Goal: Task Accomplishment & Management: Manage account settings

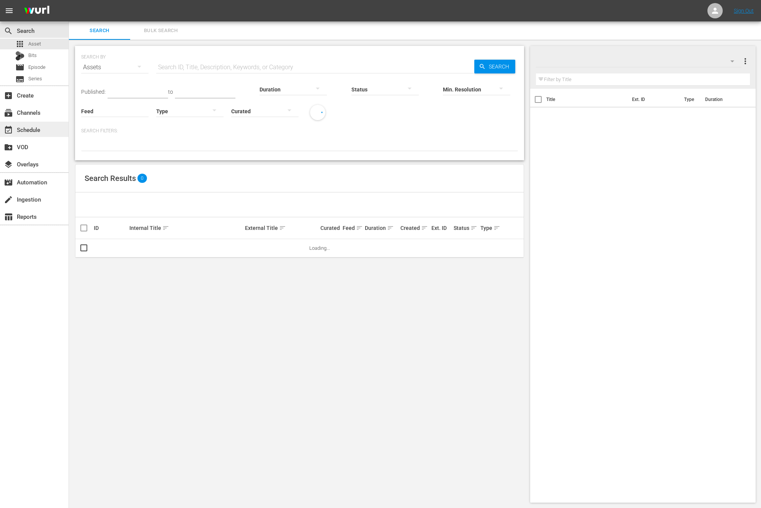
click at [16, 132] on div "event_available Schedule" at bounding box center [34, 129] width 69 height 15
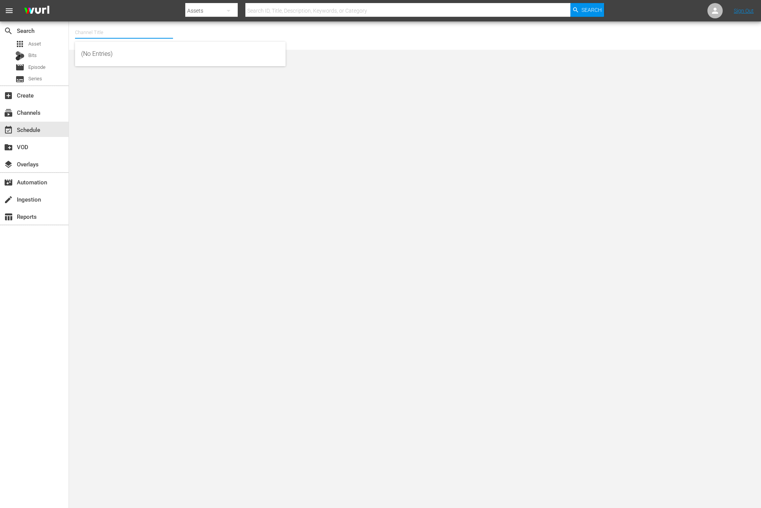
click at [144, 34] on input "text" at bounding box center [124, 32] width 98 height 18
type input "m"
click at [146, 114] on div "NEW KPOP (617 - newidco_newkid_1)" at bounding box center [180, 109] width 198 height 18
type input "NEW KPOP (617 - newidco_newkid_1)"
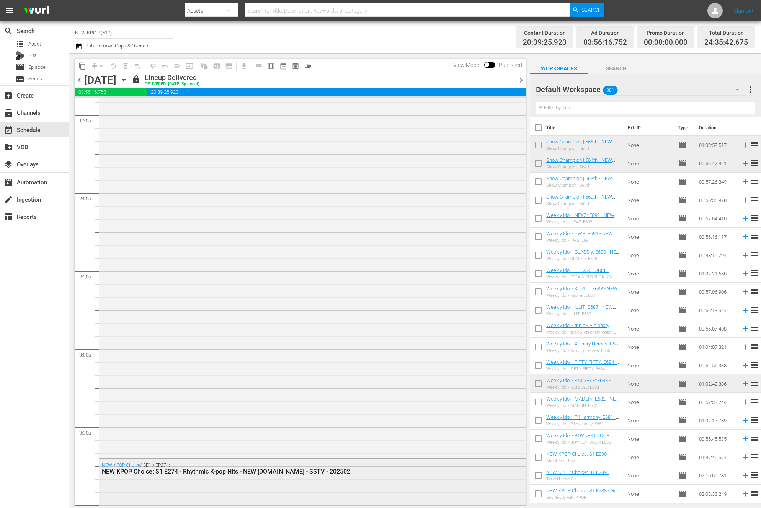
scroll to position [1411, 0]
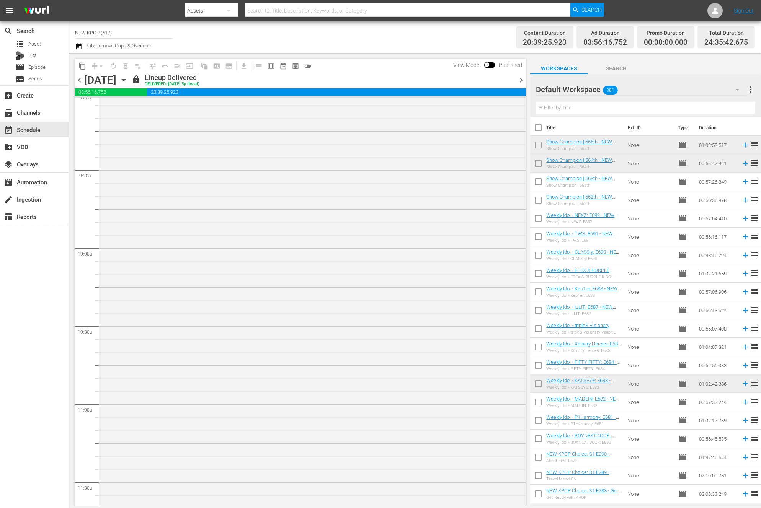
click at [128, 78] on icon "button" at bounding box center [123, 80] width 8 height 8
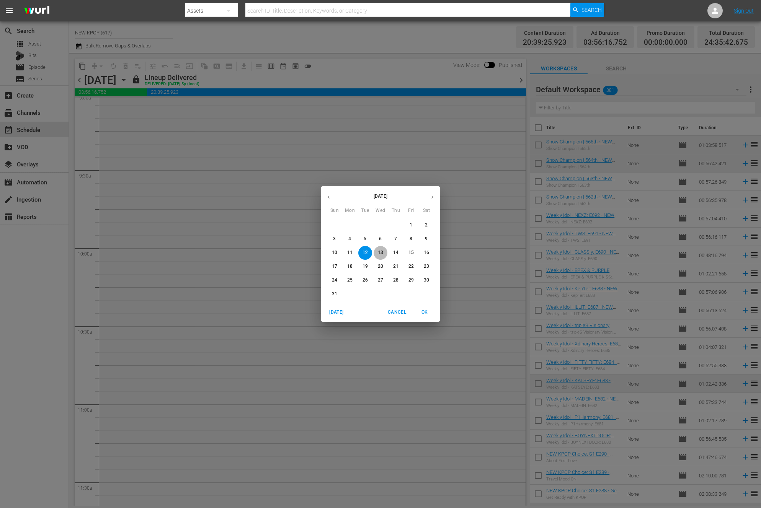
click at [386, 253] on span "13" at bounding box center [381, 253] width 14 height 7
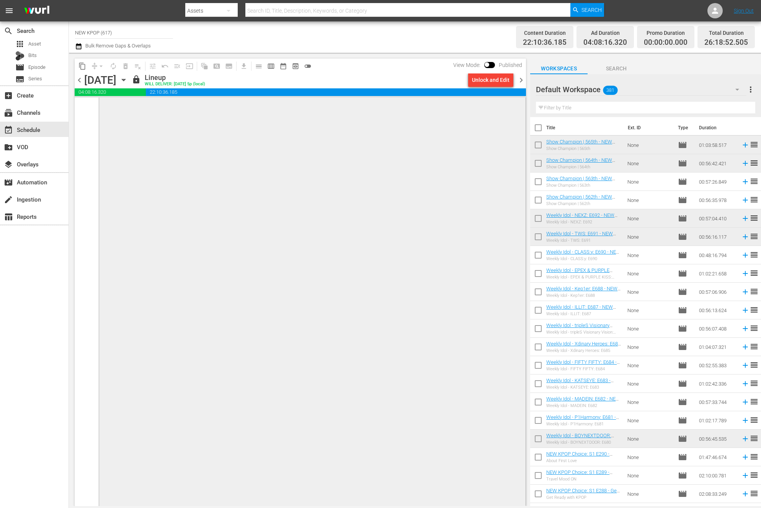
scroll to position [3796, 0]
click at [521, 82] on span "chevron_right" at bounding box center [521, 80] width 10 height 10
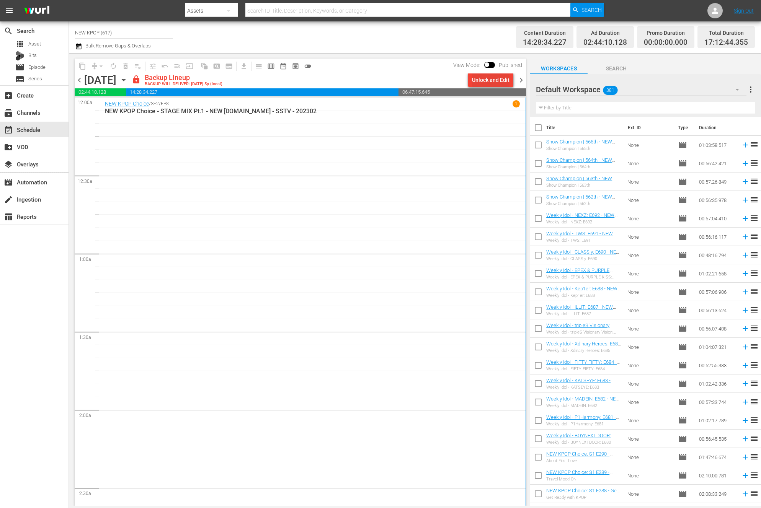
click at [489, 80] on div "Unlock and Edit" at bounding box center [491, 80] width 38 height 14
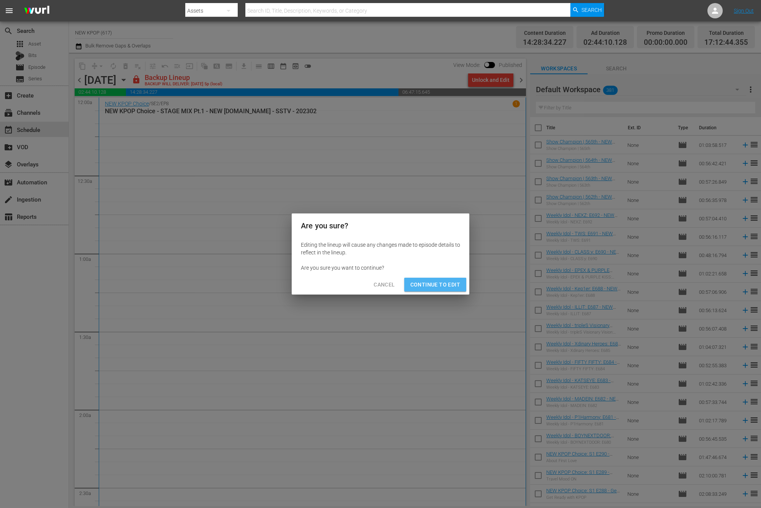
click at [439, 285] on span "Continue to Edit" at bounding box center [435, 285] width 50 height 10
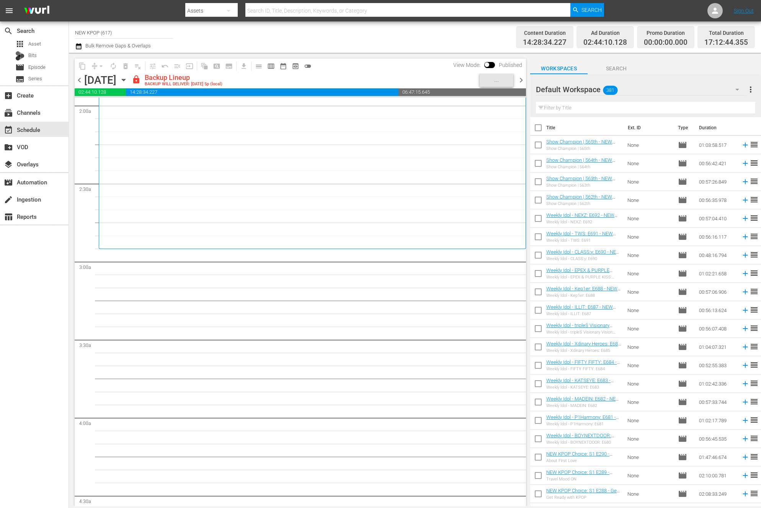
scroll to position [305, 0]
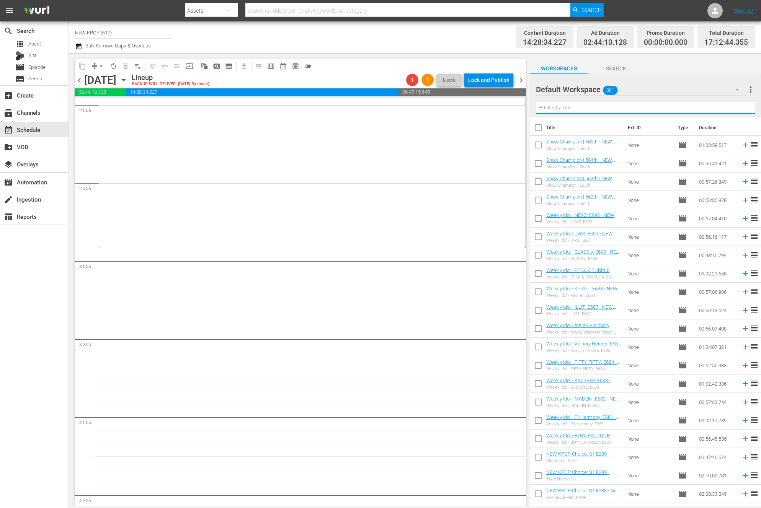
click at [563, 102] on input "text" at bounding box center [645, 108] width 219 height 12
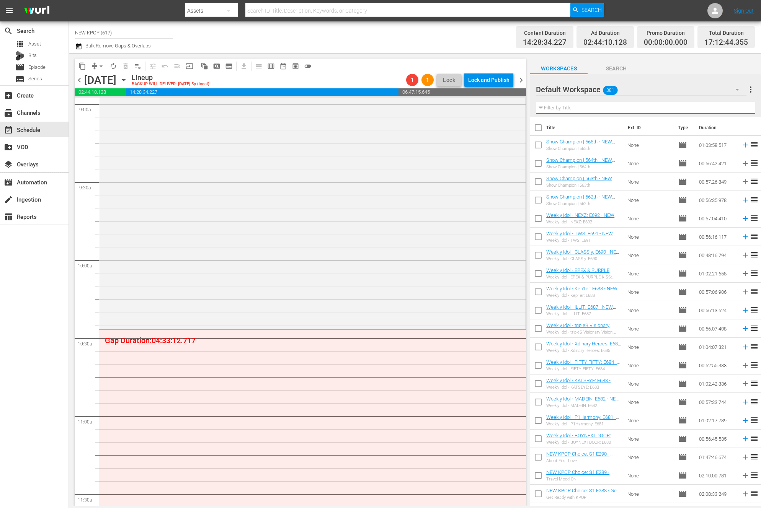
scroll to position [1396, 0]
click at [563, 111] on input "text" at bounding box center [645, 108] width 219 height 12
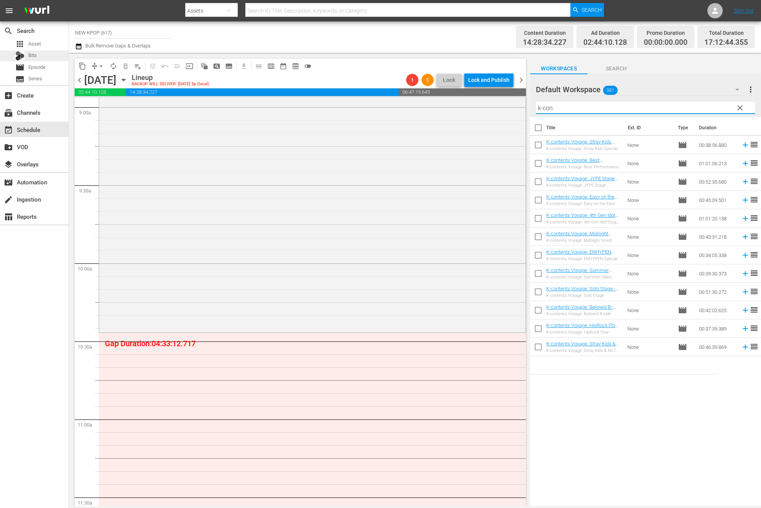
type input "k-con"
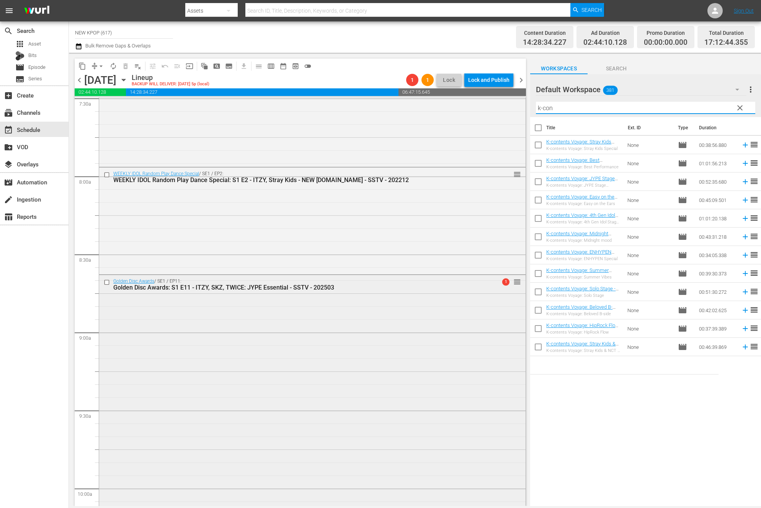
click at [430, 308] on div "Golden Disc Awards / SE1 / EP11: Golden Disc Awards: S1 E11 - ITZY, SKZ, TWICE:…" at bounding box center [312, 415] width 427 height 281
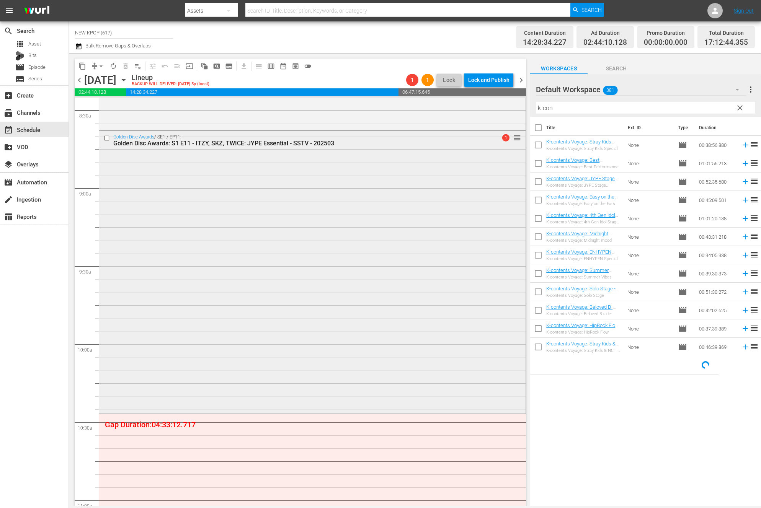
click at [158, 333] on div "Golden Disc Awards / SE1 / EP11: Golden Disc Awards: S1 E11 - ITZY, SKZ, TWICE:…" at bounding box center [312, 271] width 427 height 281
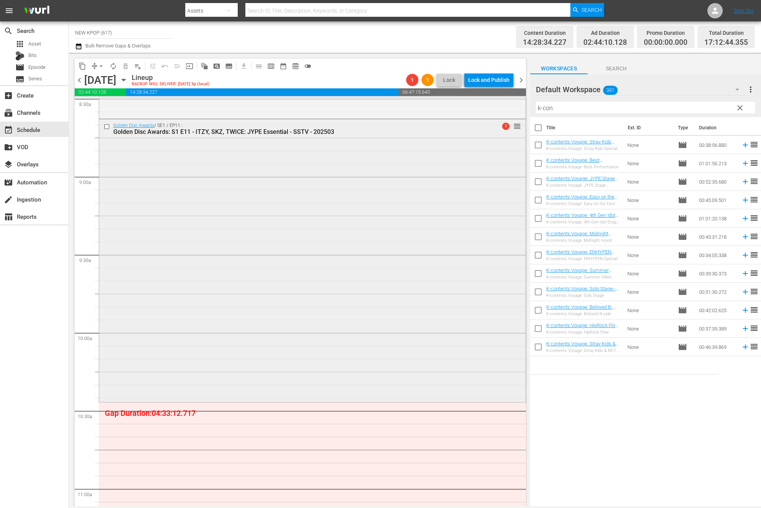
scroll to position [1342, 0]
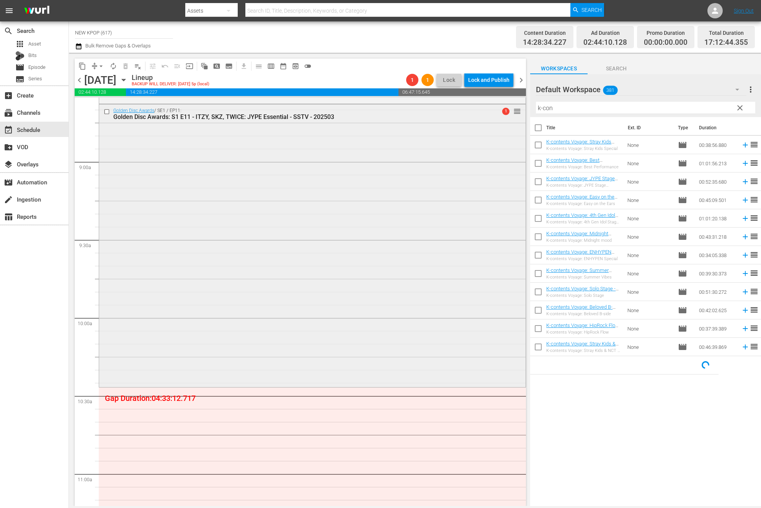
click at [206, 324] on div "Golden Disc Awards / SE1 / EP11: Golden Disc Awards: S1 E11 - ITZY, SKZ, TWICE:…" at bounding box center [312, 245] width 427 height 281
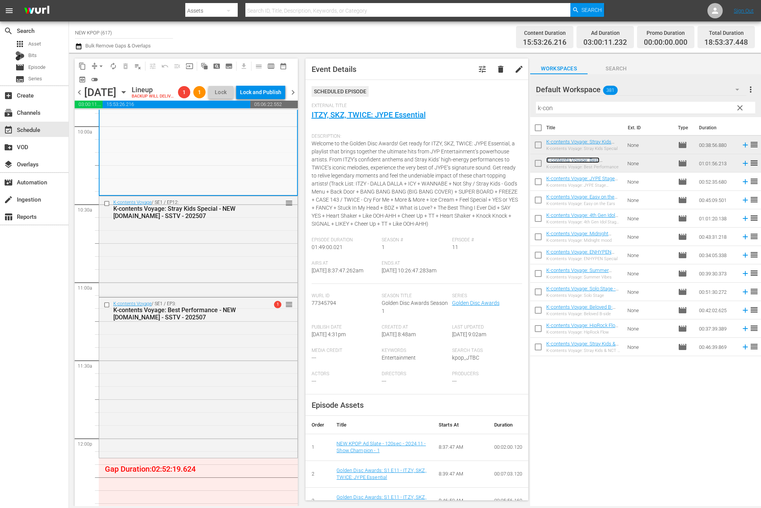
scroll to position [1643, 0]
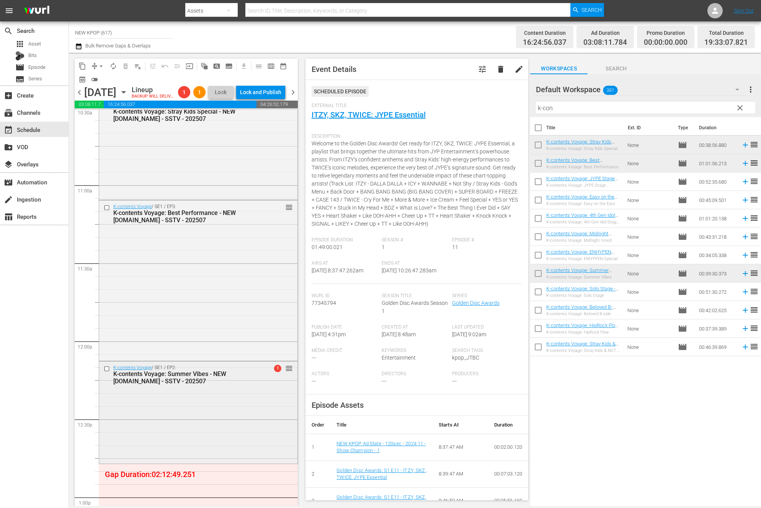
click at [198, 413] on div "K-contents Voyage / SE1 / EP2: K-contents Voyage: Summer Vibes - NEW K.ID - SST…" at bounding box center [198, 412] width 198 height 101
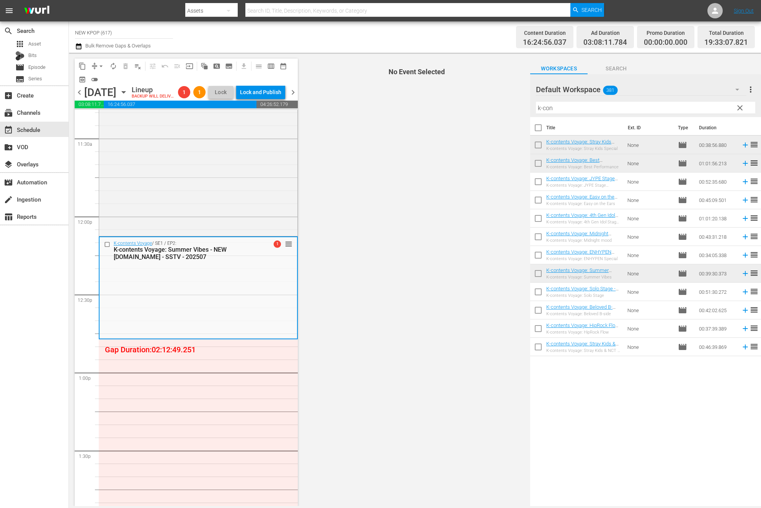
scroll to position [1784, 0]
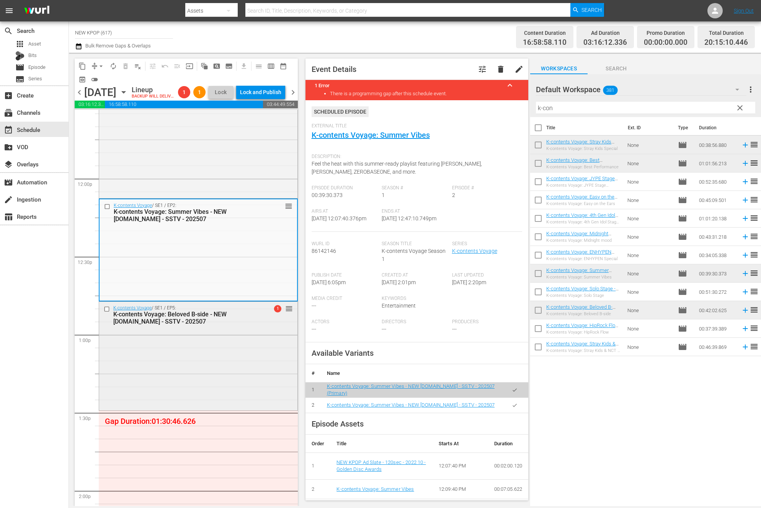
click at [181, 393] on div "K-contents Voyage / SE1 / EP5: K-contents Voyage: Beloved B-side - NEW K.ID - S…" at bounding box center [198, 355] width 198 height 107
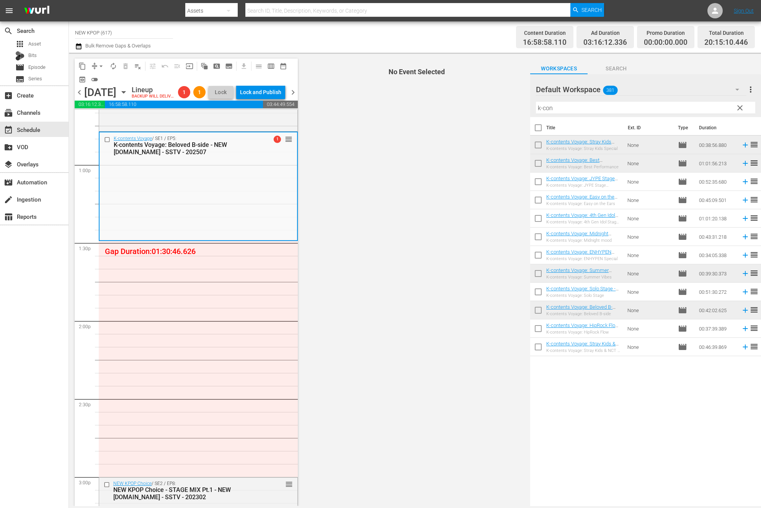
scroll to position [1976, 0]
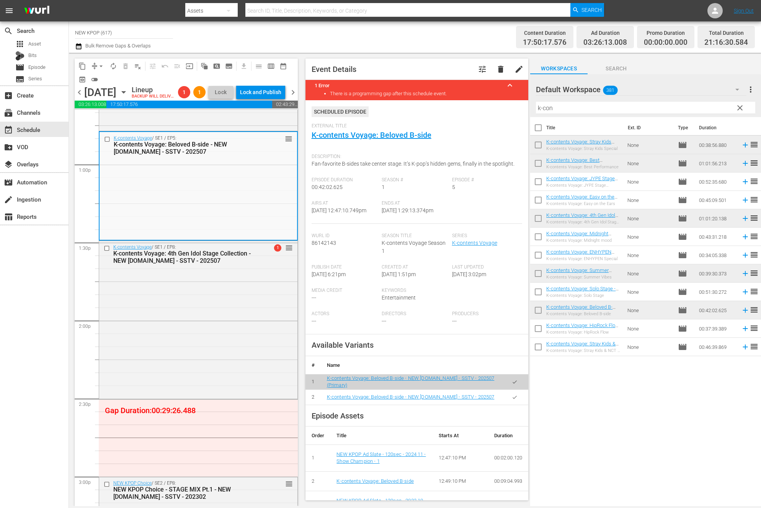
drag, startPoint x: 594, startPoint y: 216, endPoint x: 14, endPoint y: 301, distance: 585.8
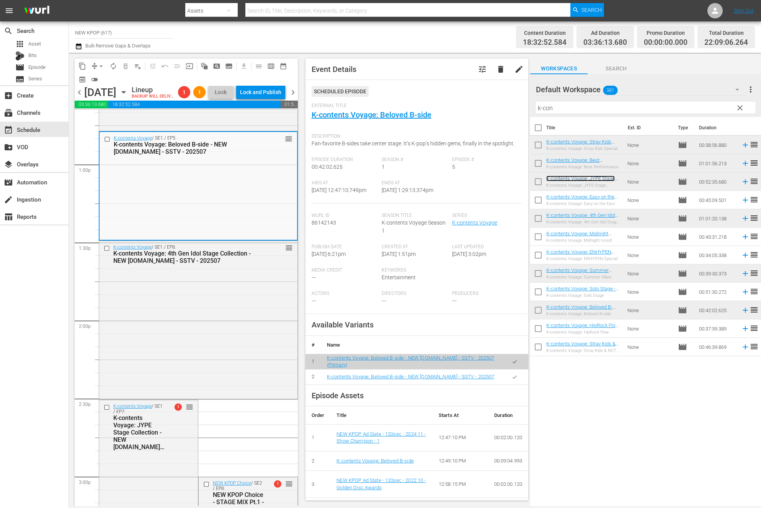
scroll to position [2270, 0]
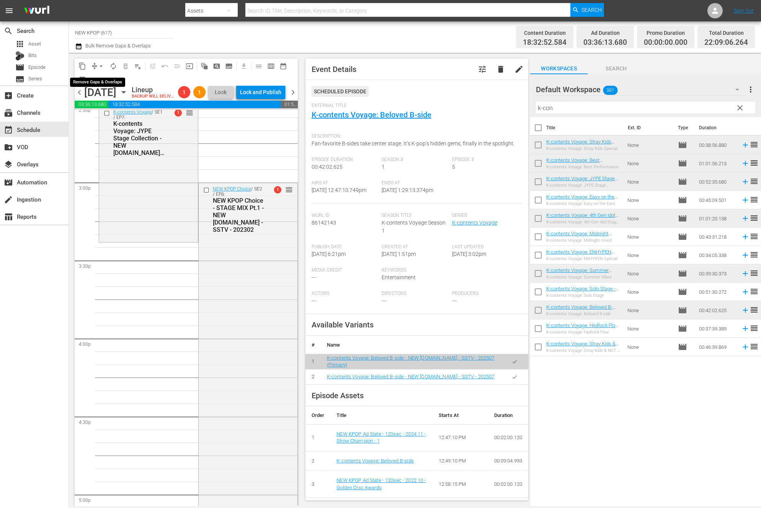
click at [99, 64] on span "arrow_drop_down" at bounding box center [101, 66] width 8 height 8
click at [103, 105] on li "Align to End of Previous Day" at bounding box center [101, 107] width 80 height 13
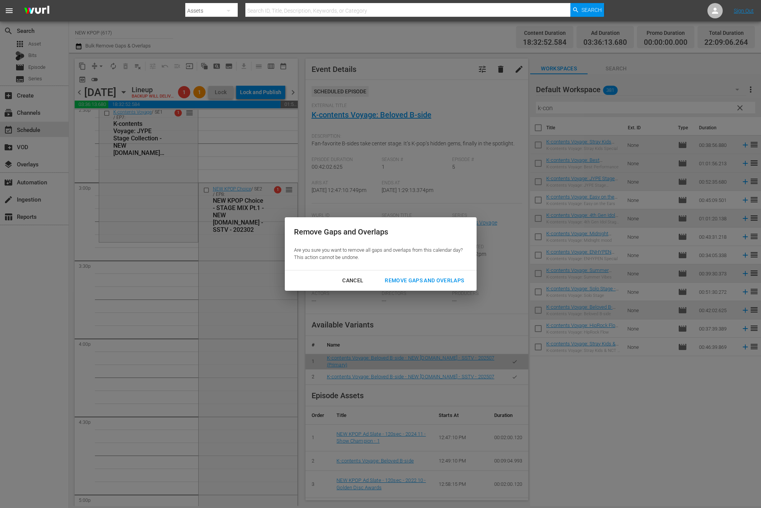
click at [410, 275] on button "Remove Gaps and Overlaps" at bounding box center [425, 281] width 98 height 14
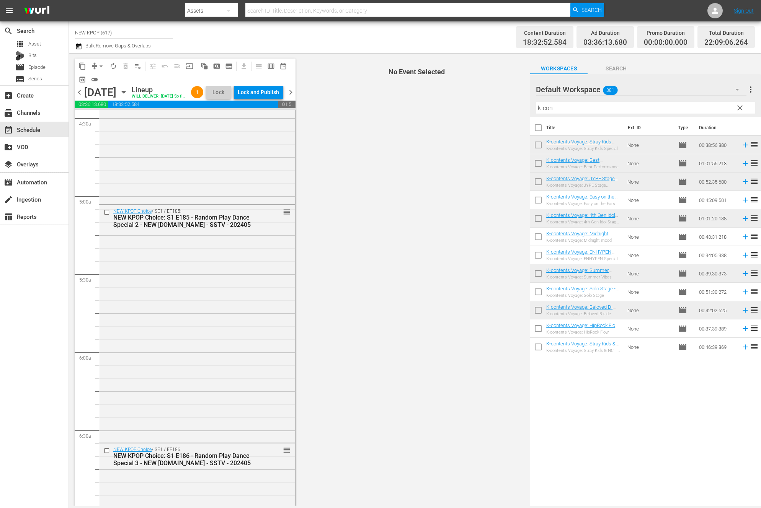
scroll to position [0, 0]
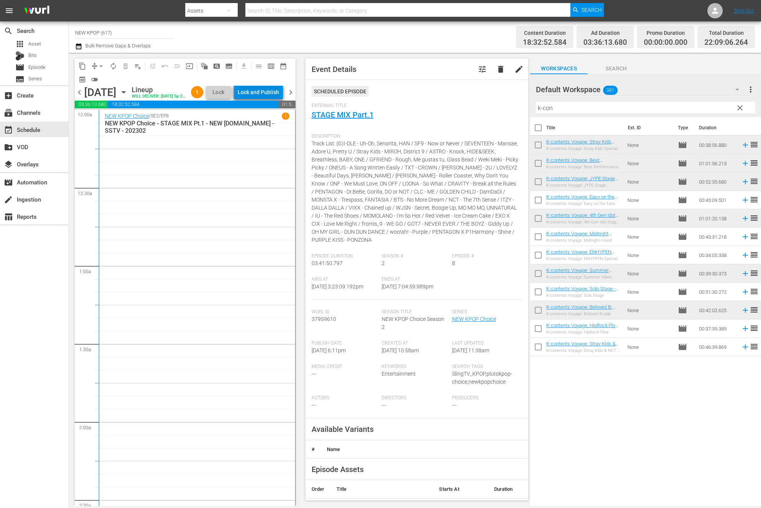
click at [258, 90] on div "Lock and Publish" at bounding box center [258, 92] width 41 height 14
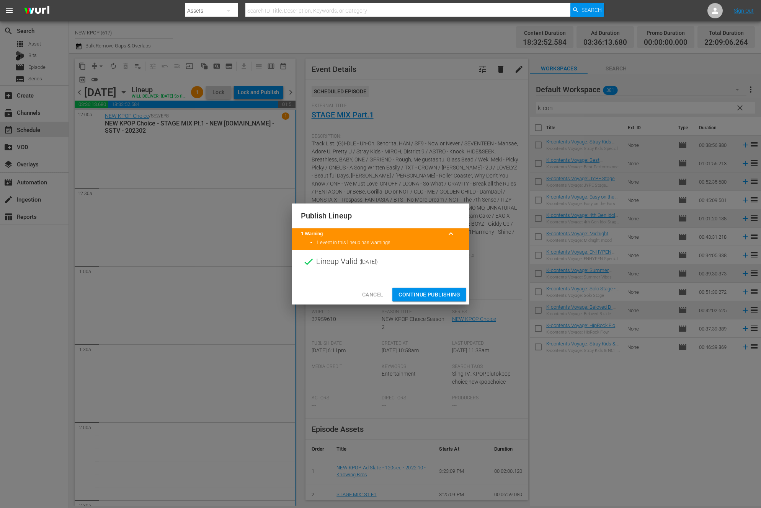
click at [433, 292] on span "Continue Publishing" at bounding box center [430, 295] width 62 height 10
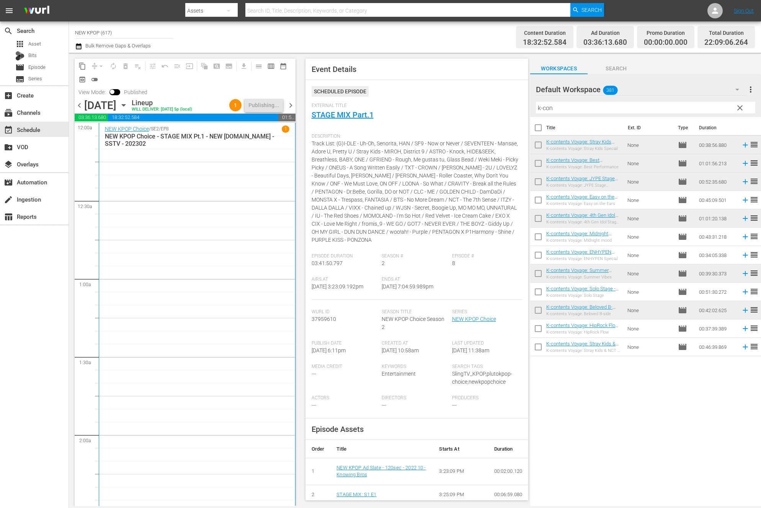
click at [291, 102] on span "chevron_right" at bounding box center [291, 106] width 10 height 10
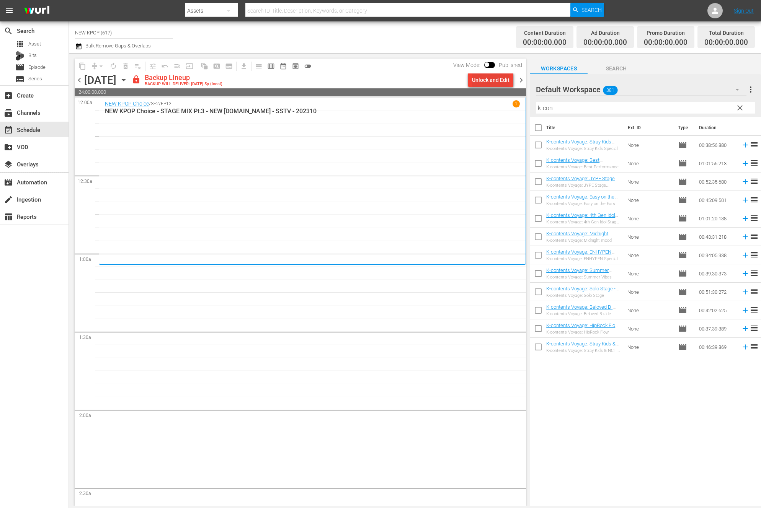
click at [489, 83] on div "Unlock and Edit" at bounding box center [491, 80] width 38 height 14
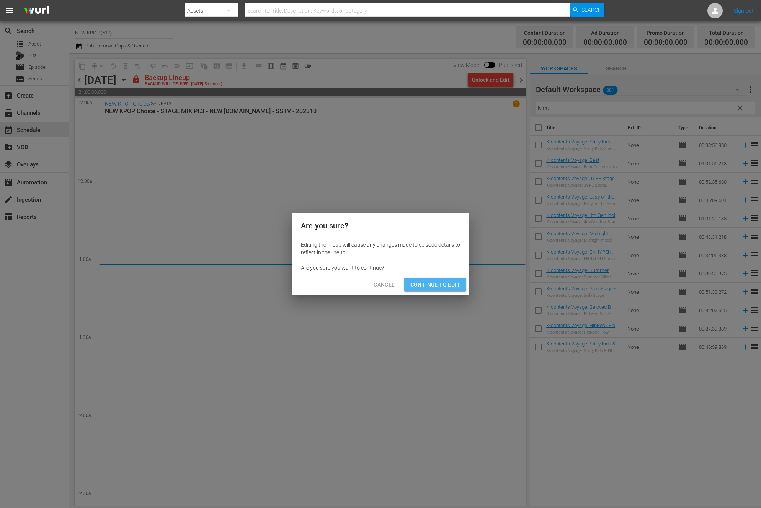
click at [436, 288] on span "Continue to Edit" at bounding box center [435, 285] width 50 height 10
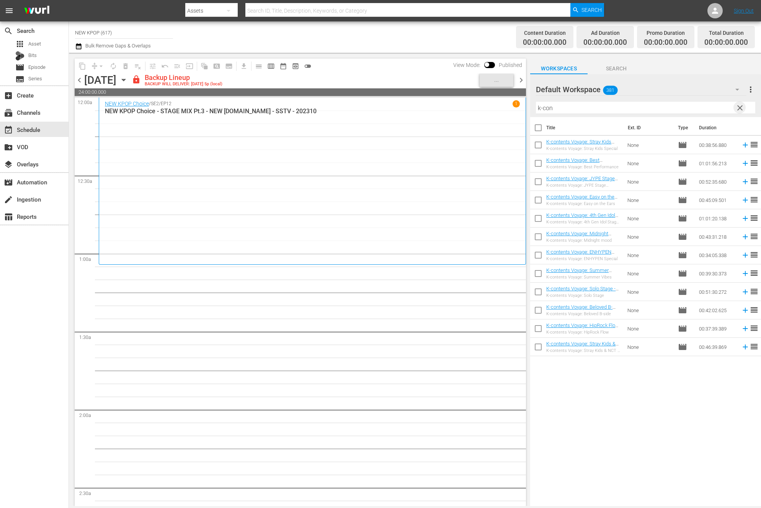
click at [743, 106] on span "clear" at bounding box center [740, 107] width 9 height 9
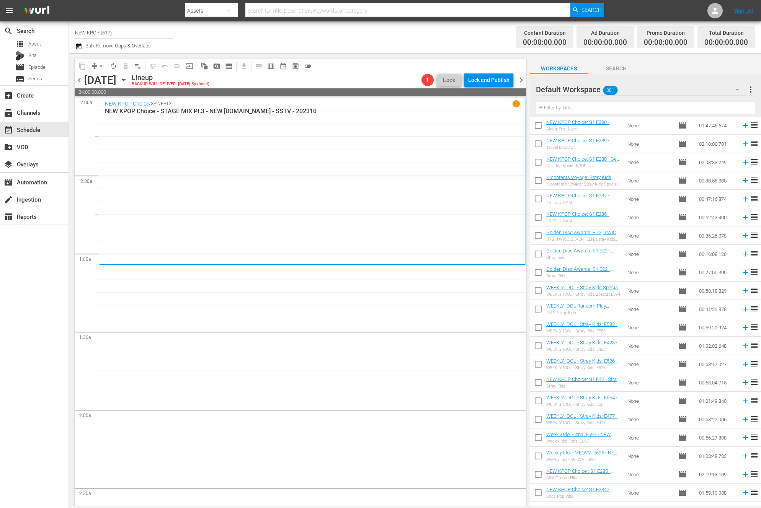
click at [384, 253] on div "NEW KPOP Choice / SE2 / EP12 1 NEW KPOP Choice - STAGE MIX Pt.3 - NEW K.ID - SS…" at bounding box center [312, 181] width 415 height 162
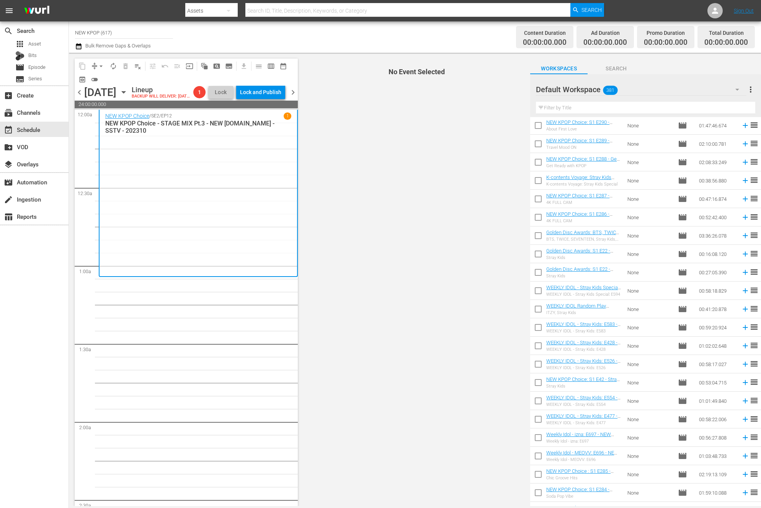
click at [128, 95] on icon "button" at bounding box center [123, 92] width 8 height 8
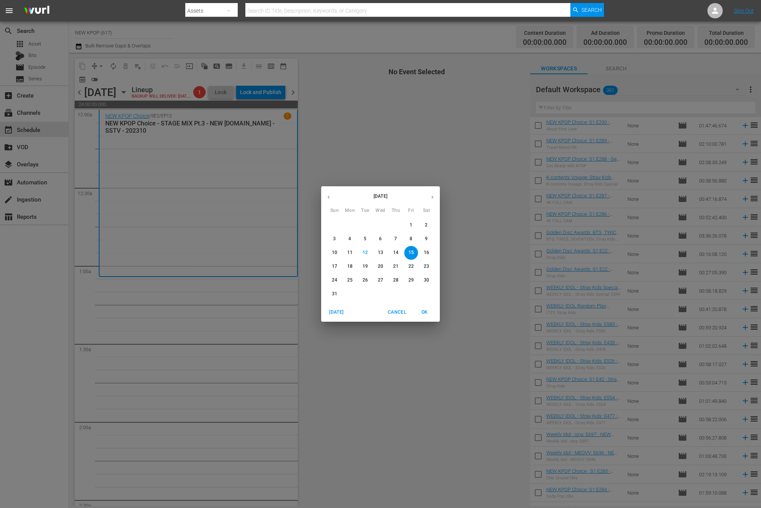
click at [330, 267] on span "17" at bounding box center [335, 266] width 14 height 7
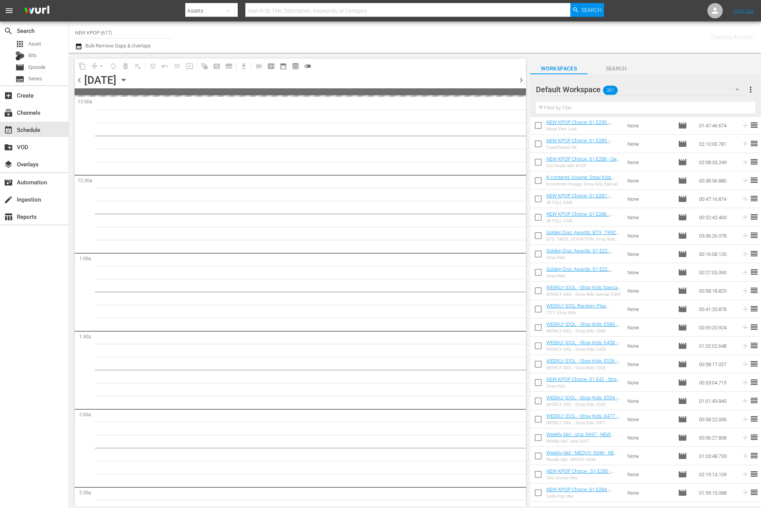
click at [333, 267] on p "17" at bounding box center [334, 266] width 5 height 7
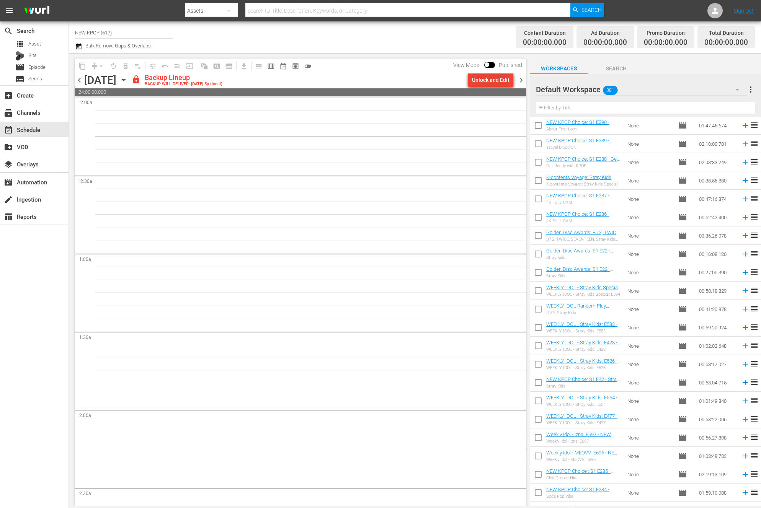
click at [500, 86] on div "Unlock and Edit" at bounding box center [491, 80] width 38 height 14
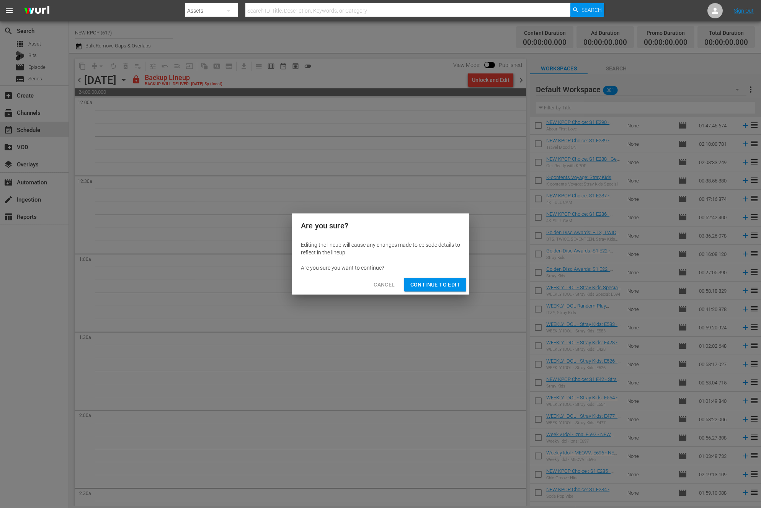
click at [437, 283] on span "Continue to Edit" at bounding box center [435, 285] width 50 height 10
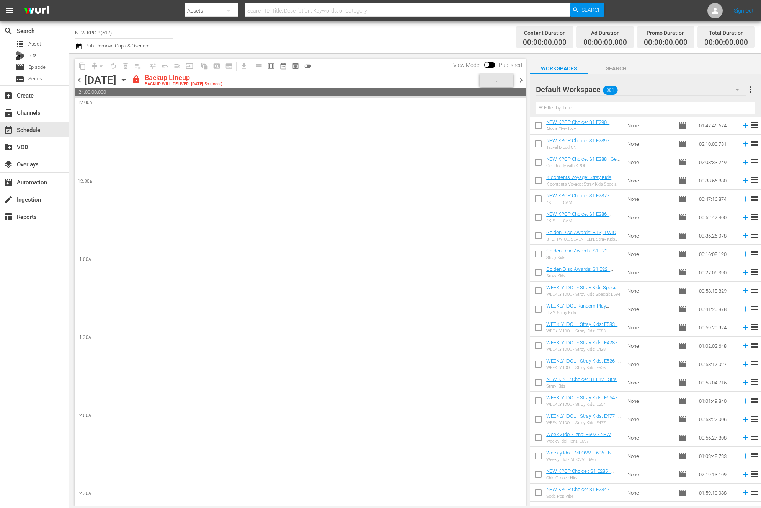
click at [568, 106] on input "text" at bounding box center [645, 108] width 219 height 12
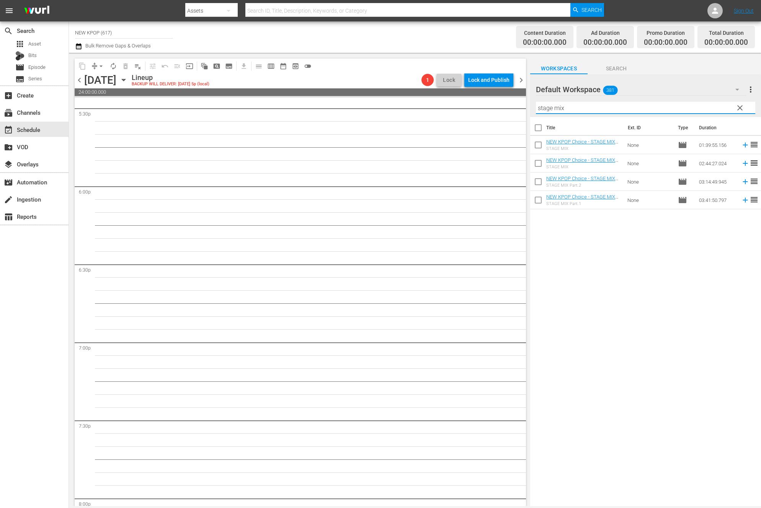
scroll to position [2932, 0]
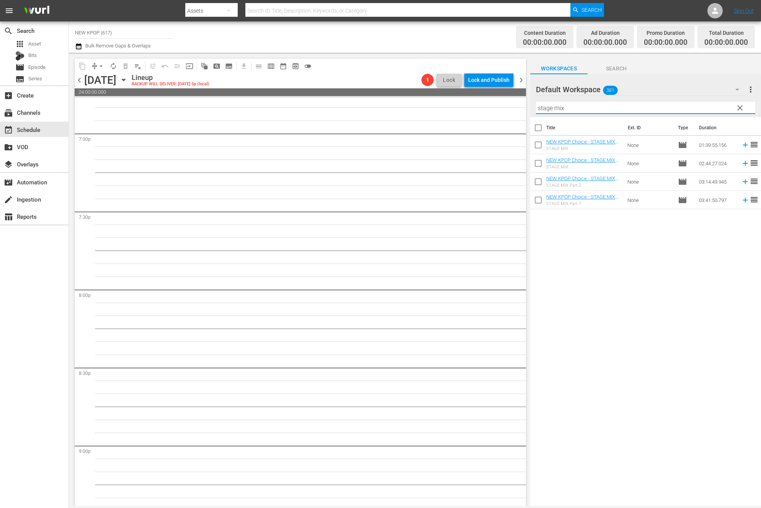
type input "stage mix"
click at [538, 183] on input "checkbox" at bounding box center [538, 183] width 16 height 16
checkbox input "true"
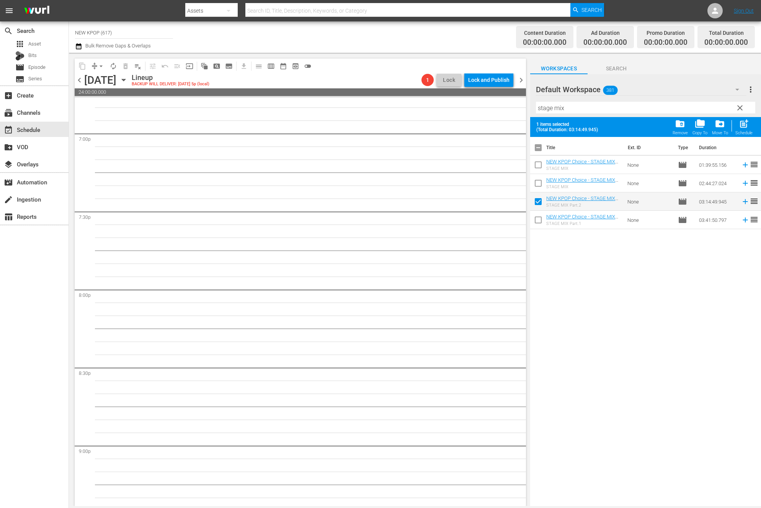
click at [538, 168] on input "checkbox" at bounding box center [538, 167] width 16 height 16
checkbox input "true"
click at [540, 182] on input "checkbox" at bounding box center [538, 185] width 16 height 16
checkbox input "true"
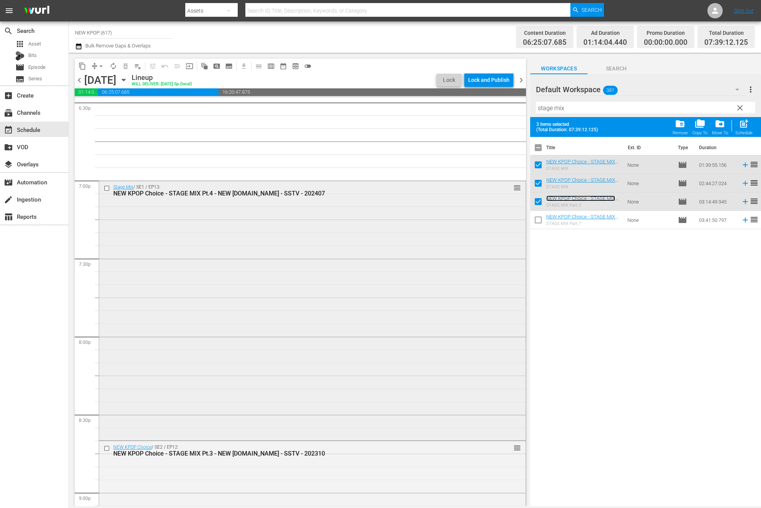
scroll to position [2880, 0]
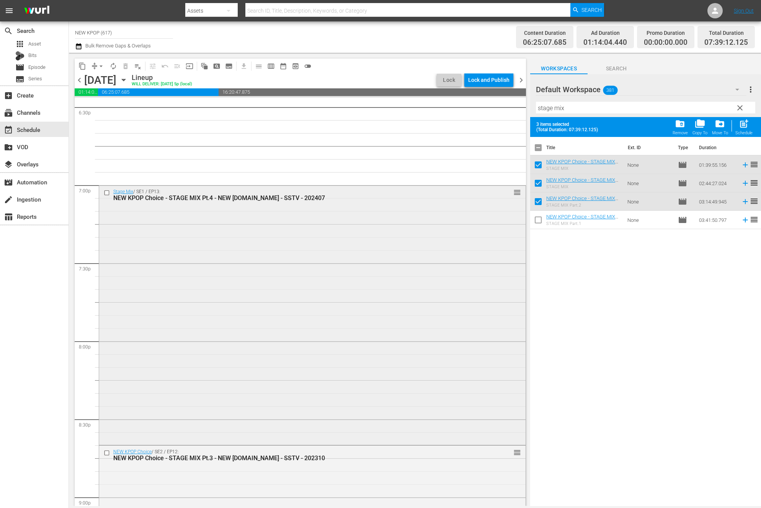
click at [361, 247] on div "Stage Mix / SE1 / EP13: NEW KPOP Choice - STAGE MIX Pt.4 - NEW K.ID - SSTV - 20…" at bounding box center [312, 315] width 427 height 258
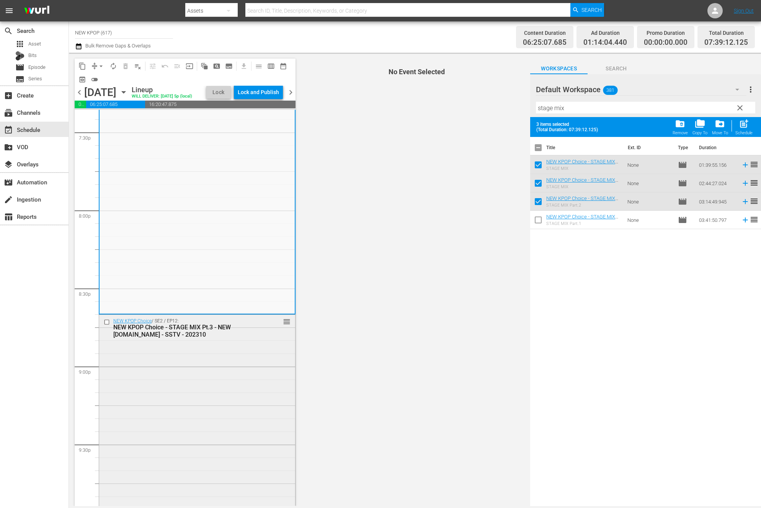
scroll to position [3266, 0]
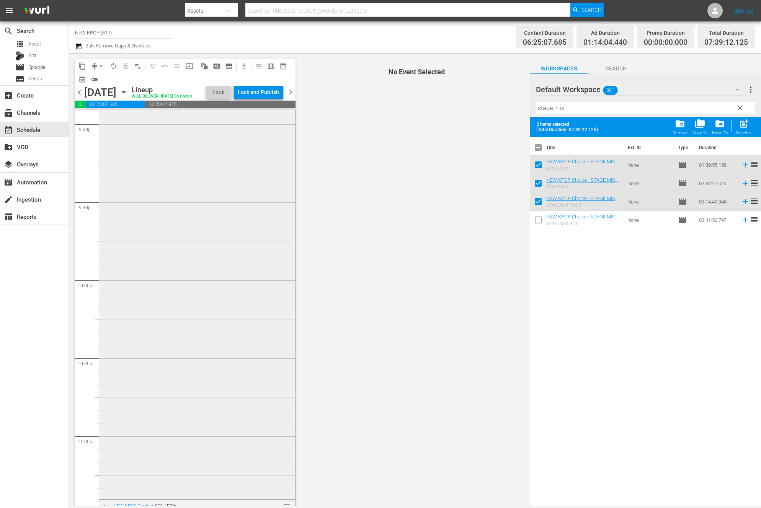
click at [176, 232] on div "NEW KPOP Choice / SE2 / EP12: NEW KPOP Choice - STAGE MIX Pt.3 - NEW K.ID - SST…" at bounding box center [197, 285] width 196 height 426
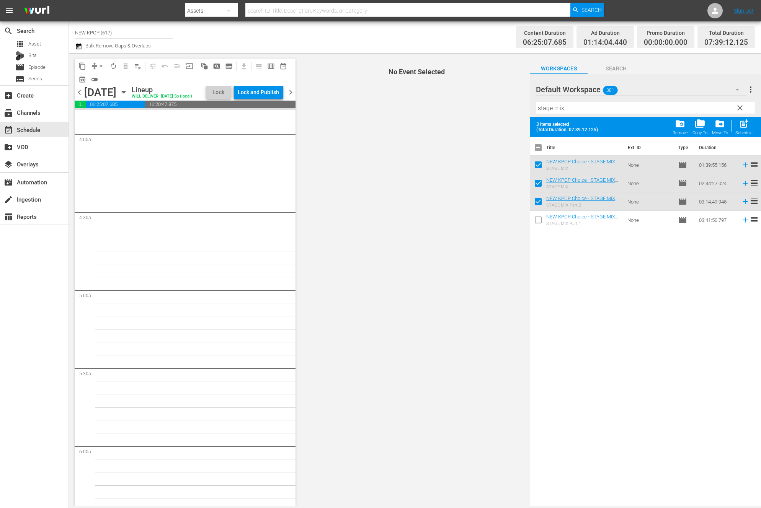
scroll to position [0, 0]
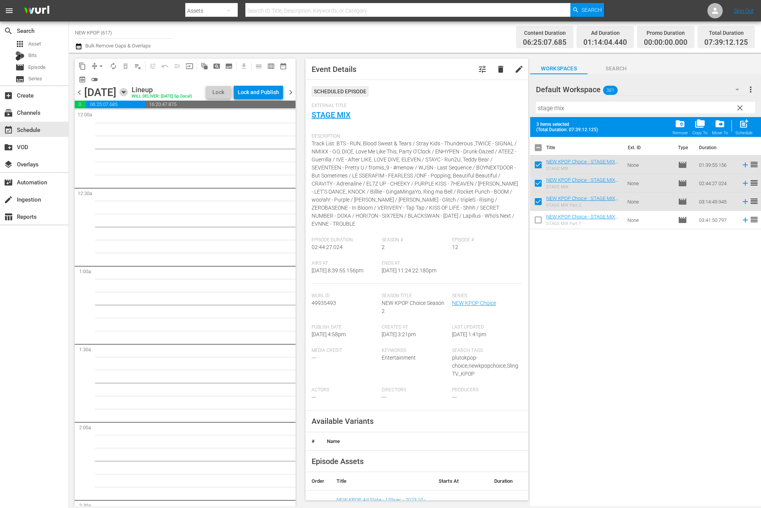
click at [125, 92] on icon "button" at bounding box center [123, 93] width 3 height 2
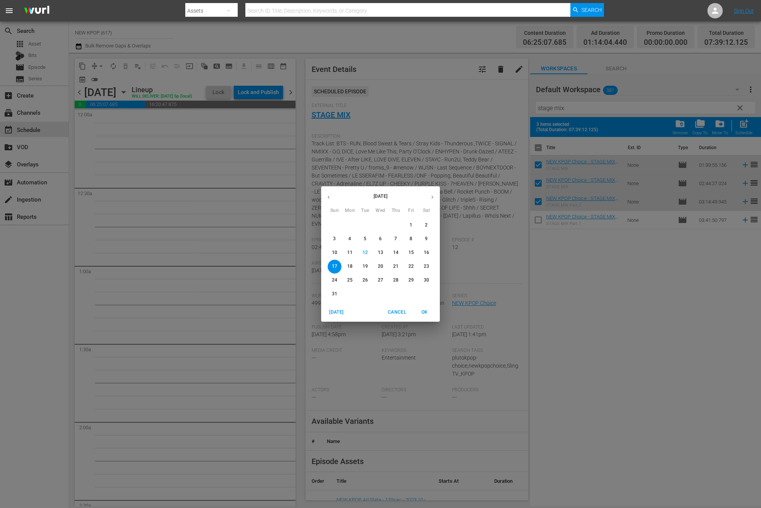
click at [410, 249] on button "15" at bounding box center [411, 253] width 14 height 14
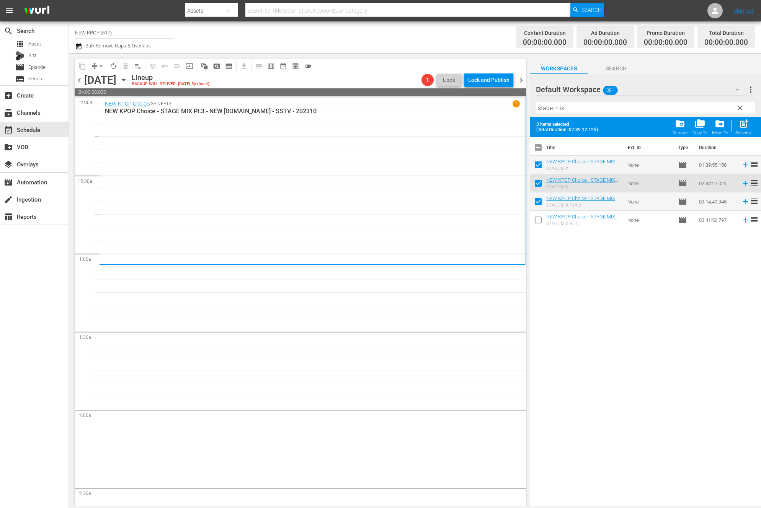
click at [743, 109] on span "clear" at bounding box center [740, 107] width 9 height 9
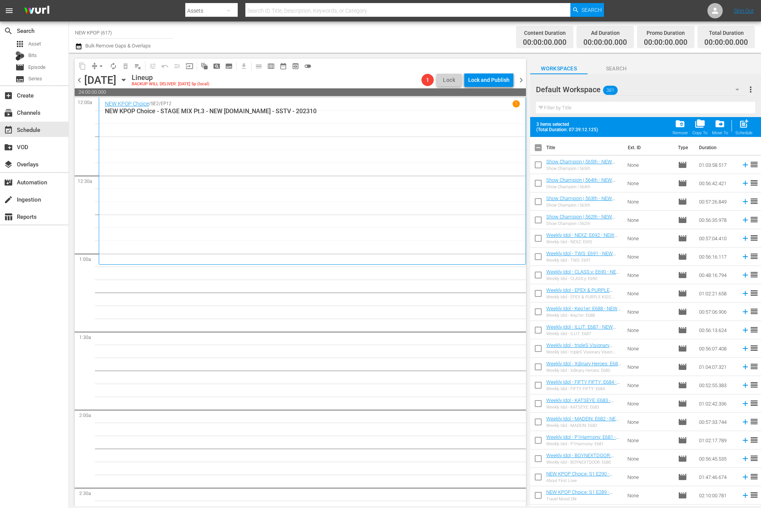
click at [615, 108] on input "text" at bounding box center [645, 108] width 219 height 12
type input "new kpop choice"
click at [534, 148] on input "checkbox" at bounding box center [538, 149] width 16 height 16
checkbox input "true"
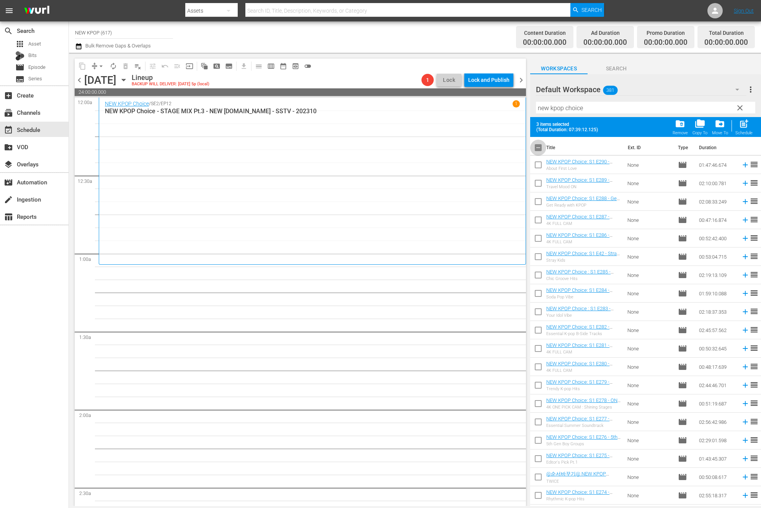
checkbox input "true"
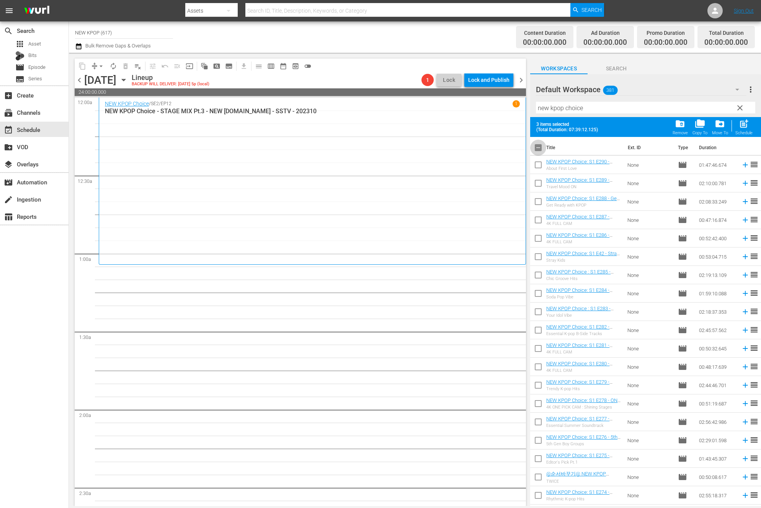
checkbox input "true"
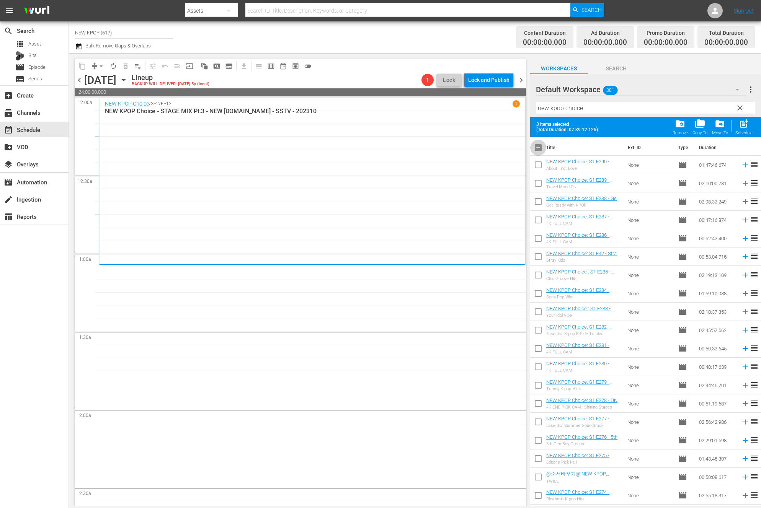
checkbox input "true"
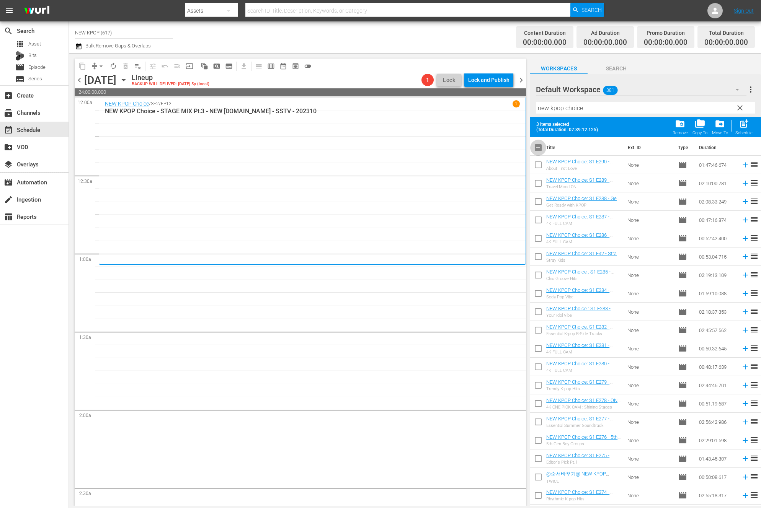
checkbox input "true"
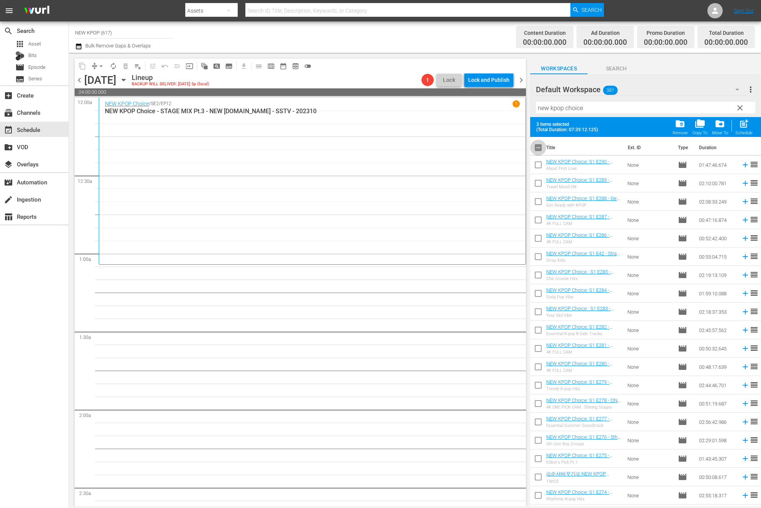
checkbox input "true"
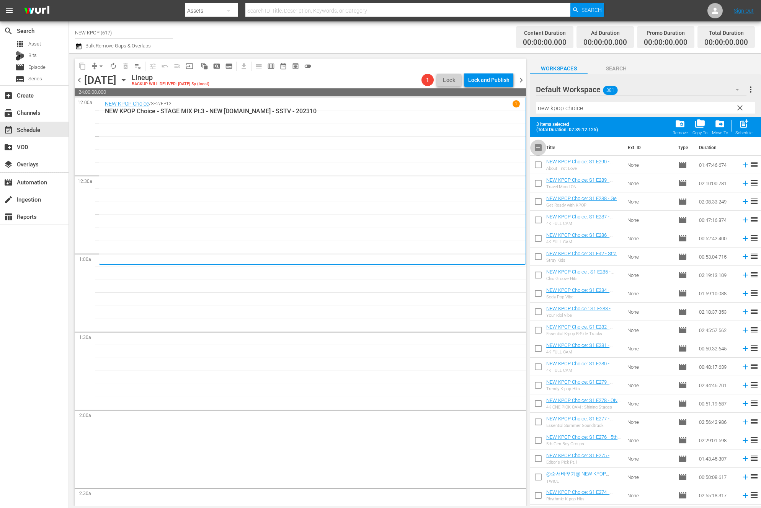
checkbox input "true"
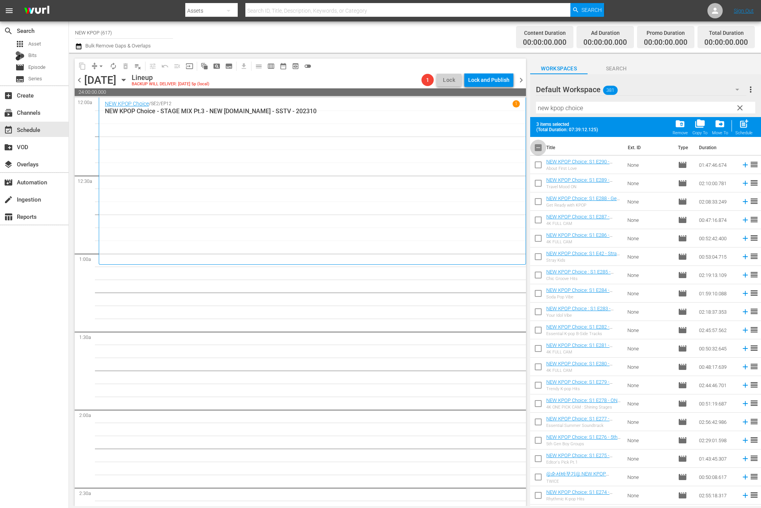
checkbox input "true"
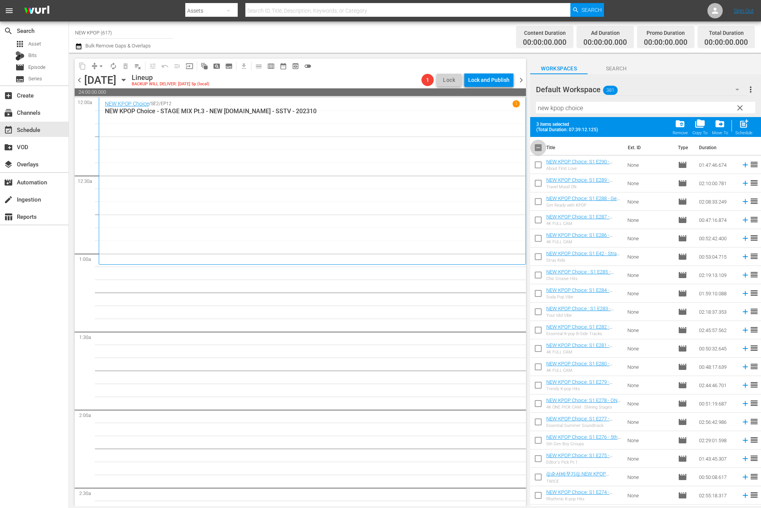
checkbox input "true"
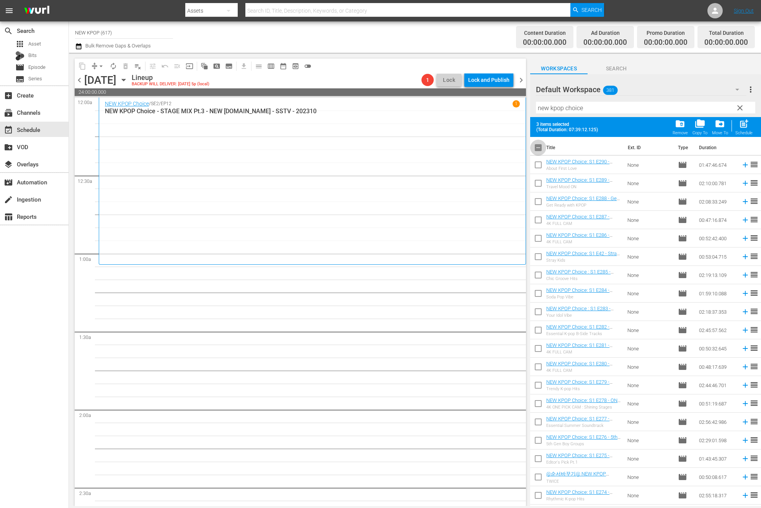
checkbox input "true"
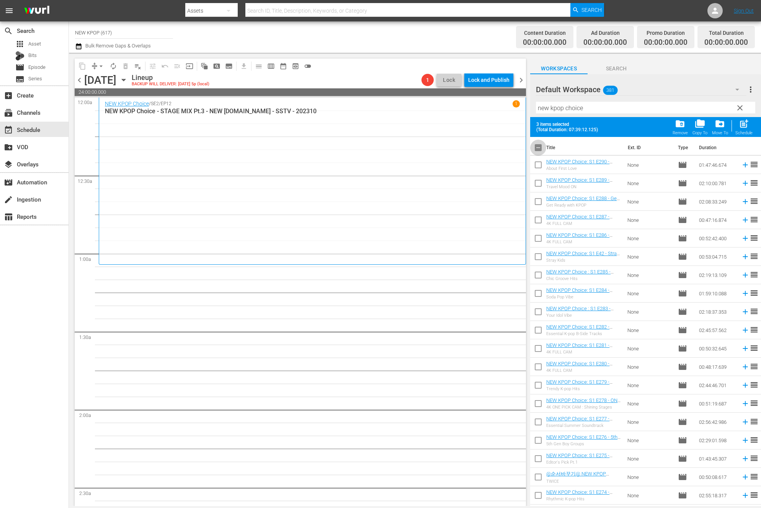
checkbox input "true"
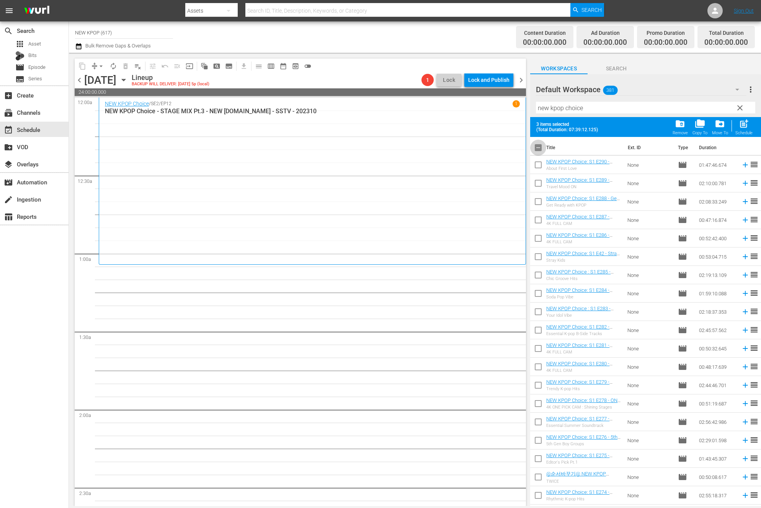
checkbox input "true"
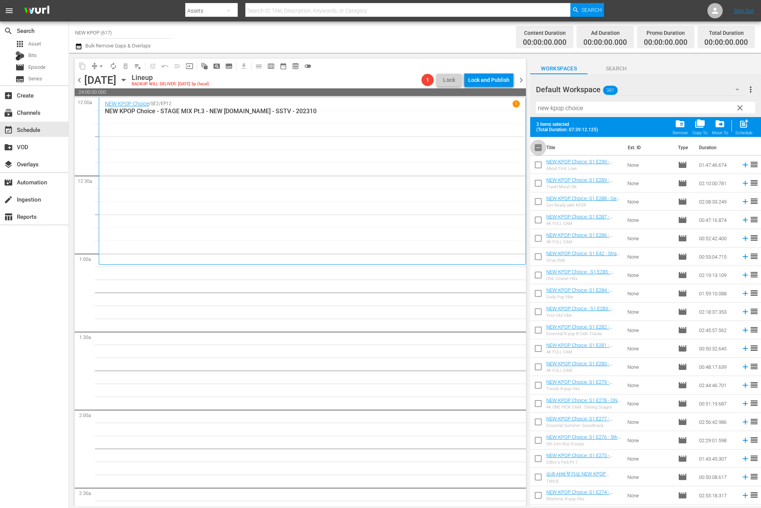
checkbox input "true"
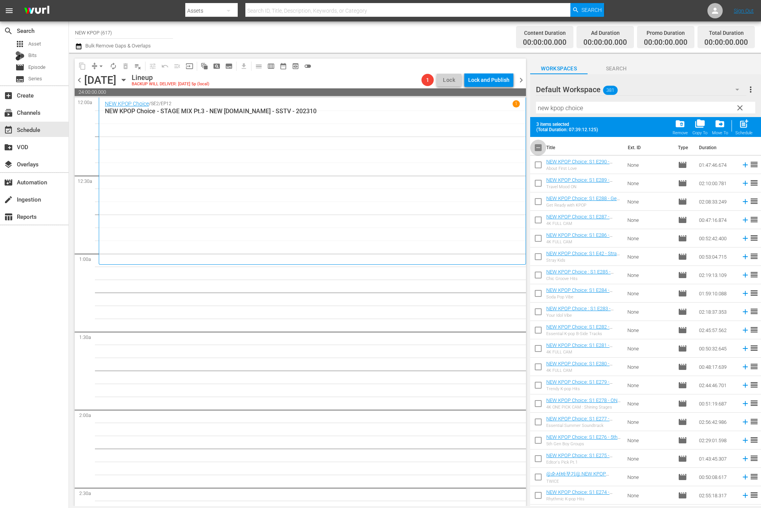
checkbox input "true"
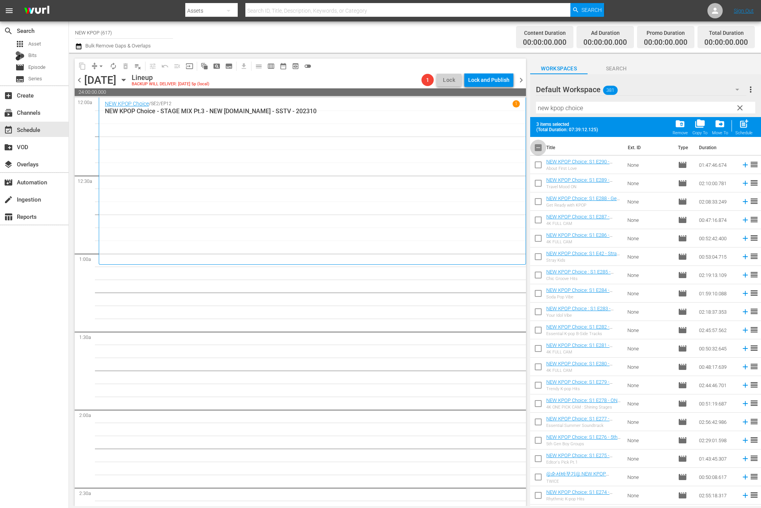
checkbox input "true"
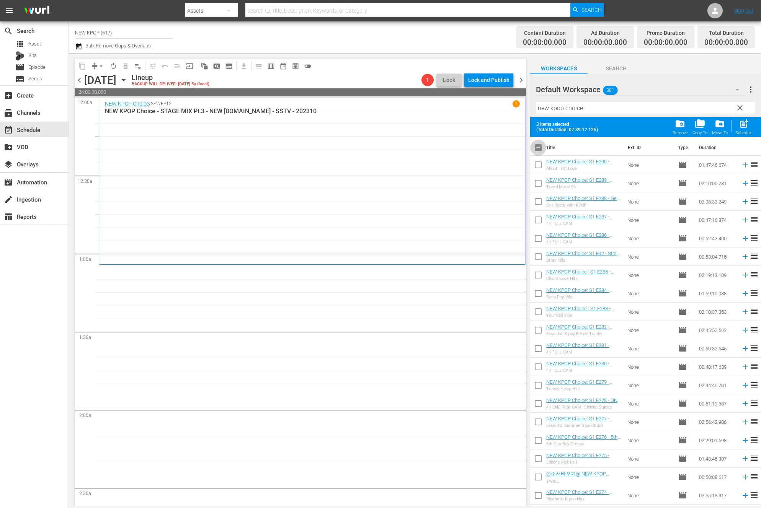
checkbox input "true"
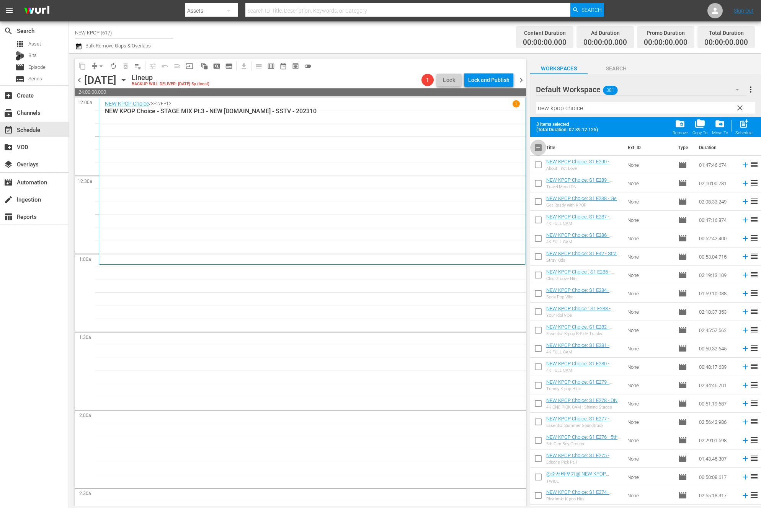
checkbox input "true"
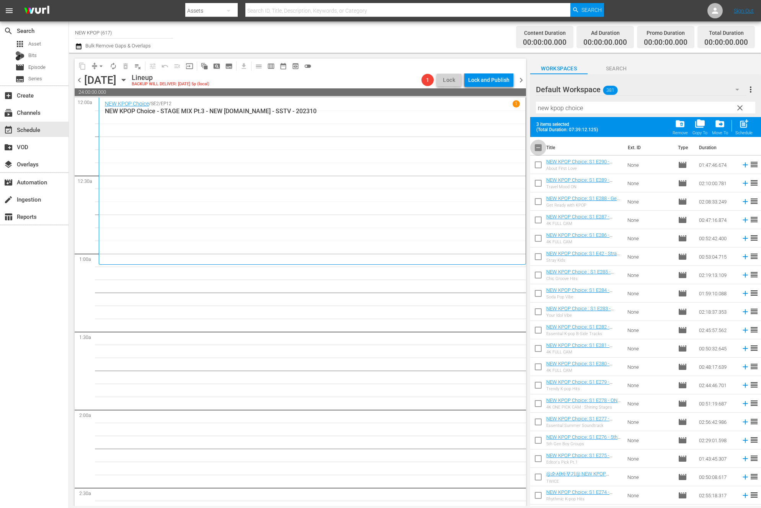
checkbox input "true"
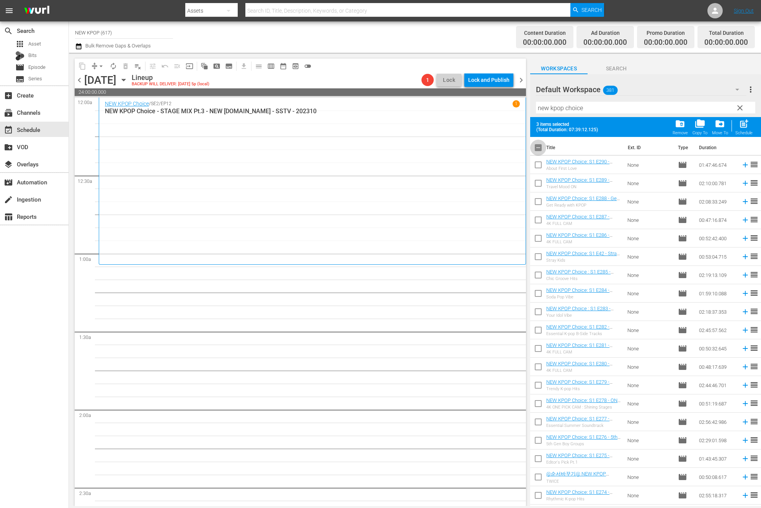
checkbox input "true"
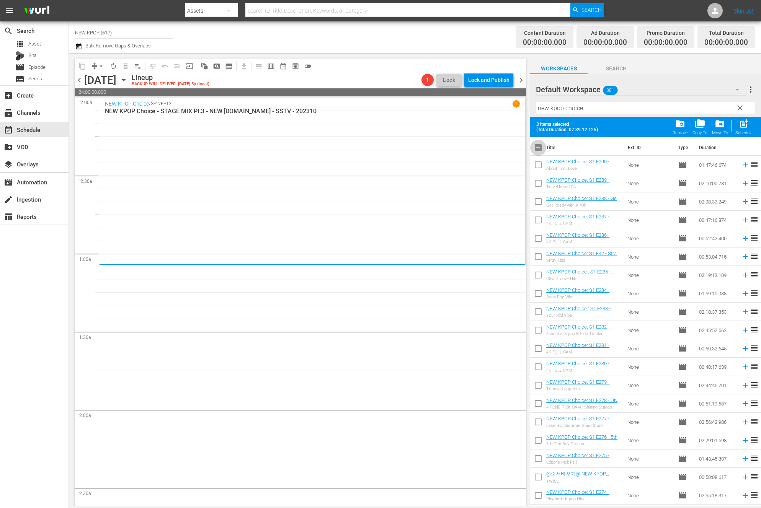
checkbox input "true"
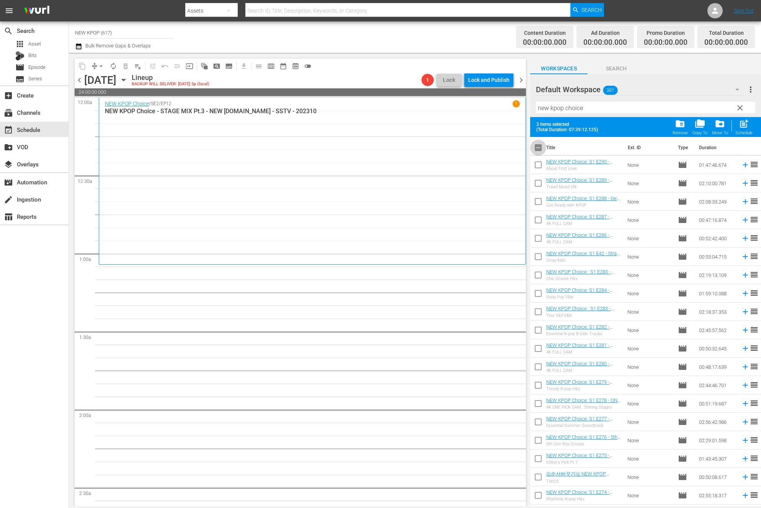
checkbox input "true"
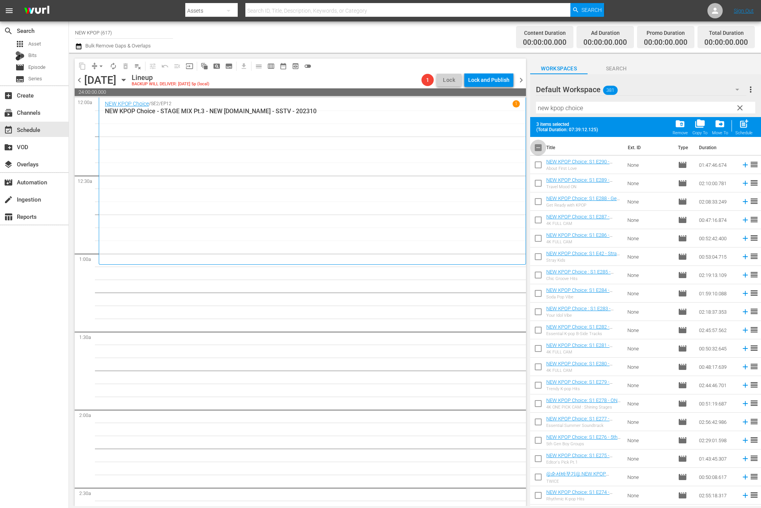
checkbox input "true"
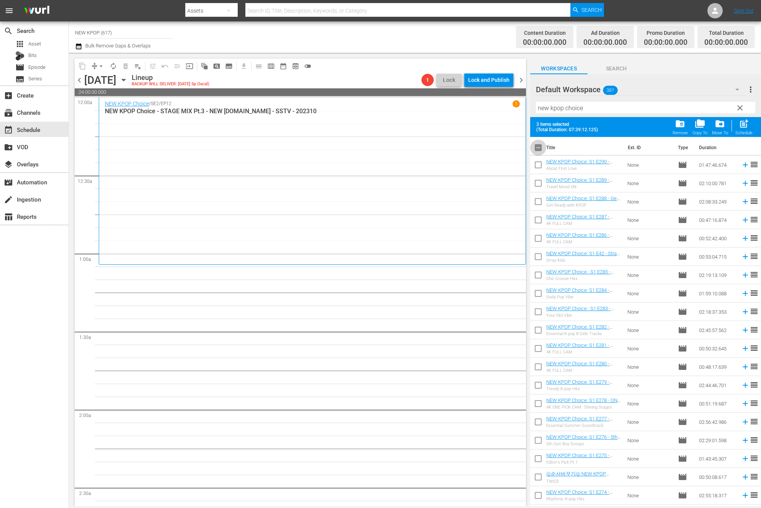
checkbox input "true"
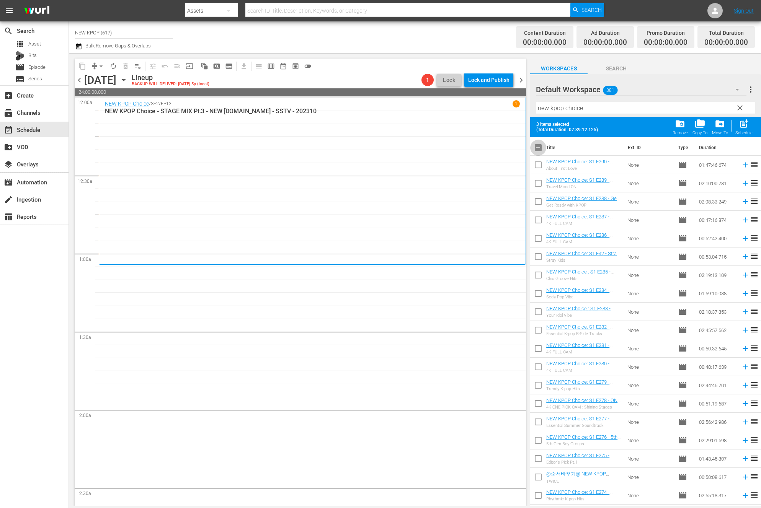
checkbox input "true"
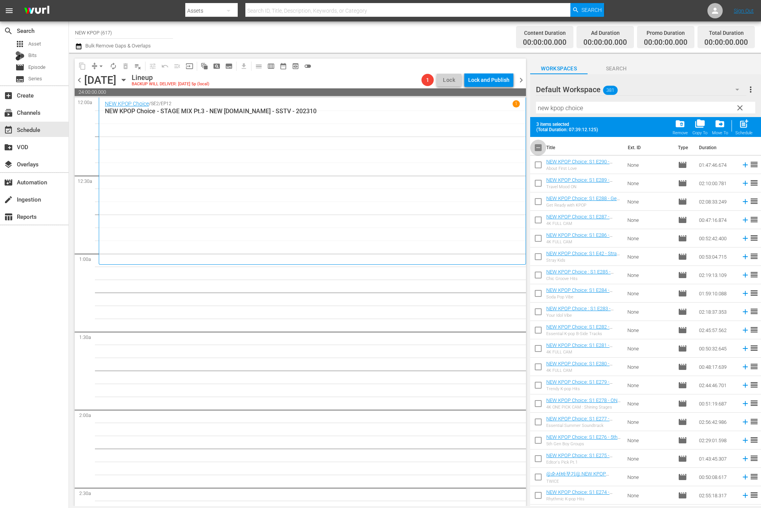
checkbox input "true"
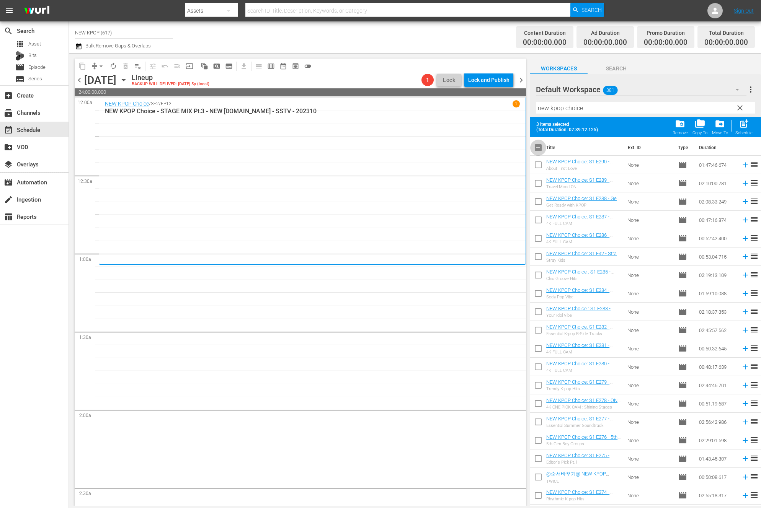
checkbox input "true"
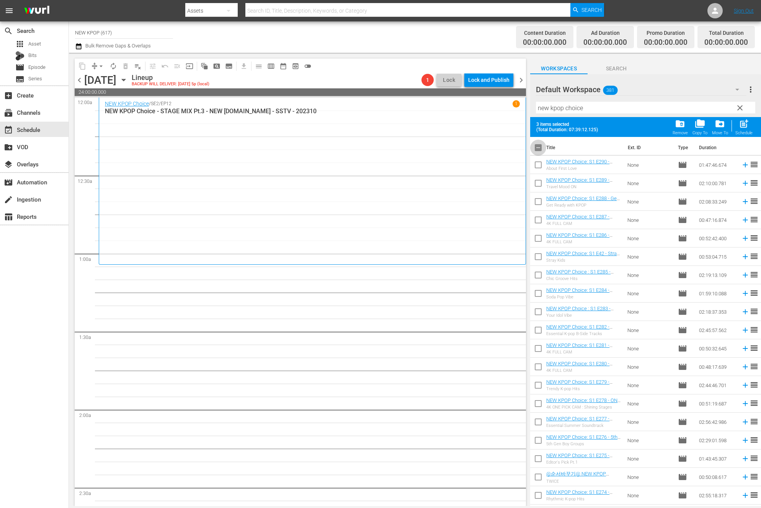
checkbox input "true"
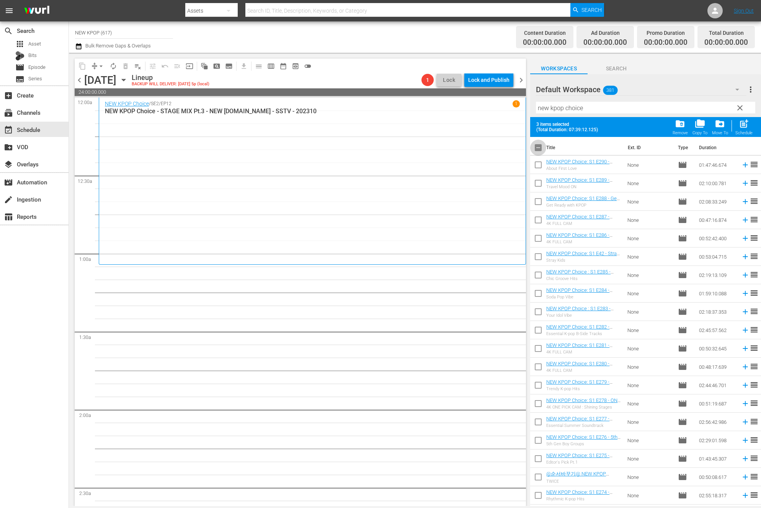
checkbox input "true"
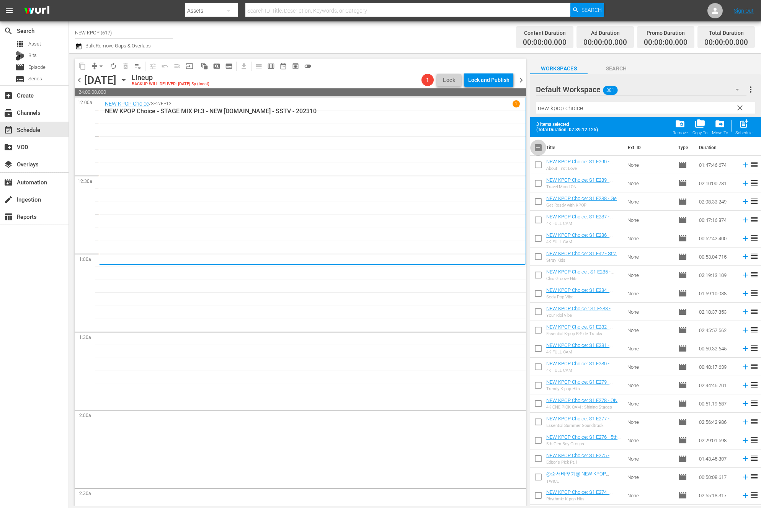
checkbox input "true"
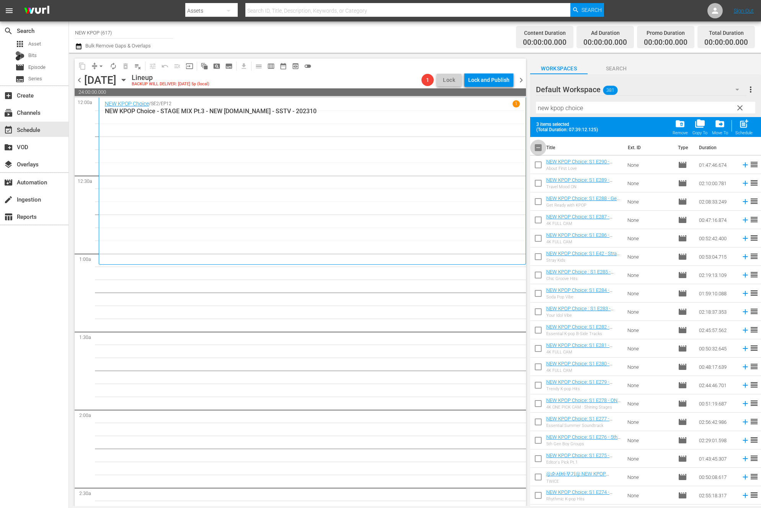
checkbox input "true"
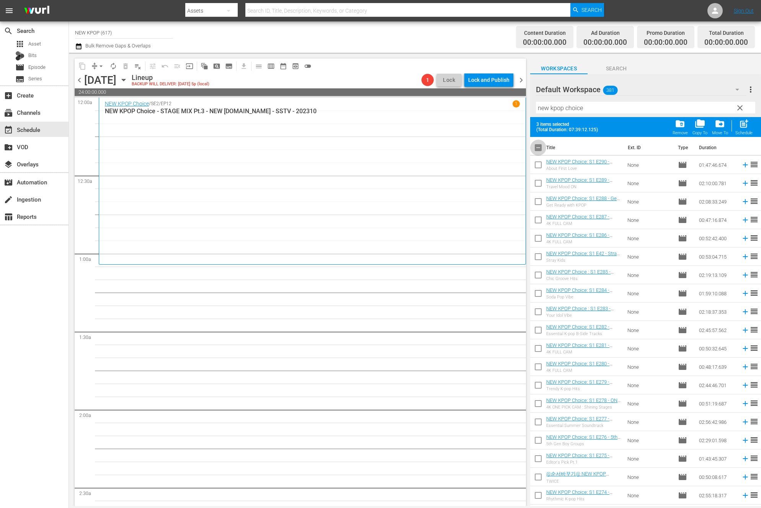
checkbox input "true"
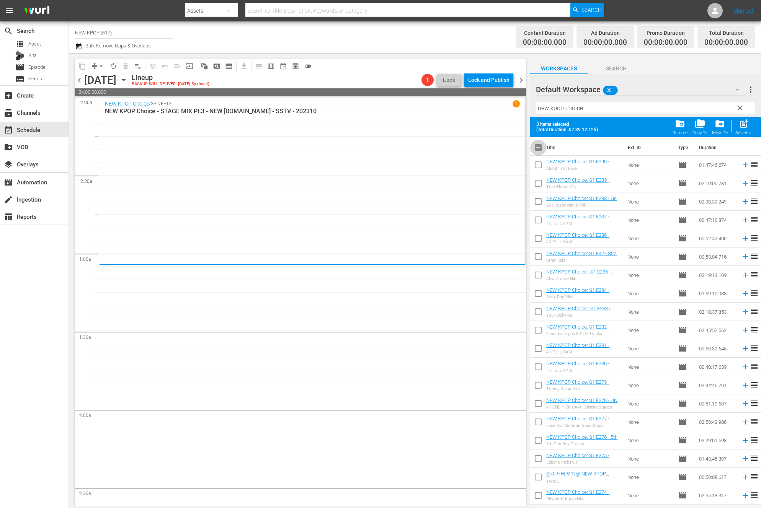
checkbox input "true"
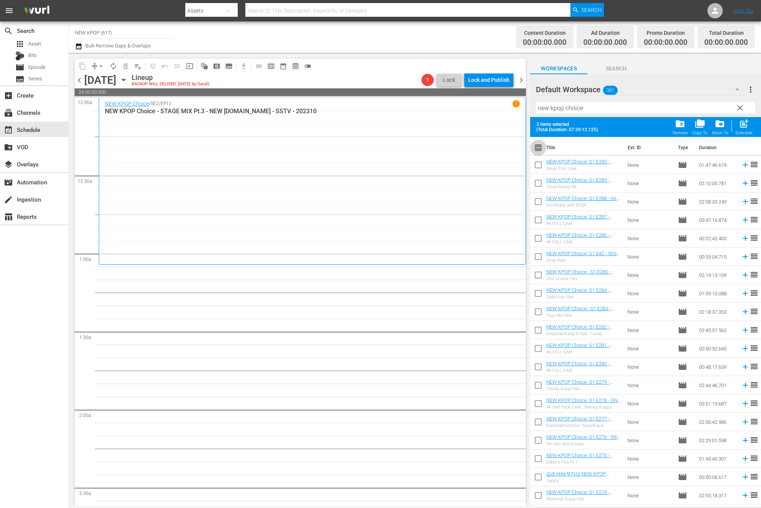
checkbox input "true"
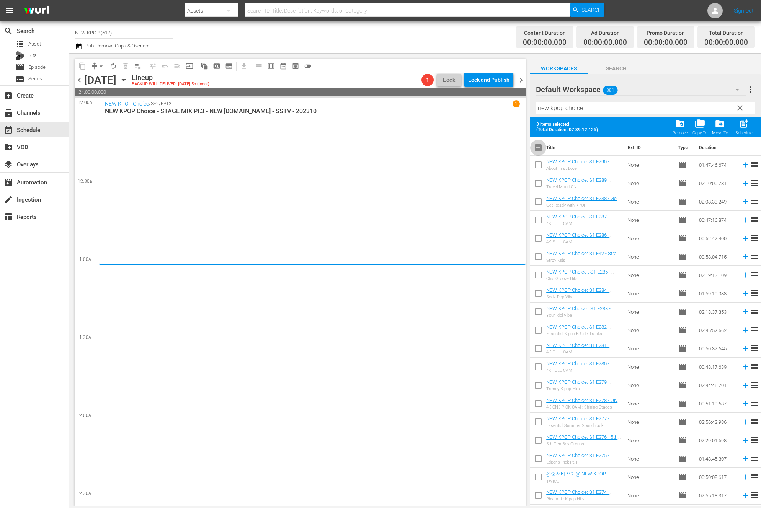
checkbox input "true"
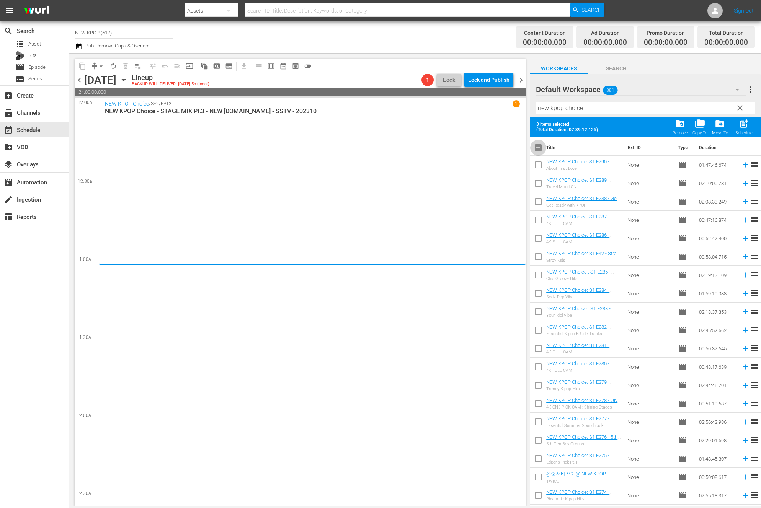
checkbox input "true"
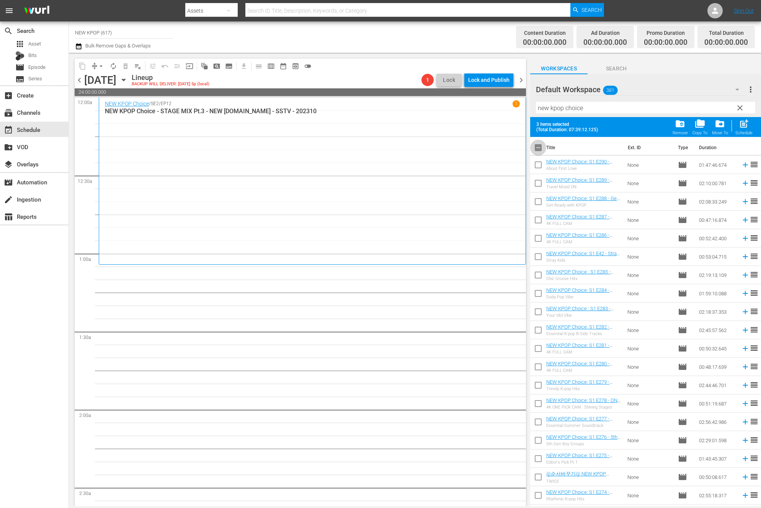
checkbox input "true"
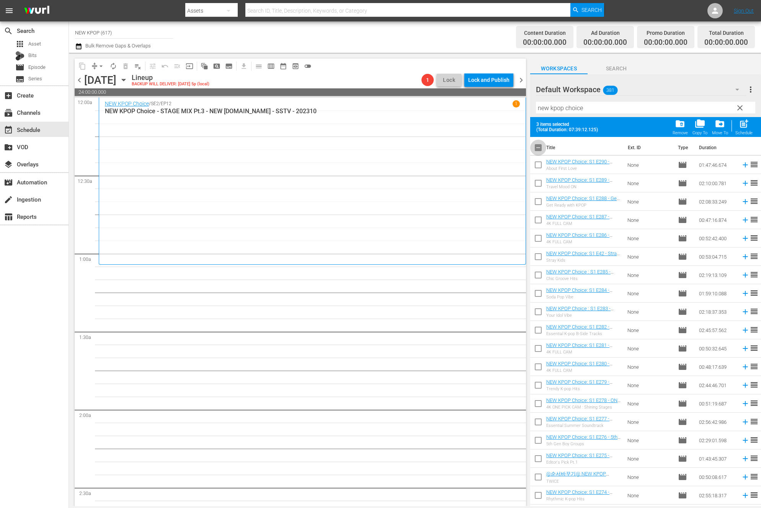
checkbox input "true"
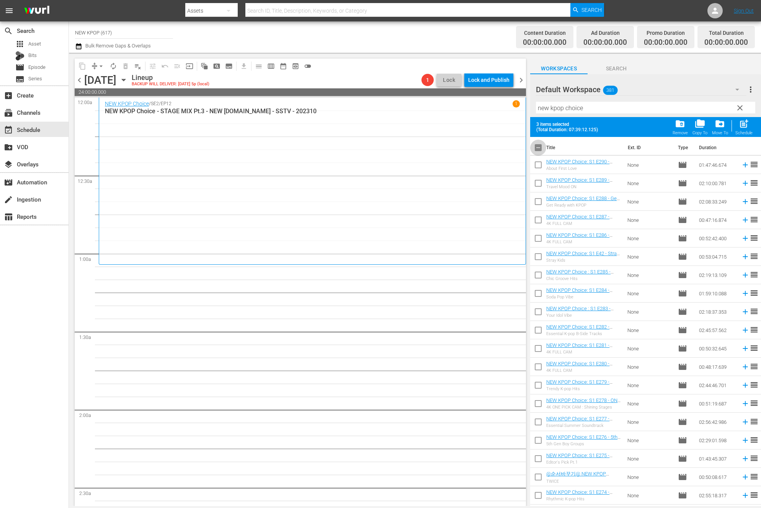
checkbox input "true"
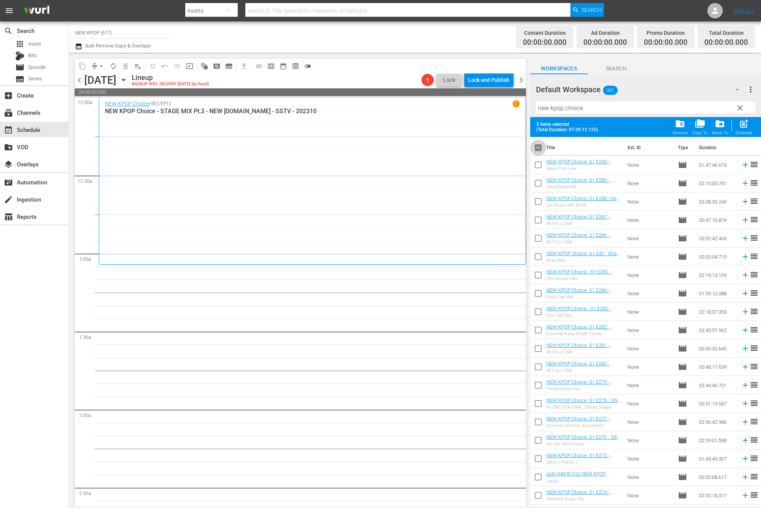
checkbox input "true"
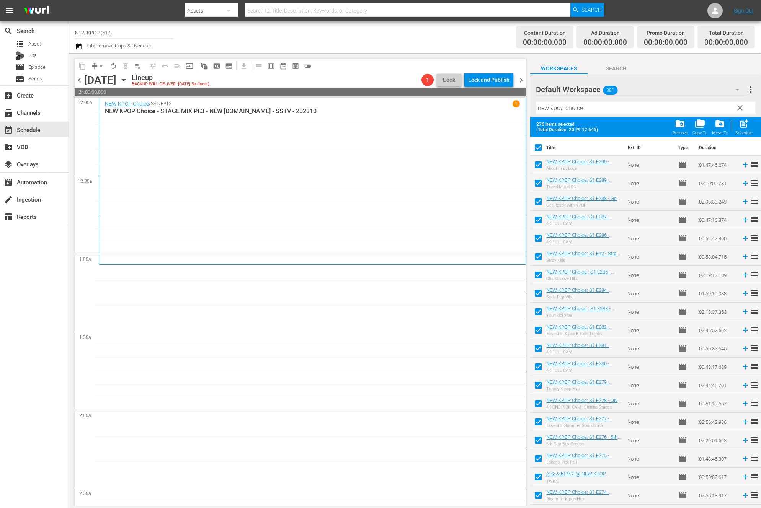
click at [535, 148] on input "checkbox" at bounding box center [538, 149] width 16 height 16
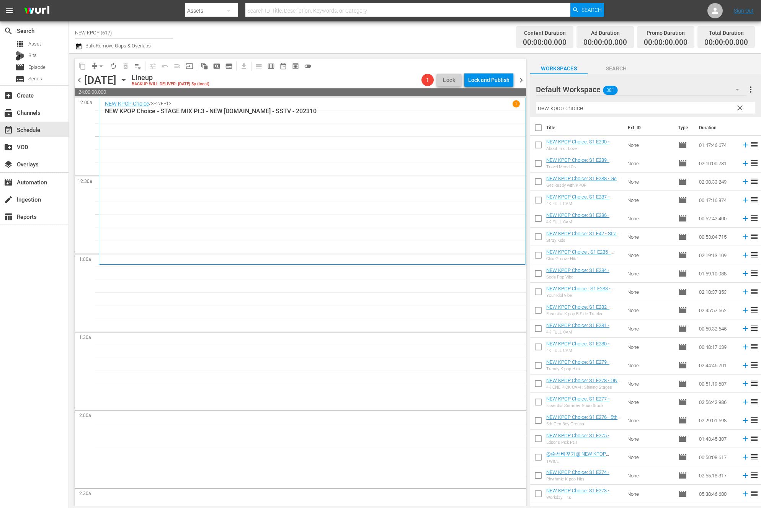
click at [577, 108] on input "new kpop choice" at bounding box center [645, 108] width 219 height 12
click at [585, 108] on input "new kpop choice" at bounding box center [645, 108] width 219 height 12
click at [52, 71] on div "movie Episode" at bounding box center [34, 67] width 69 height 11
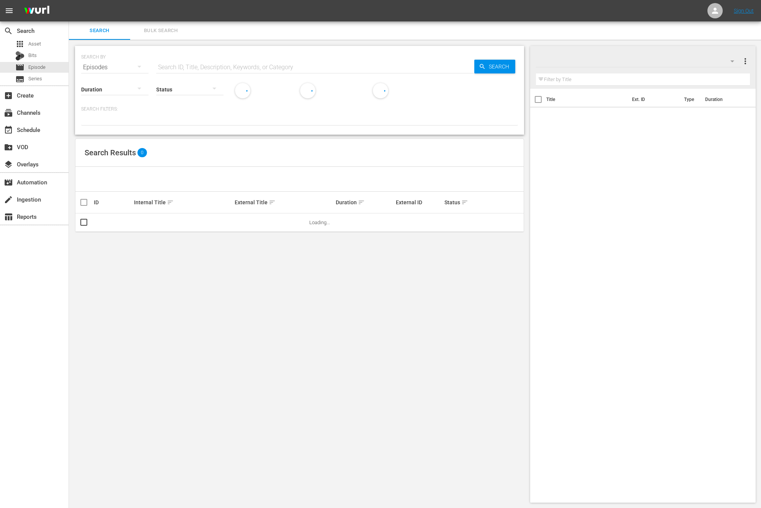
click at [192, 71] on div "Status" at bounding box center [189, 85] width 67 height 28
click at [194, 69] on input "text" at bounding box center [315, 67] width 318 height 18
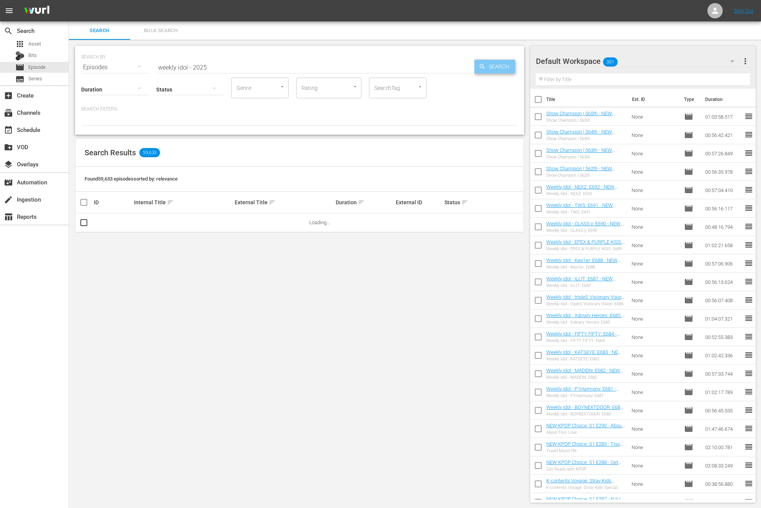
click at [485, 72] on div "Search" at bounding box center [494, 67] width 41 height 14
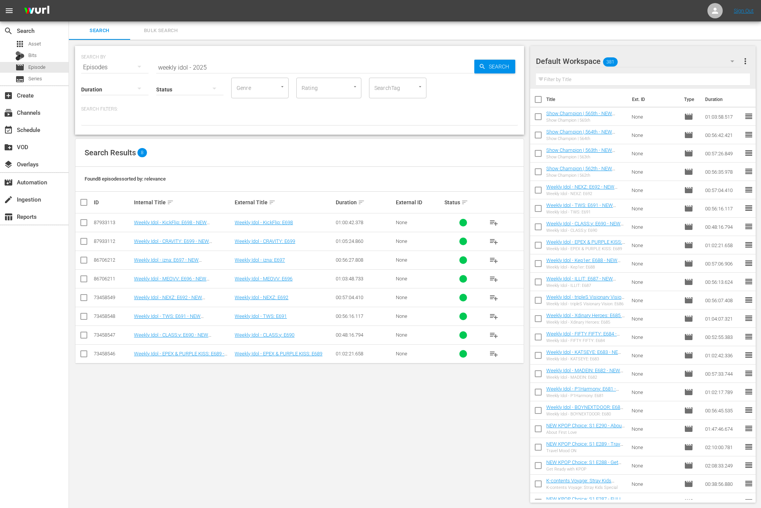
click at [87, 207] on input "checkbox" at bounding box center [86, 202] width 15 height 9
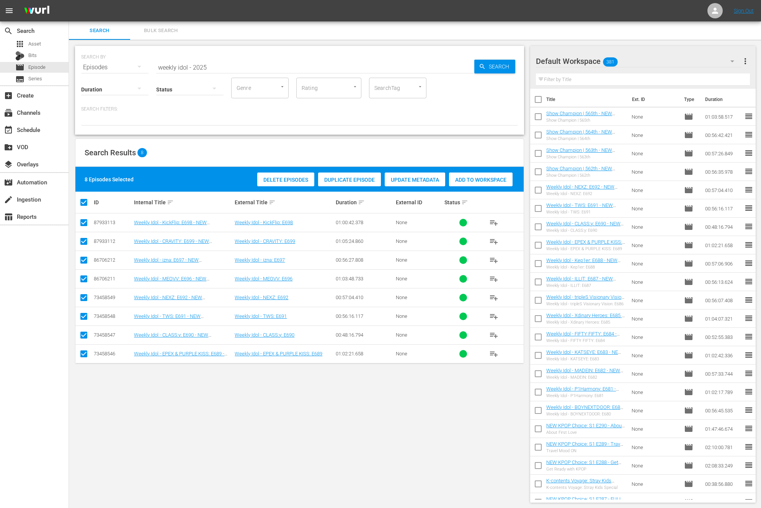
click at [484, 175] on div "Add to Workspace" at bounding box center [481, 180] width 64 height 15
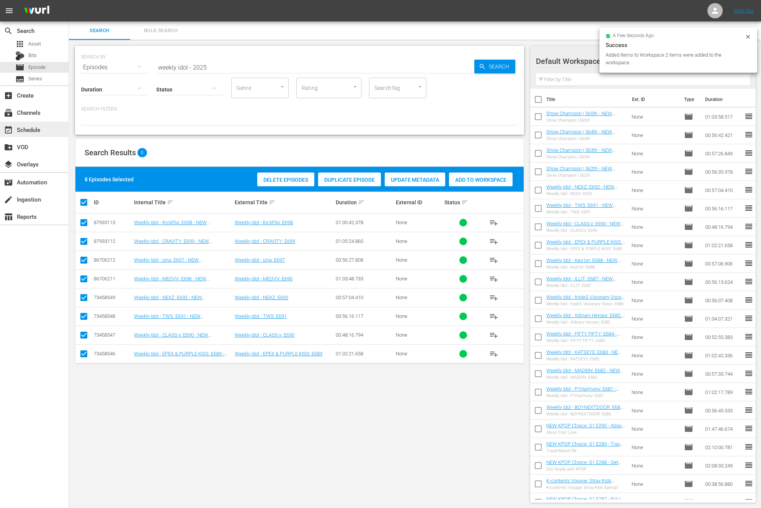
click at [22, 124] on div "event_available Schedule" at bounding box center [34, 129] width 69 height 15
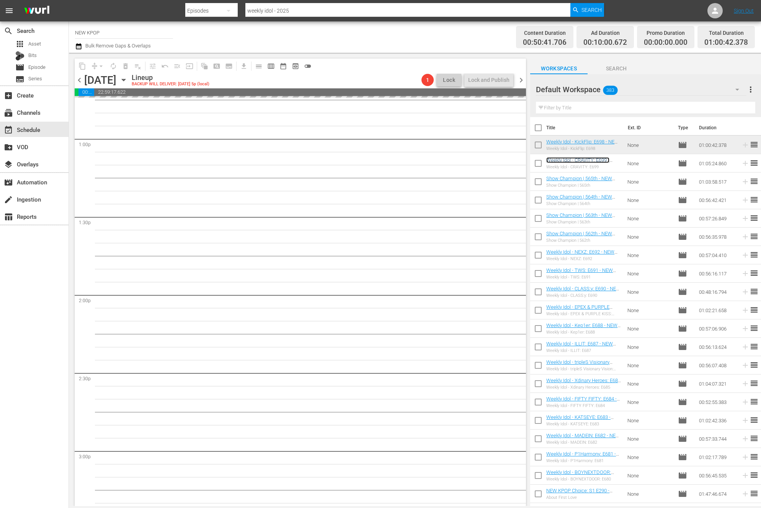
scroll to position [1629, 0]
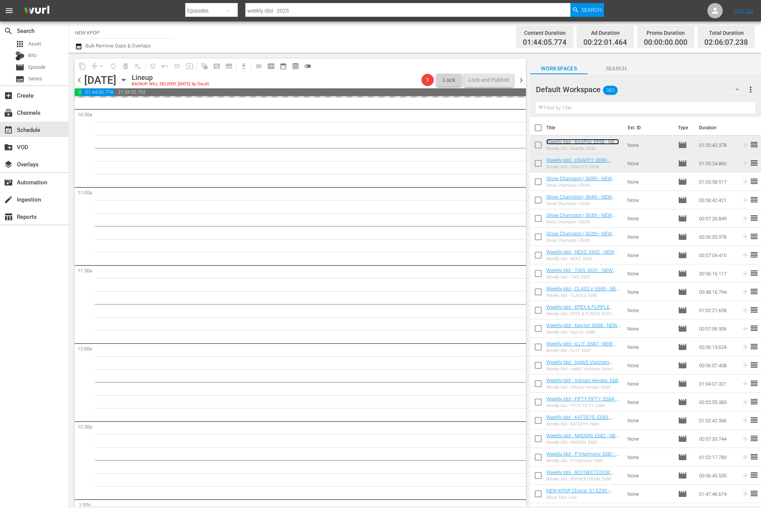
drag, startPoint x: 554, startPoint y: 140, endPoint x: 131, endPoint y: 356, distance: 475.3
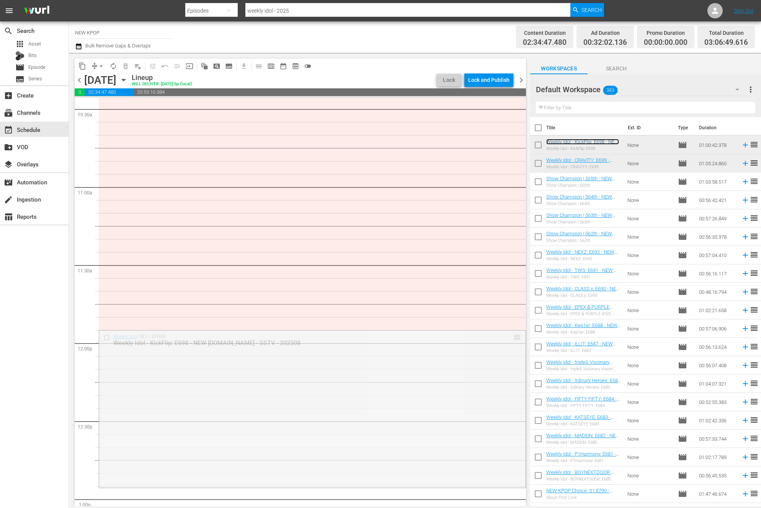
drag, startPoint x: 519, startPoint y: 340, endPoint x: 502, endPoint y: 351, distance: 20.1
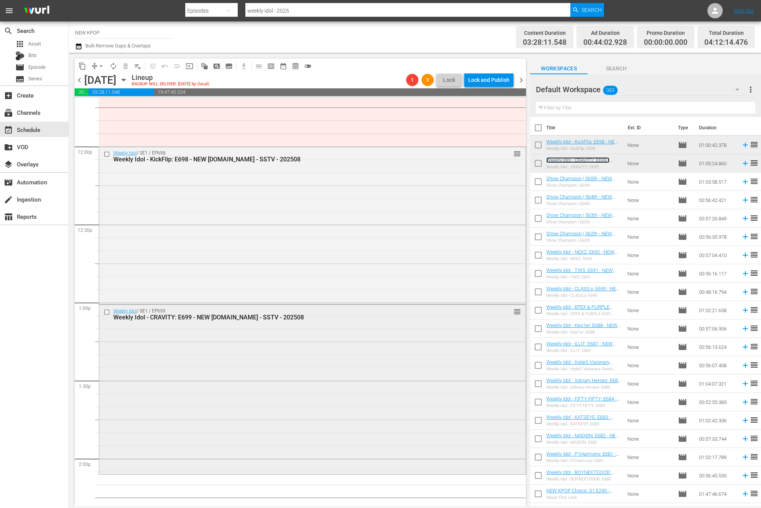
scroll to position [1875, 0]
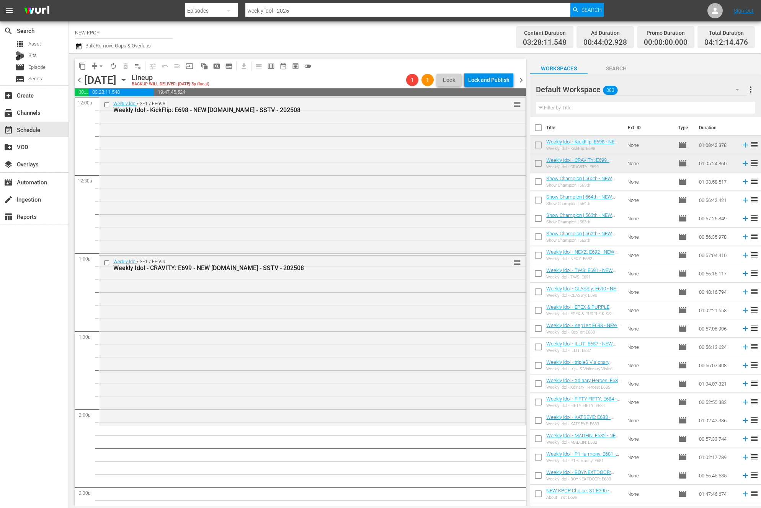
click at [680, 107] on input "text" at bounding box center [645, 108] width 219 height 12
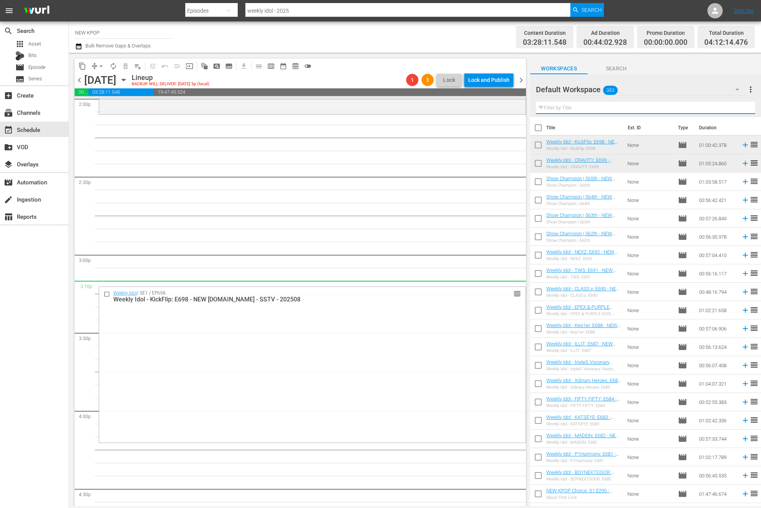
scroll to position [2186, 0]
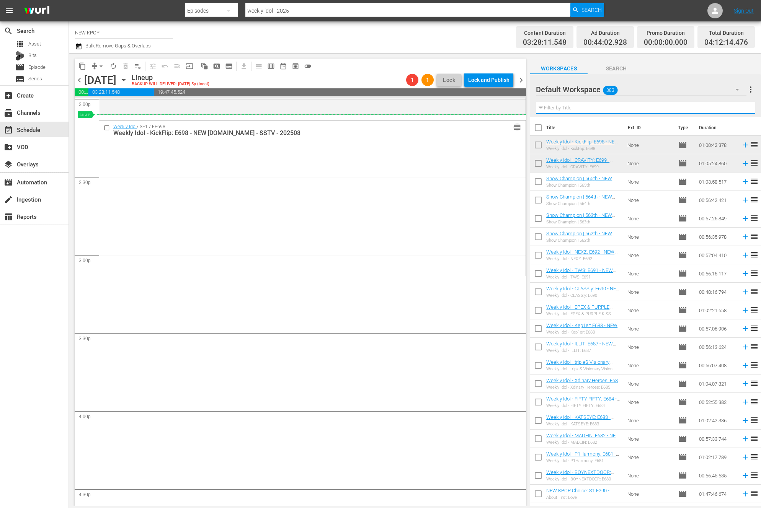
drag, startPoint x: 520, startPoint y: 255, endPoint x: 142, endPoint y: 119, distance: 401.9
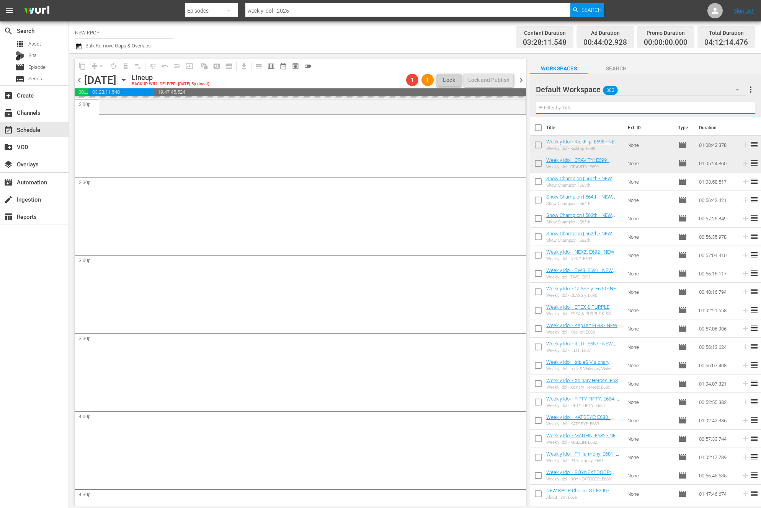
click at [620, 111] on input "text" at bounding box center [645, 108] width 219 height 12
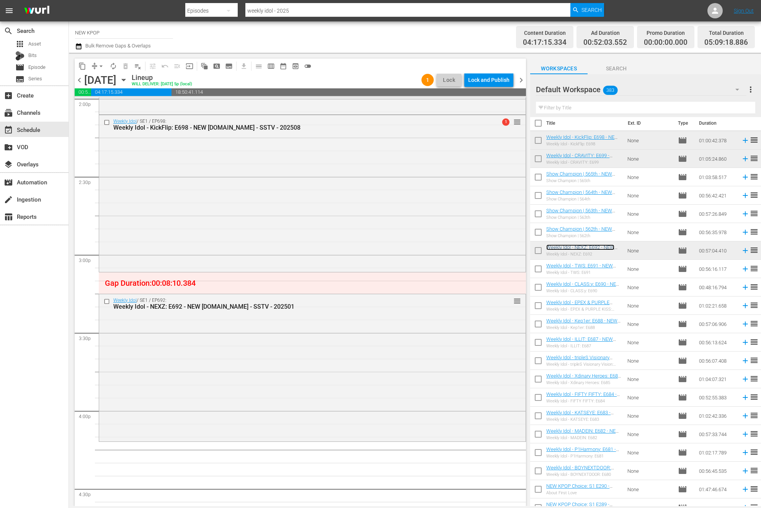
scroll to position [0, 0]
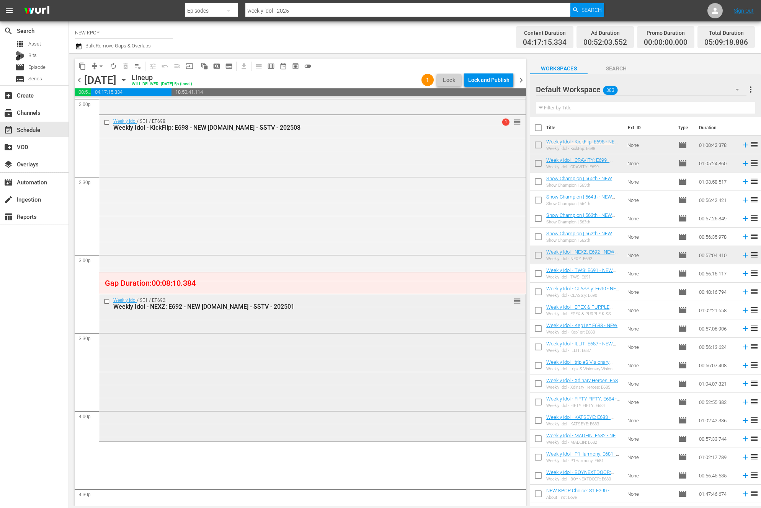
click at [358, 369] on div "Weekly Idol / SE1 / EP692: Weekly Idol - NEXZ: E692 - NEW K.ID - SSTV - 202501 …" at bounding box center [312, 367] width 427 height 146
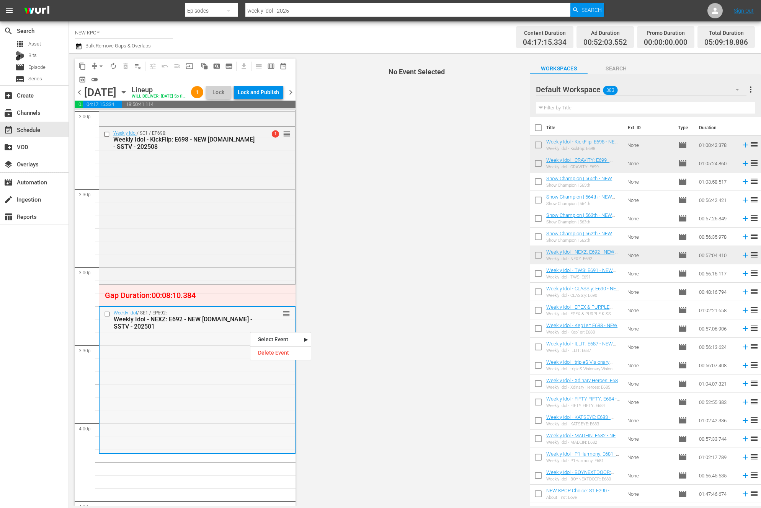
click at [187, 356] on div "Weekly Idol / SE1 / EP692: Weekly Idol - NEXZ: E692 - NEW K.ID - SSTV - 202501 …" at bounding box center [197, 380] width 195 height 146
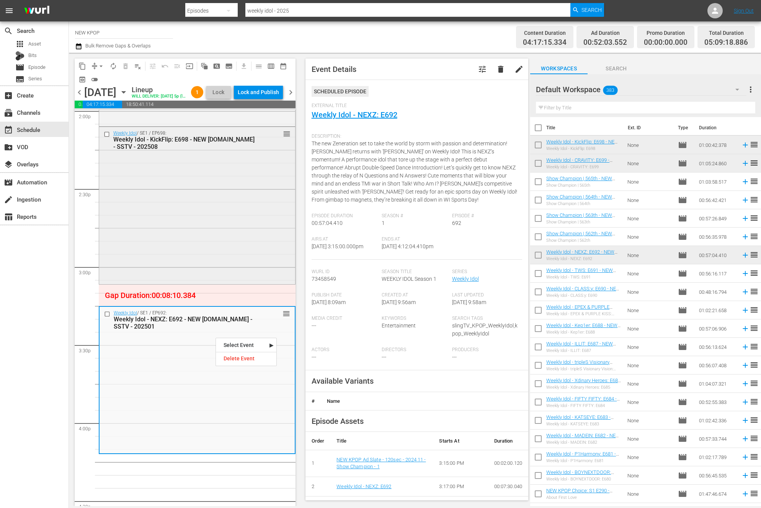
click at [222, 226] on div "Weekly Idol / SE1 / EP698: Weekly Idol - KickFlip: E698 - NEW K.ID - SSTV - 202…" at bounding box center [197, 205] width 196 height 156
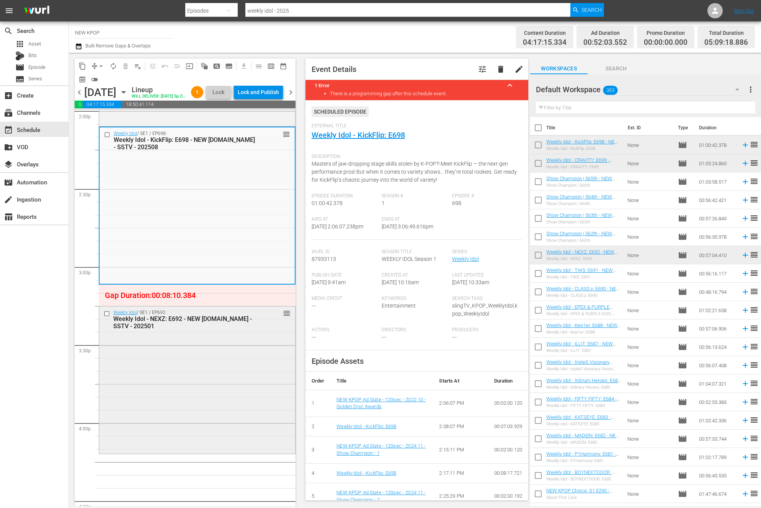
click at [197, 381] on div "Weekly Idol / SE1 / EP692: Weekly Idol - NEXZ: E692 - NEW K.ID - SSTV - 202501 …" at bounding box center [197, 380] width 196 height 146
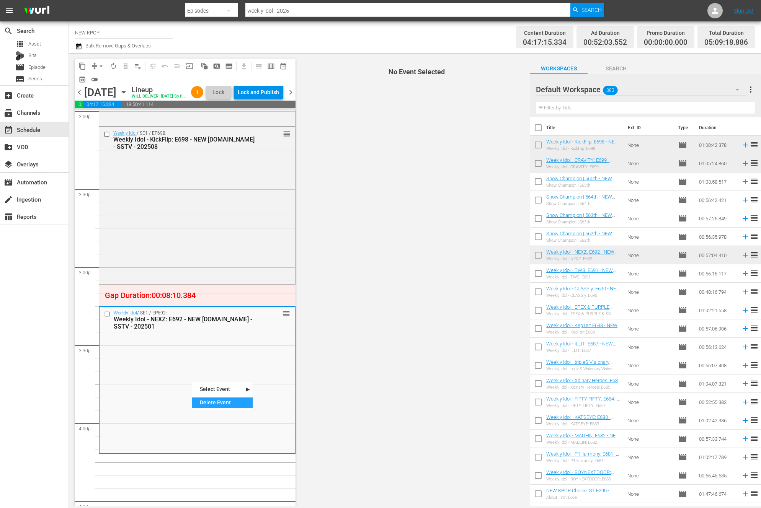
click at [203, 399] on div "Delete Event" at bounding box center [222, 403] width 60 height 10
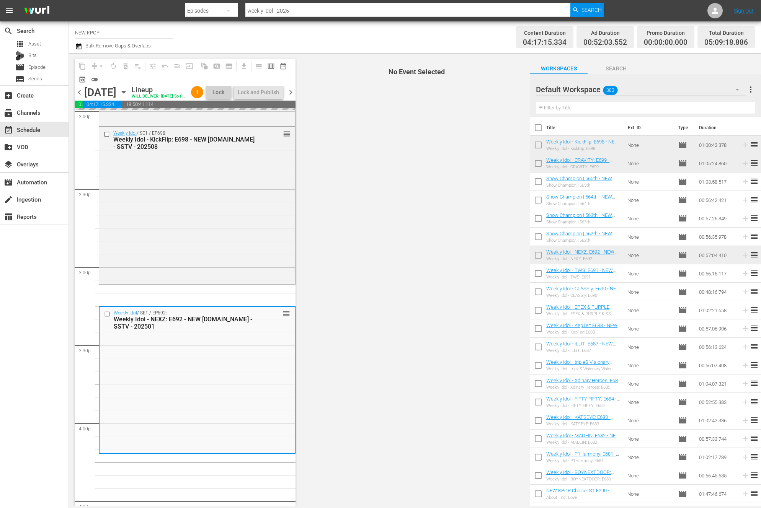
click at [556, 105] on input "text" at bounding box center [645, 108] width 219 height 12
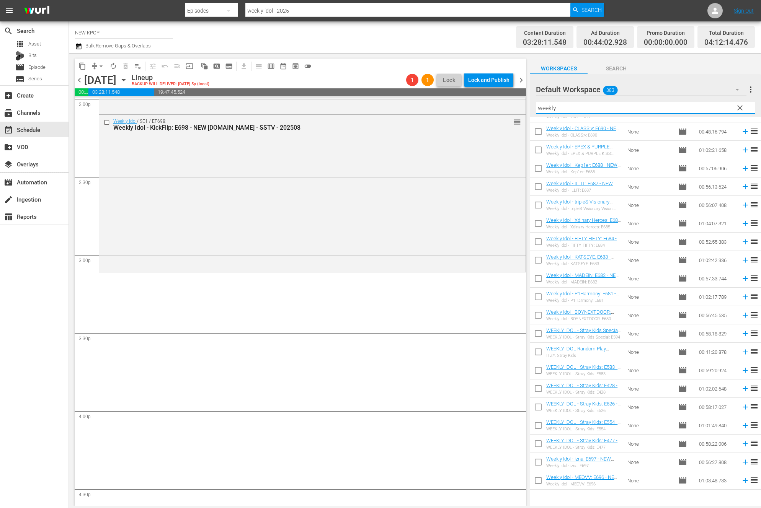
scroll to position [88, 0]
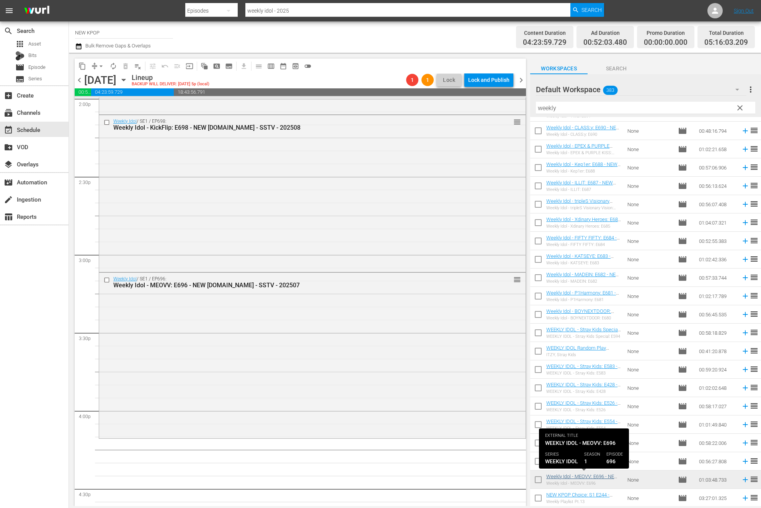
click at [283, 275] on div "Weekly Idol / SE1 / EP696: Weekly Idol - MEOVV: E696 - NEW K.ID - SSTV - 202507…" at bounding box center [312, 282] width 427 height 19
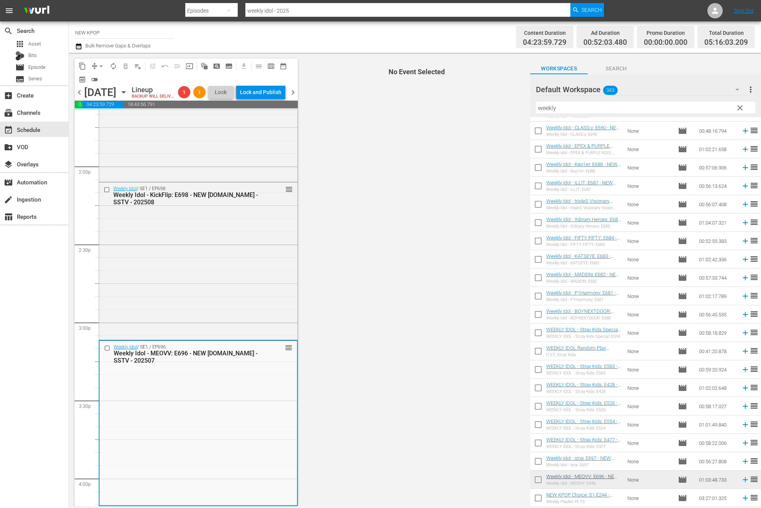
scroll to position [2393, 0]
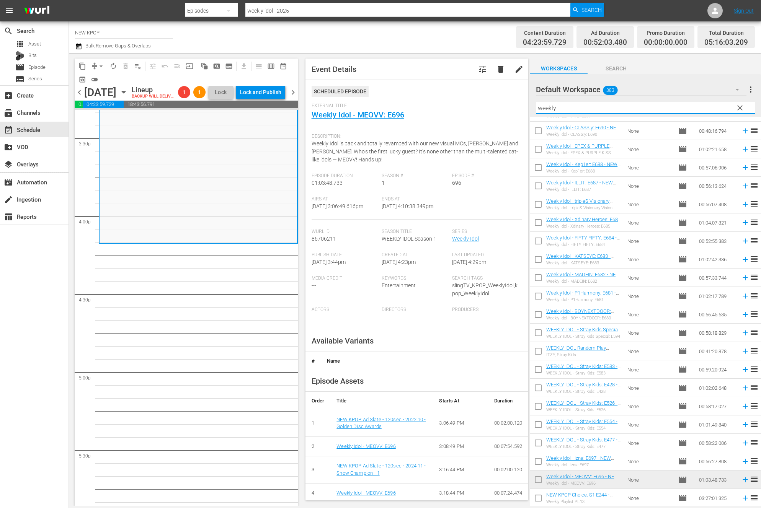
drag, startPoint x: 574, startPoint y: 109, endPoint x: 481, endPoint y: 105, distance: 93.5
click at [481, 105] on div "content_copy compress arrow_drop_down autorenew_outlined delete_forever_outline…" at bounding box center [415, 280] width 692 height 454
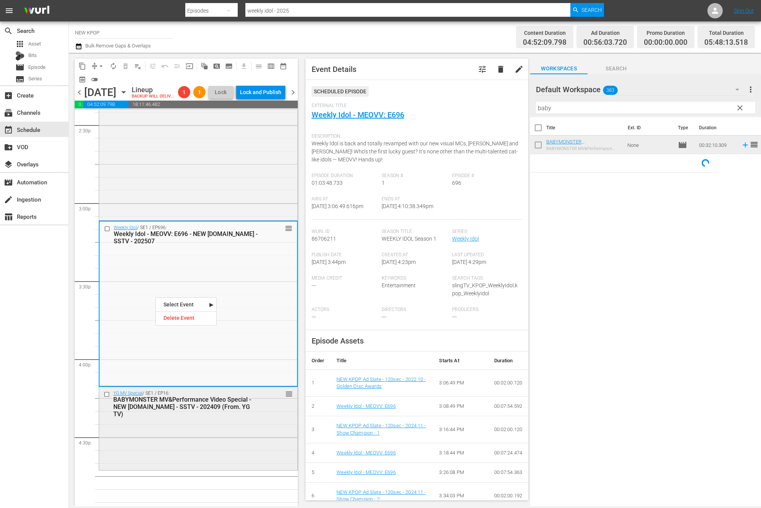
scroll to position [2391, 0]
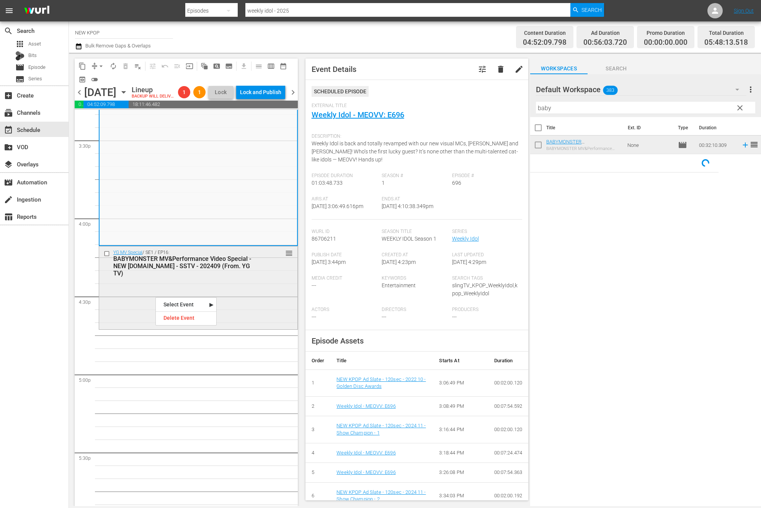
click at [245, 324] on div "YG MV Special / SE1 / EP16: BABYMONSTER MV&Performance Video Special - NEW K.ID…" at bounding box center [198, 288] width 198 height 82
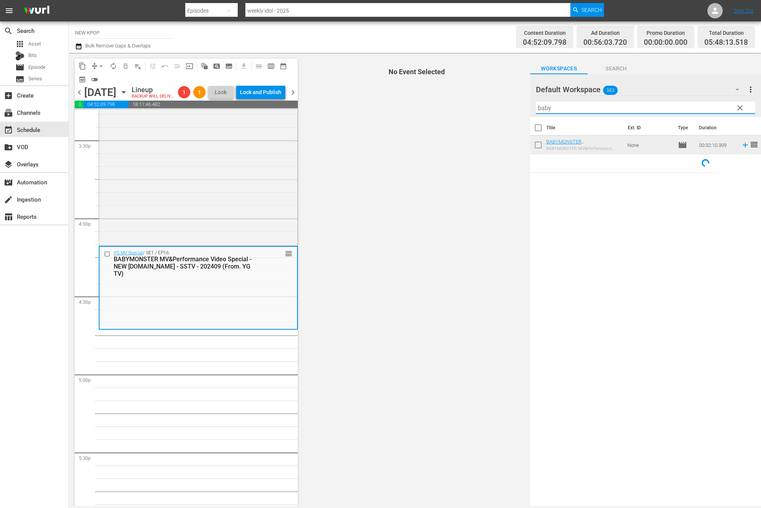
drag, startPoint x: 578, startPoint y: 109, endPoint x: 461, endPoint y: 97, distance: 117.0
click at [461, 97] on div "content_copy compress arrow_drop_down autorenew_outlined delete_forever_outline…" at bounding box center [415, 280] width 692 height 454
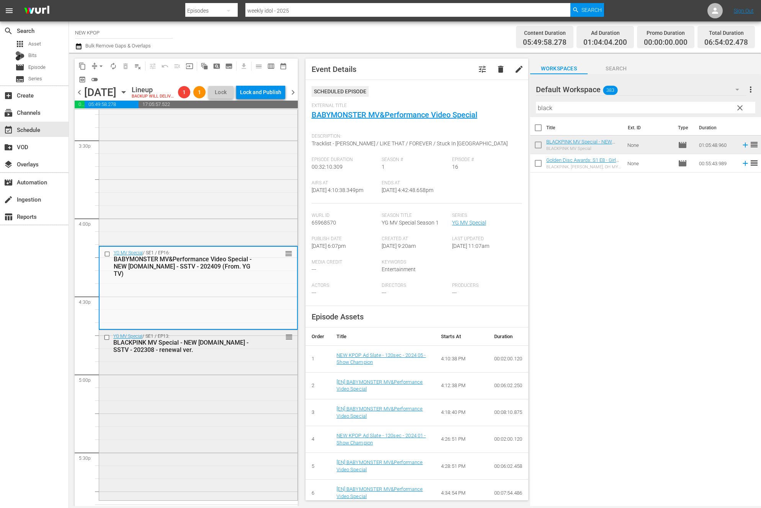
click at [205, 423] on div "YG MV Special / SE1 / EP13: BLACKPINK MV Special - NEW [DOMAIN_NAME] - SSTV - 2…" at bounding box center [198, 414] width 198 height 169
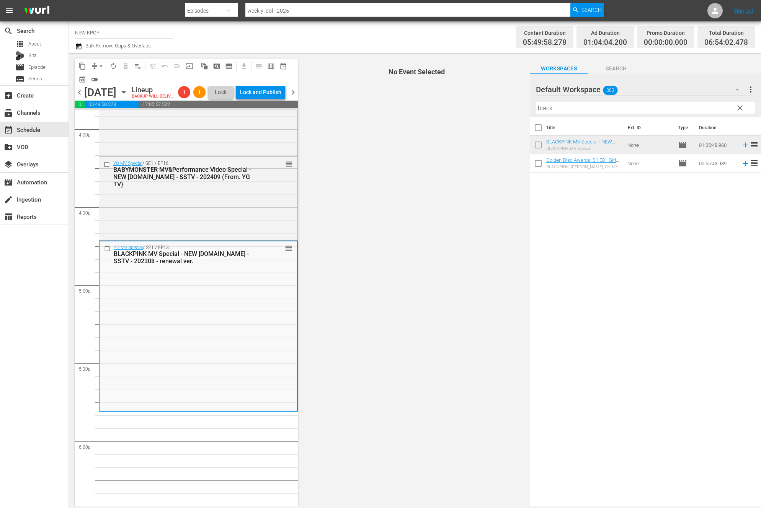
scroll to position [2503, 0]
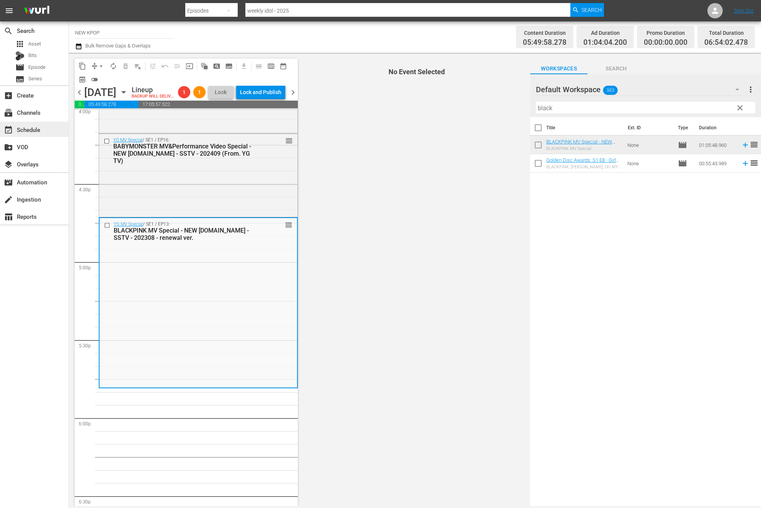
drag, startPoint x: 738, startPoint y: 106, endPoint x: 2, endPoint y: 135, distance: 736.8
click at [739, 106] on span "clear" at bounding box center [740, 107] width 9 height 9
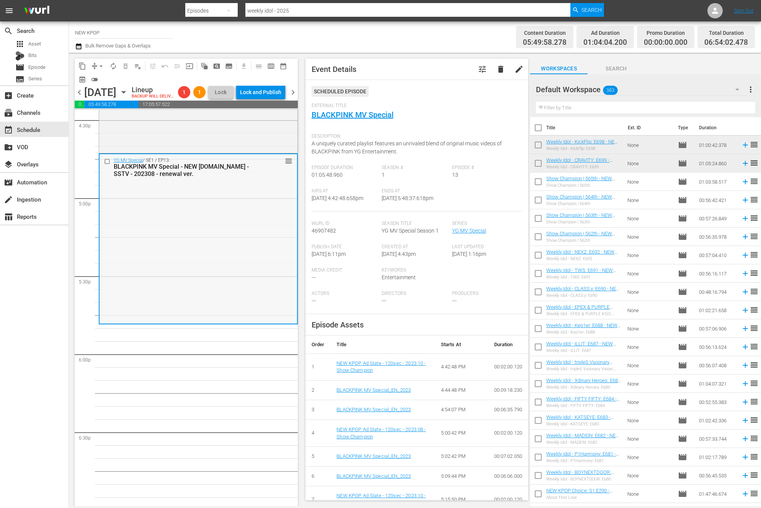
scroll to position [2622, 0]
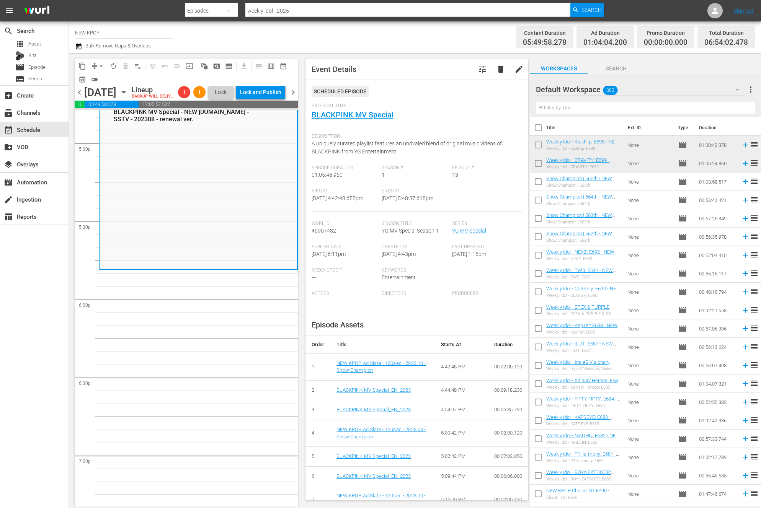
click at [579, 113] on input "text" at bounding box center [645, 108] width 219 height 12
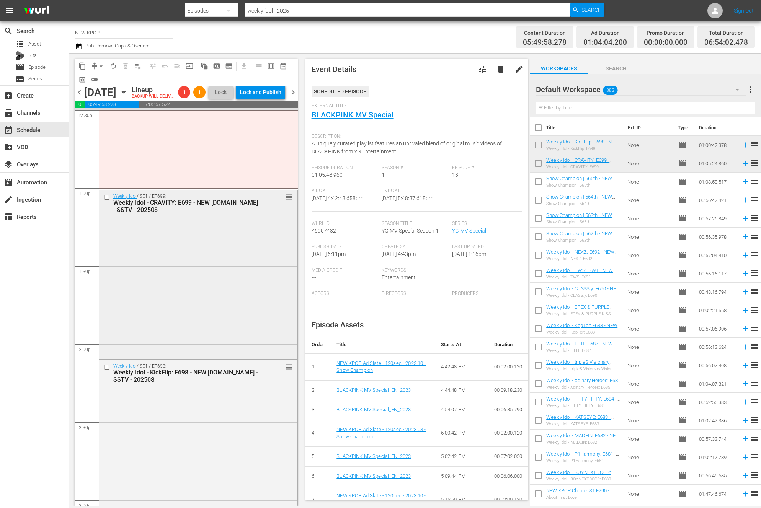
click at [241, 288] on div "Weekly Idol / SE1 / EP699: Weekly Idol - CRAVITY: E699 - NEW K.ID - SSTV - 2025…" at bounding box center [198, 274] width 198 height 168
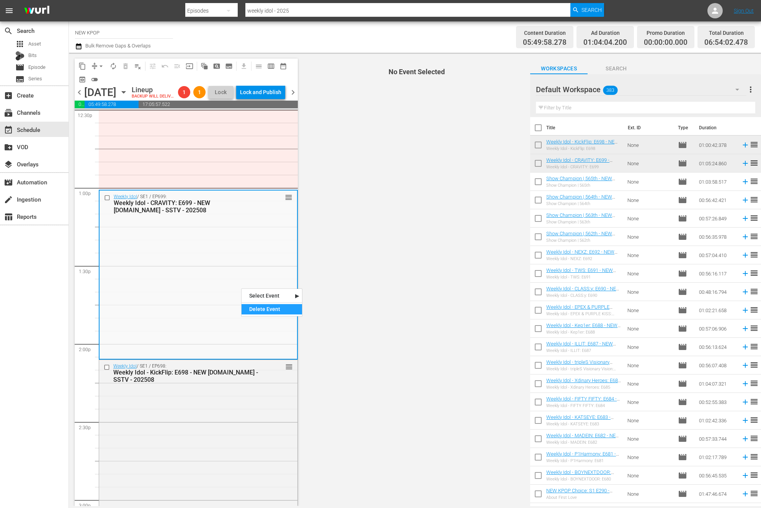
click at [278, 311] on div "Delete Event" at bounding box center [272, 309] width 60 height 10
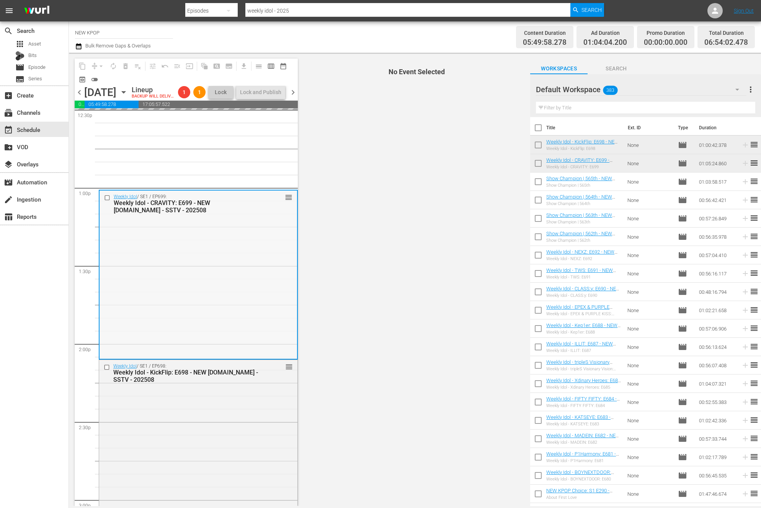
scroll to position [2305, 0]
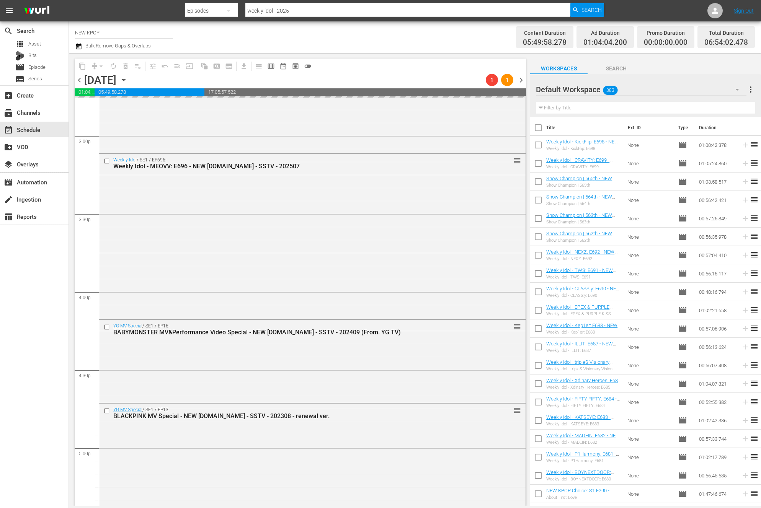
click at [570, 104] on input "text" at bounding box center [645, 108] width 219 height 12
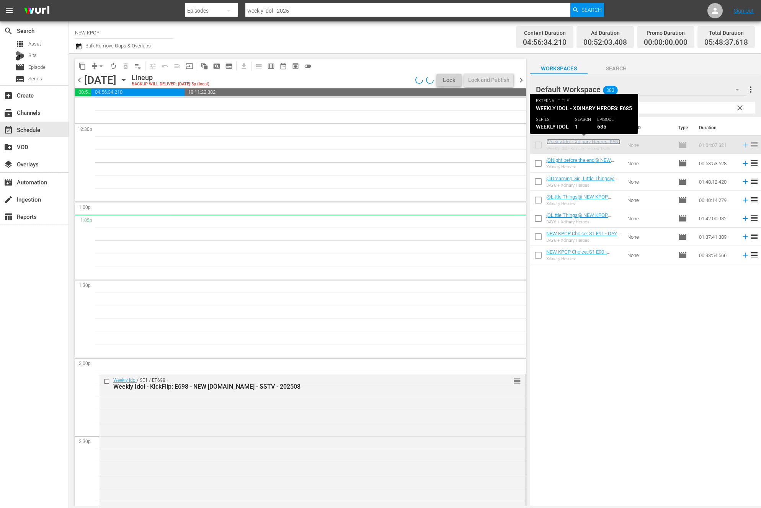
scroll to position [1912, 0]
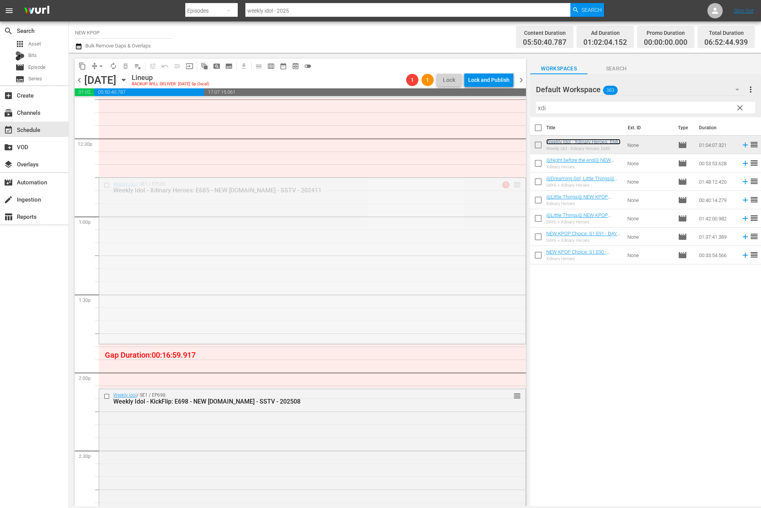
drag, startPoint x: 515, startPoint y: 186, endPoint x: 510, endPoint y: 222, distance: 36.0
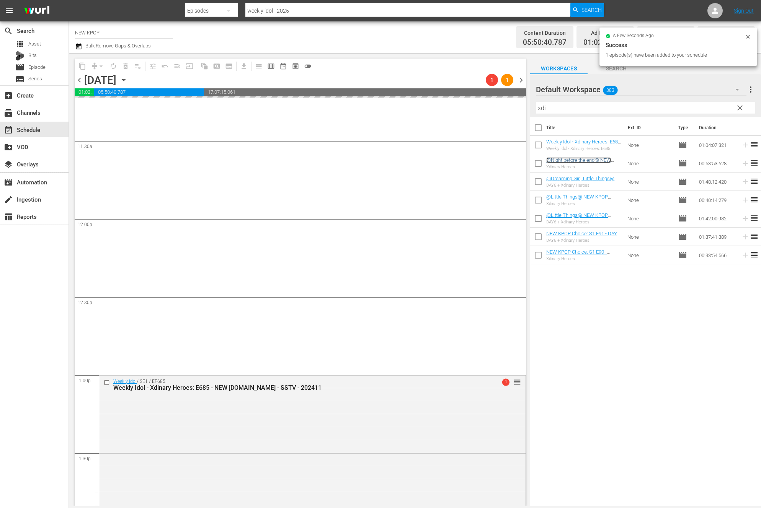
scroll to position [1753, 0]
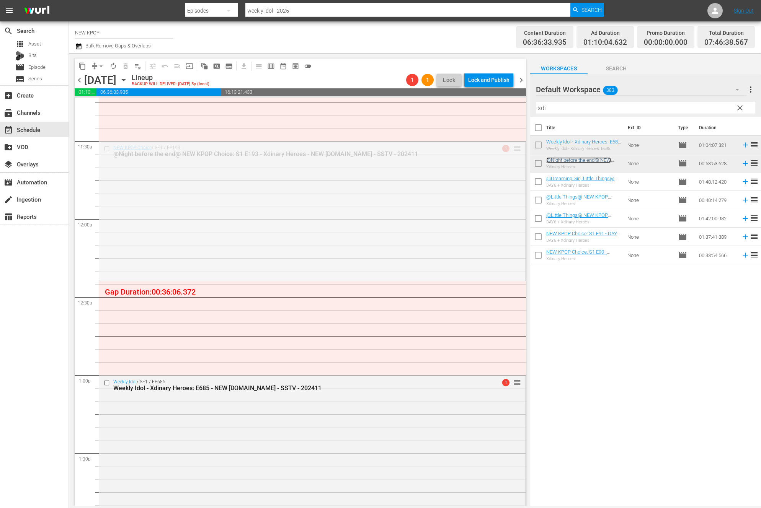
drag, startPoint x: 517, startPoint y: 147, endPoint x: 507, endPoint y: 232, distance: 86.1
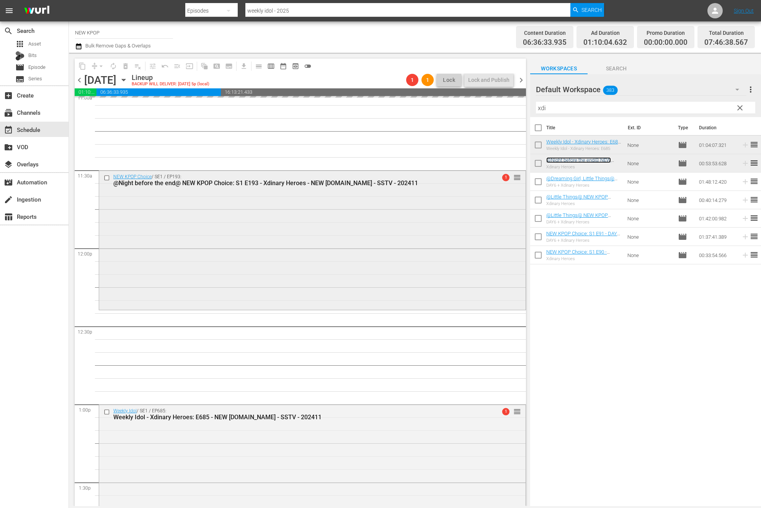
scroll to position [1659, 0]
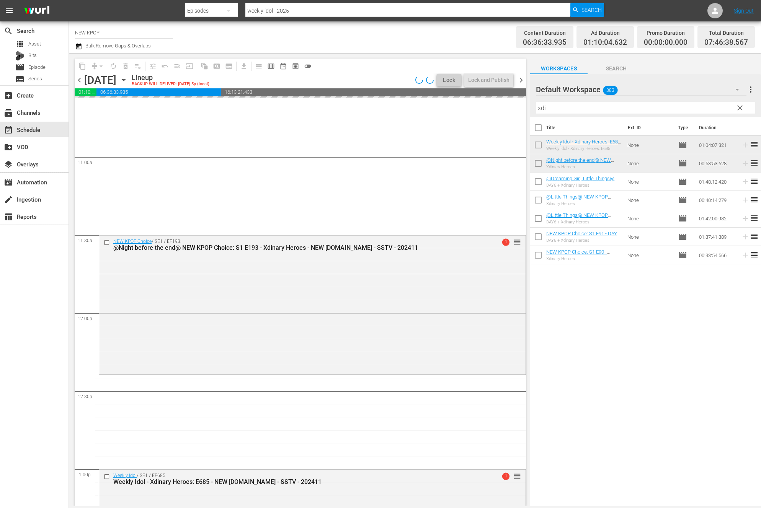
click at [739, 108] on span "clear" at bounding box center [740, 107] width 9 height 9
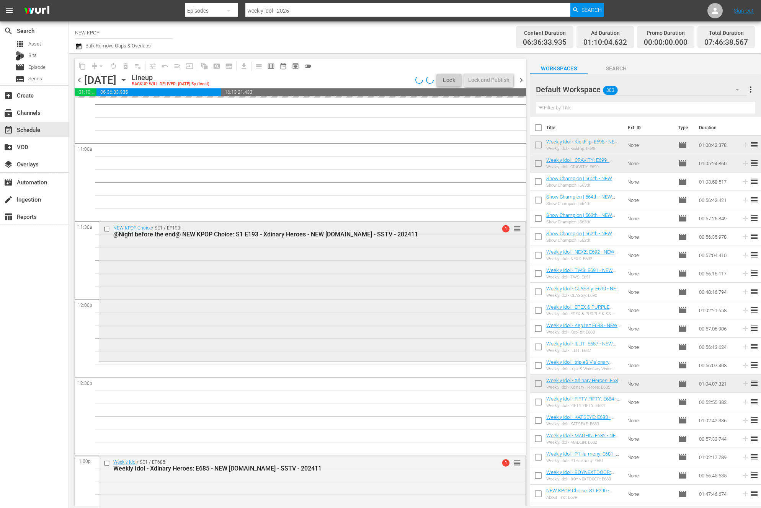
scroll to position [1739, 0]
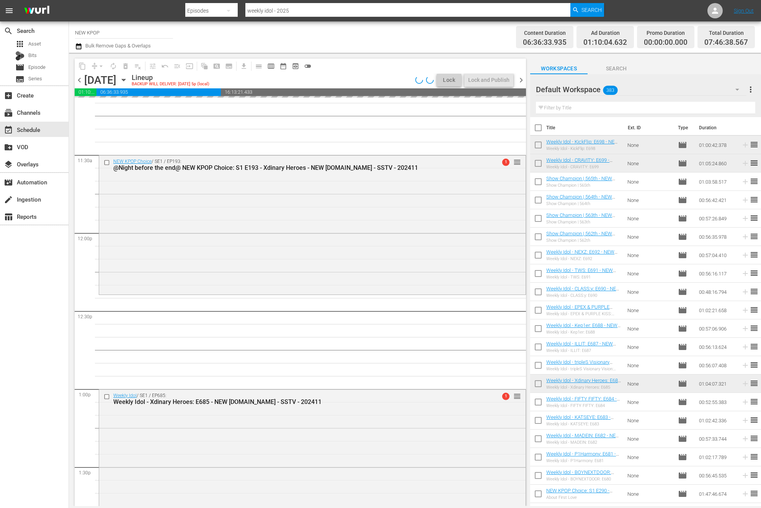
click at [610, 99] on div "Filter by Title" at bounding box center [645, 108] width 219 height 18
click at [612, 104] on input "text" at bounding box center [645, 108] width 219 height 12
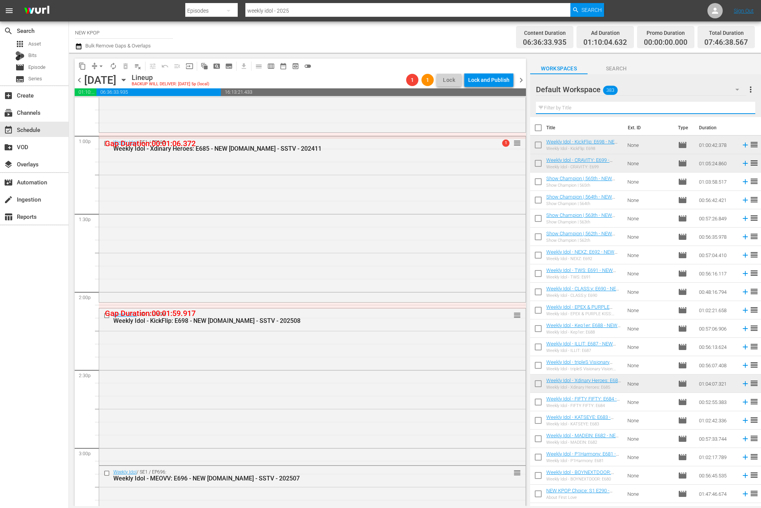
scroll to position [1749, 0]
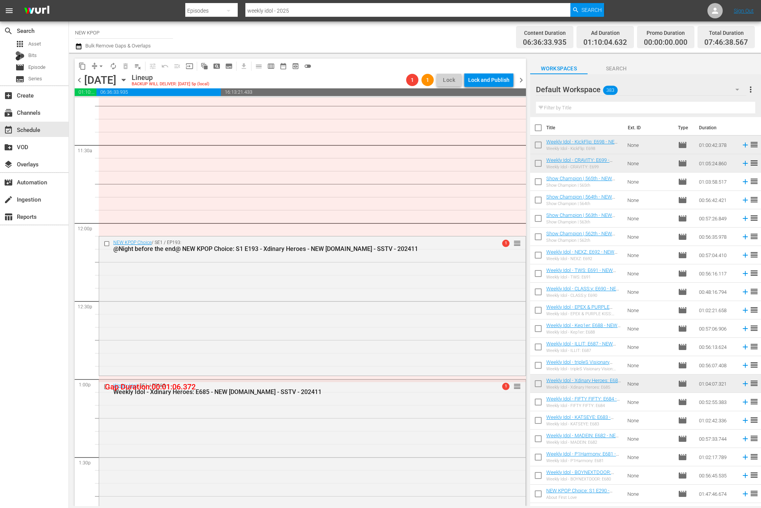
click at [331, 296] on div "NEW KPOP Choice / SE1 / EP193: @Night before the end@ NEW KPOP Choice: S1 E193 …" at bounding box center [312, 306] width 427 height 138
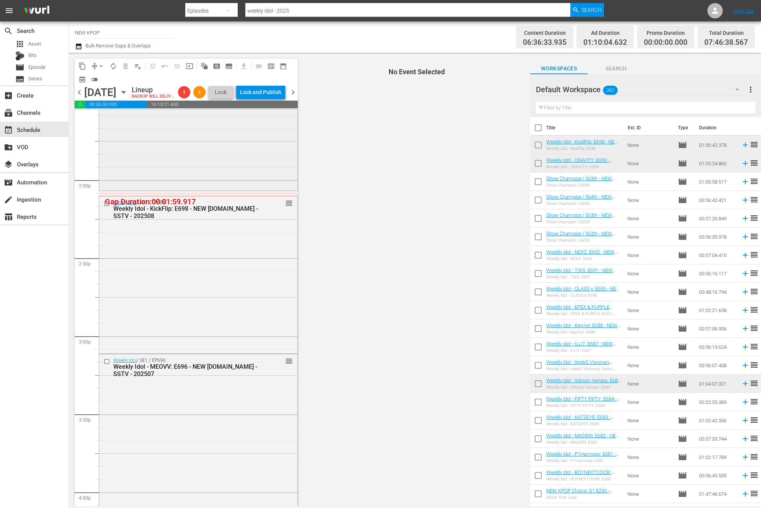
scroll to position [2122, 0]
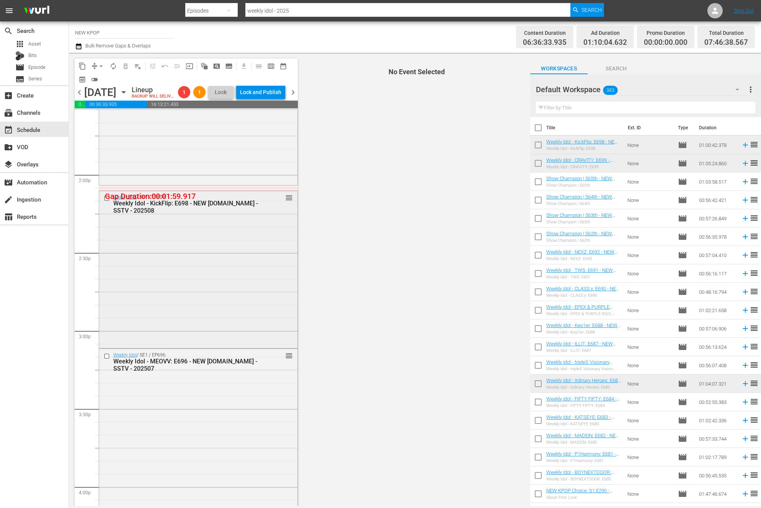
click at [232, 345] on div "Weekly Idol / SE1 / EP698: Weekly Idol - KickFlip: E698 - NEW K.ID - SSTV - 202…" at bounding box center [198, 269] width 198 height 156
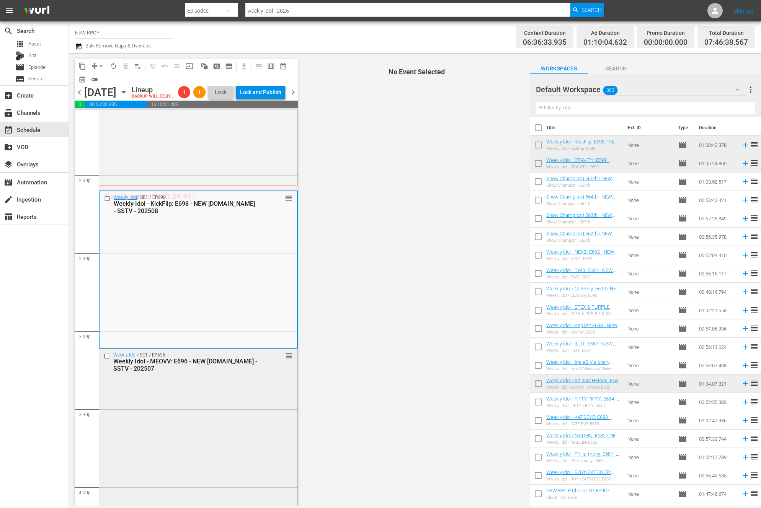
click at [231, 400] on div "Weekly Idol / SE1 / EP696: Weekly Idol - MEOVV: E696 - NEW K.ID - SSTV - 202507…" at bounding box center [198, 431] width 198 height 164
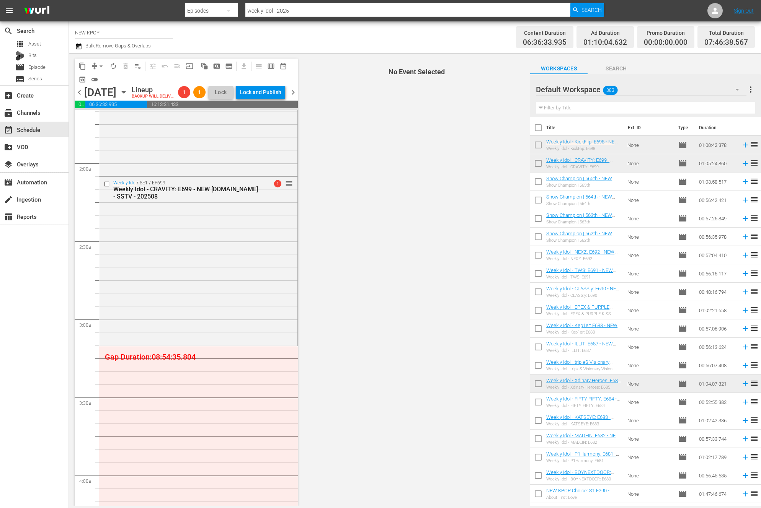
scroll to position [145, 0]
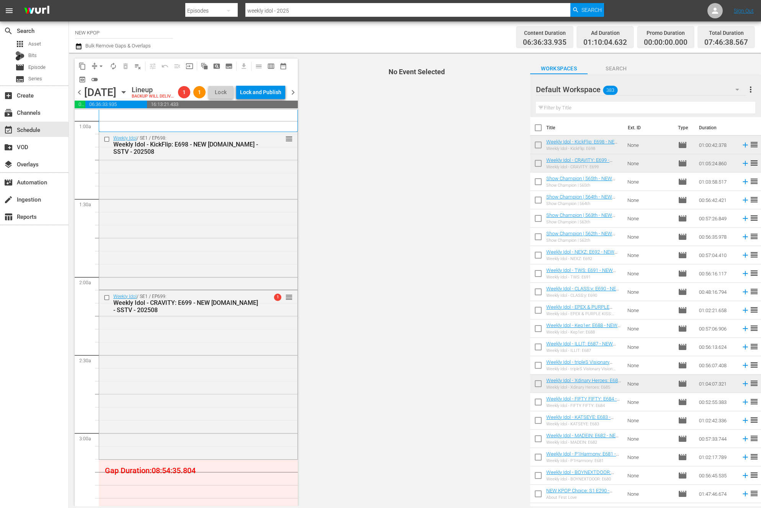
click at [234, 380] on div "Weekly Idol / SE1 / EP699: Weekly Idol - CRAVITY: E699 - NEW K.ID - SSTV - 2025…" at bounding box center [198, 375] width 198 height 168
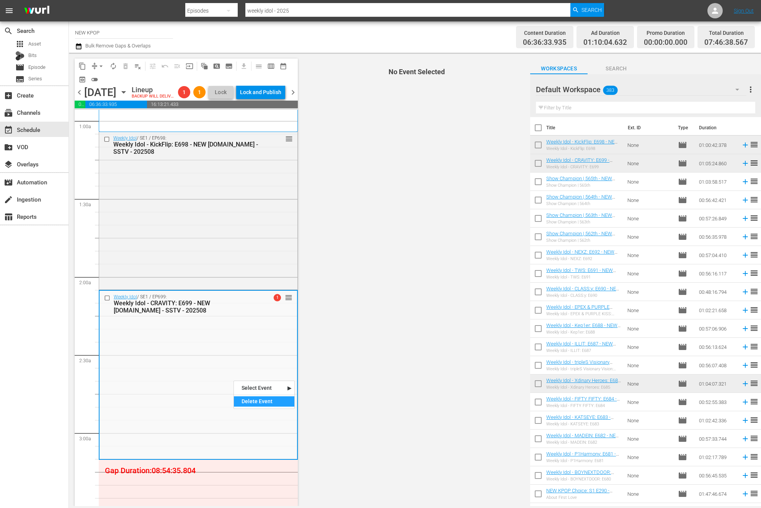
click at [247, 398] on div "Delete Event" at bounding box center [264, 402] width 60 height 10
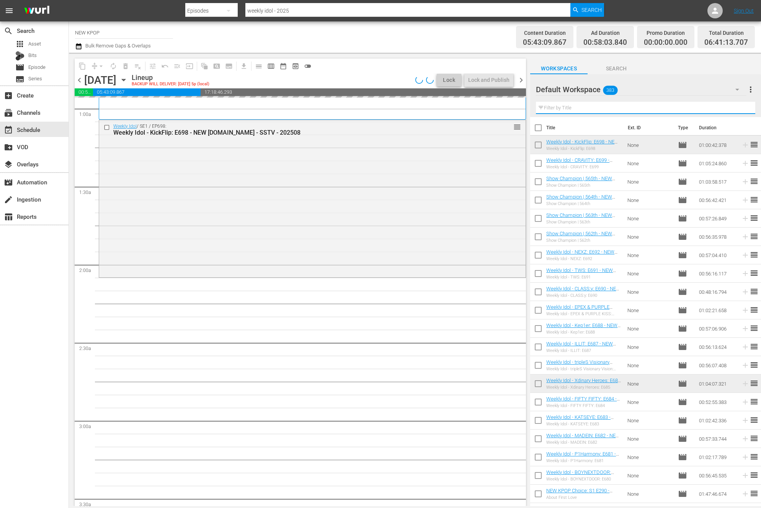
click at [554, 103] on input "text" at bounding box center [645, 108] width 219 height 12
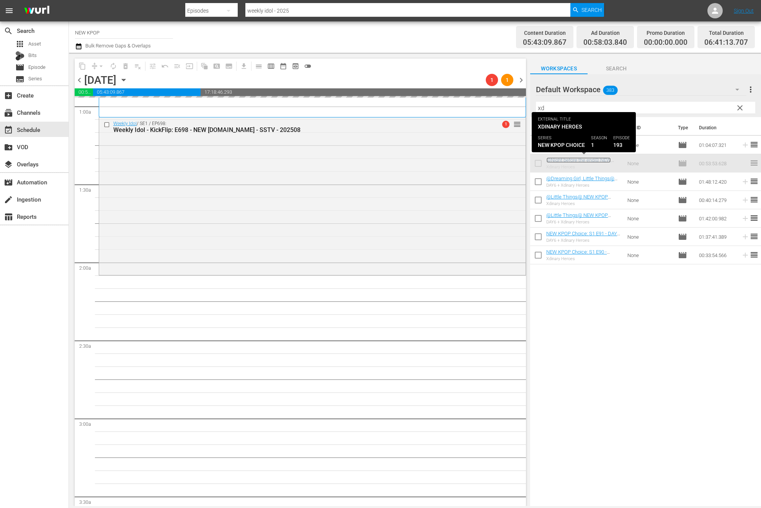
scroll to position [148, 0]
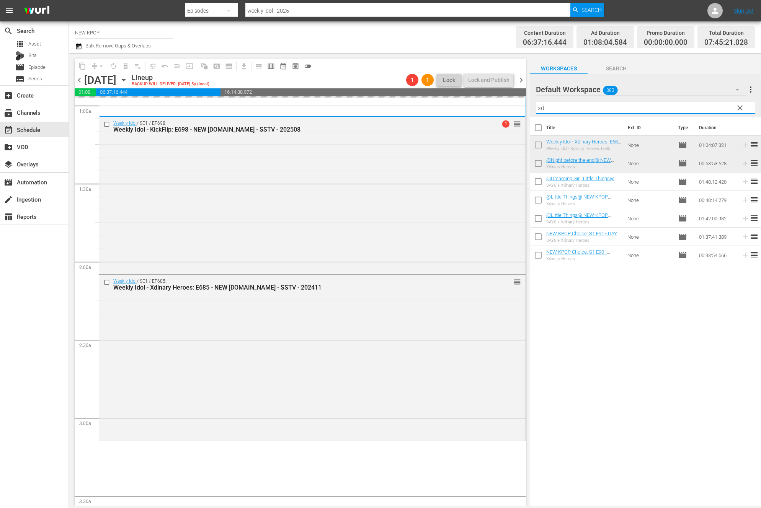
drag, startPoint x: 680, startPoint y: 112, endPoint x: 499, endPoint y: 105, distance: 180.5
click at [499, 105] on div "content_copy compress arrow_drop_down autorenew_outlined delete_forever_outline…" at bounding box center [415, 280] width 692 height 454
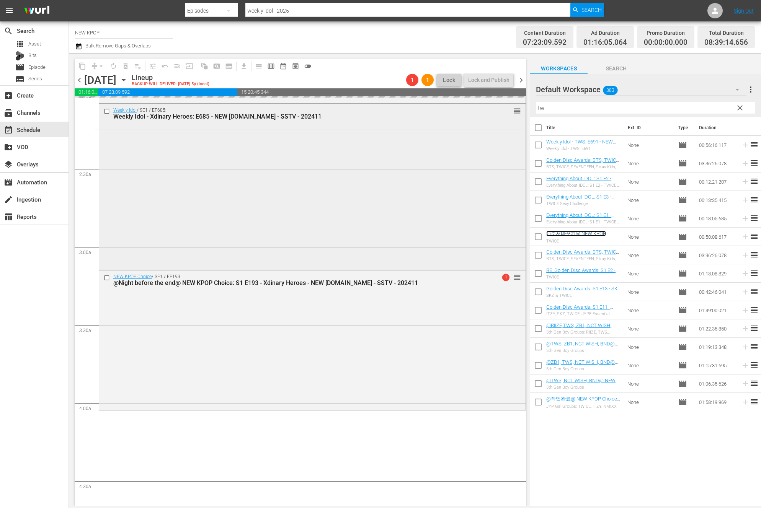
scroll to position [320, 0]
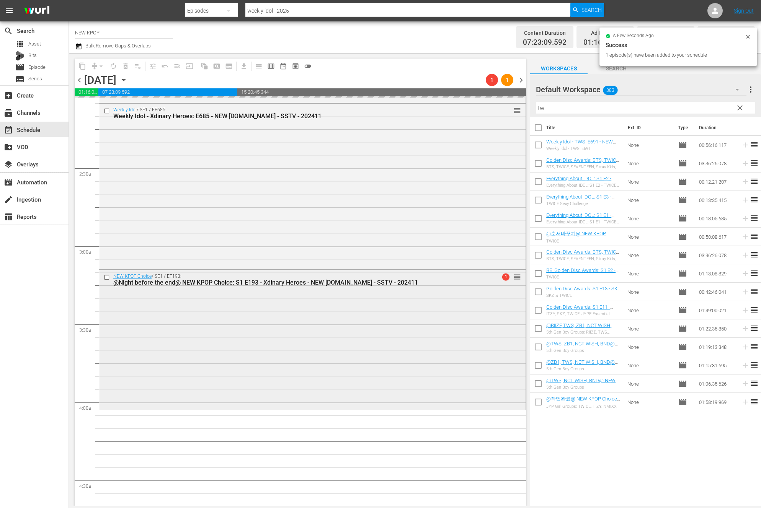
click at [245, 318] on div "NEW KPOP Choice / SE1 / EP193: @Night before the end@ NEW KPOP Choice: S1 E193 …" at bounding box center [312, 339] width 427 height 138
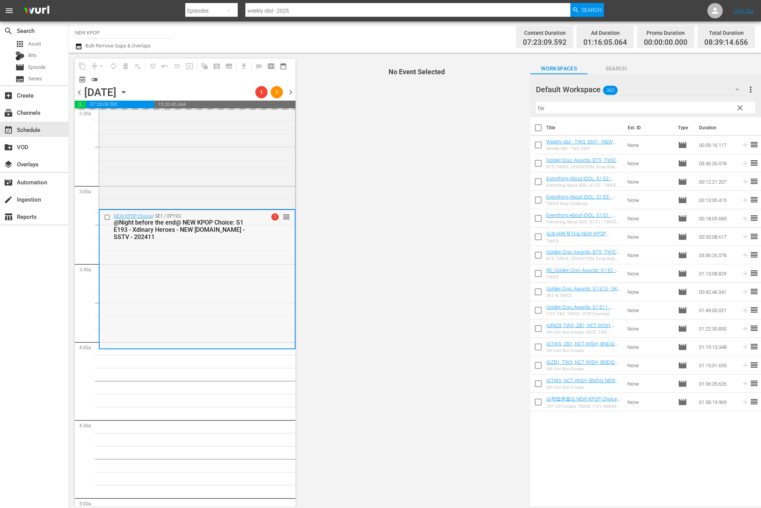
scroll to position [482, 0]
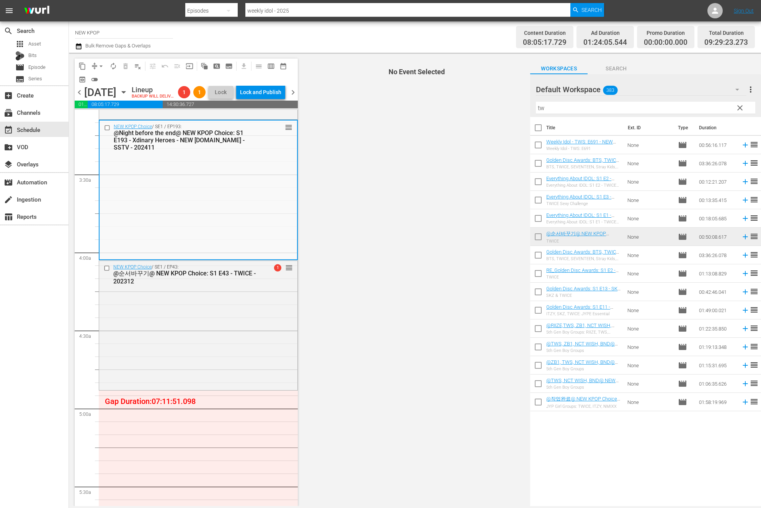
click at [233, 312] on div "NEW KPOP Choice / SE1 / EP43: @순서바꾸기@ NEW KPOP Choice: S1 E43 - TWICE - 202312 …" at bounding box center [198, 325] width 198 height 128
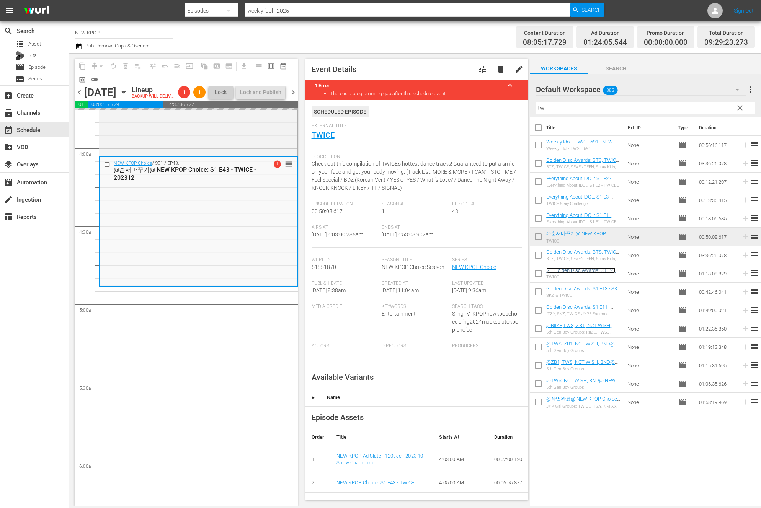
scroll to position [588, 0]
click at [577, 102] on input "tw" at bounding box center [645, 108] width 219 height 12
drag, startPoint x: 575, startPoint y: 103, endPoint x: 527, endPoint y: 105, distance: 48.7
click at [527, 105] on div "content_copy compress arrow_drop_down autorenew_outlined delete_forever_outline…" at bounding box center [415, 280] width 692 height 454
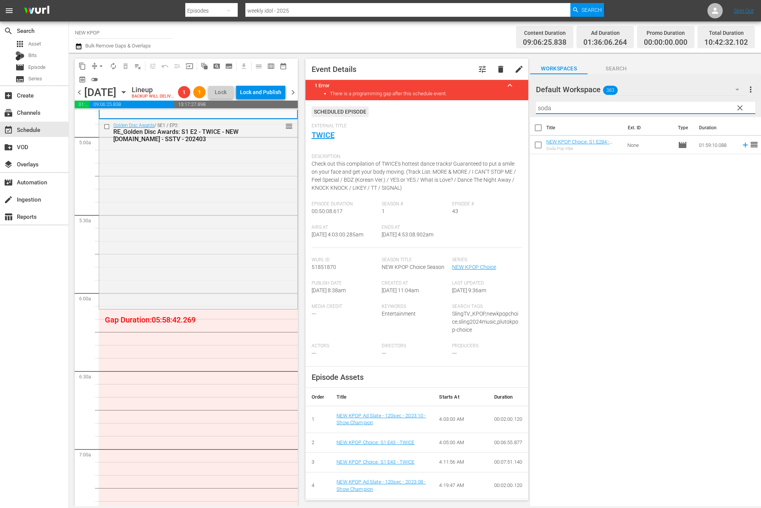
scroll to position [753, 0]
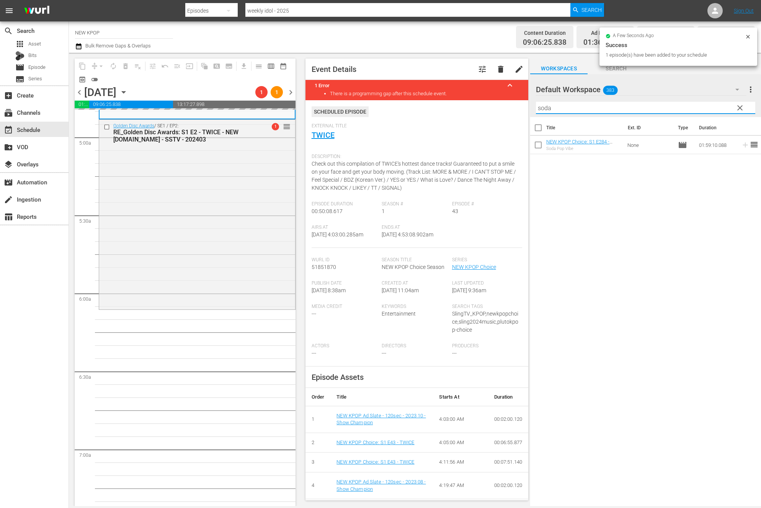
drag, startPoint x: 541, startPoint y: 106, endPoint x: 508, endPoint y: 99, distance: 33.7
click at [508, 99] on div "content_copy compress arrow_drop_down autorenew_outlined delete_forever_outline…" at bounding box center [415, 280] width 692 height 454
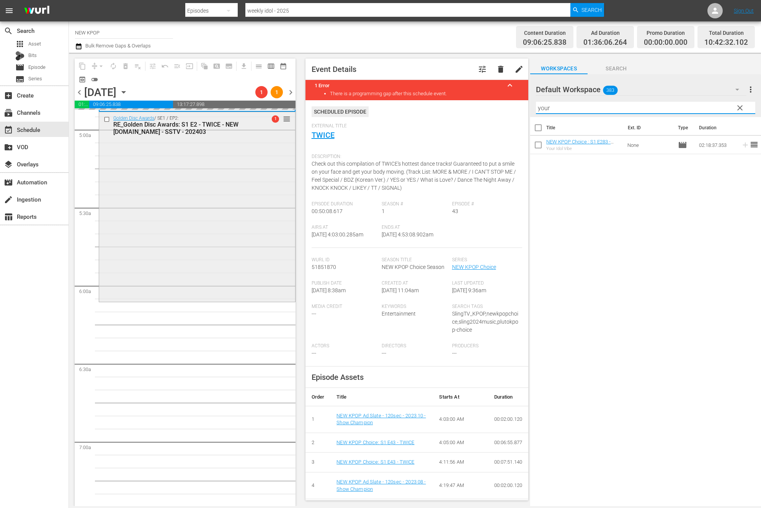
scroll to position [761, 0]
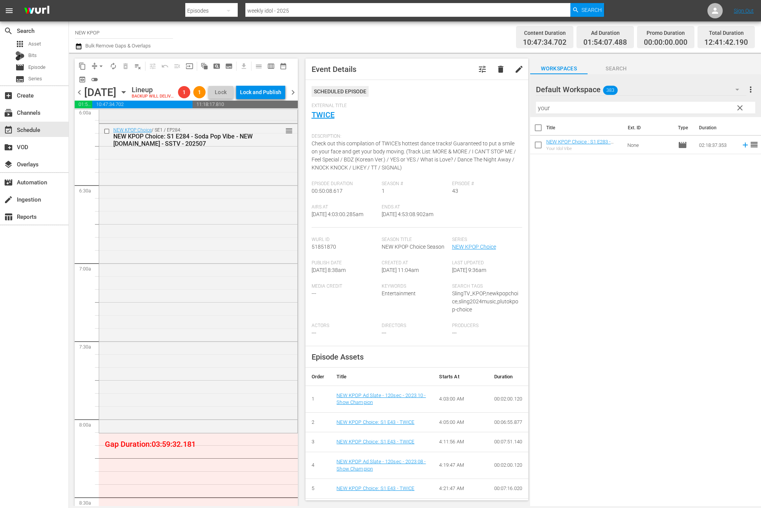
click at [212, 299] on div "NEW KPOP Choice / SE1 / EP284: NEW KPOP Choice: S1 E284 - Soda Pop Vibe - NEW K…" at bounding box center [198, 278] width 198 height 308
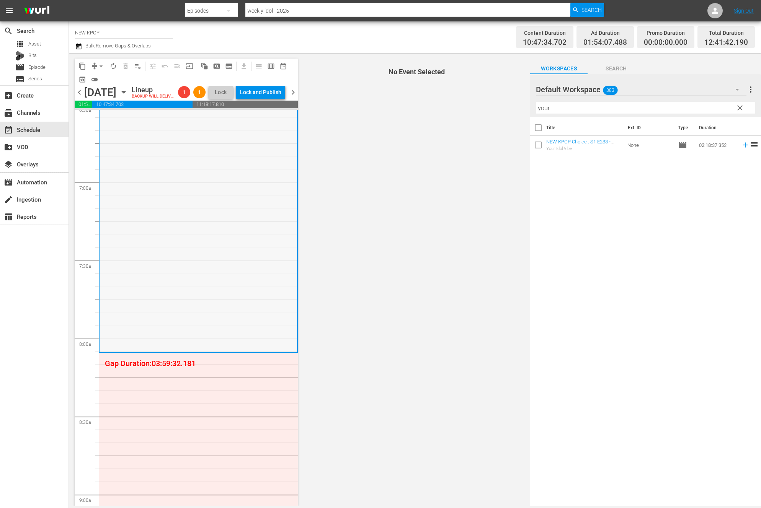
scroll to position [1070, 0]
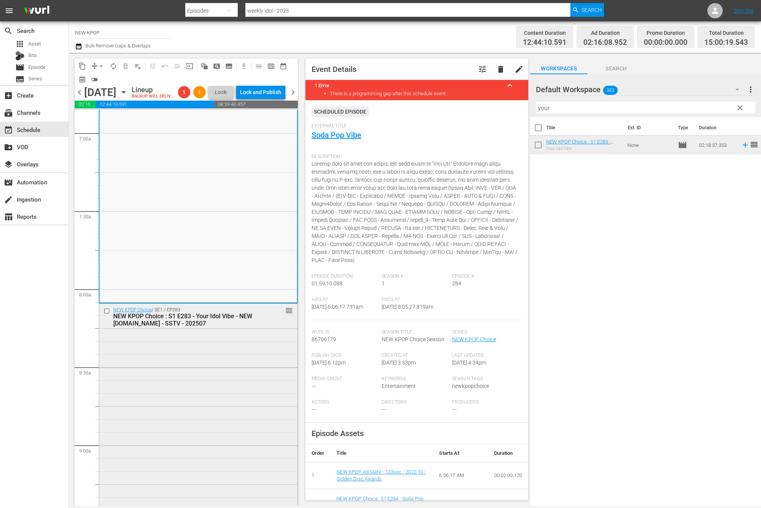
click at [152, 412] on div "NEW KPOP Choice / SE1 / EP283: NEW KPOP Choice : S1 E283 - Your Idol Vibe - NEW…" at bounding box center [198, 483] width 198 height 359
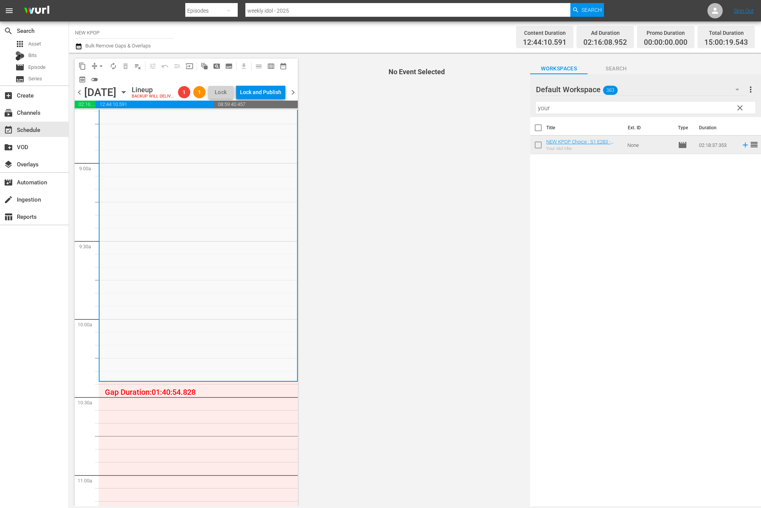
scroll to position [1380, 0]
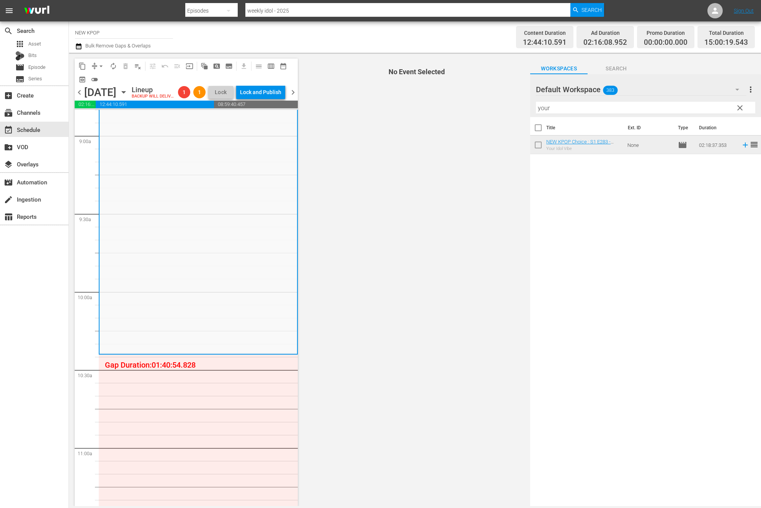
click at [743, 110] on span "clear" at bounding box center [740, 107] width 9 height 9
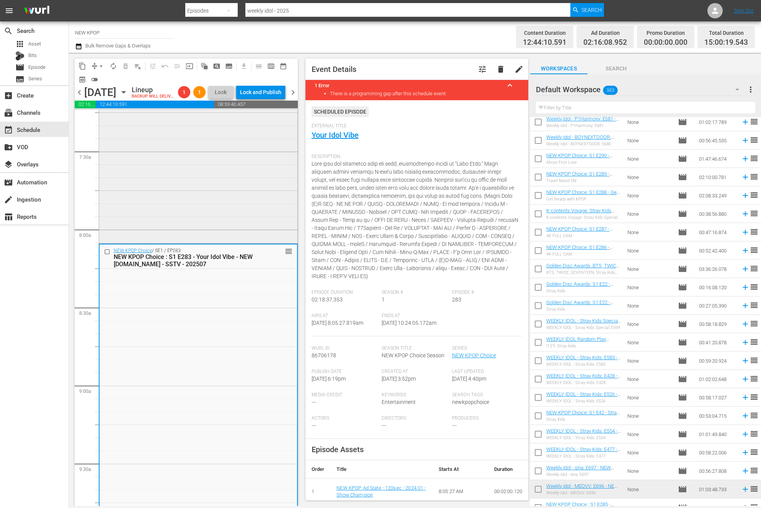
scroll to position [1312, 0]
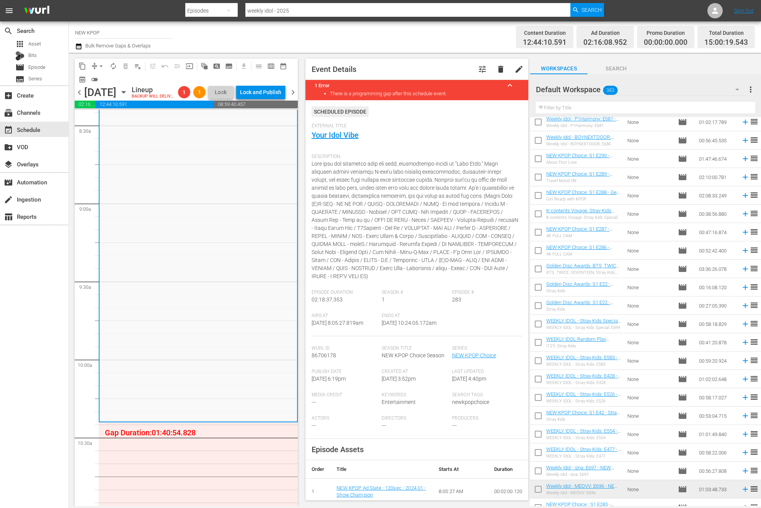
click at [631, 108] on input "text" at bounding box center [645, 108] width 219 height 12
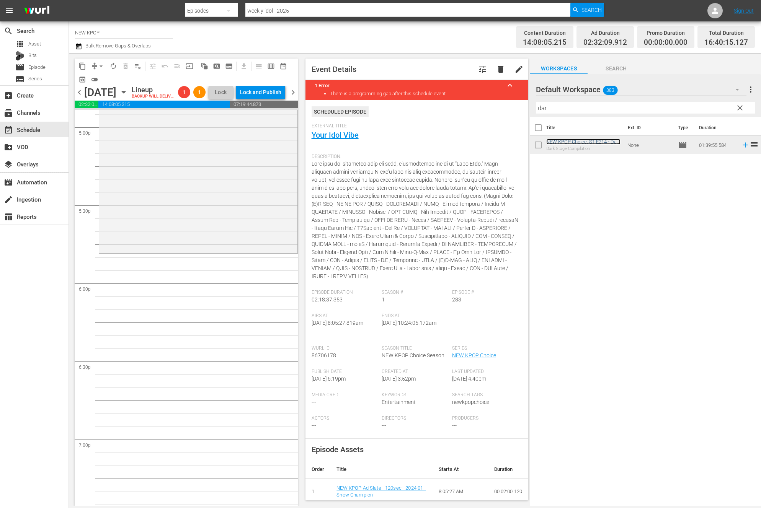
scroll to position [2540, 0]
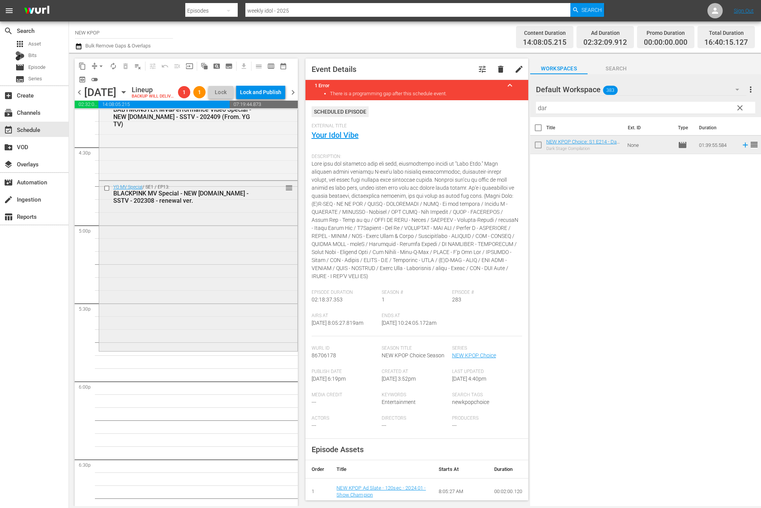
click at [158, 262] on div "YG MV Special / SE1 / EP13: BLACKPINK MV Special - NEW [DOMAIN_NAME] - SSTV - 2…" at bounding box center [198, 265] width 198 height 169
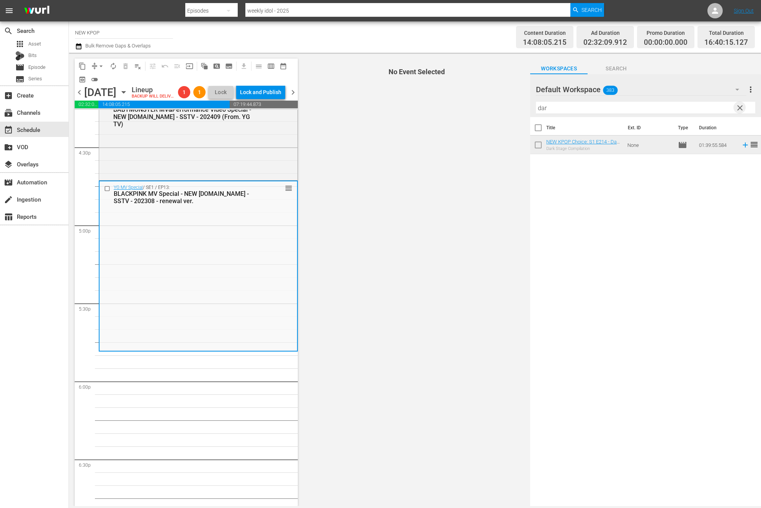
click at [742, 105] on span "clear" at bounding box center [740, 107] width 9 height 9
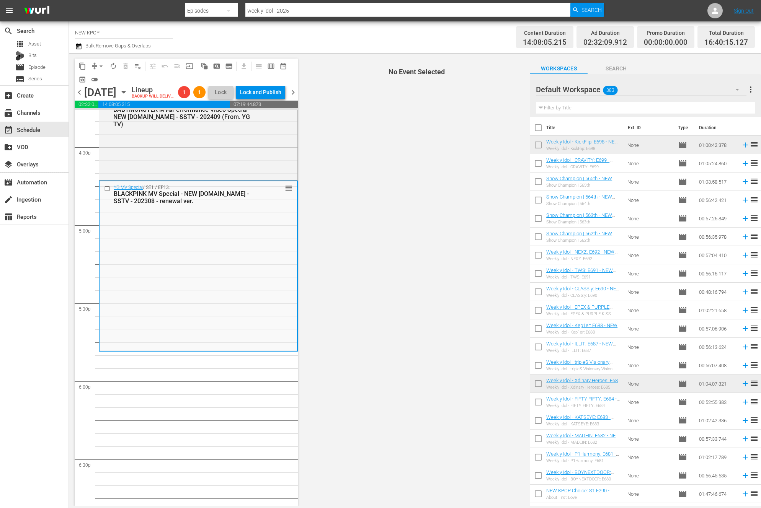
click at [726, 106] on input "text" at bounding box center [645, 108] width 219 height 12
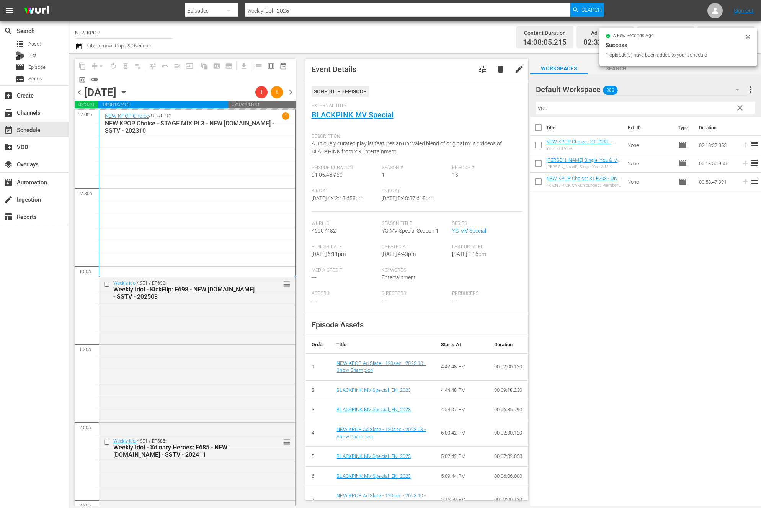
scroll to position [2540, 0]
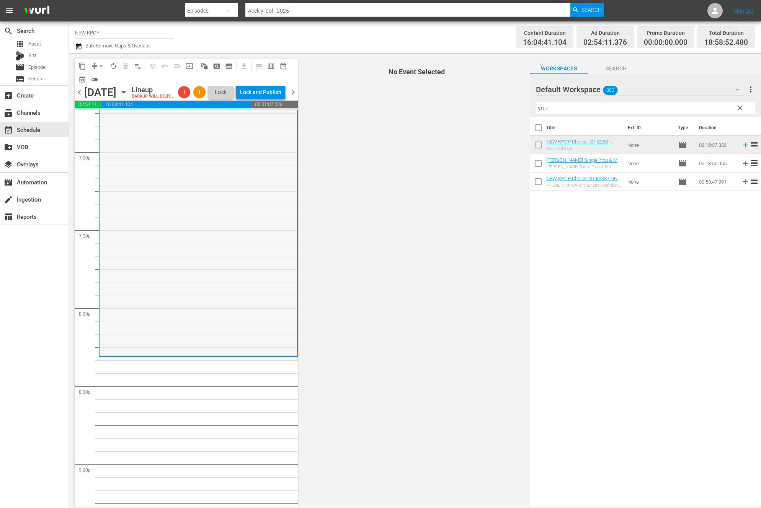
scroll to position [2941, 0]
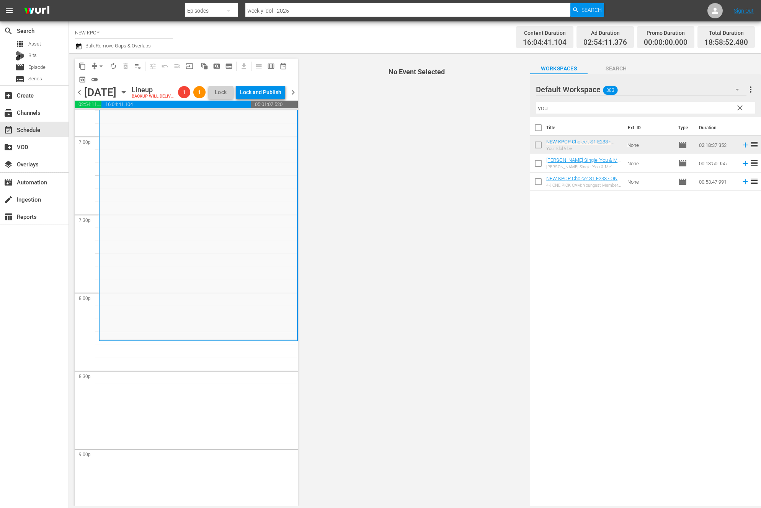
click at [561, 208] on div "Title Ext. ID Type Duration NEW KPOP Choice : S1 E283 - Your Idol Vibe - NEW [D…" at bounding box center [645, 312] width 231 height 391
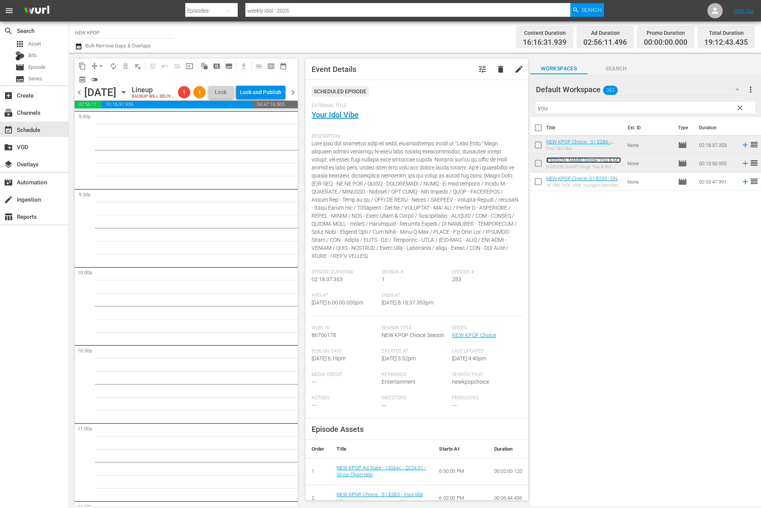
scroll to position [3364, 0]
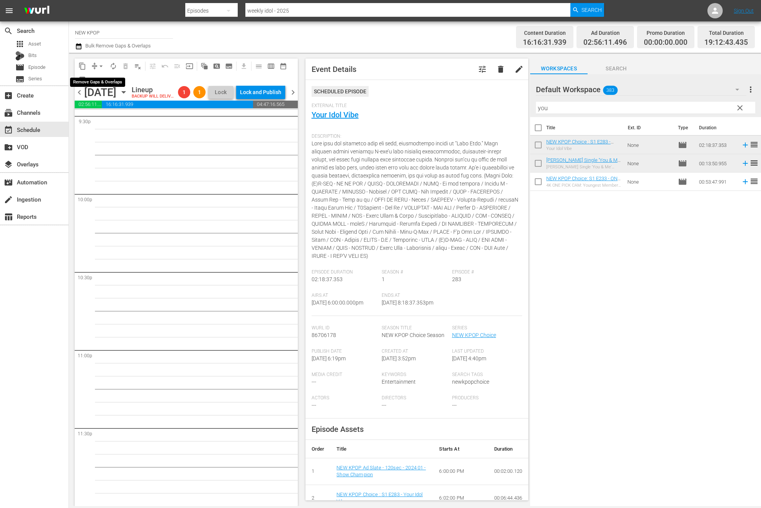
click at [104, 65] on span "arrow_drop_down" at bounding box center [101, 66] width 8 height 8
click at [111, 108] on li "Align to End of Previous Day" at bounding box center [101, 107] width 80 height 13
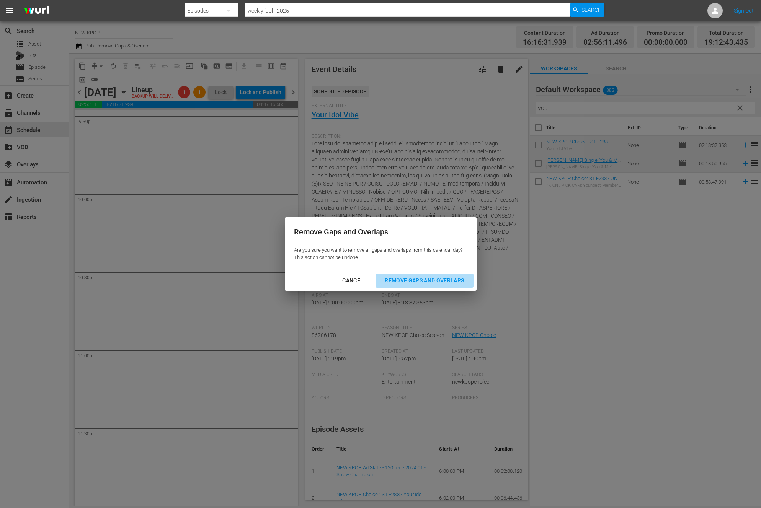
click at [412, 281] on div "Remove Gaps and Overlaps" at bounding box center [425, 281] width 92 height 10
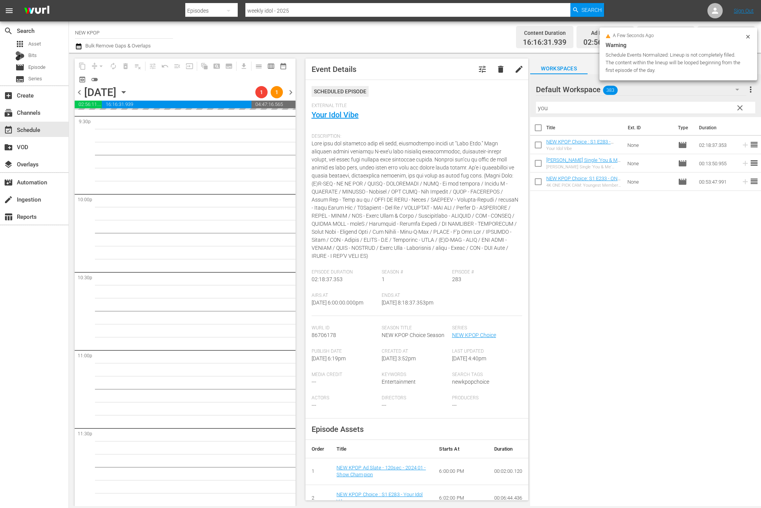
scroll to position [3352, 0]
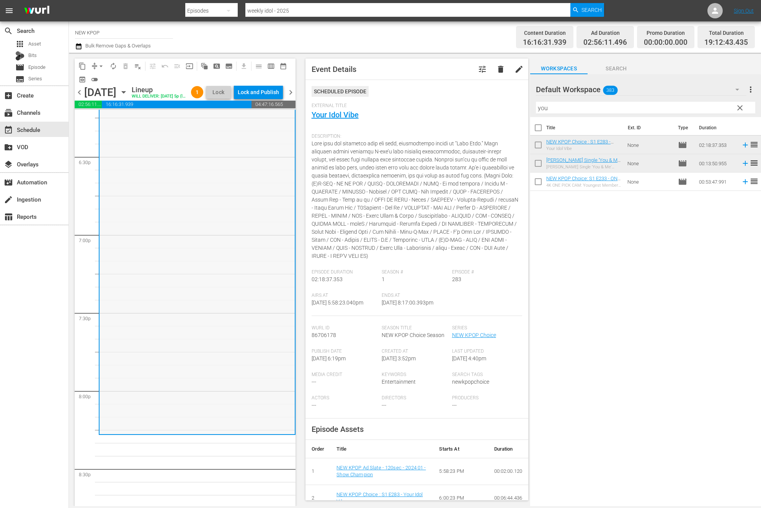
scroll to position [2850, 0]
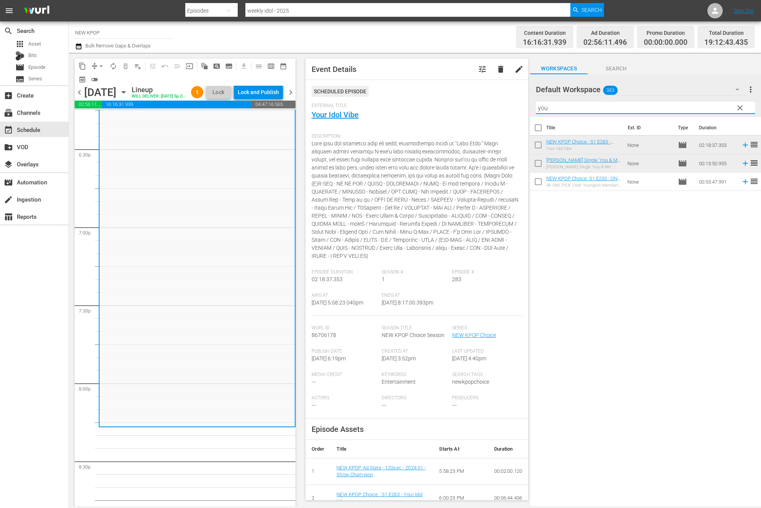
drag, startPoint x: 581, startPoint y: 105, endPoint x: 515, endPoint y: 102, distance: 65.9
click at [515, 102] on div "content_copy compress arrow_drop_down autorenew_outlined delete_forever_outline…" at bounding box center [415, 280] width 692 height 454
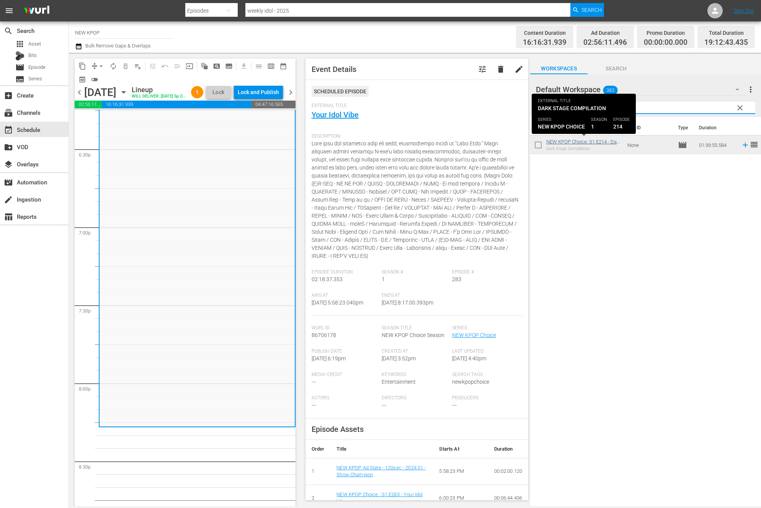
type input "dar"
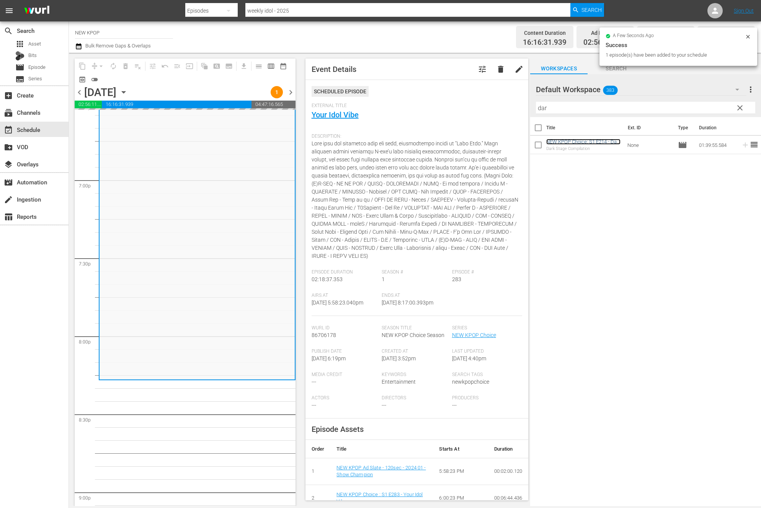
scroll to position [3036, 0]
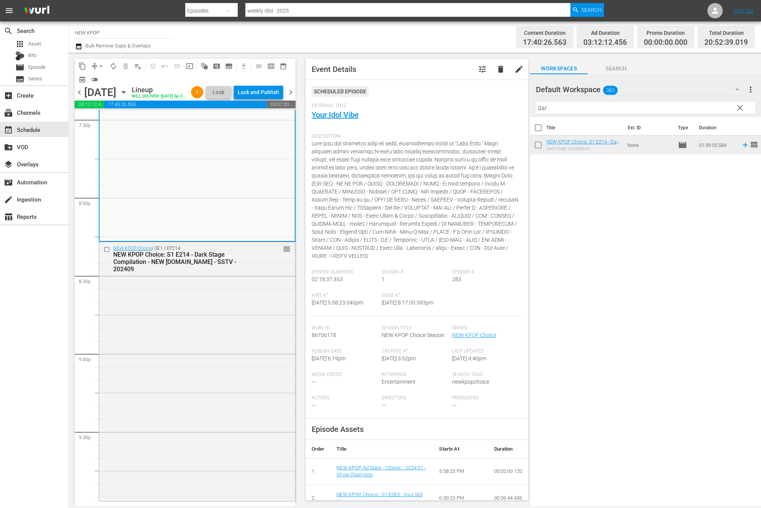
click at [195, 440] on div "NEW KPOP Choice / SE1 / EP214: NEW KPOP Choice: S1 E214 - Dark Stage Compilatio…" at bounding box center [197, 371] width 196 height 258
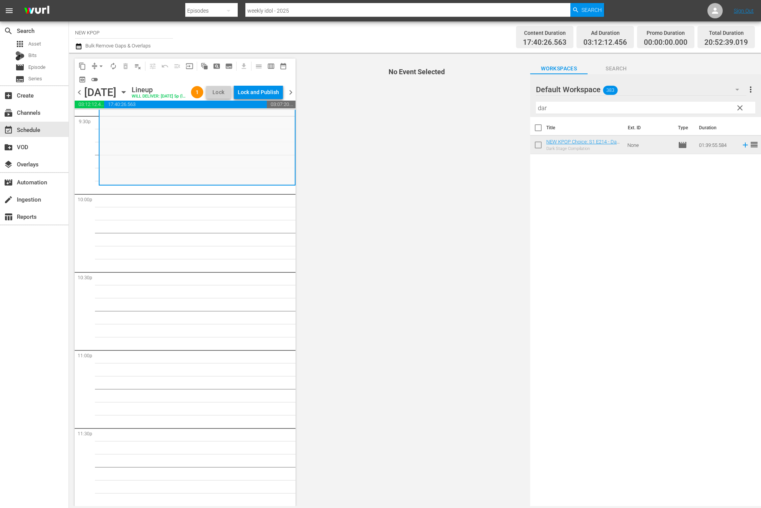
scroll to position [3364, 0]
click at [585, 108] on input "dar" at bounding box center [645, 108] width 219 height 12
click at [737, 108] on span "clear" at bounding box center [740, 107] width 9 height 9
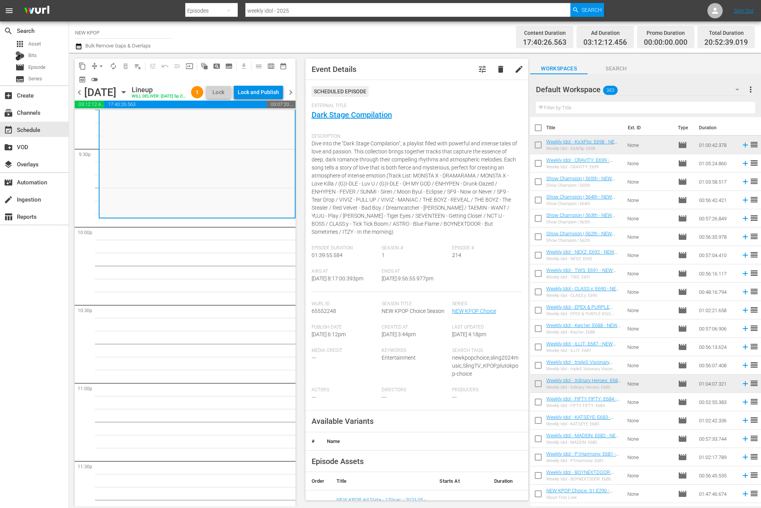
scroll to position [3335, 0]
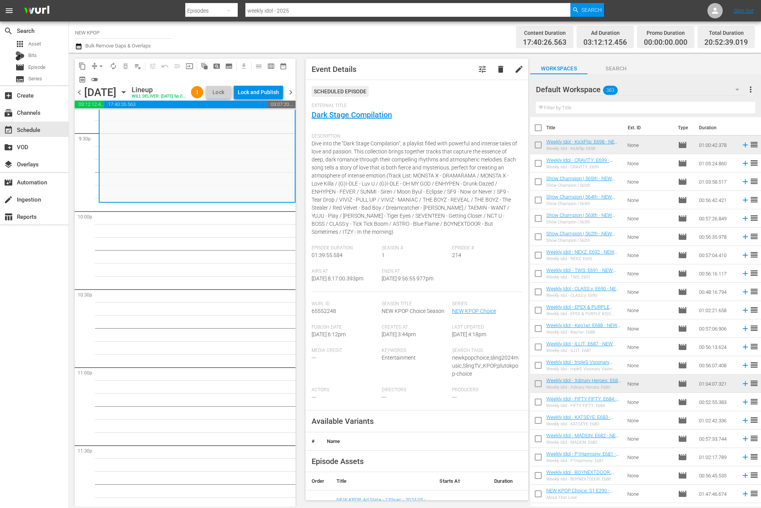
click at [627, 108] on input "text" at bounding box center [645, 108] width 219 height 12
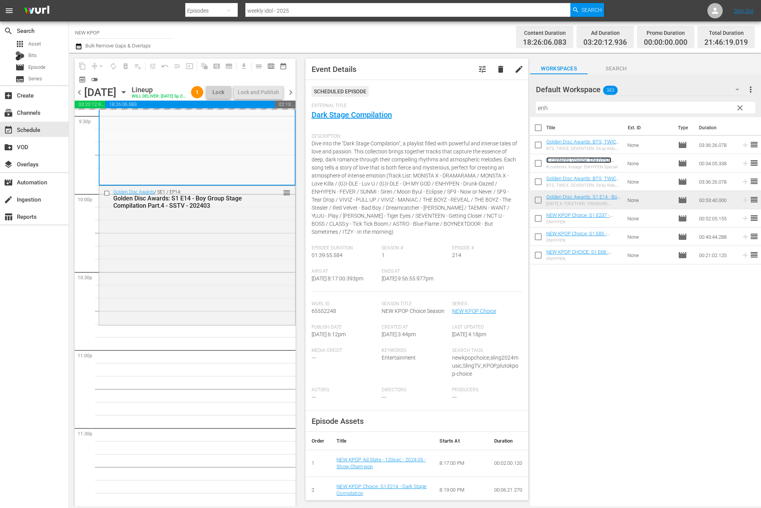
scroll to position [3364, 0]
drag, startPoint x: 552, startPoint y: 104, endPoint x: 562, endPoint y: 123, distance: 21.9
click at [562, 123] on div "Default Workspace 383 Default more_vert clear Filter by Title enh Title Ext. ID…" at bounding box center [645, 292] width 231 height 436
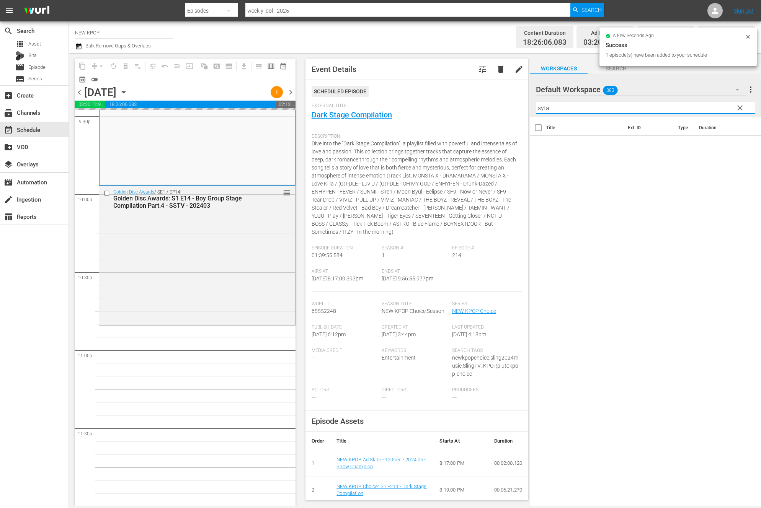
scroll to position [3352, 0]
click at [562, 123] on th "Title" at bounding box center [584, 127] width 77 height 21
drag, startPoint x: 553, startPoint y: 106, endPoint x: 499, endPoint y: 105, distance: 53.6
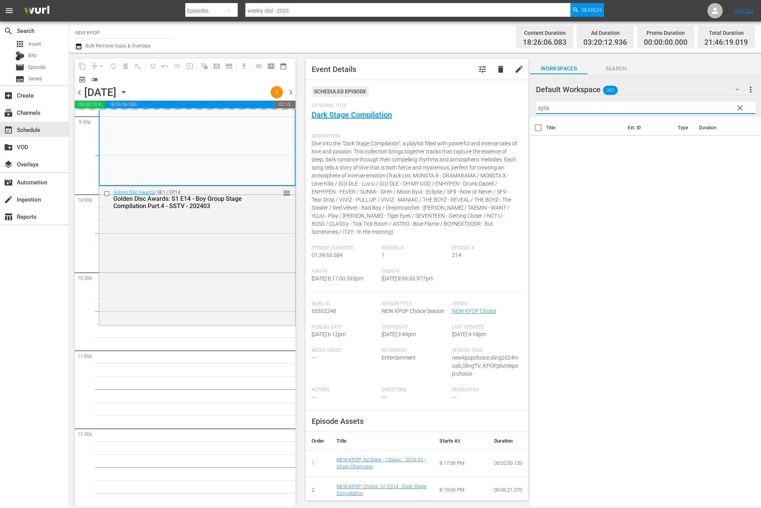
click at [499, 105] on div "content_copy compress arrow_drop_down autorenew_outlined delete_forever_outline…" at bounding box center [415, 280] width 692 height 454
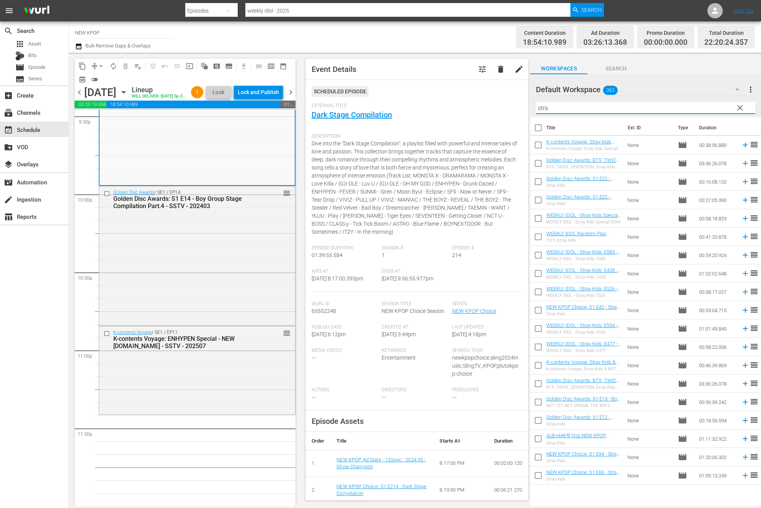
scroll to position [3364, 0]
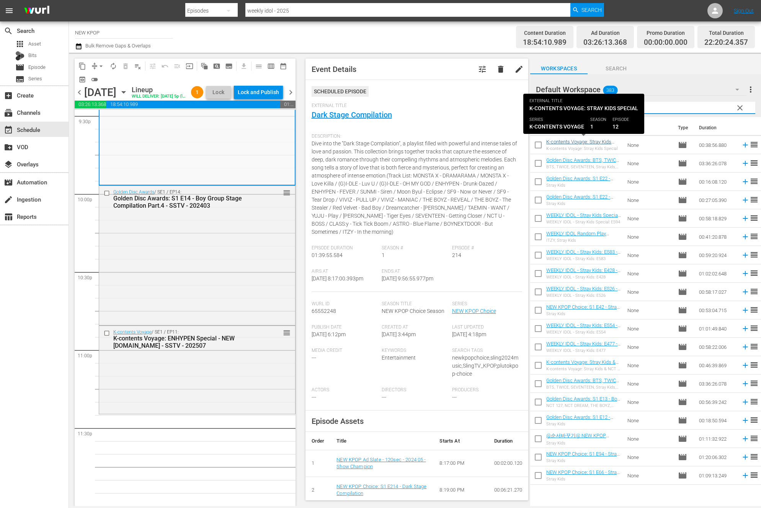
type input "stra"
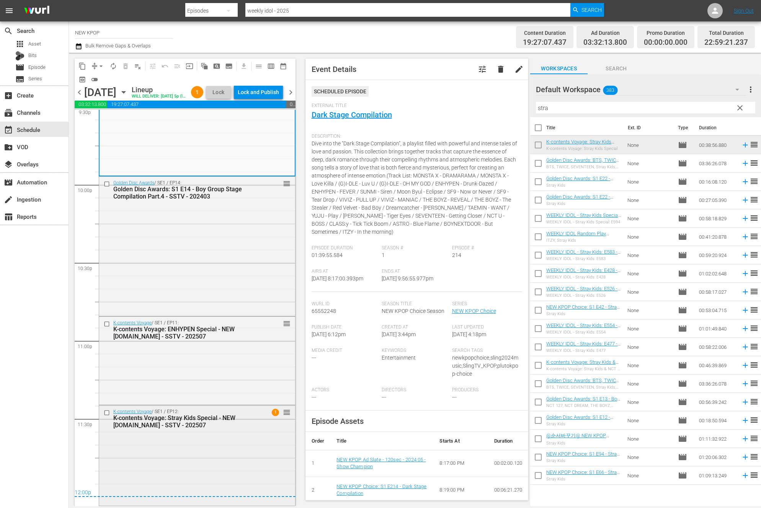
click at [172, 473] on div "K-contents Voyage / SE1 / EP12: K-contents Voyage: Stray Kids Special - NEW [DO…" at bounding box center [197, 455] width 196 height 99
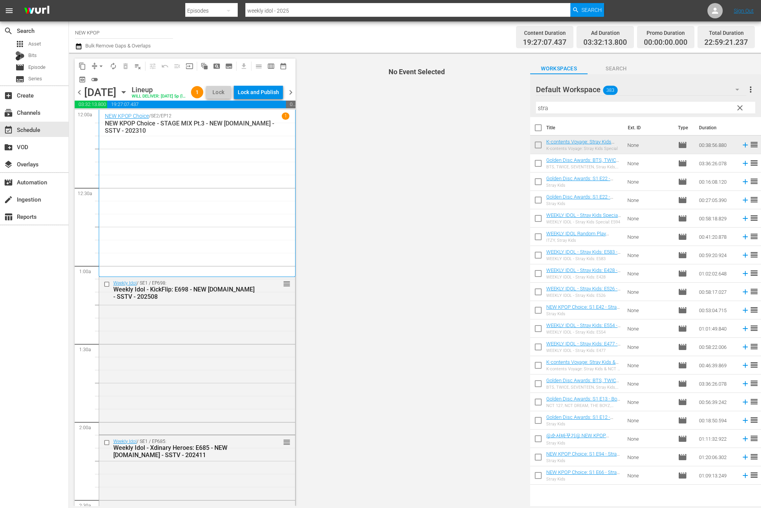
scroll to position [0, 0]
click at [262, 96] on div "Lock and Publish" at bounding box center [258, 92] width 41 height 14
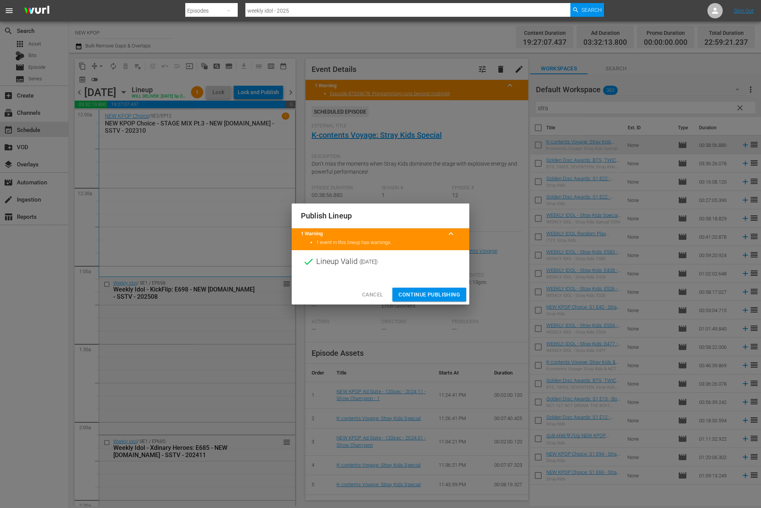
click at [406, 291] on span "Continue Publishing" at bounding box center [430, 295] width 62 height 10
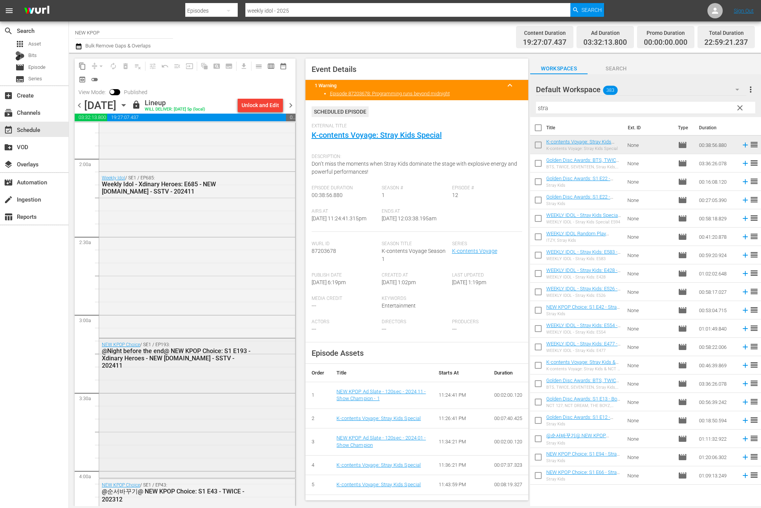
click at [139, 426] on div "NEW KPOP Choice / SE1 / EP193: @Night before the end@ NEW KPOP Choice: S1 E193 …" at bounding box center [197, 408] width 196 height 138
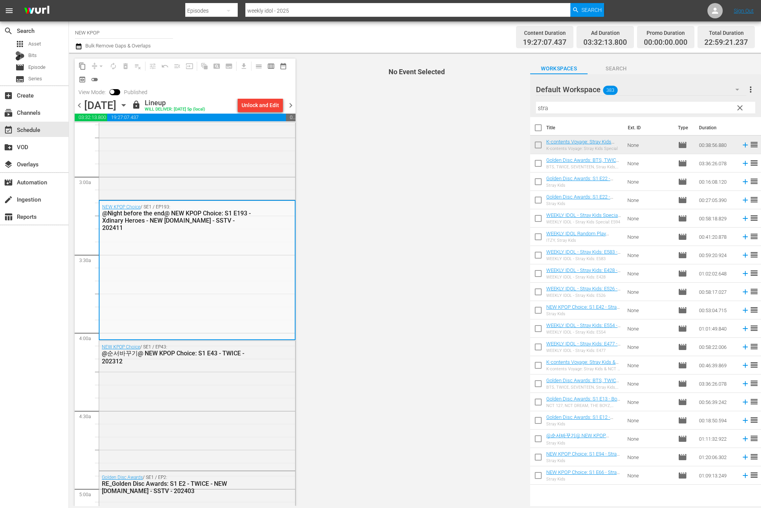
click at [139, 426] on div "NEW KPOP Choice / SE1 / EP43: @순서바꾸기@ NEW KPOP Choice: S1 E43 - TWICE - 202312" at bounding box center [197, 405] width 196 height 128
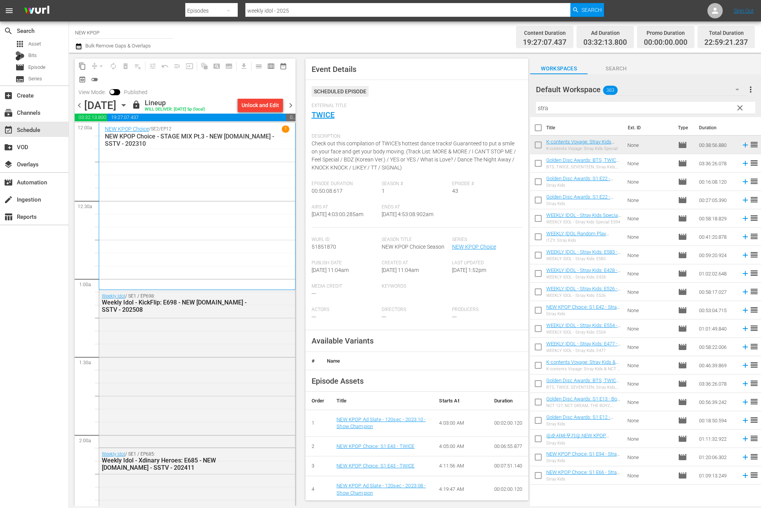
click at [290, 105] on span "chevron_right" at bounding box center [291, 106] width 10 height 10
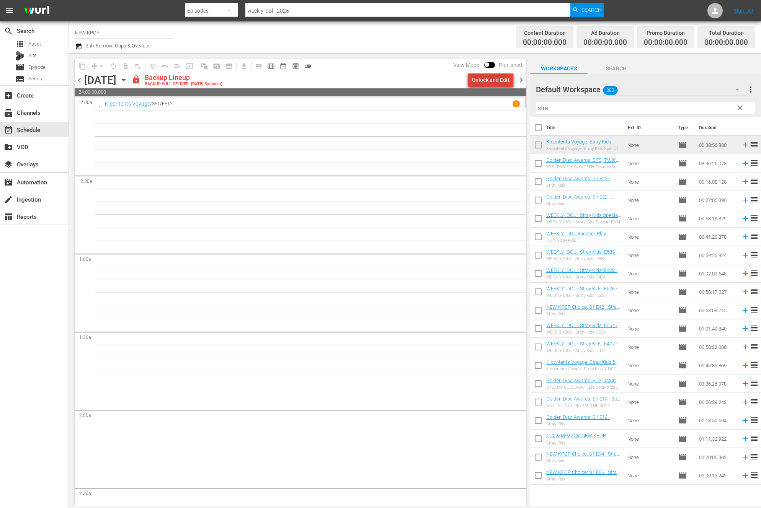
click at [491, 83] on div "Unlock and Edit" at bounding box center [491, 80] width 38 height 14
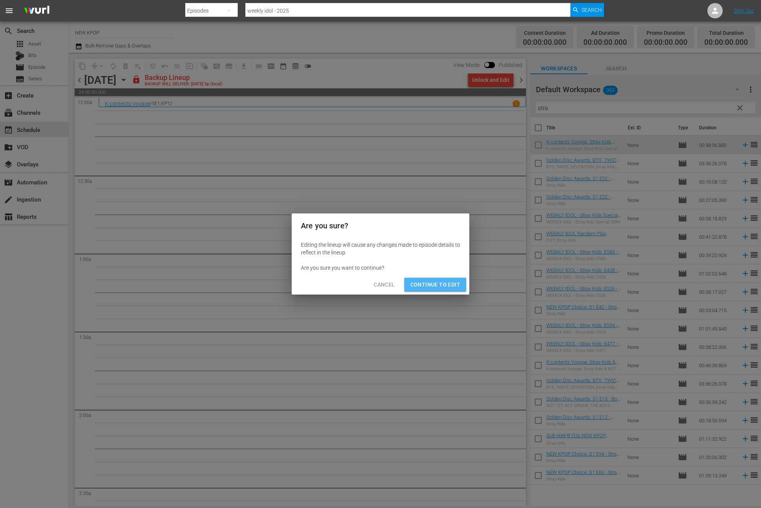
click at [440, 288] on span "Continue to Edit" at bounding box center [435, 285] width 50 height 10
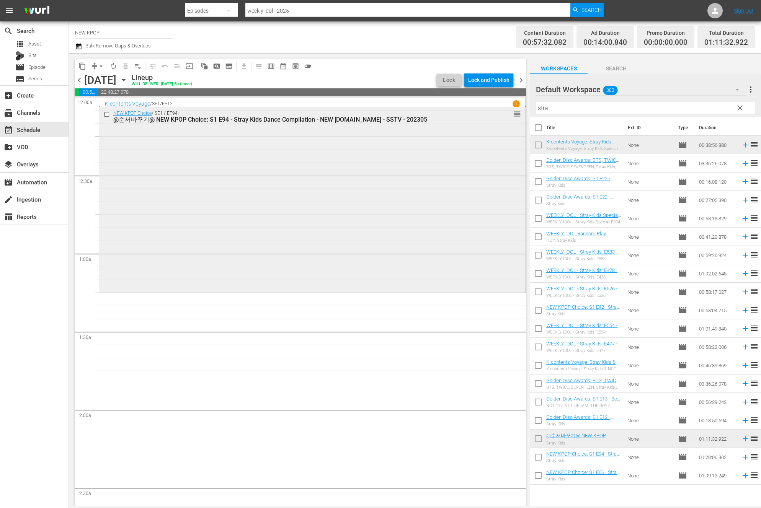
click at [274, 248] on div "NEW KPOP Choice / SE1 / EP94: @순서바꾸기@ NEW KPOP Choice: S1 E94 - Stray Kids Danc…" at bounding box center [312, 199] width 427 height 184
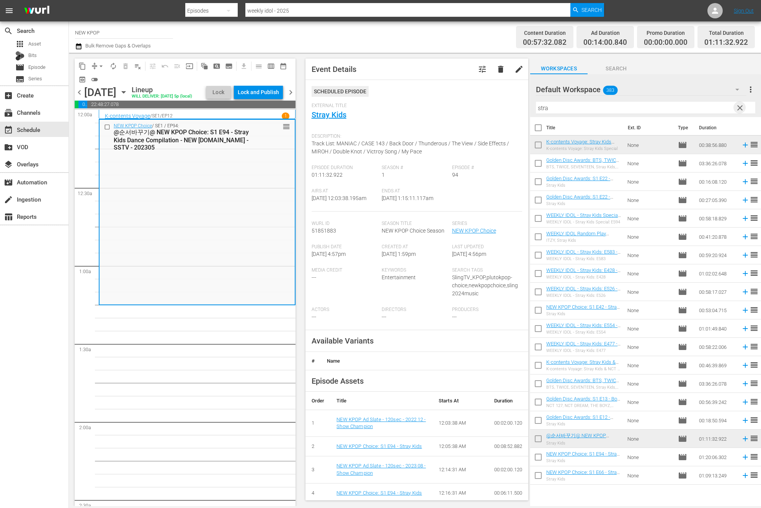
click at [741, 110] on span "clear" at bounding box center [740, 107] width 9 height 9
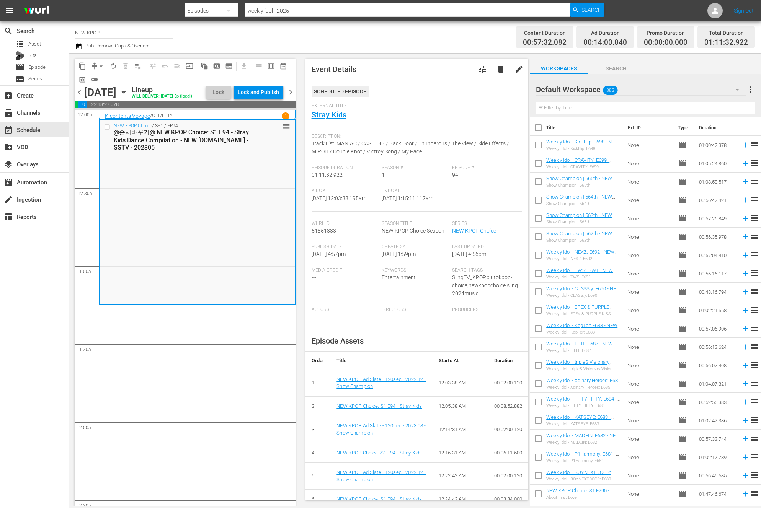
click at [198, 268] on div "NEW KPOP Choice / SE1 / EP94: @순서바꾸기@ NEW KPOP Choice: S1 E94 - Stray Kids Danc…" at bounding box center [197, 212] width 195 height 184
click at [596, 112] on input "text" at bounding box center [645, 108] width 219 height 12
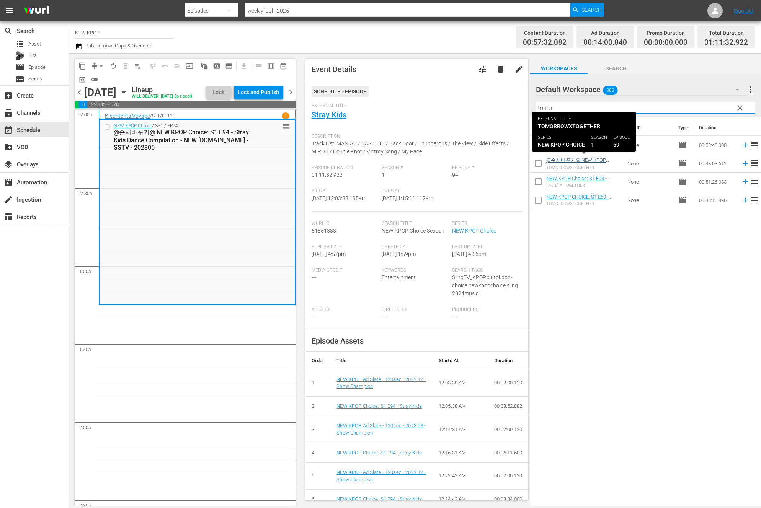
type input "tomo"
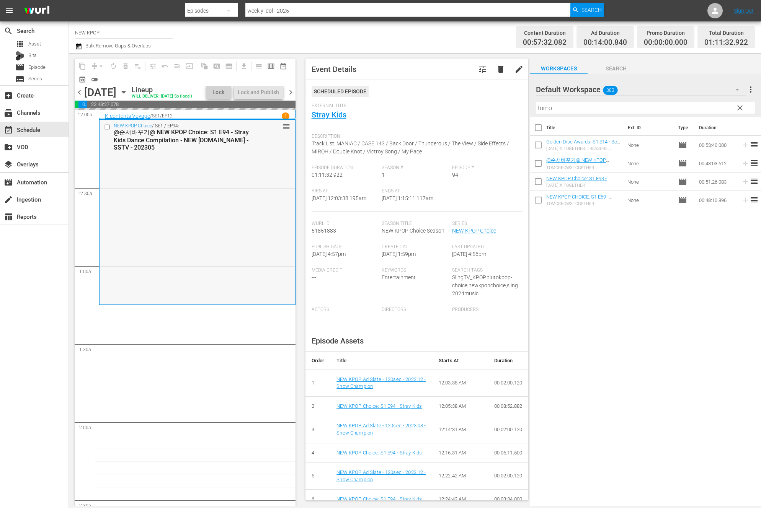
click at [126, 301] on div "NEW KPOP Choice / SE1 / EP94: @순서바꾸기@ NEW KPOP Choice: S1 E94 - Stray Kids Danc…" at bounding box center [197, 212] width 195 height 184
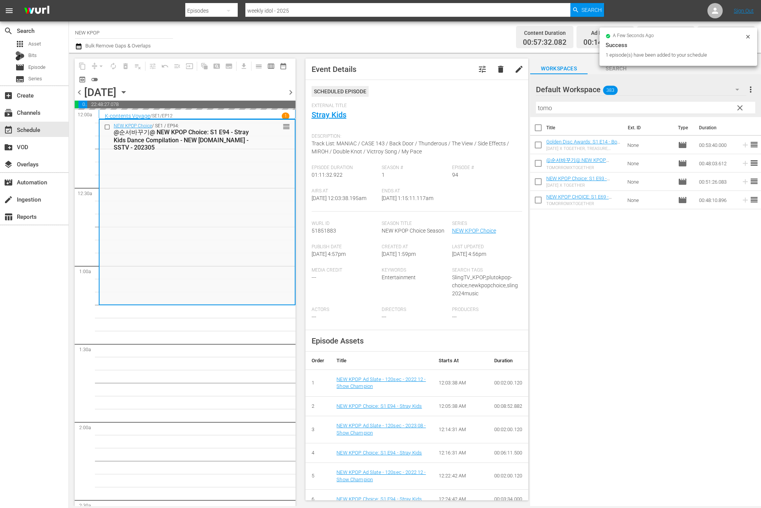
scroll to position [23, 0]
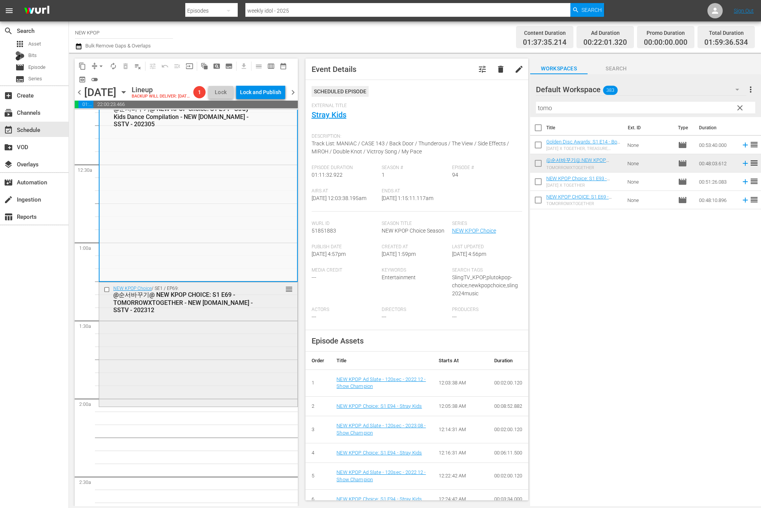
click at [156, 382] on div "NEW KPOP Choice / SE1 / EP69: @순서바꾸기@ NEW KPOP CHOICE: S1 E69 - TOMORROWXTOGETH…" at bounding box center [198, 344] width 198 height 123
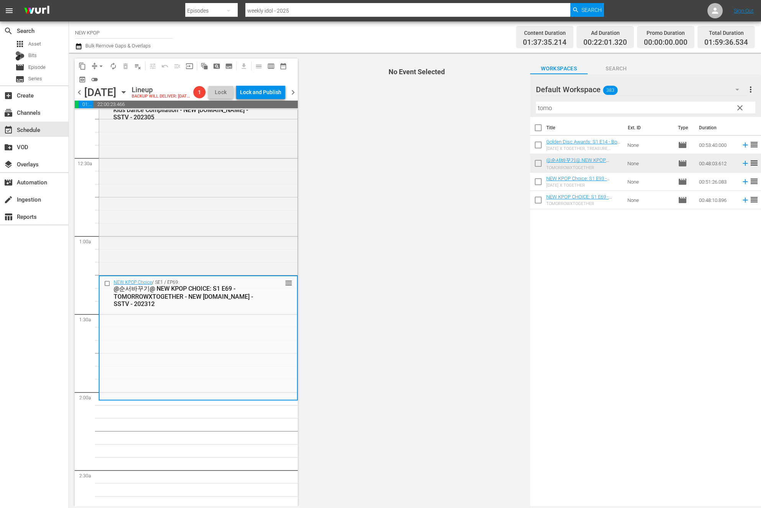
scroll to position [40, 0]
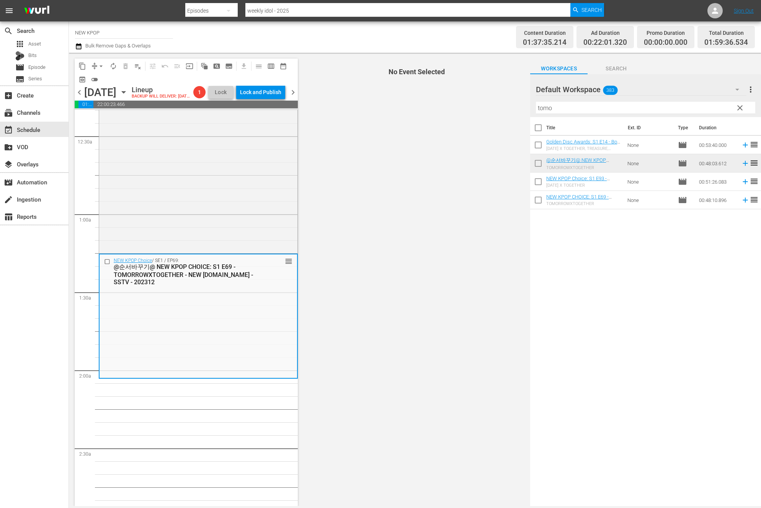
scroll to position [52, 0]
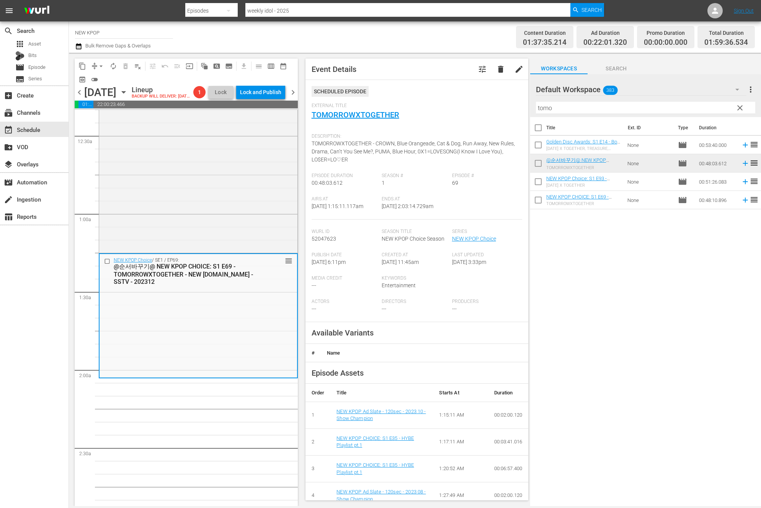
click at [740, 110] on span "clear" at bounding box center [740, 107] width 9 height 9
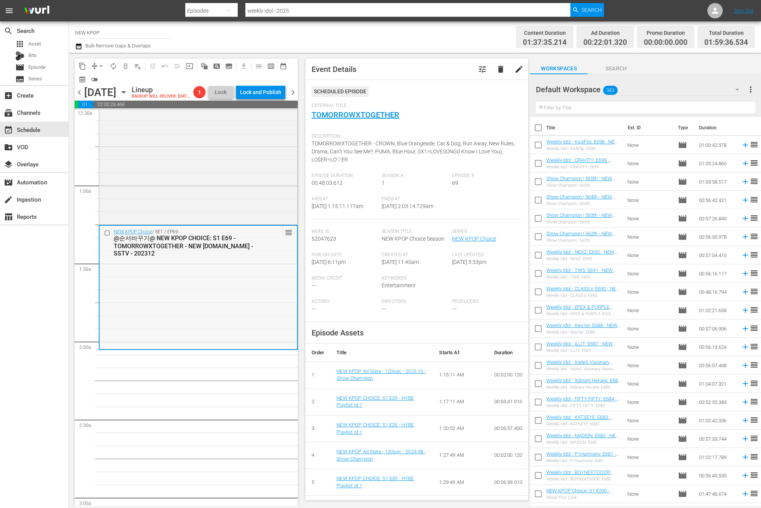
scroll to position [82, 0]
click at [597, 113] on input "text" at bounding box center [645, 108] width 219 height 12
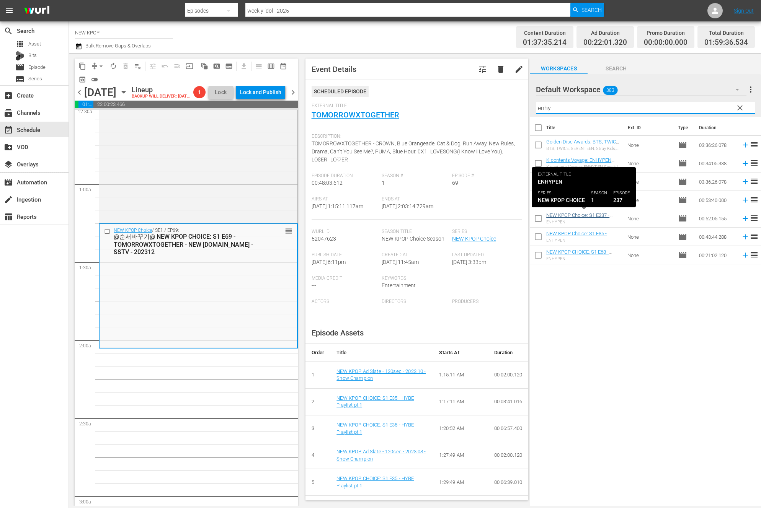
type input "enhy"
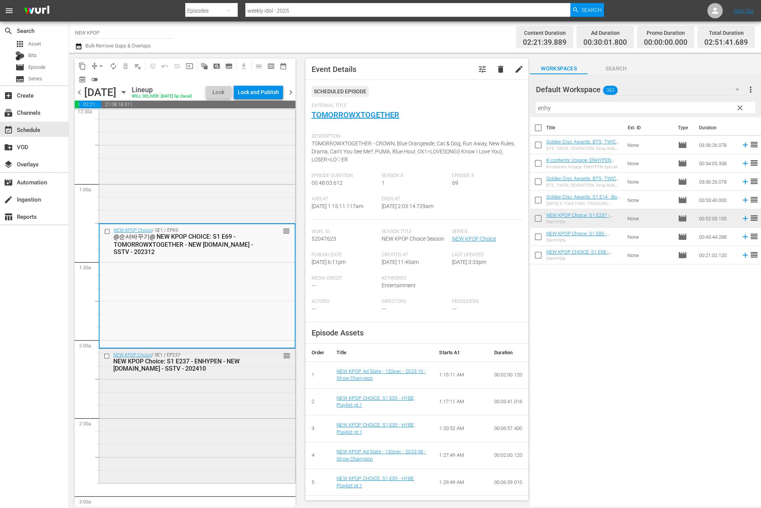
click at [139, 421] on div "NEW KPOP Choice / SE1 / EP237: NEW KPOP Choice: S1 E237 - ENHYPEN - NEW [DOMAIN…" at bounding box center [197, 415] width 196 height 133
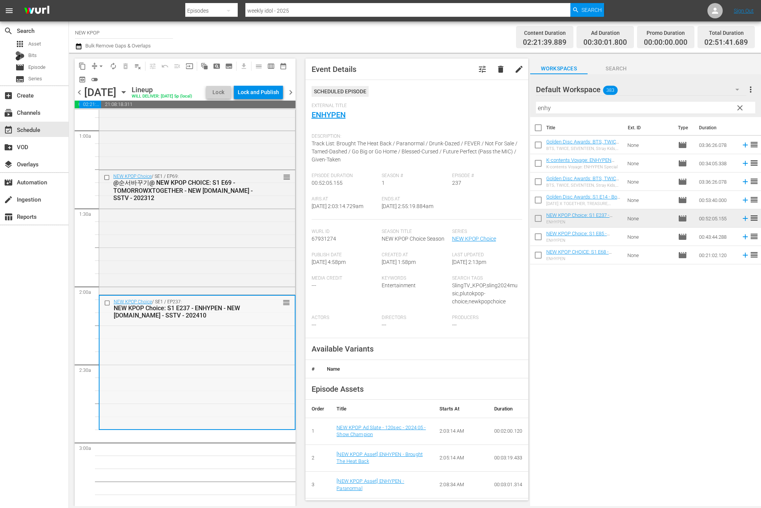
scroll to position [255, 0]
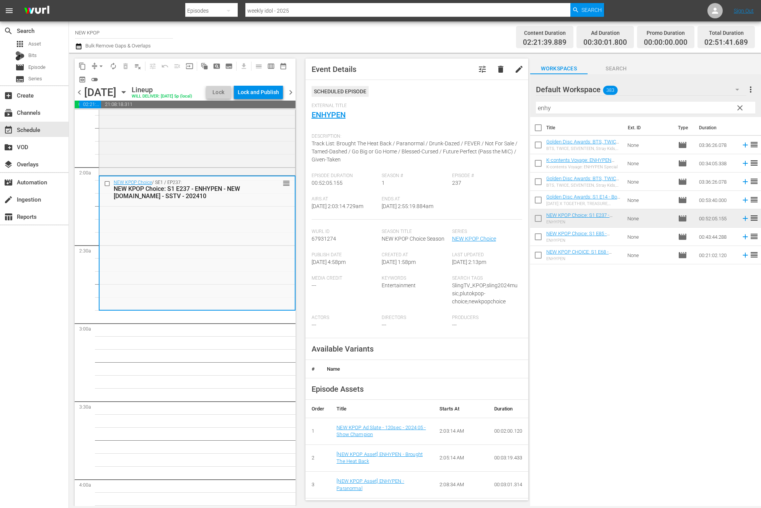
click at [740, 108] on span "clear" at bounding box center [740, 107] width 9 height 9
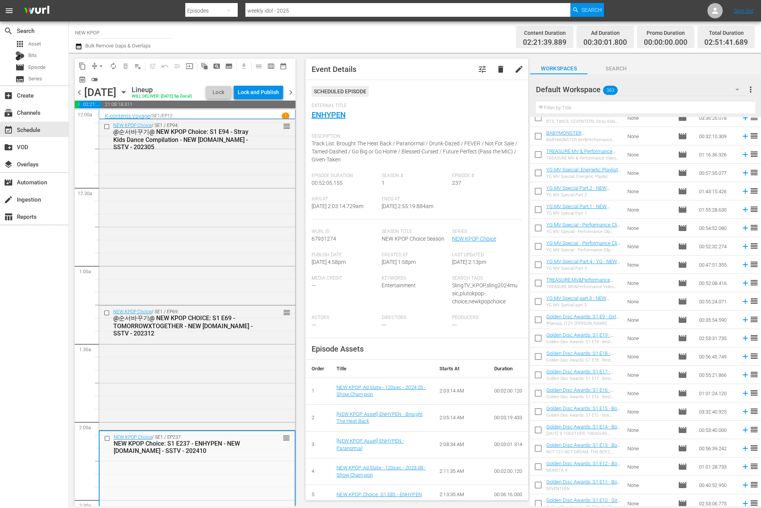
scroll to position [194, 0]
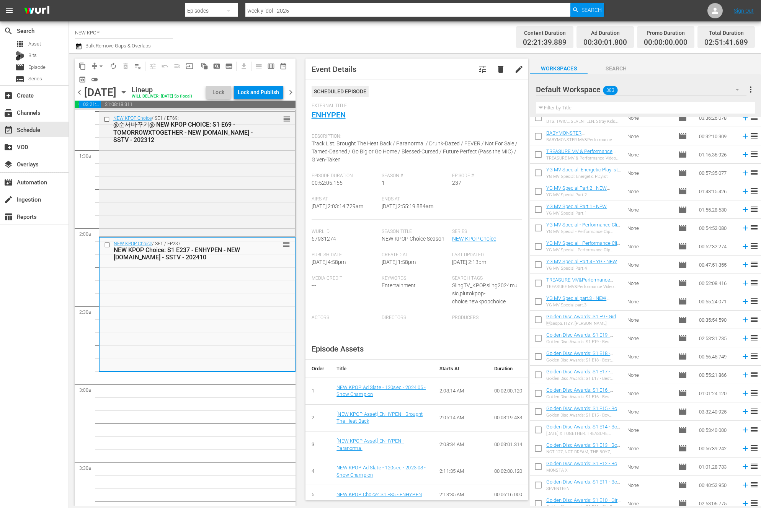
click at [718, 108] on input "text" at bounding box center [645, 108] width 219 height 12
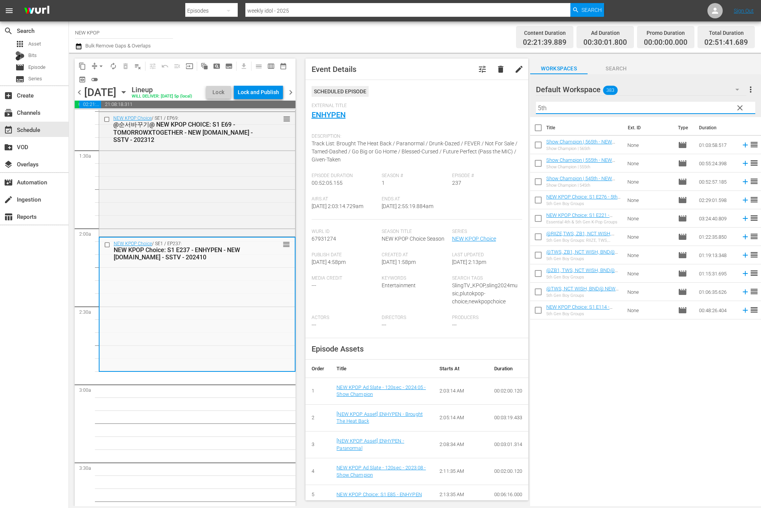
scroll to position [0, 0]
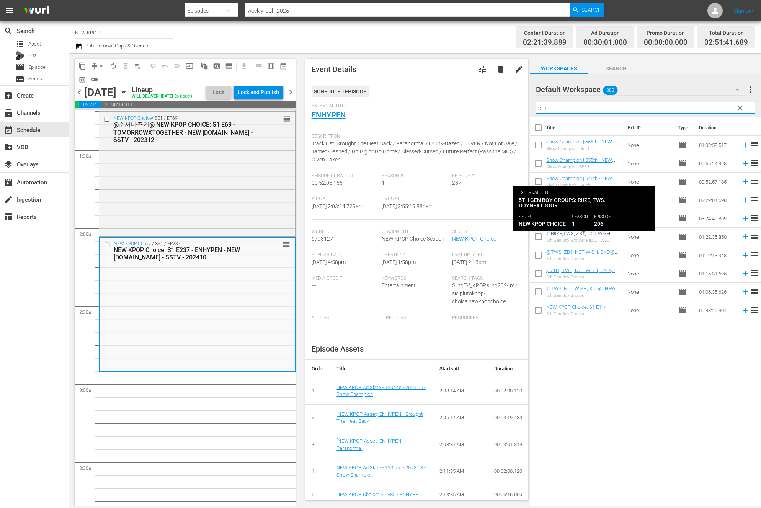
type input "5th"
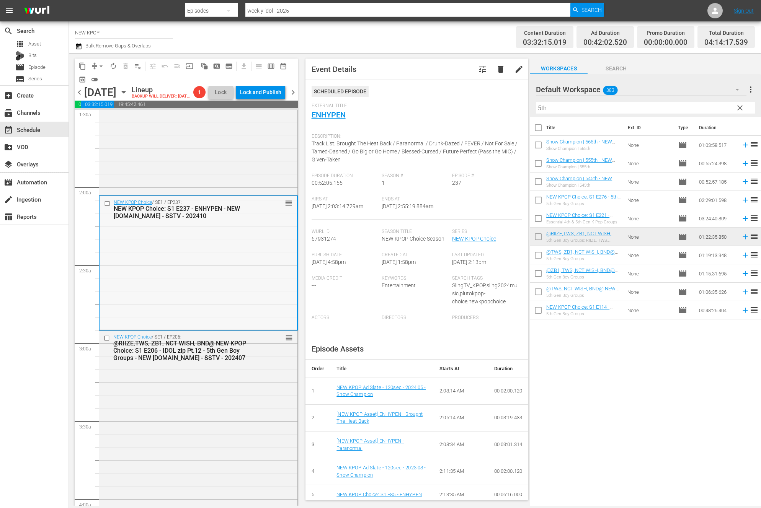
scroll to position [233, 0]
click at [190, 414] on div "NEW KPOP Choice / SE1 / EP206: @RIIZE,TWS, ZB1, NCT WISH, BND@ NEW KPOP Choice:…" at bounding box center [198, 439] width 198 height 213
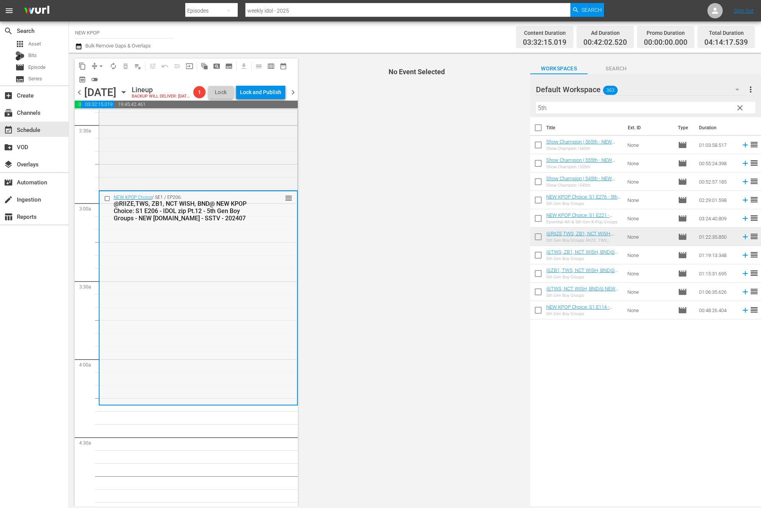
scroll to position [428, 0]
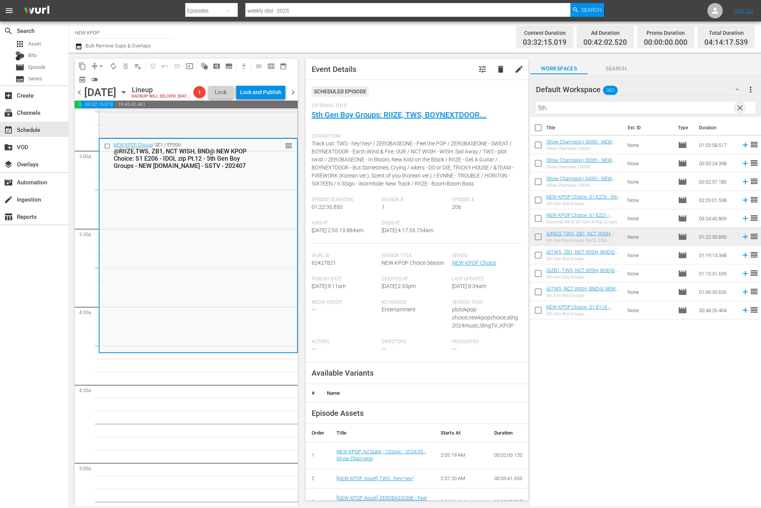
click at [742, 108] on span "clear" at bounding box center [740, 107] width 9 height 9
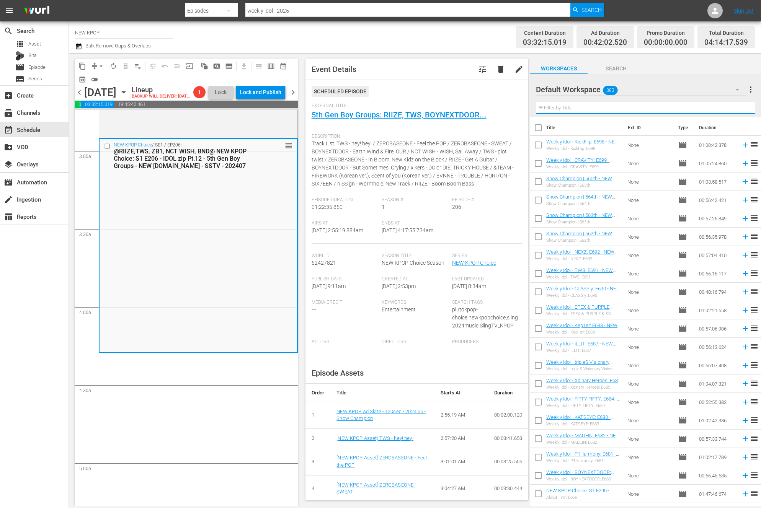
click at [623, 105] on input "text" at bounding box center [645, 108] width 219 height 12
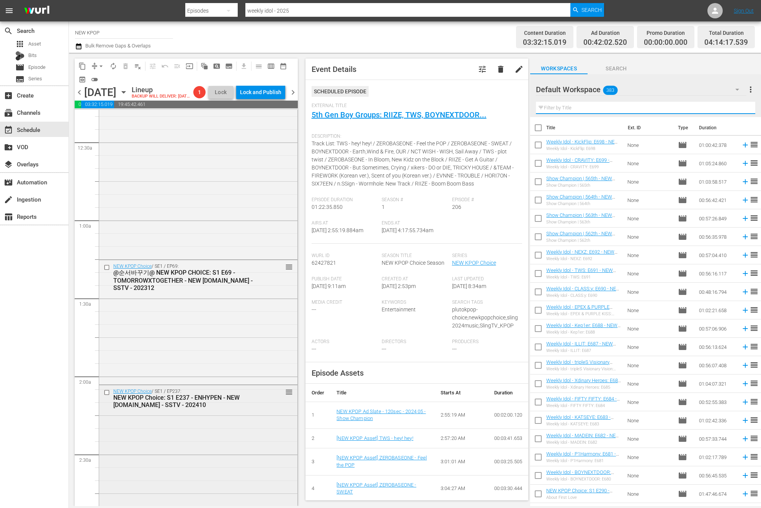
scroll to position [0, 0]
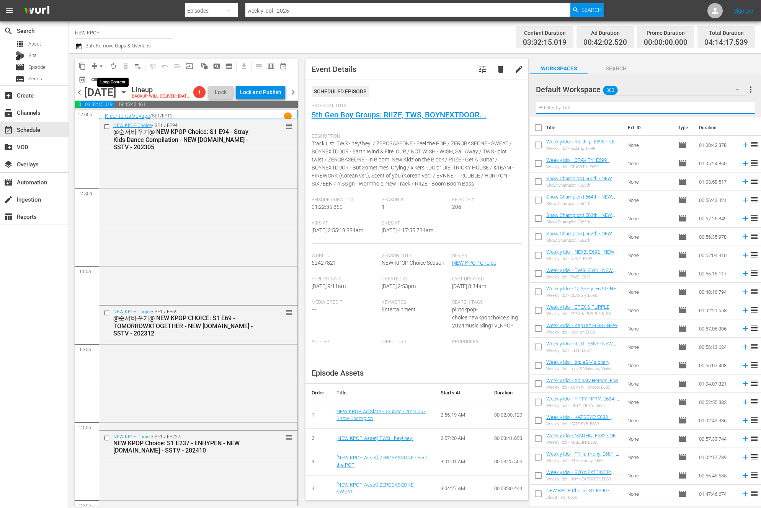
click at [114, 64] on span "autorenew_outlined" at bounding box center [114, 66] width 8 height 8
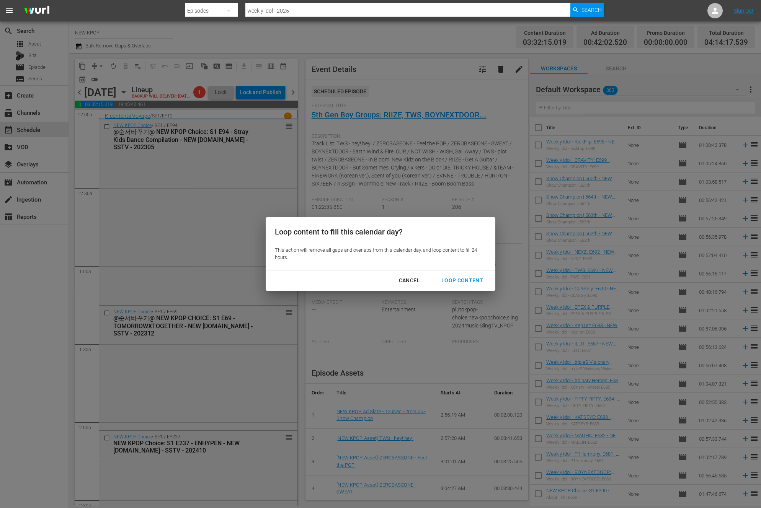
click at [461, 280] on div "Loop Content" at bounding box center [462, 281] width 54 height 10
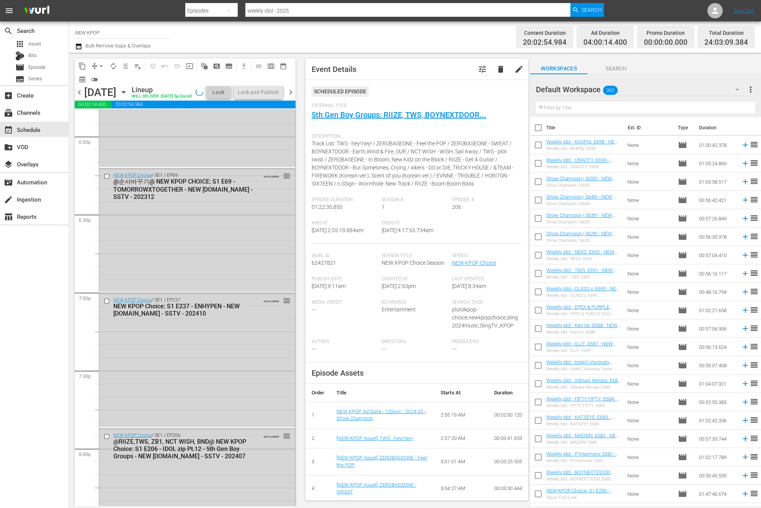
scroll to position [3382, 0]
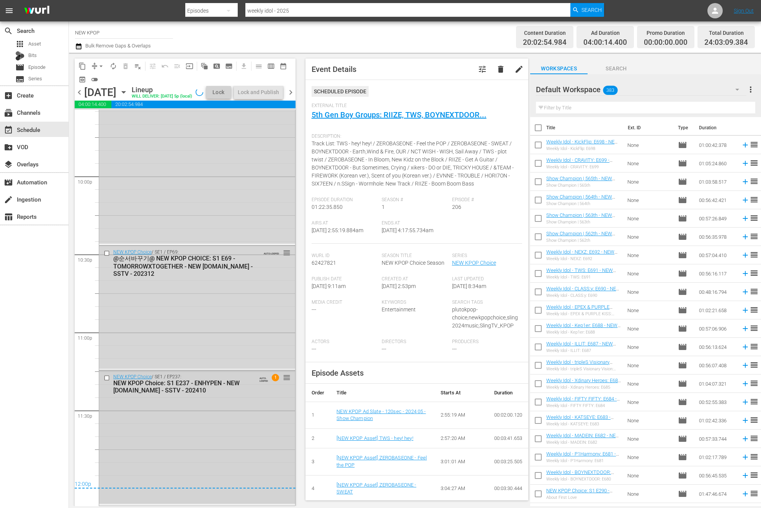
click at [157, 444] on div "NEW KPOP Choice / SE1 / EP237: NEW KPOP Choice: S1 E237 - ENHYPEN - NEW [DOMAIN…" at bounding box center [197, 437] width 196 height 133
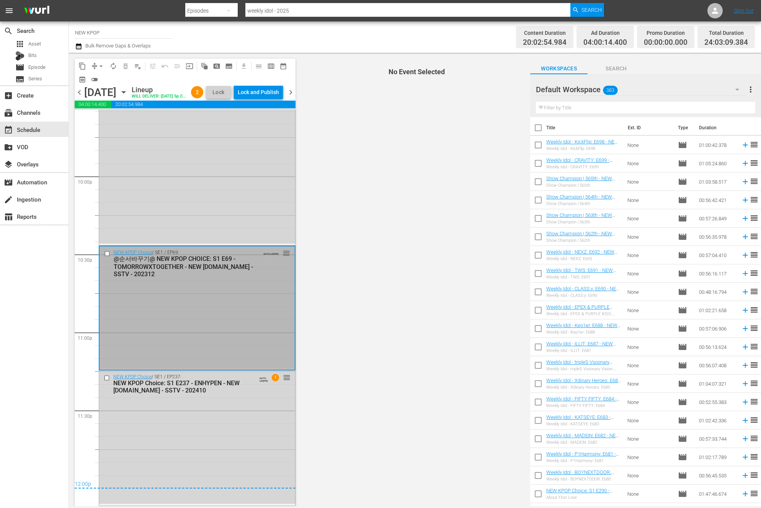
scroll to position [3284, 0]
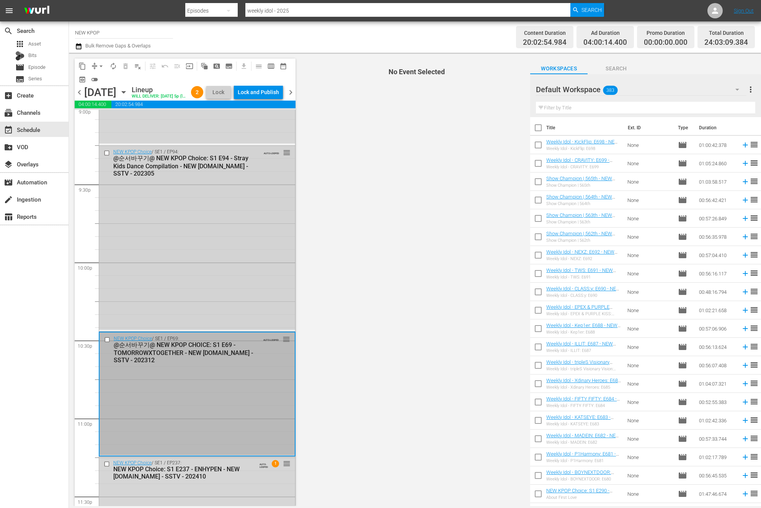
click at [172, 267] on div "NEW KPOP Choice / SE1 / EP94: @순서바꾸기@ NEW KPOP Choice: S1 E94 - Stray Kids Danc…" at bounding box center [197, 238] width 196 height 184
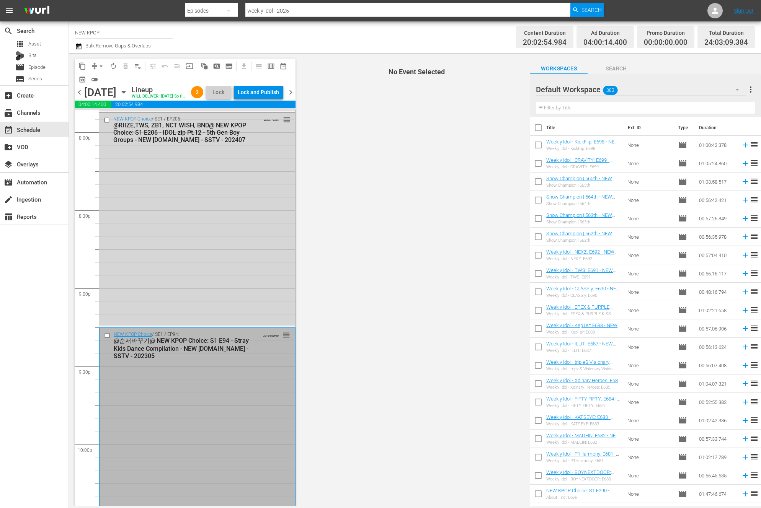
scroll to position [3094, 0]
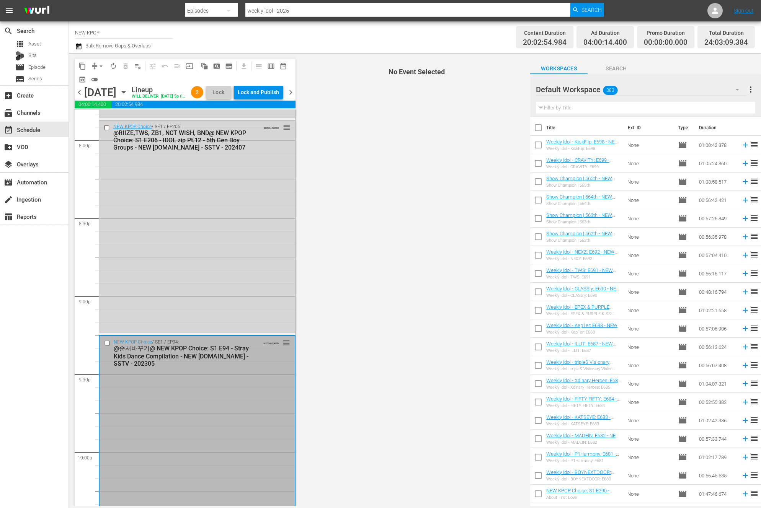
click at [163, 272] on div "NEW KPOP Choice / SE1 / EP206: @RIIZE,TWS, ZB1, NCT WISH, BND@ NEW KPOP Choice:…" at bounding box center [197, 227] width 196 height 213
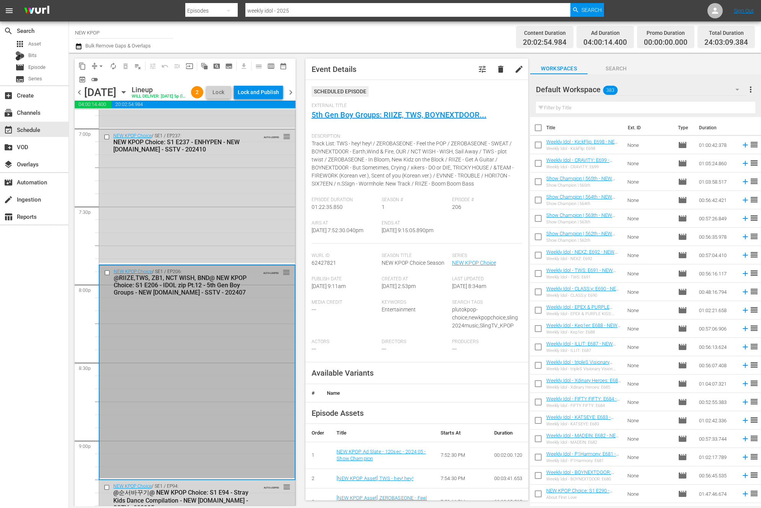
scroll to position [2800, 0]
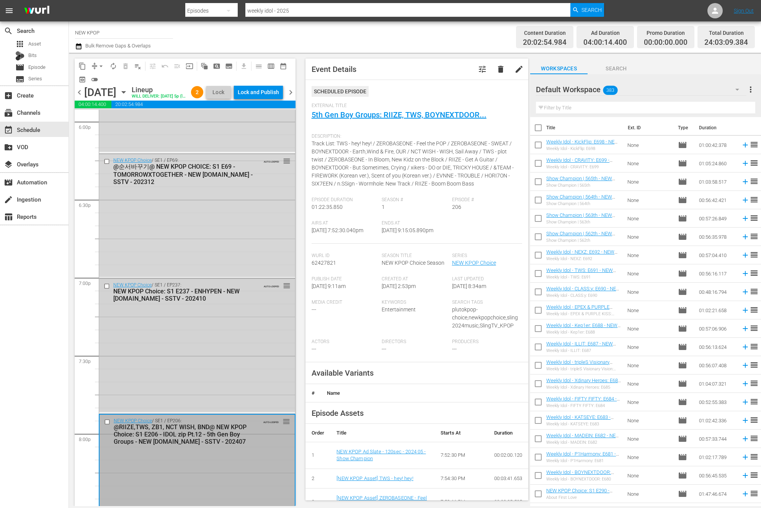
click at [108, 290] on input "checkbox" at bounding box center [108, 286] width 8 height 7
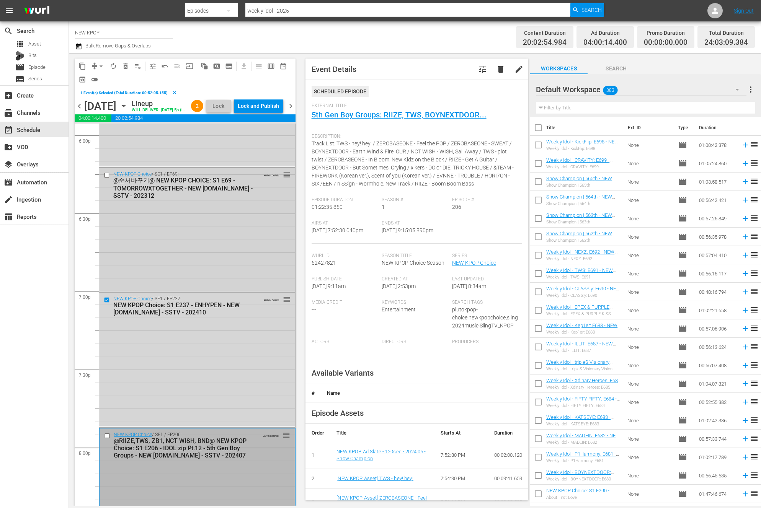
click at [107, 178] on input "checkbox" at bounding box center [108, 175] width 8 height 7
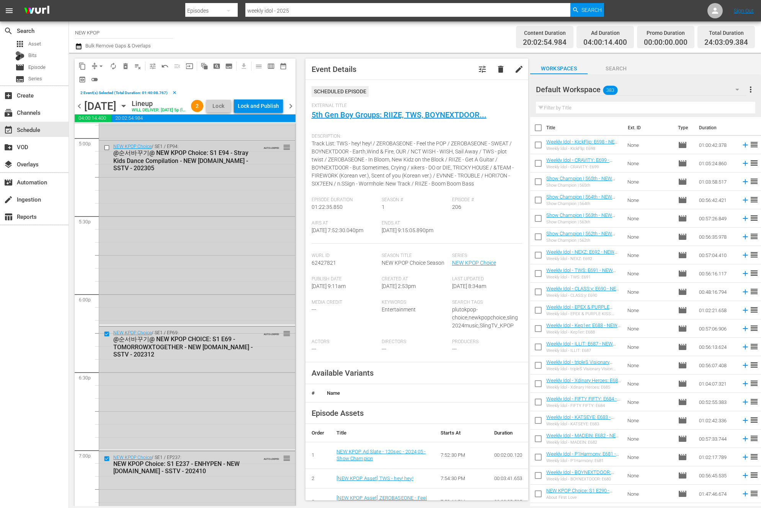
scroll to position [2598, 0]
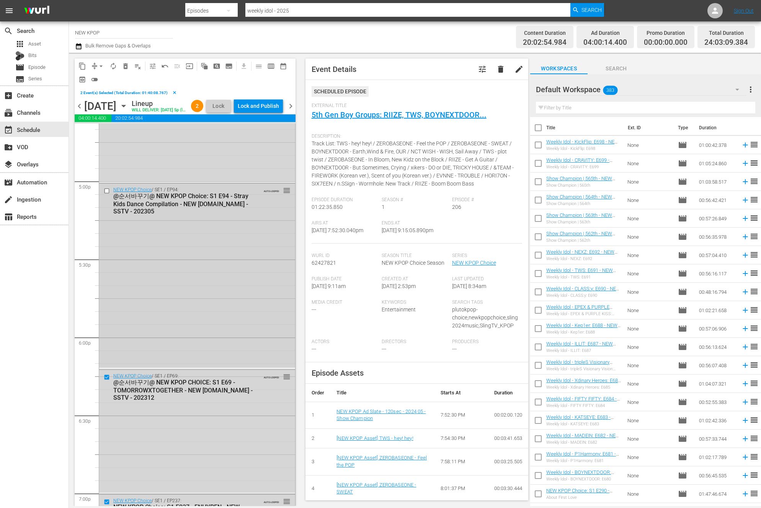
click at [108, 195] on input "checkbox" at bounding box center [108, 191] width 8 height 7
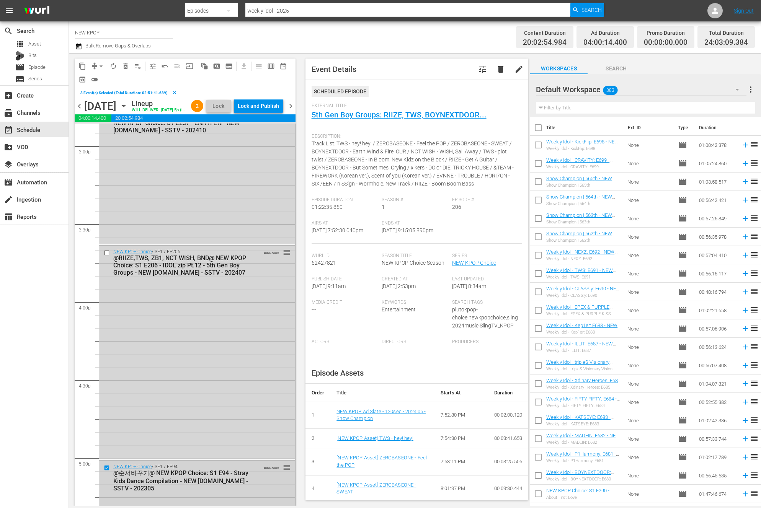
scroll to position [2312, 0]
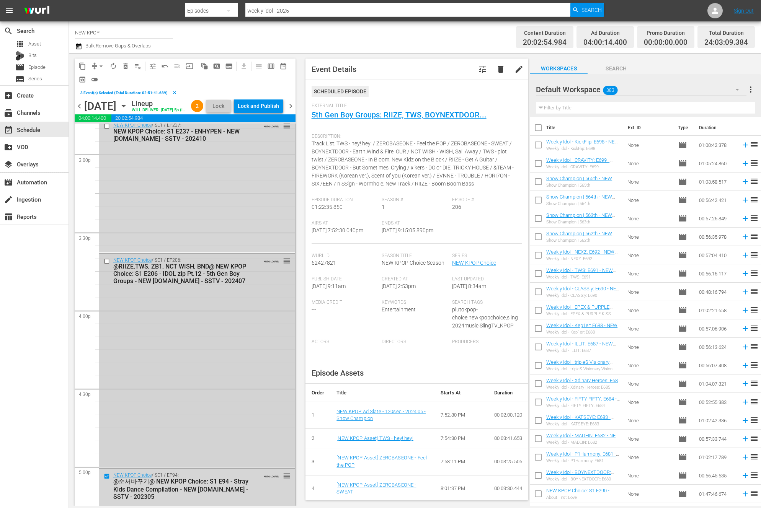
click at [108, 265] on input "checkbox" at bounding box center [108, 261] width 8 height 7
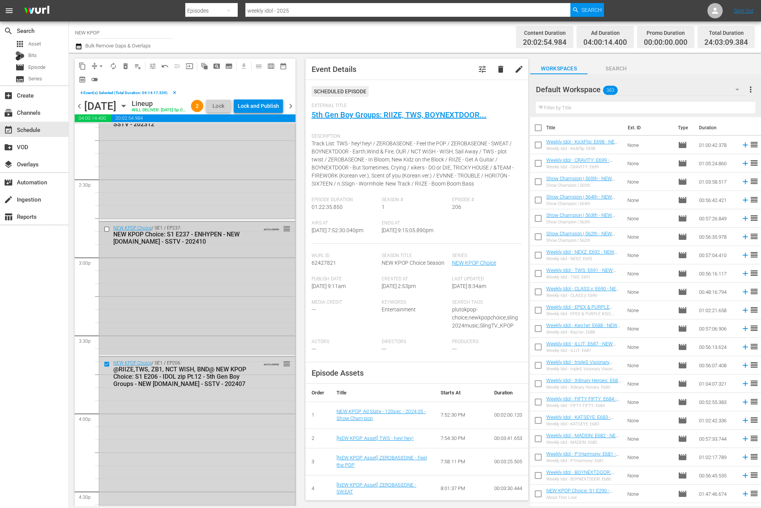
click at [108, 232] on input "checkbox" at bounding box center [108, 229] width 8 height 7
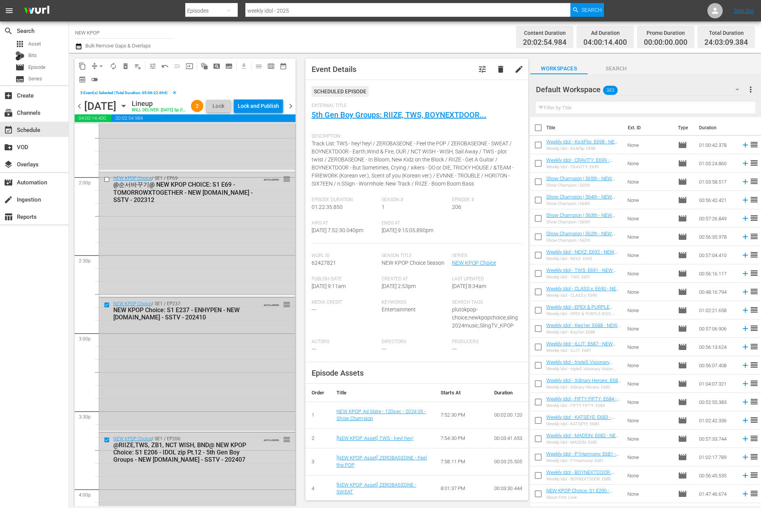
scroll to position [2030, 0]
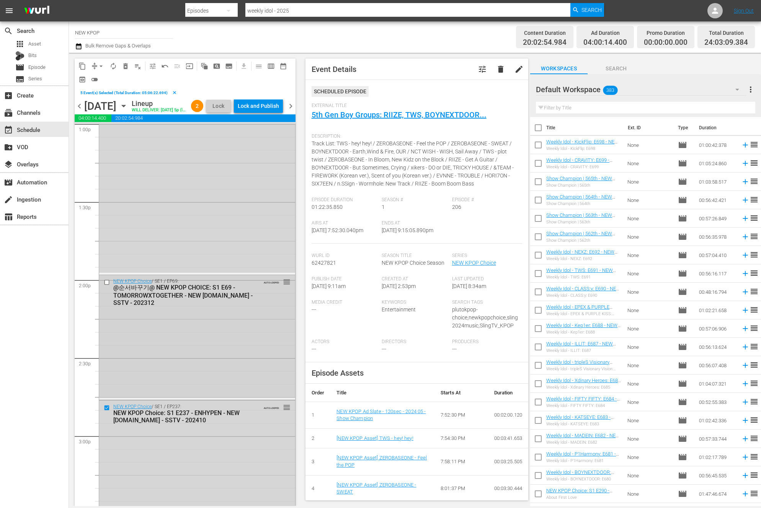
click at [108, 286] on input "checkbox" at bounding box center [108, 282] width 8 height 7
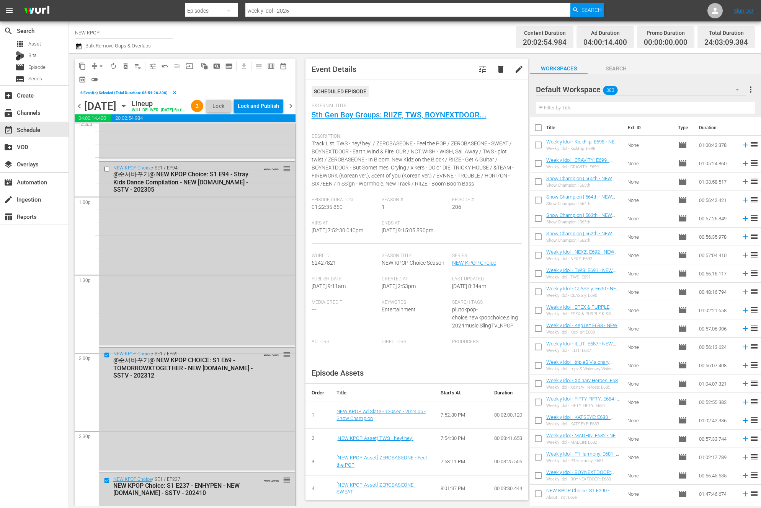
scroll to position [1870, 0]
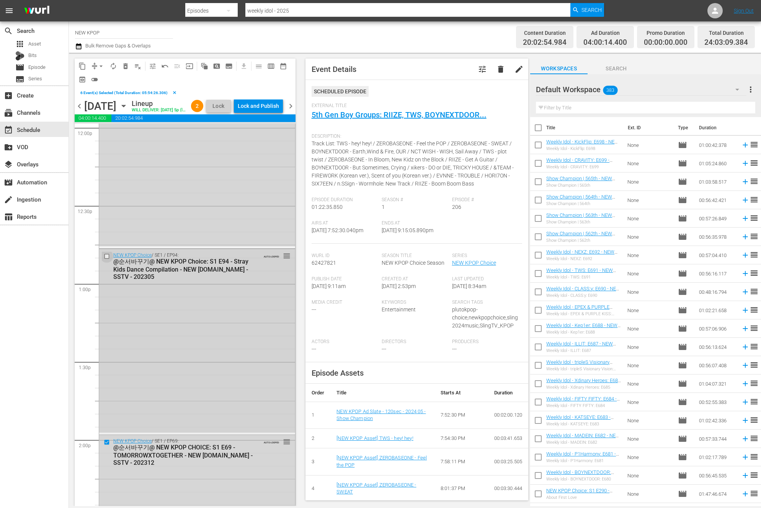
click at [106, 260] on input "checkbox" at bounding box center [108, 256] width 8 height 7
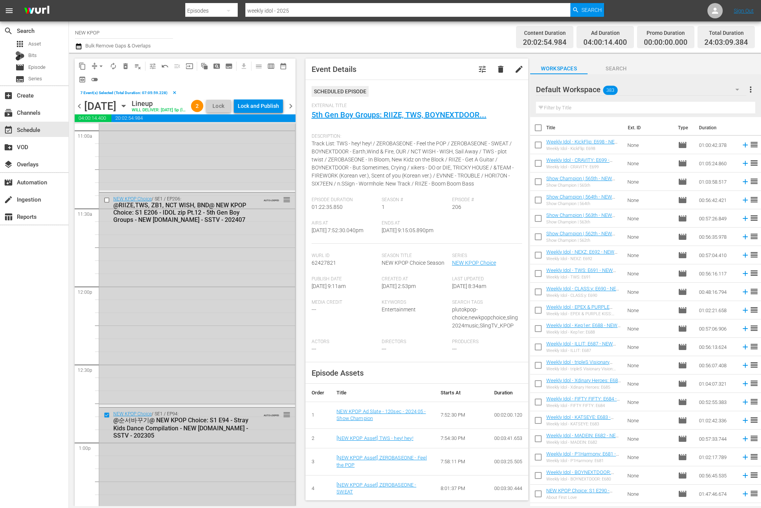
scroll to position [1660, 0]
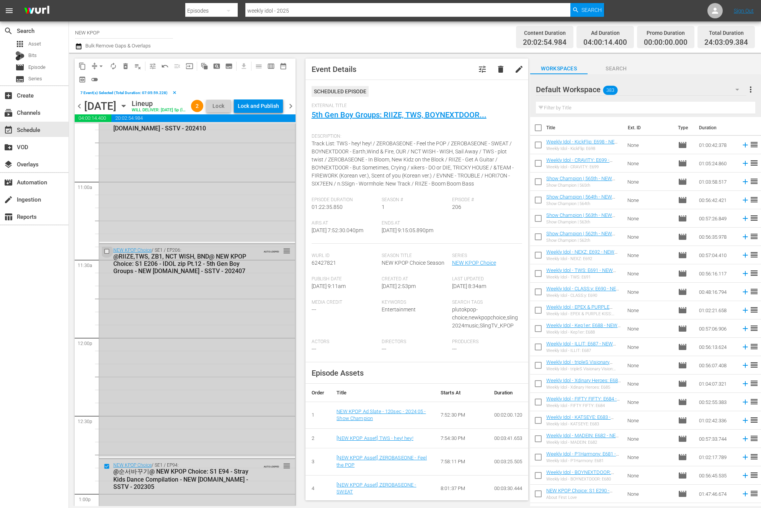
click at [108, 255] on input "checkbox" at bounding box center [108, 251] width 8 height 7
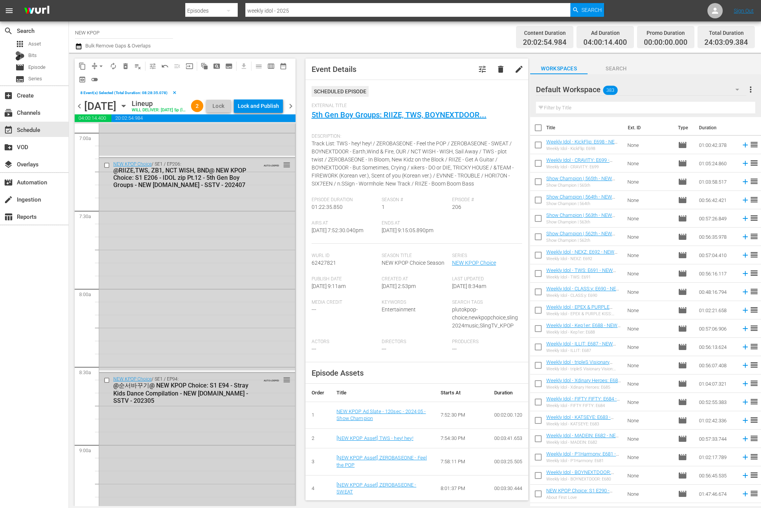
scroll to position [1085, 0]
click at [106, 383] on input "checkbox" at bounding box center [108, 379] width 8 height 7
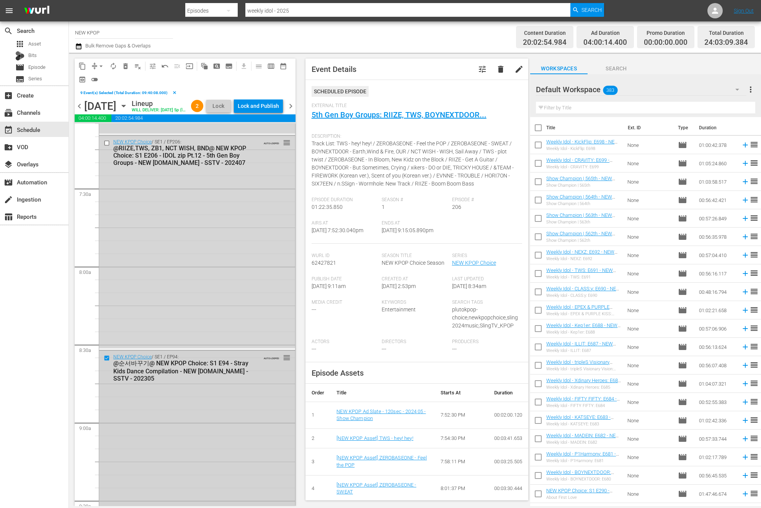
scroll to position [1215, 0]
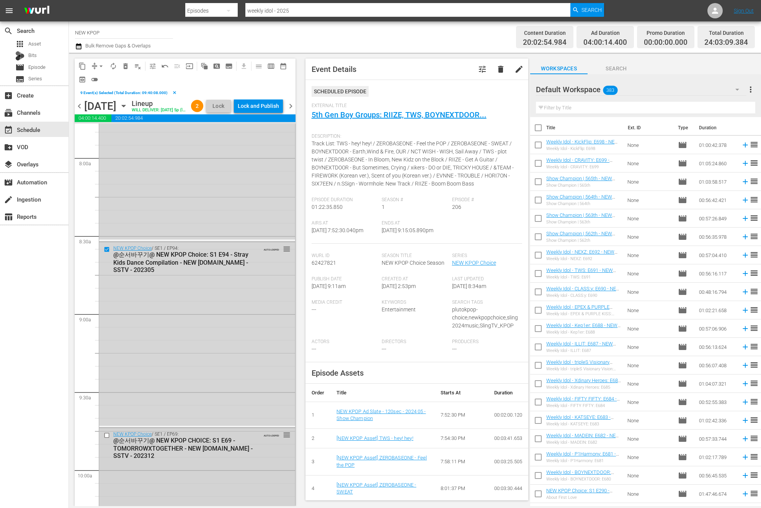
click at [108, 439] on input "checkbox" at bounding box center [108, 436] width 8 height 7
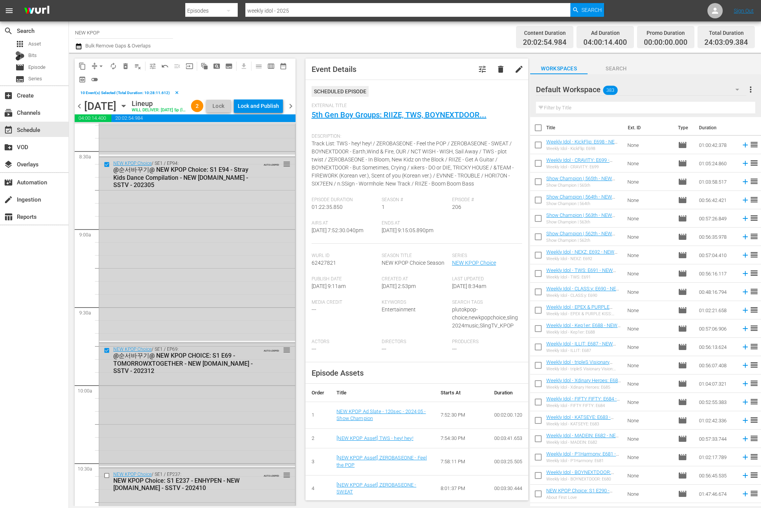
scroll to position [1350, 0]
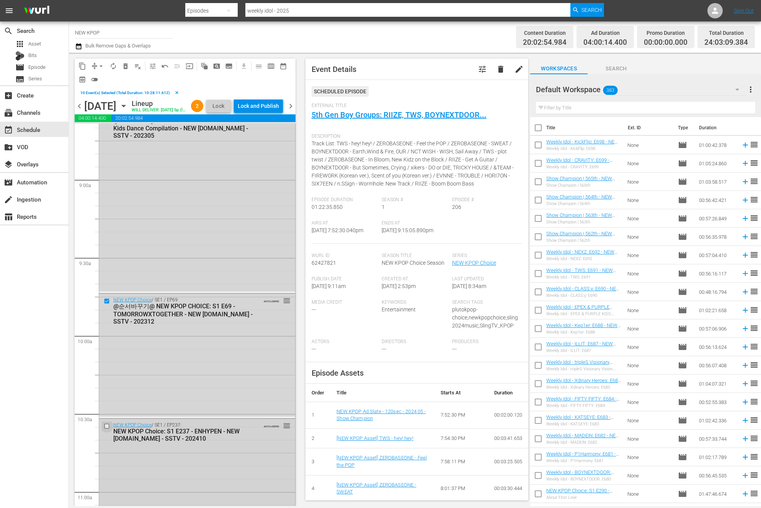
click at [108, 430] on input "checkbox" at bounding box center [108, 426] width 8 height 7
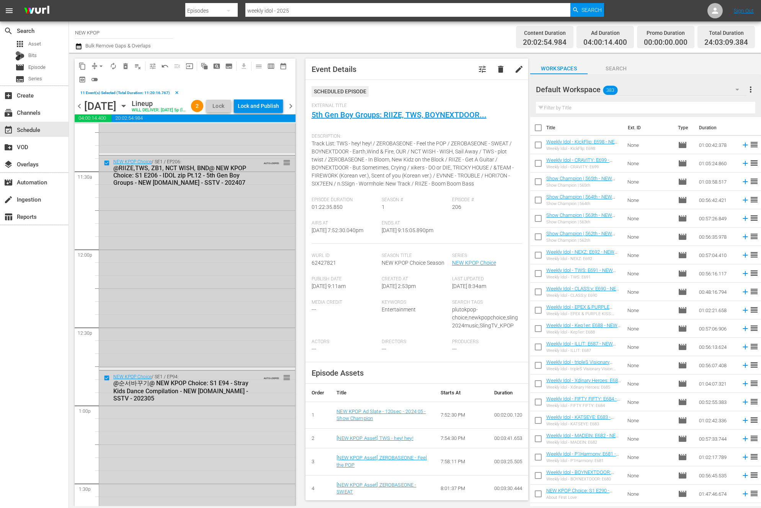
scroll to position [1859, 0]
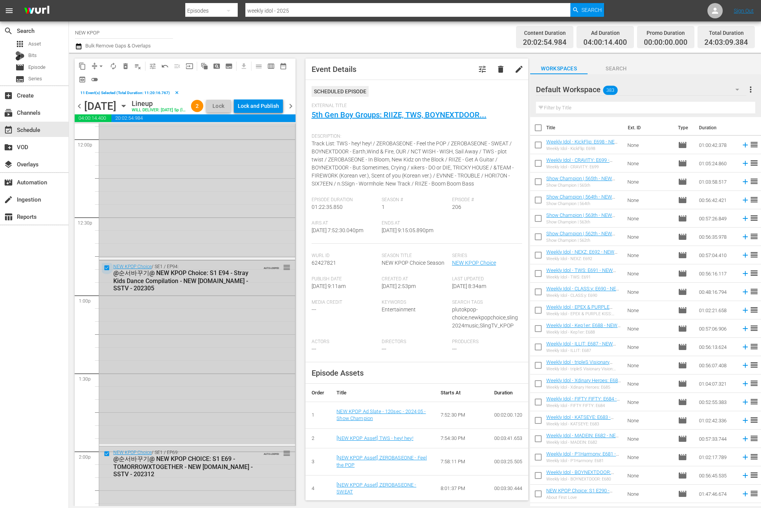
click at [106, 271] on input "checkbox" at bounding box center [108, 268] width 8 height 7
click at [107, 458] on input "checkbox" at bounding box center [108, 454] width 8 height 7
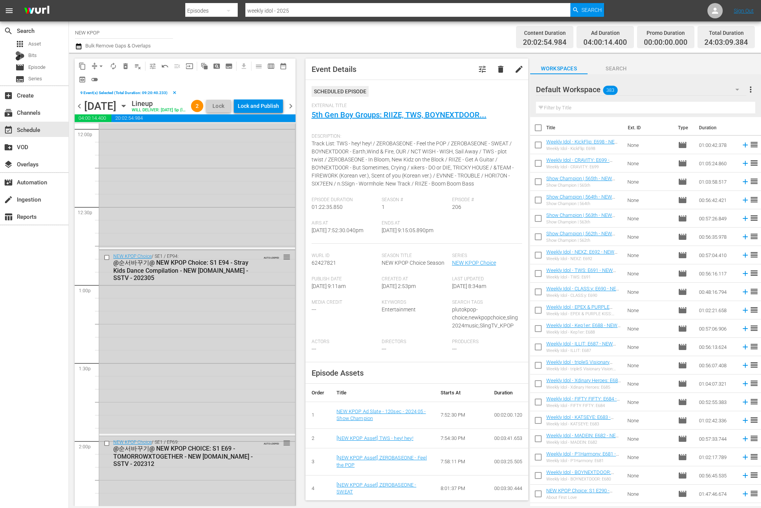
scroll to position [1954, 0]
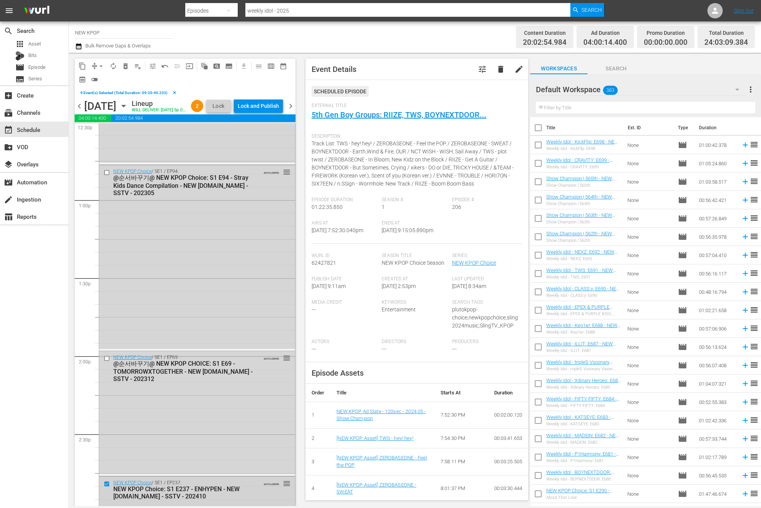
click at [107, 487] on input "checkbox" at bounding box center [108, 484] width 8 height 7
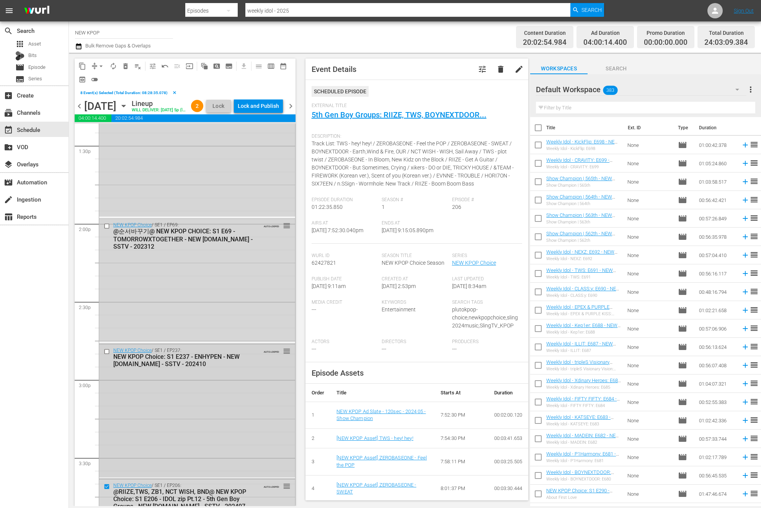
scroll to position [2206, 0]
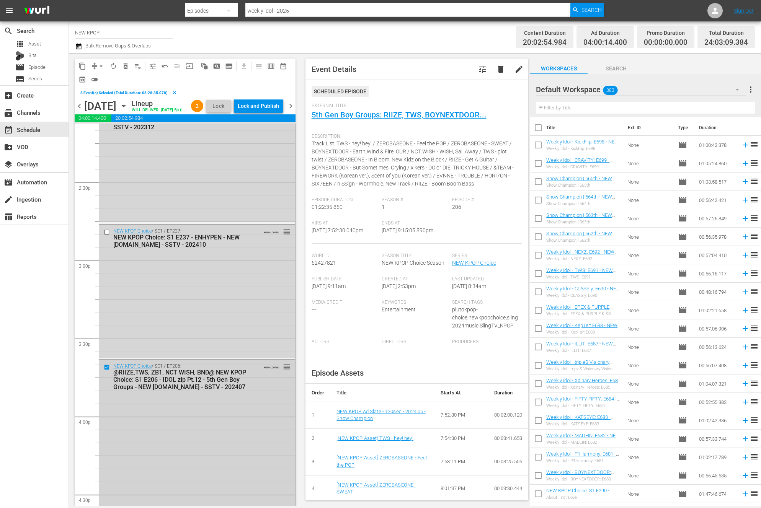
click at [108, 371] on input "checkbox" at bounding box center [108, 367] width 8 height 7
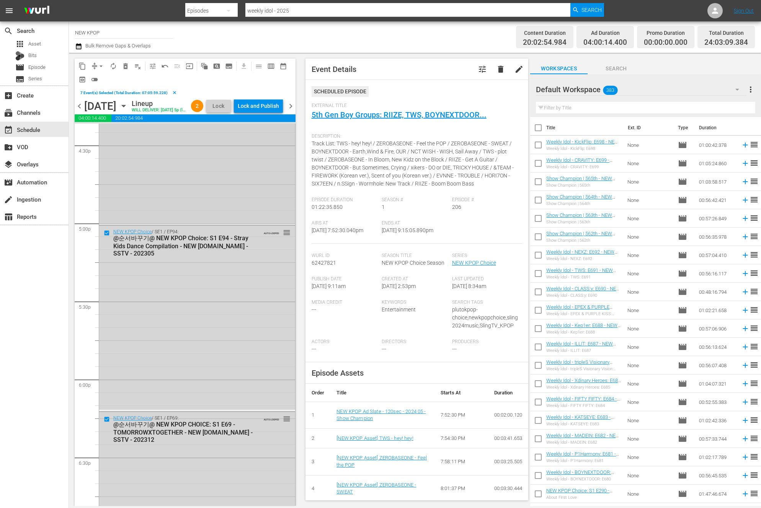
scroll to position [2585, 0]
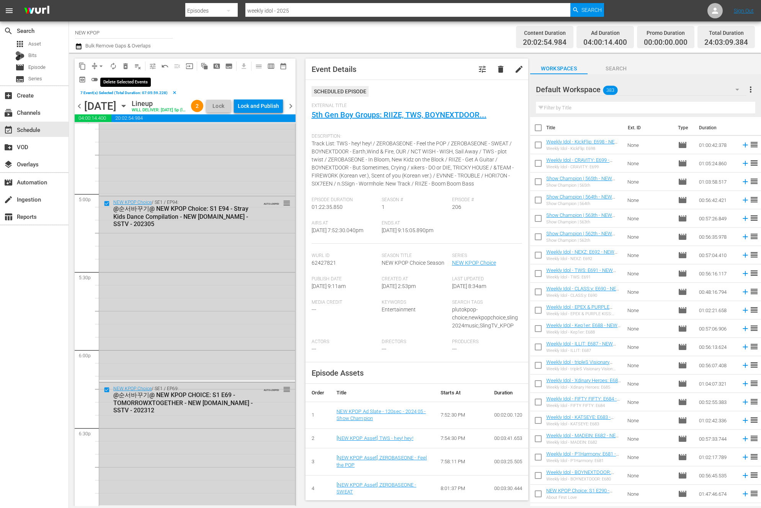
click at [127, 65] on span "delete_forever_outlined" at bounding box center [126, 66] width 8 height 8
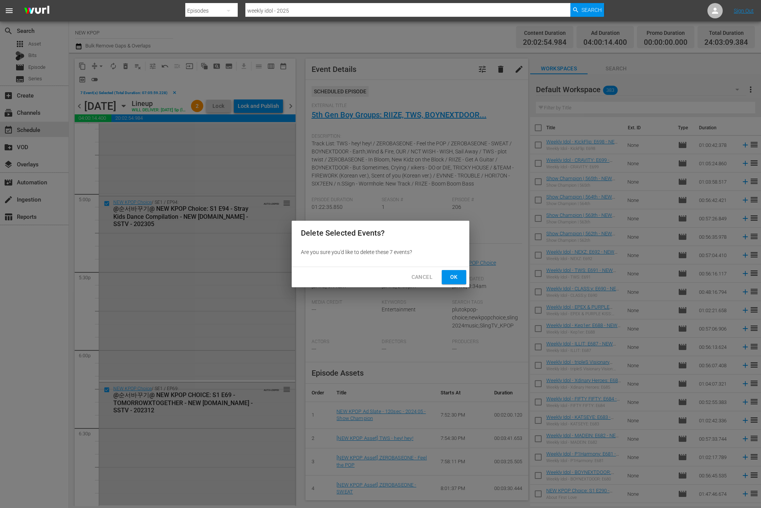
click at [443, 273] on button "Ok" at bounding box center [454, 277] width 25 height 14
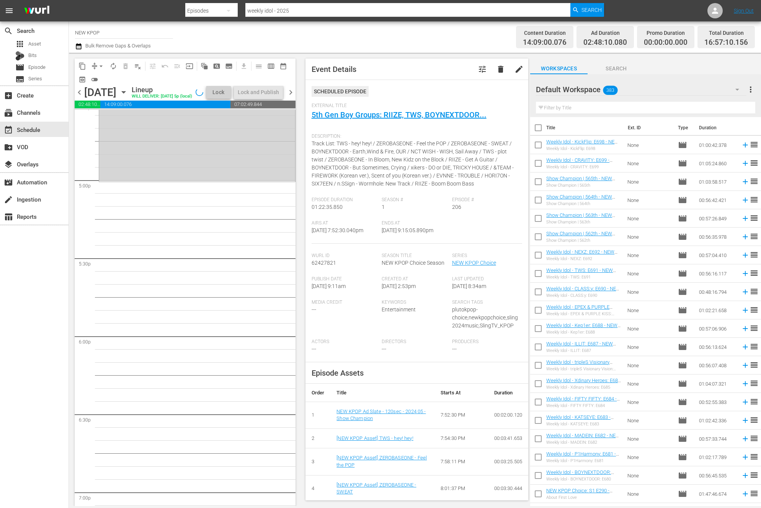
scroll to position [2637, 0]
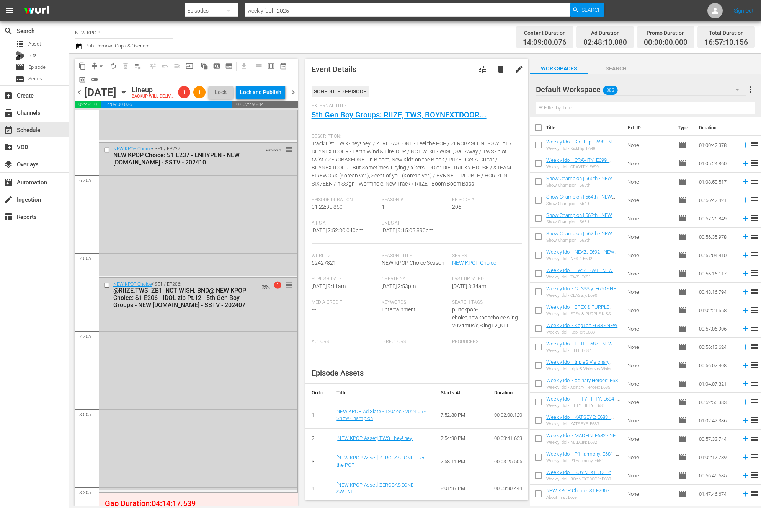
scroll to position [1184, 0]
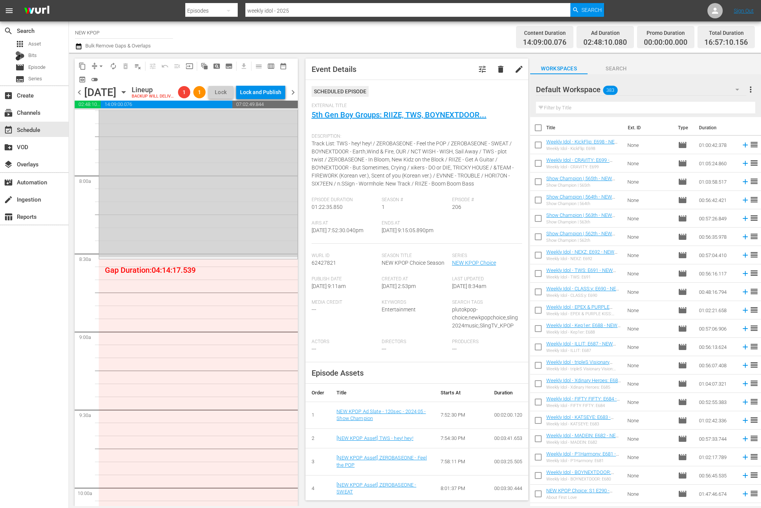
click at [623, 106] on input "text" at bounding box center [645, 108] width 219 height 12
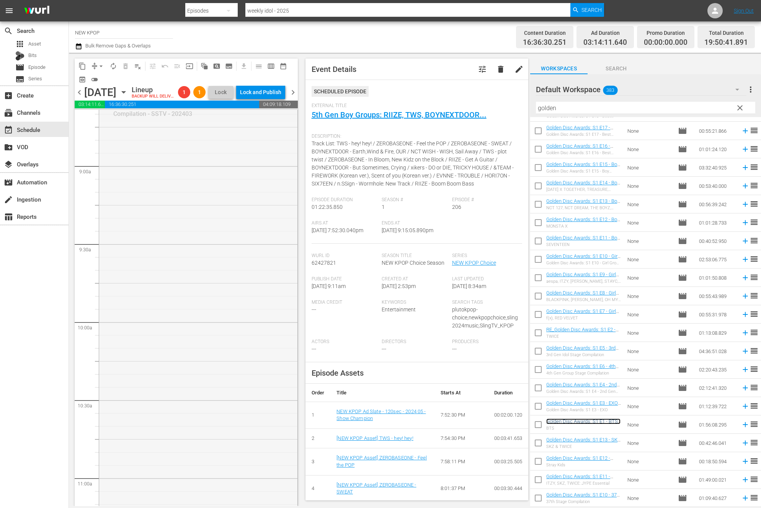
scroll to position [1371, 0]
drag, startPoint x: 288, startPoint y: 355, endPoint x: 181, endPoint y: 322, distance: 112.3
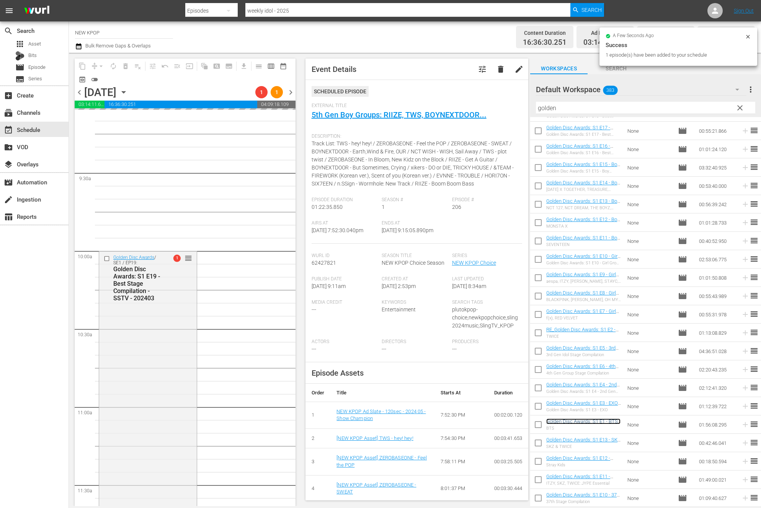
scroll to position [1442, 0]
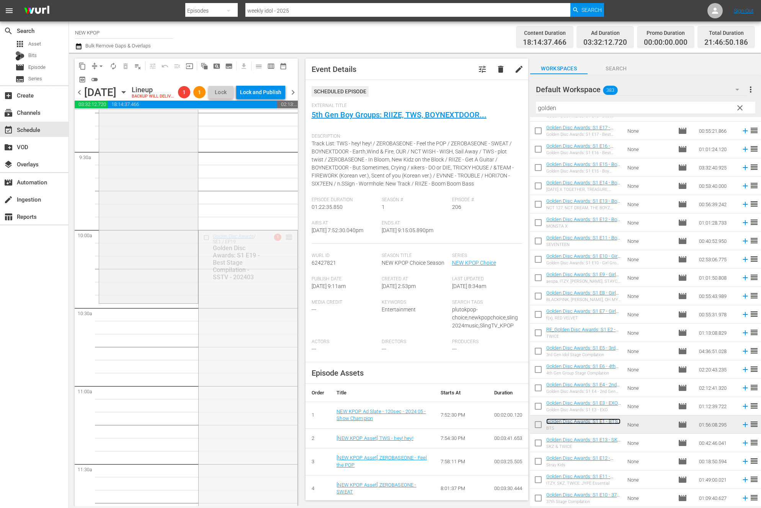
drag, startPoint x: 288, startPoint y: 250, endPoint x: 229, endPoint y: 317, distance: 89.5
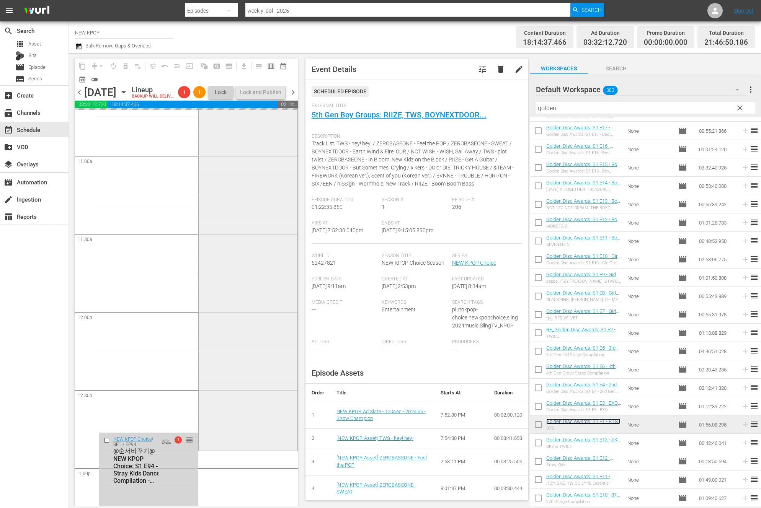
scroll to position [1912, 0]
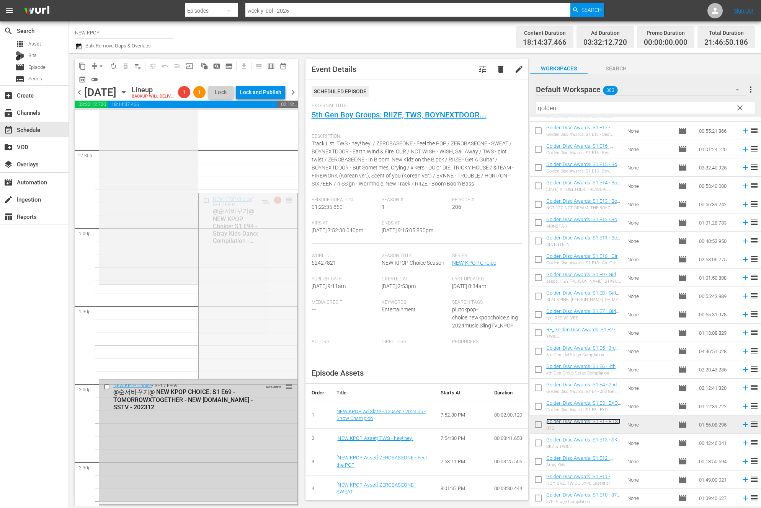
drag, startPoint x: 291, startPoint y: 214, endPoint x: 208, endPoint y: 299, distance: 118.6
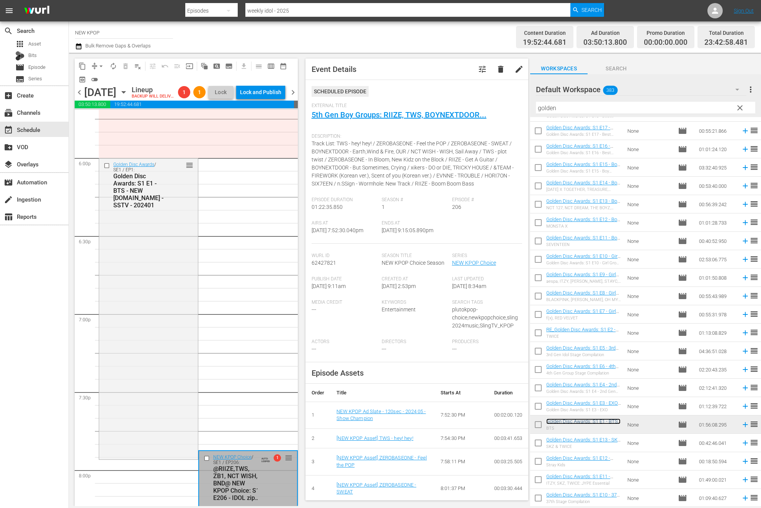
scroll to position [2679, 0]
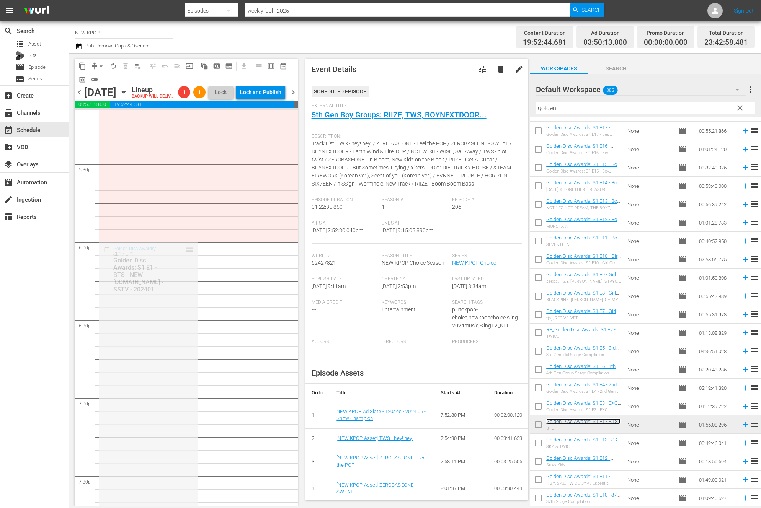
drag, startPoint x: 191, startPoint y: 261, endPoint x: 190, endPoint y: 232, distance: 28.8
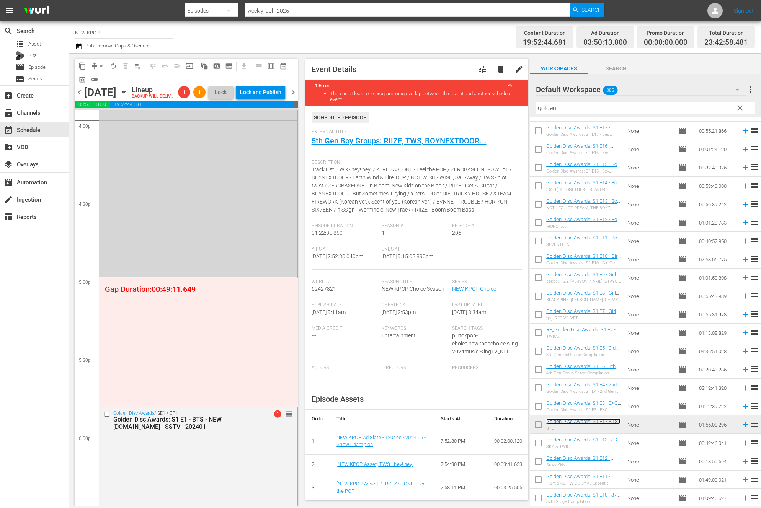
scroll to position [1834, 0]
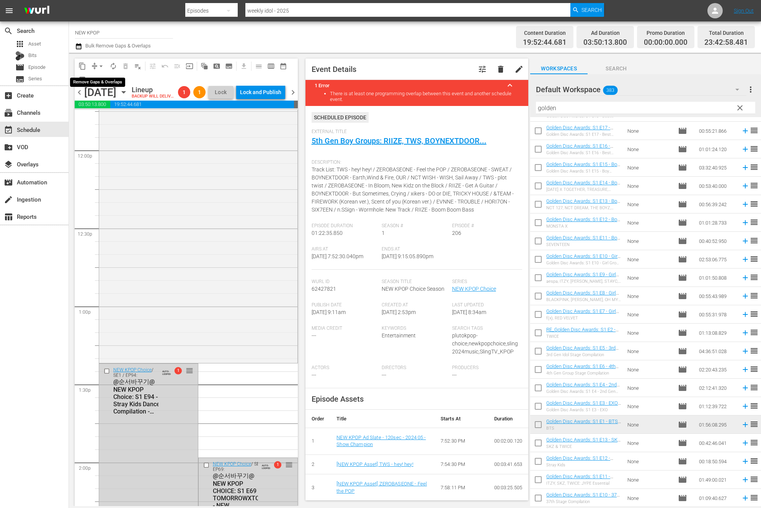
click at [100, 64] on span "arrow_drop_down" at bounding box center [101, 66] width 8 height 8
click at [110, 105] on li "Align to End of Previous Day" at bounding box center [101, 107] width 80 height 13
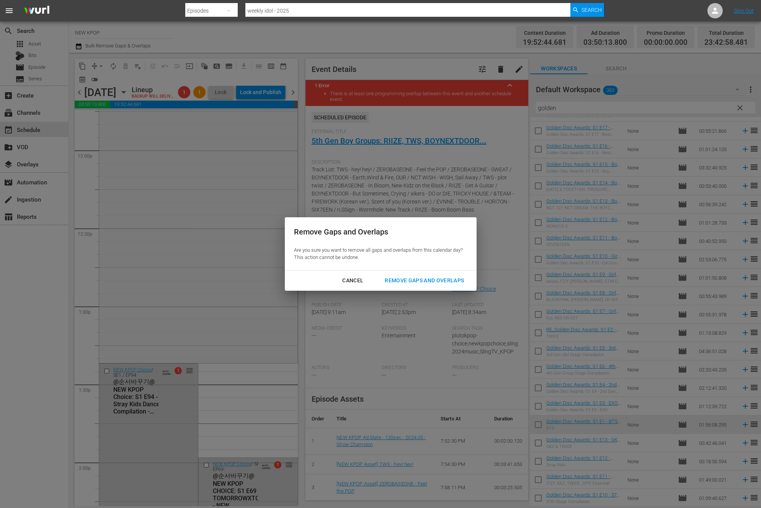
click at [422, 280] on div "Remove Gaps and Overlaps" at bounding box center [425, 281] width 92 height 10
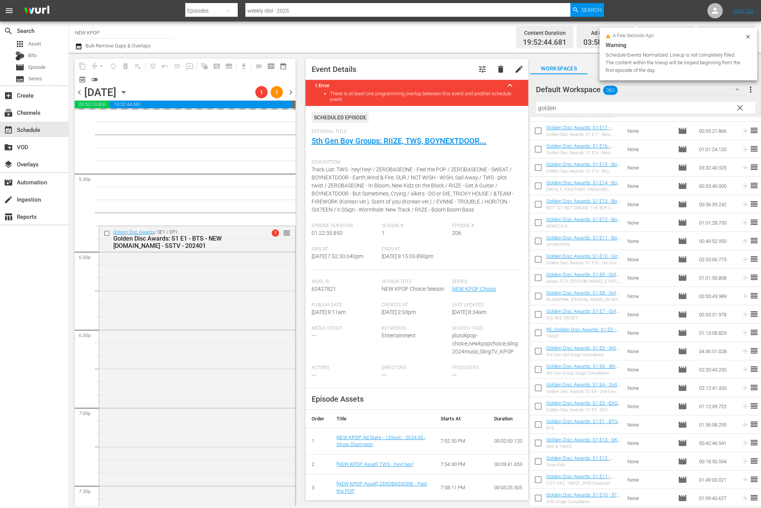
scroll to position [2796, 0]
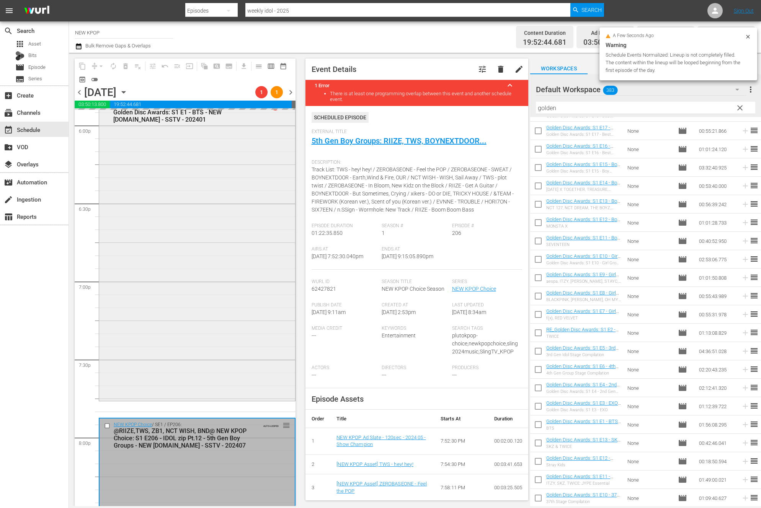
click at [233, 358] on div "Golden Disc Awards / SE1 / EP1: Golden Disc Awards: S1 E1 - BTS - NEW [DOMAIN_N…" at bounding box center [197, 250] width 196 height 300
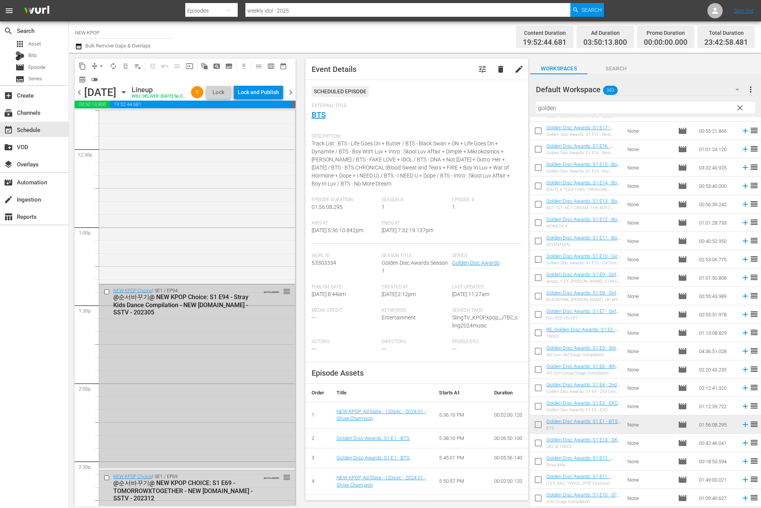
scroll to position [1945, 0]
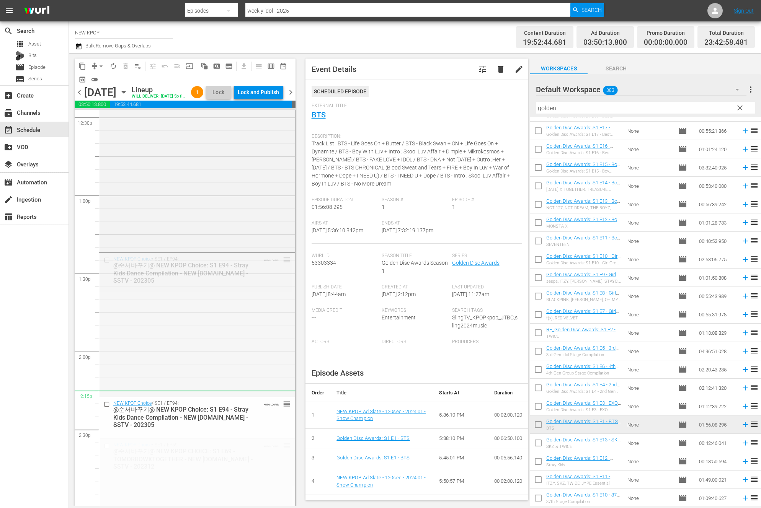
drag, startPoint x: 287, startPoint y: 275, endPoint x: 260, endPoint y: 403, distance: 130.2
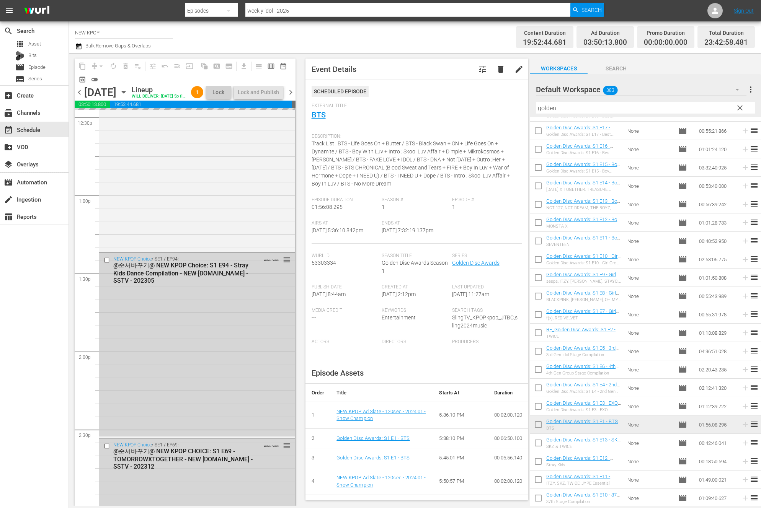
click at [565, 111] on input "golden" at bounding box center [645, 108] width 219 height 12
drag, startPoint x: 549, startPoint y: 109, endPoint x: 541, endPoint y: 108, distance: 7.7
click at [541, 108] on input "golden" at bounding box center [645, 108] width 219 height 12
type input "g"
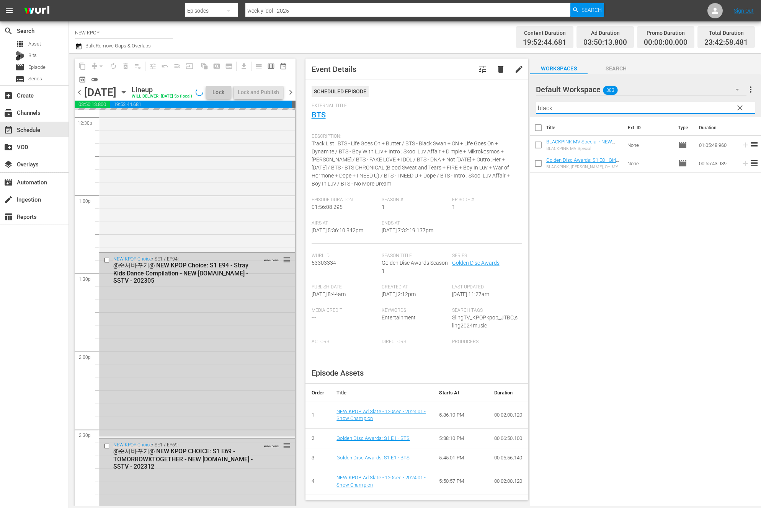
scroll to position [0, 0]
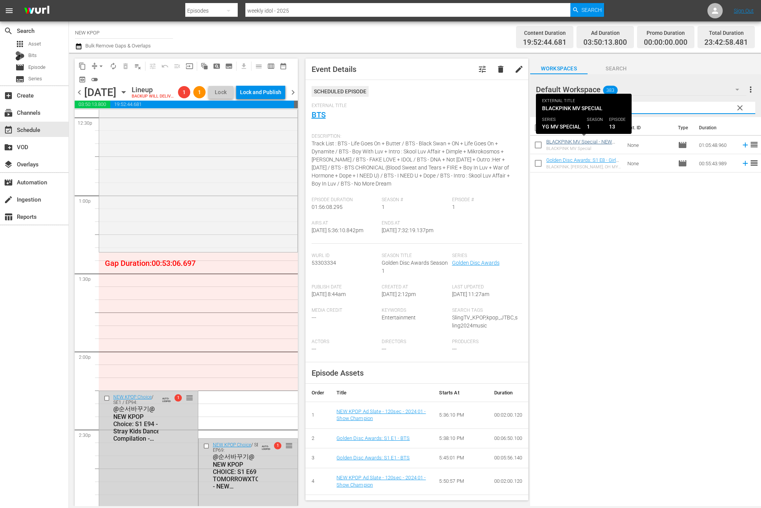
type input "black"
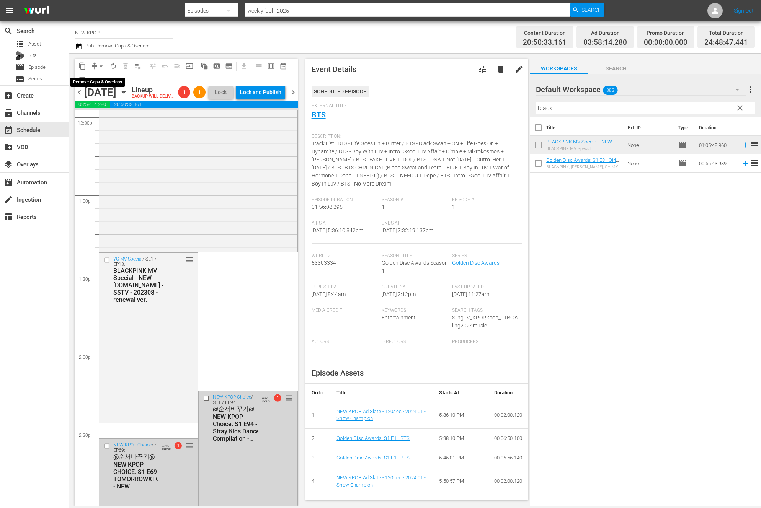
click at [102, 67] on span "arrow_drop_down" at bounding box center [101, 66] width 8 height 8
click at [102, 104] on li "Align to End of Previous Day" at bounding box center [101, 107] width 80 height 13
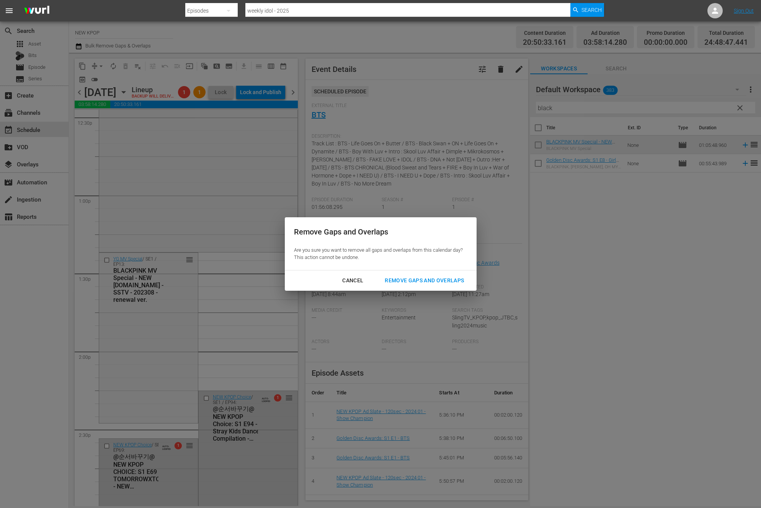
click at [430, 275] on button "Remove Gaps and Overlaps" at bounding box center [425, 281] width 98 height 14
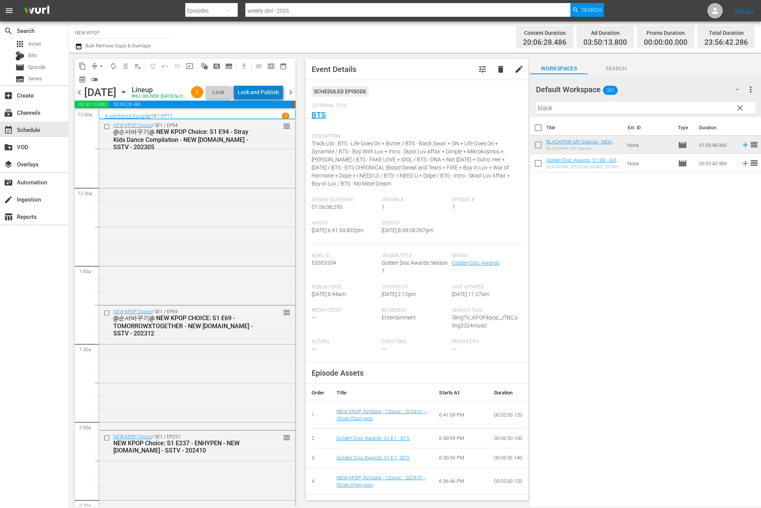
click at [277, 90] on div "Lock and Publish" at bounding box center [258, 92] width 41 height 14
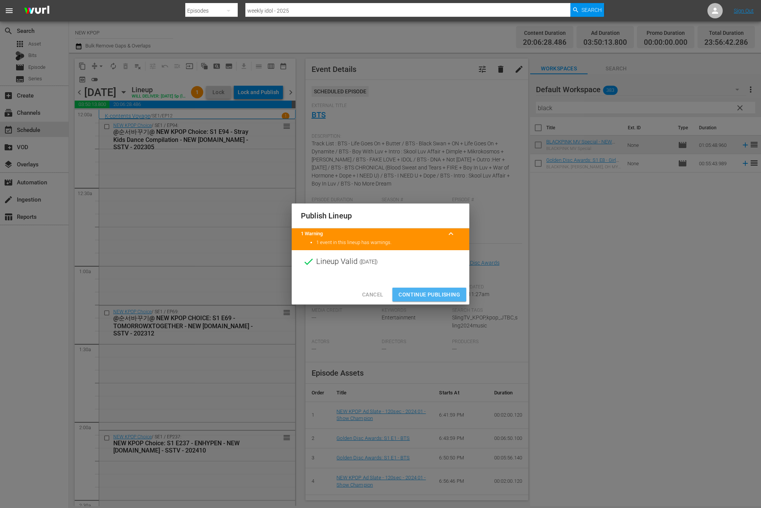
click at [414, 294] on span "Continue Publishing" at bounding box center [430, 295] width 62 height 10
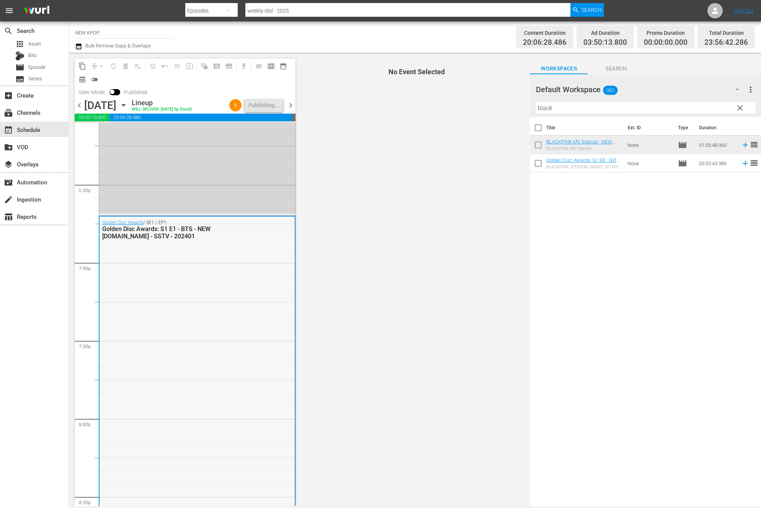
scroll to position [3366, 0]
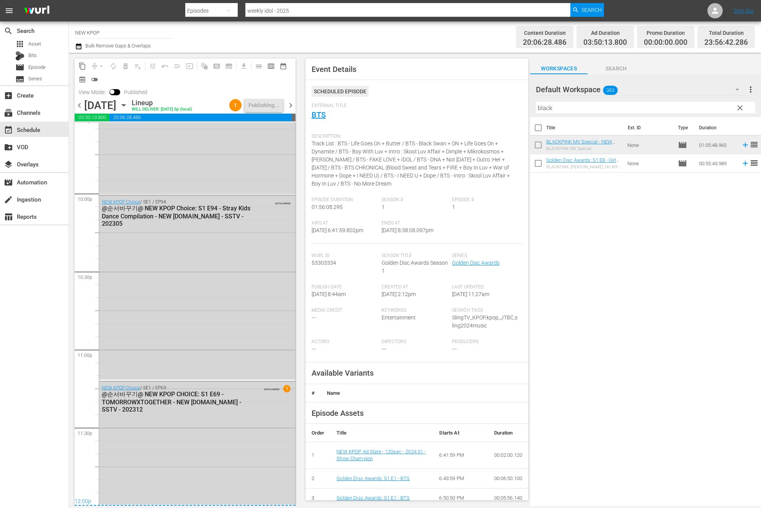
click at [291, 103] on span "chevron_right" at bounding box center [291, 106] width 10 height 10
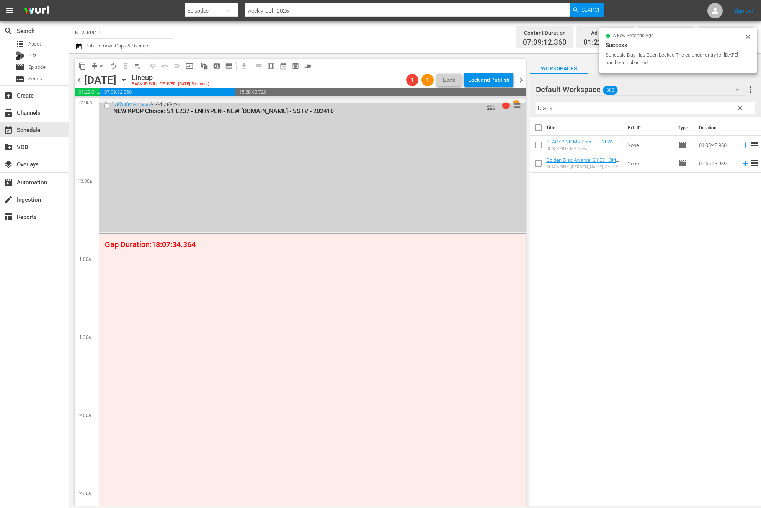
click at [260, 225] on div "NEW KPOP Choice / SE1 / EP237: NEW KPOP Choice: S1 E237 - ENHYPEN - NEW [DOMAIN…" at bounding box center [312, 165] width 427 height 133
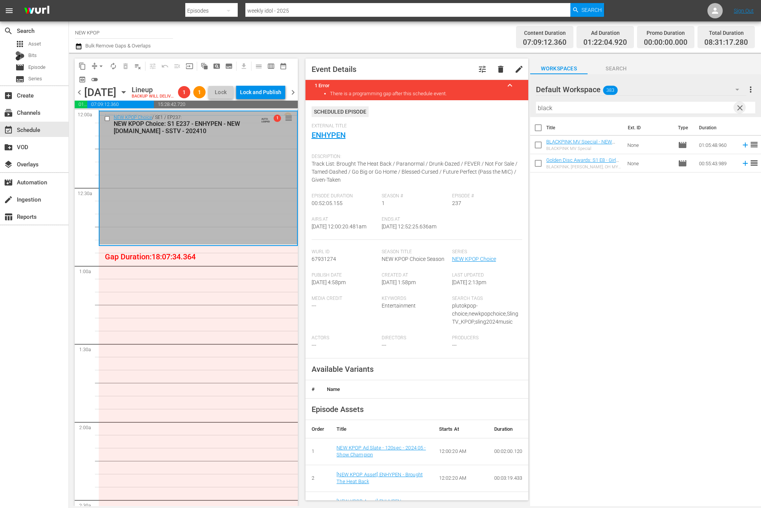
click at [739, 108] on span "clear" at bounding box center [740, 107] width 9 height 9
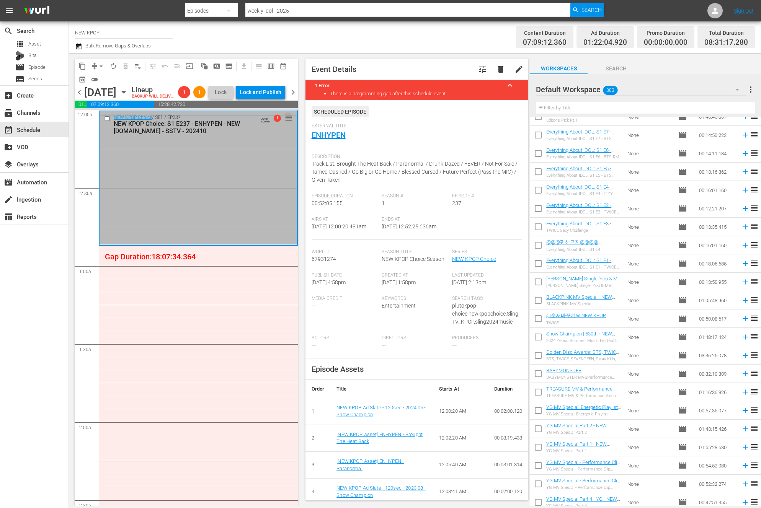
scroll to position [1464, 0]
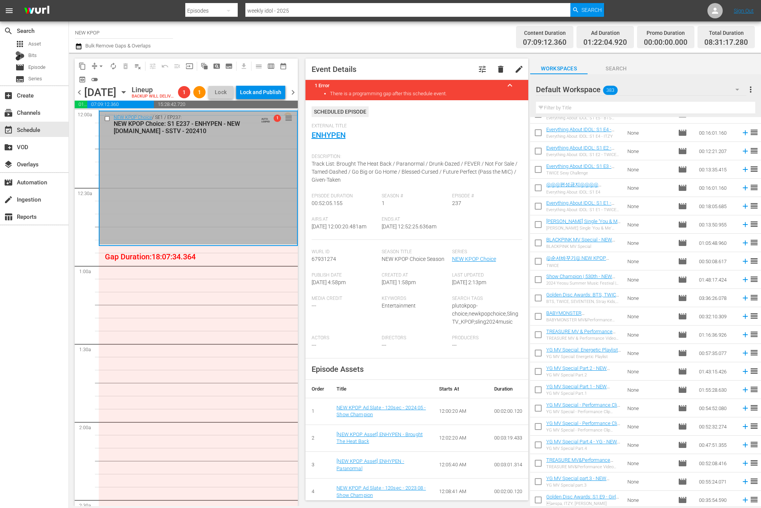
click at [576, 115] on div "Filter by Title" at bounding box center [645, 108] width 219 height 18
click at [576, 106] on input "text" at bounding box center [645, 108] width 219 height 12
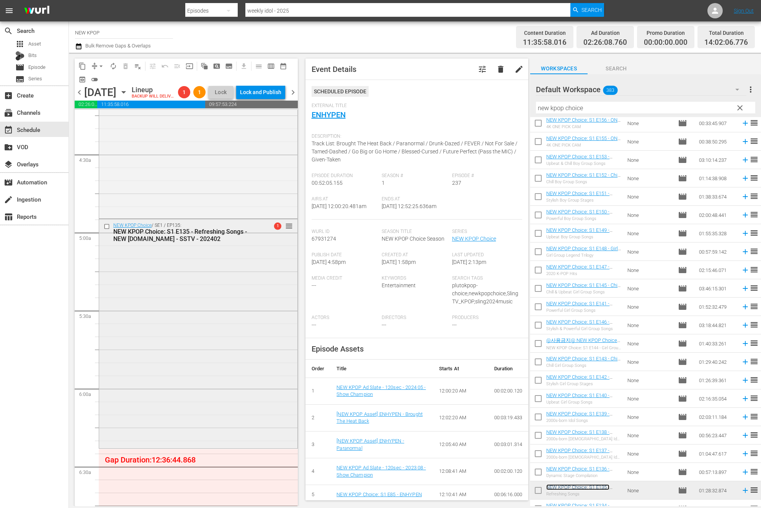
scroll to position [669, 0]
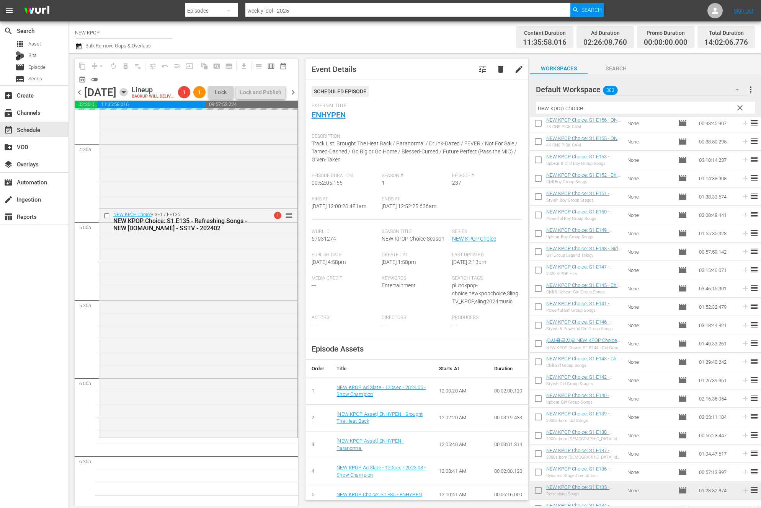
click at [128, 96] on icon "button" at bounding box center [123, 92] width 8 height 8
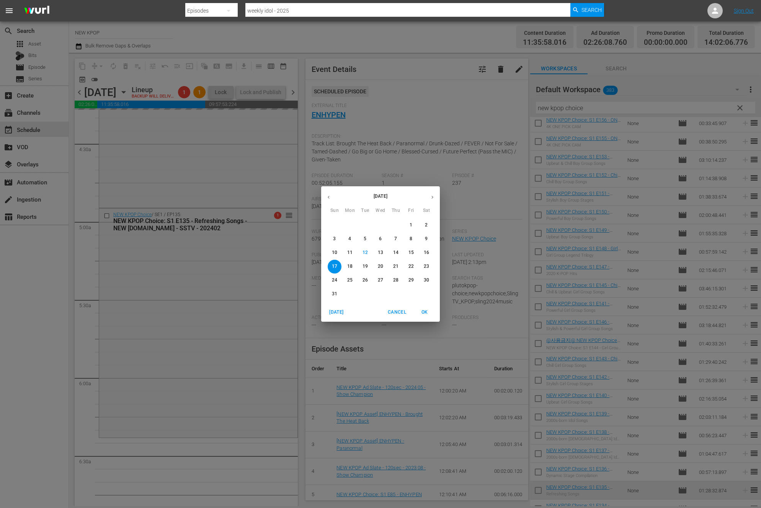
click at [148, 100] on div "[DATE] Sun Mon Tue Wed Thu Fri Sat 27 28 29 30 31 1 2 3 4 5 6 7 8 9 10 11 12 13…" at bounding box center [380, 254] width 761 height 508
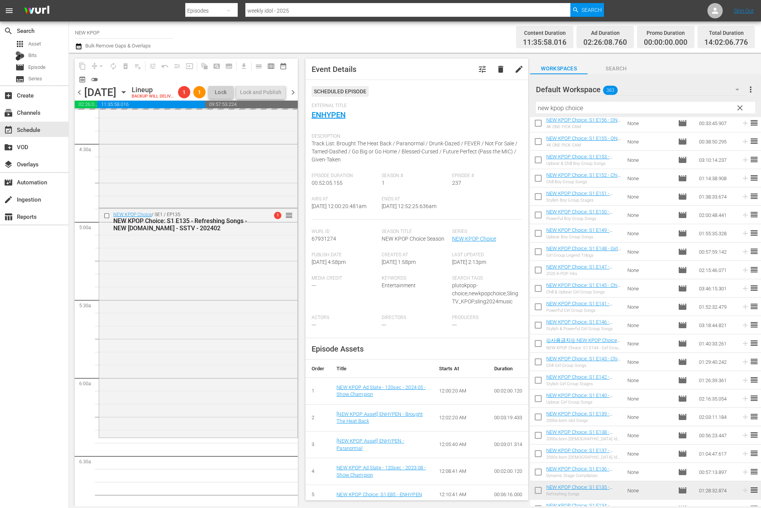
click at [80, 100] on div "chevron_left [DATE] [DATE] Lineup BACKUP WILL DELIVER: [DATE] 5p (local) 1 1 Lo…" at bounding box center [186, 93] width 223 height 15
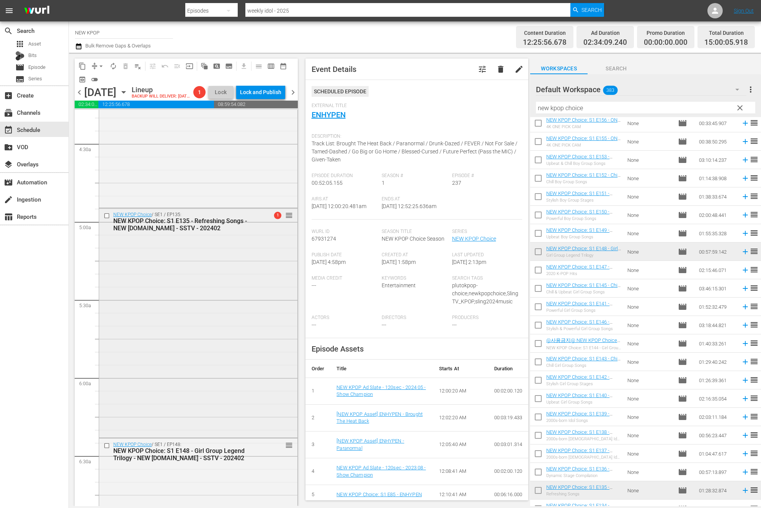
click at [205, 368] on div "NEW KPOP Choice / SE1 / EP135: NEW KPOP Choice: S1 E135 - Refreshing Songs - NE…" at bounding box center [198, 323] width 198 height 228
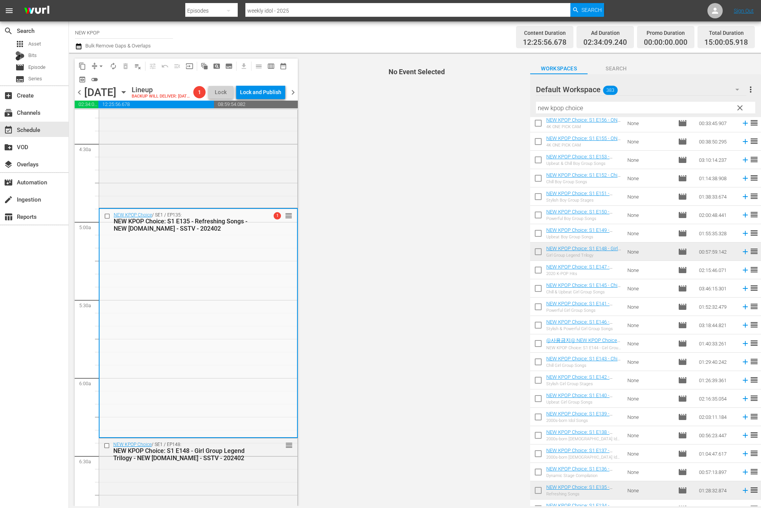
click at [80, 97] on span "chevron_left" at bounding box center [80, 93] width 10 height 10
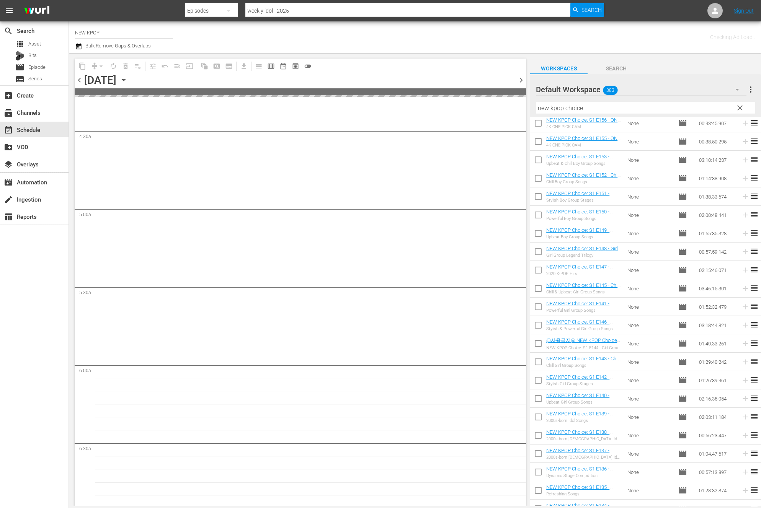
scroll to position [708, 0]
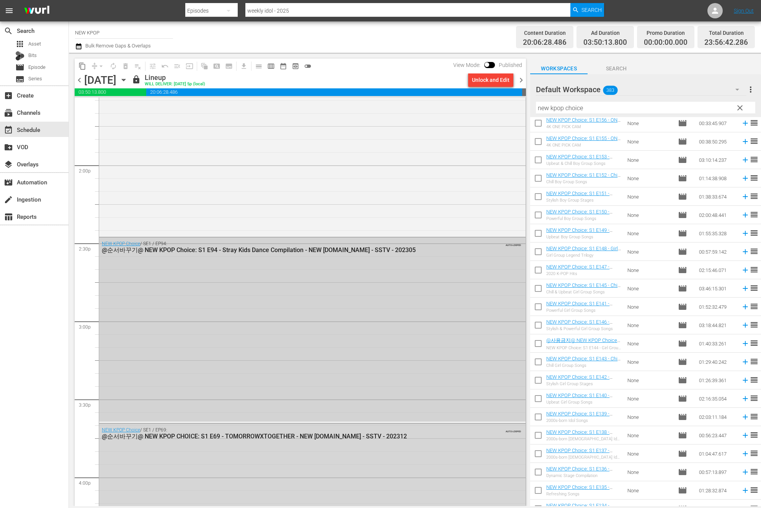
scroll to position [1916, 0]
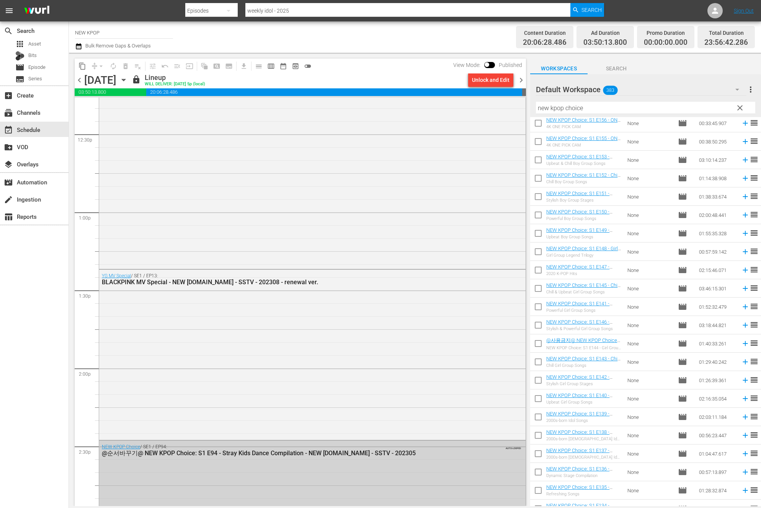
click at [214, 394] on div "YG MV Special / SE1 / EP13: BLACKPINK MV Special - NEW [DOMAIN_NAME] - SSTV - 2…" at bounding box center [312, 354] width 427 height 169
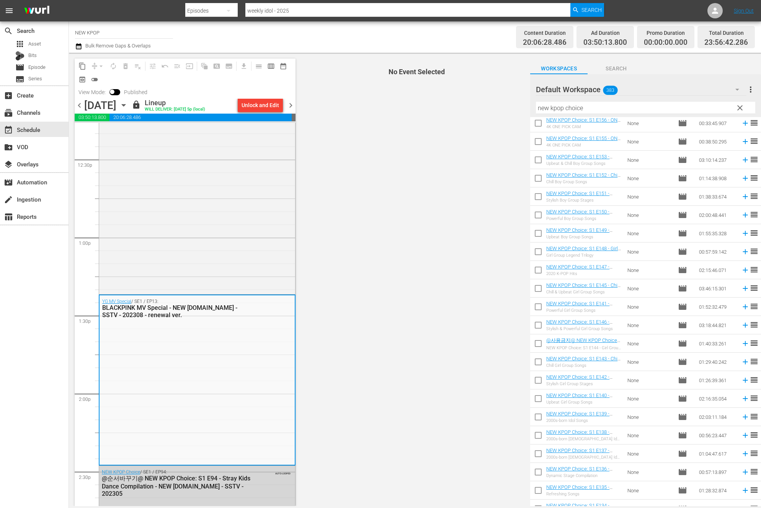
scroll to position [2046, 0]
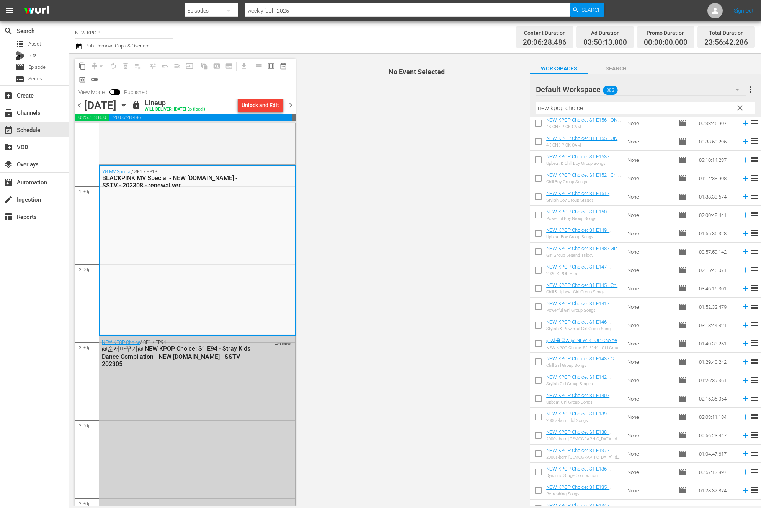
click at [290, 342] on span "AUTO-LOOPED" at bounding box center [282, 342] width 15 height 6
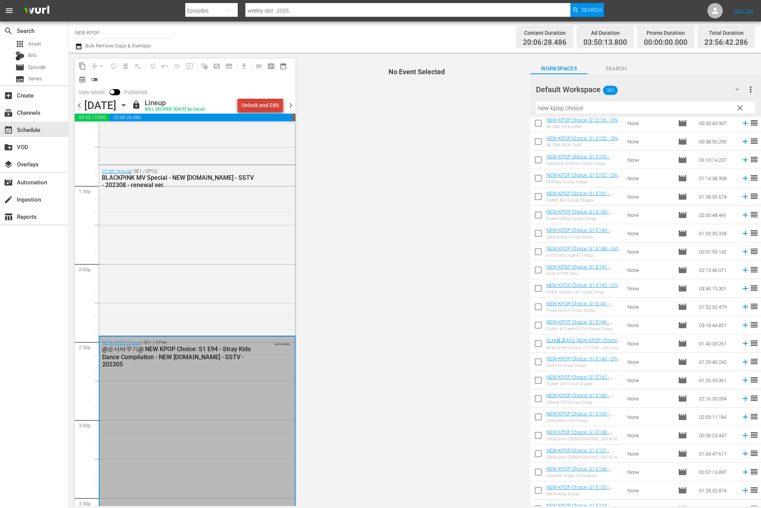
click at [268, 104] on div "Unlock and Edit" at bounding box center [261, 105] width 38 height 14
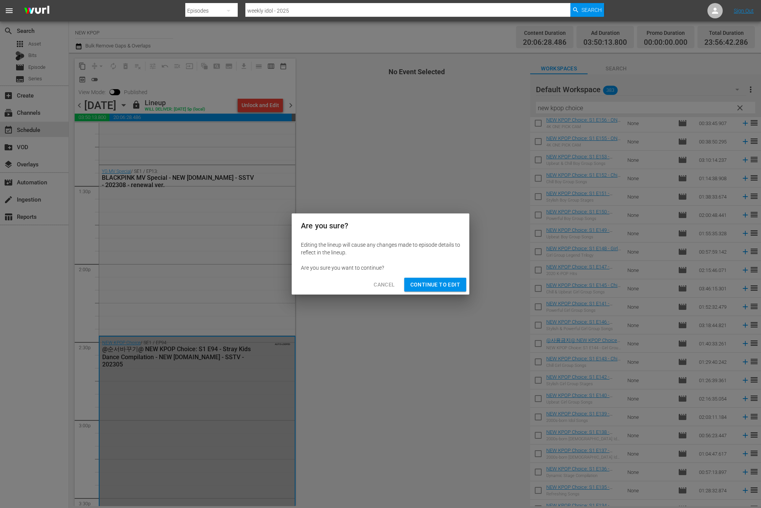
click at [421, 288] on span "Continue to Edit" at bounding box center [435, 285] width 50 height 10
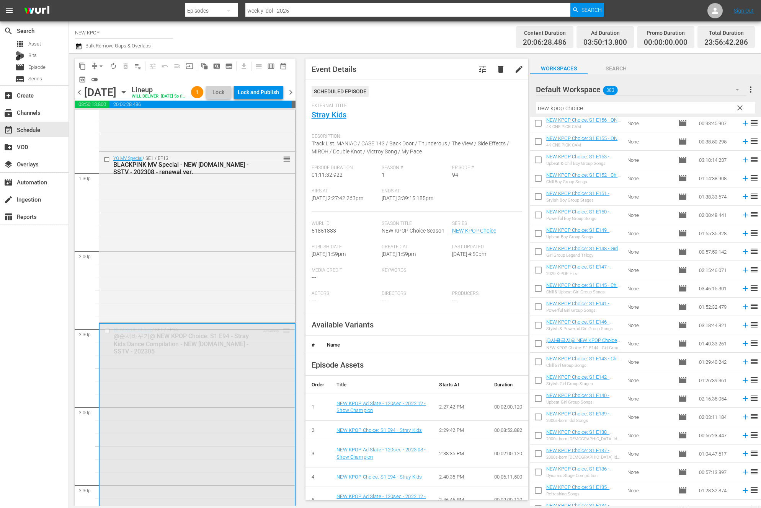
drag, startPoint x: 262, startPoint y: 435, endPoint x: 252, endPoint y: 446, distance: 14.9
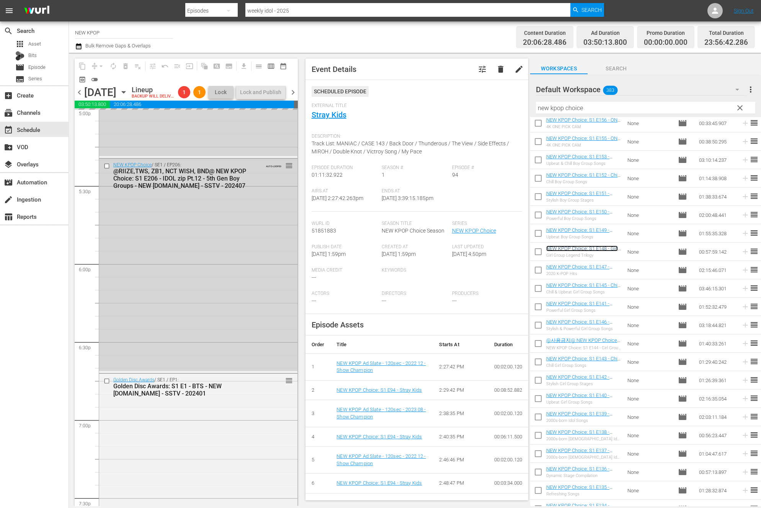
scroll to position [2768, 0]
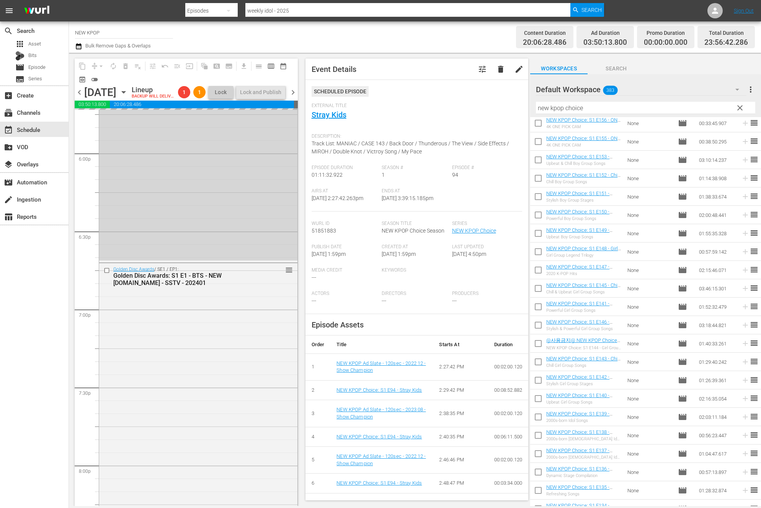
click at [171, 351] on div "Golden Disc Awards / SE1 / EP1: Golden Disc Awards: S1 E1 - BTS - NEW [DOMAIN_N…" at bounding box center [198, 413] width 198 height 300
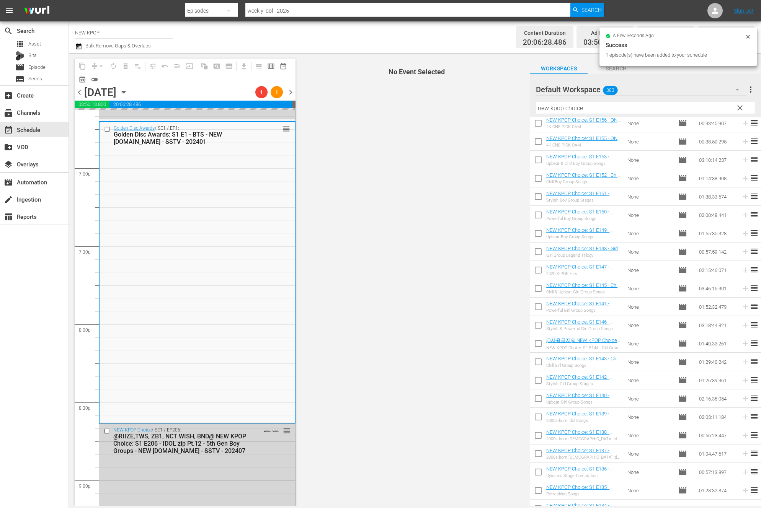
scroll to position [3189, 0]
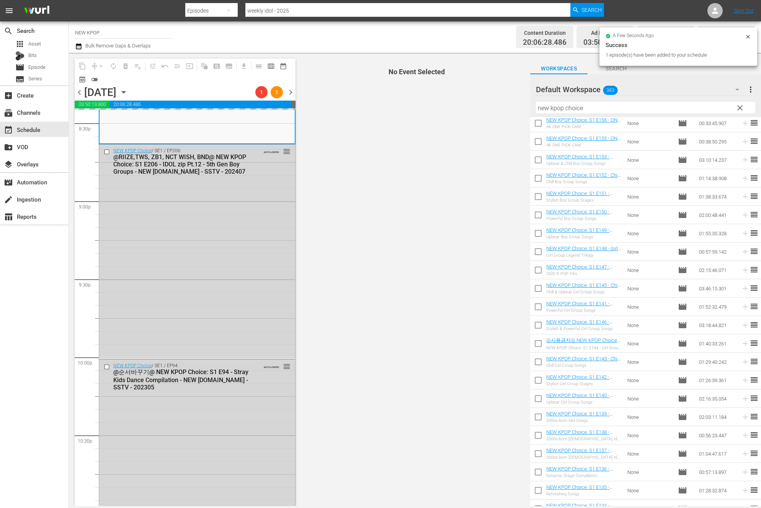
click at [160, 348] on div "NEW KPOP Choice / SE1 / EP206: @RIIZE,TWS, ZB1, NCT WISH, BND@ NEW KPOP Choice:…" at bounding box center [197, 251] width 196 height 213
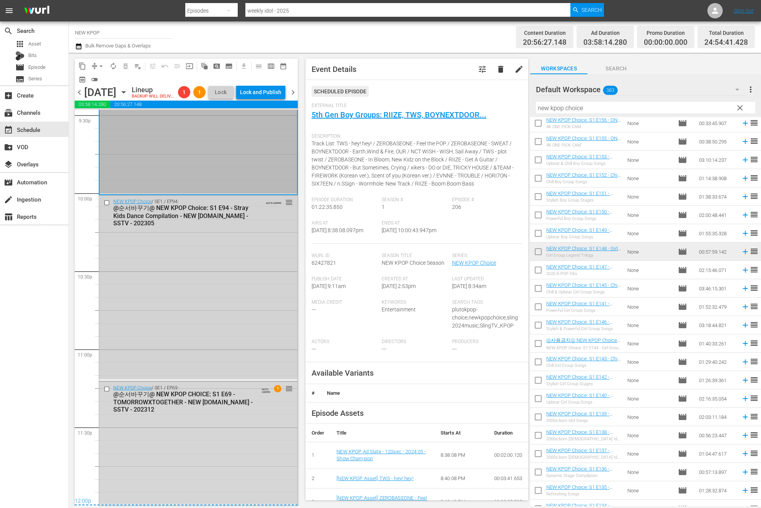
scroll to position [3365, 0]
click at [180, 335] on div "NEW KPOP Choice / SE1 / EP94: @순서바꾸기@ NEW KPOP Choice: S1 E94 - Stray Kids Danc…" at bounding box center [198, 288] width 198 height 184
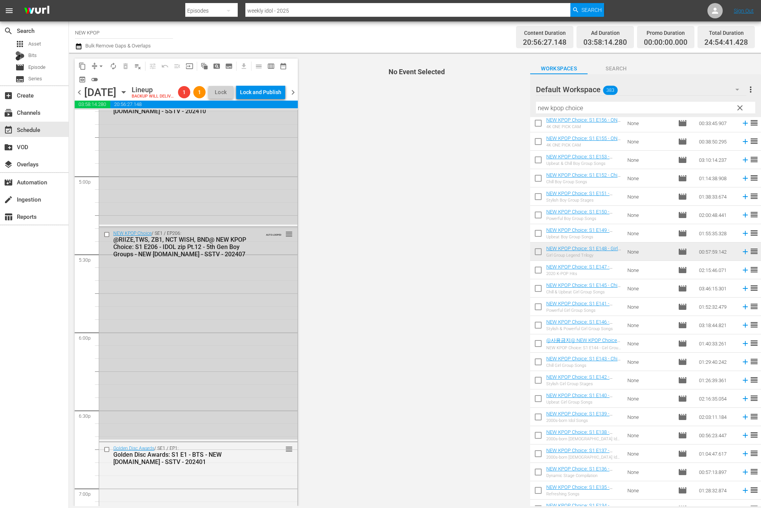
scroll to position [2555, 0]
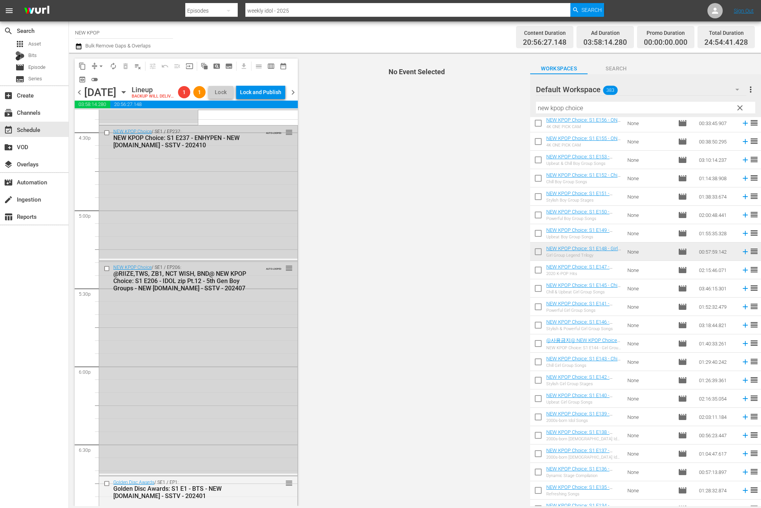
click at [255, 407] on div "NEW KPOP Choice / SE1 / EP206: @RIIZE,TWS, ZB1, NCT WISH, BND@ NEW KPOP Choice:…" at bounding box center [198, 368] width 198 height 213
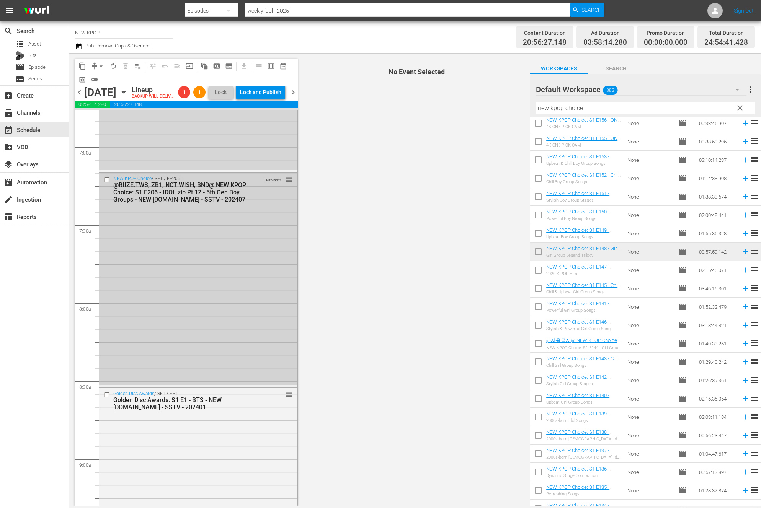
scroll to position [1118, 0]
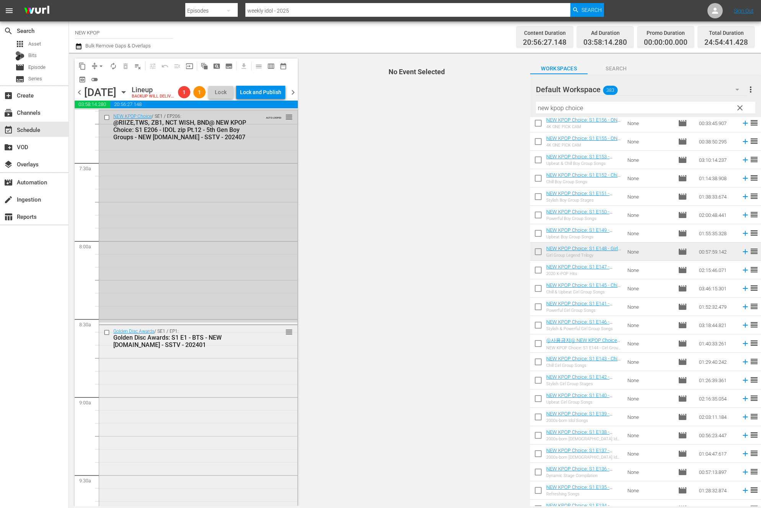
click at [236, 379] on div "Golden Disc Awards / SE1 / EP1: Golden Disc Awards: S1 E1 - BTS - NEW [DOMAIN_N…" at bounding box center [198, 475] width 198 height 300
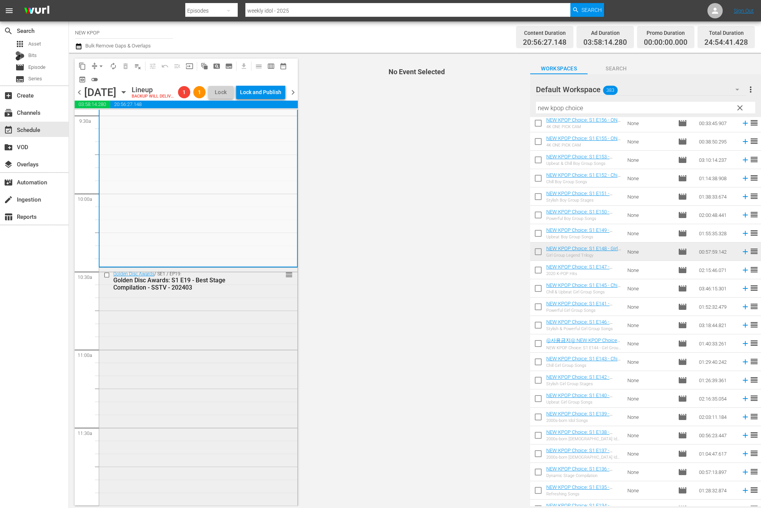
scroll to position [1801, 0]
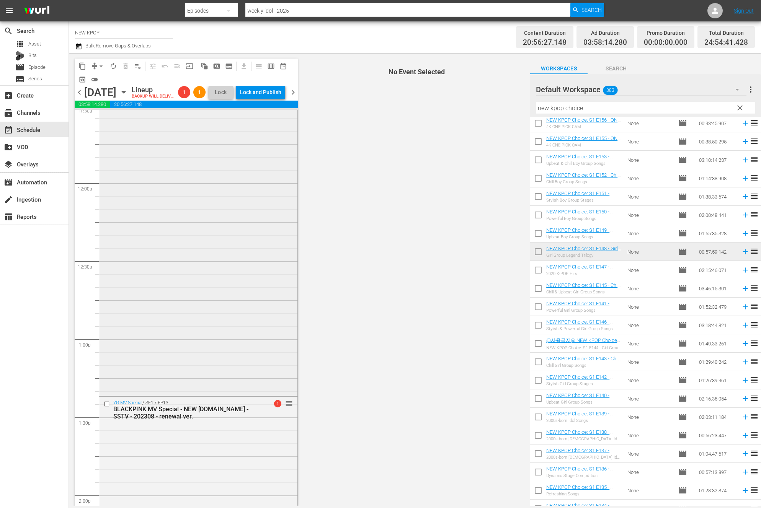
click at [217, 310] on div "Golden Disc Awards / SE1 / EP19: Golden Disc Awards: S1 E19 - Best Stage Compil…" at bounding box center [198, 169] width 198 height 449
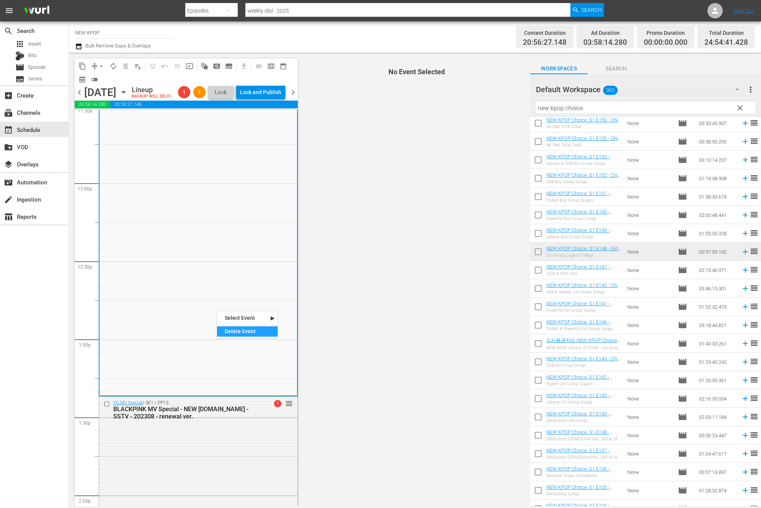
click at [239, 328] on div "Delete Event" at bounding box center [247, 332] width 60 height 10
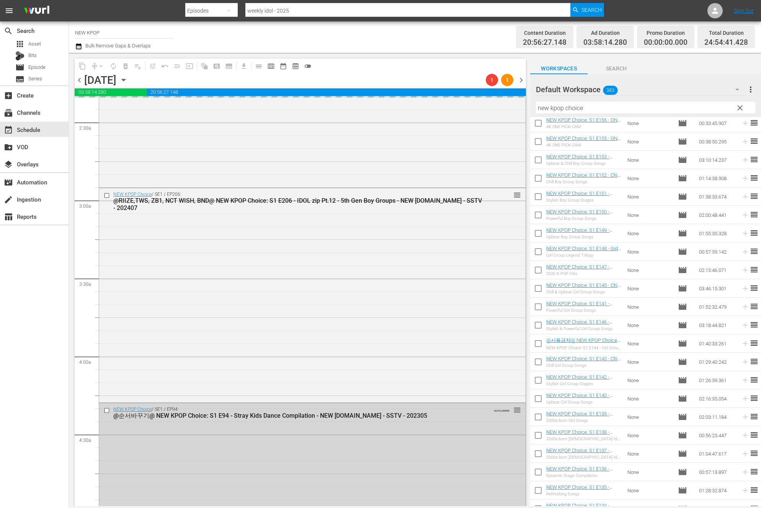
scroll to position [0, 0]
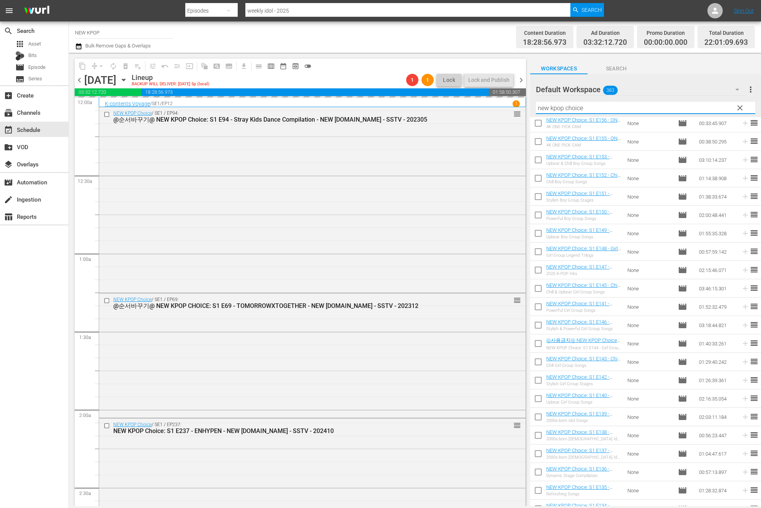
drag, startPoint x: 597, startPoint y: 111, endPoint x: 531, endPoint y: 104, distance: 66.2
click at [531, 104] on div "Default Workspace 383 Default more_vert clear Filter by Title new kpop choice" at bounding box center [645, 95] width 231 height 43
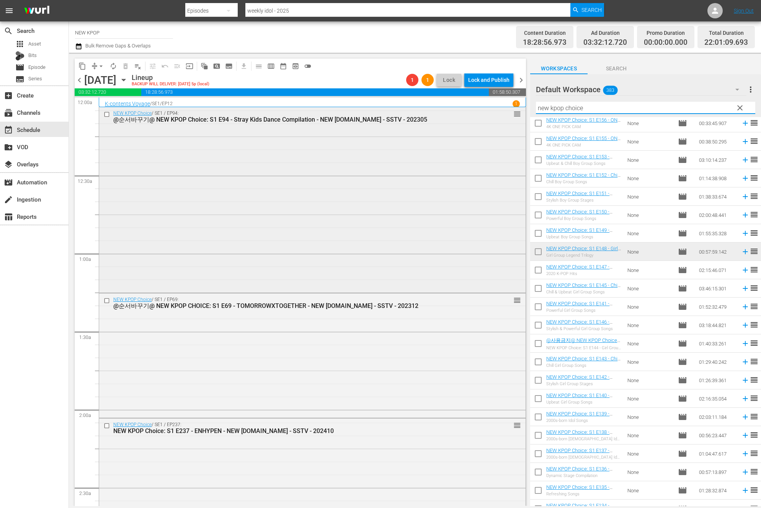
click at [344, 238] on div "NEW KPOP Choice / SE1 / EP94: @순서바꾸기@ NEW KPOP Choice: S1 E94 - Stray Kids Danc…" at bounding box center [312, 199] width 427 height 184
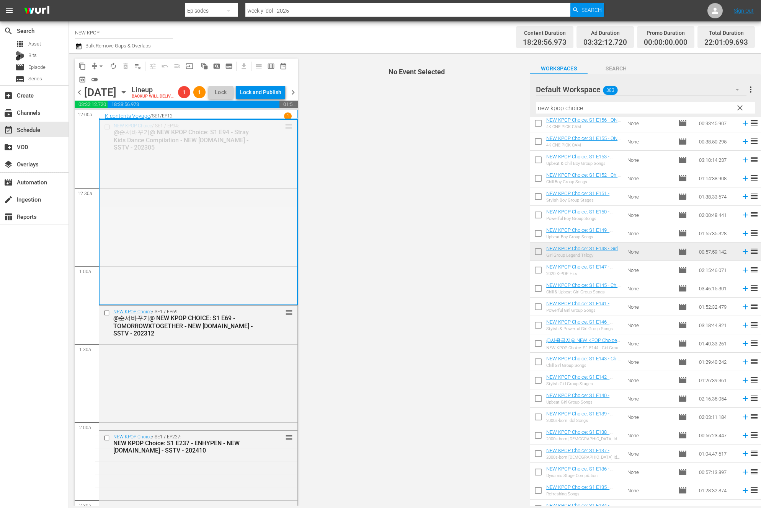
drag, startPoint x: 287, startPoint y: 137, endPoint x: 248, endPoint y: 284, distance: 151.8
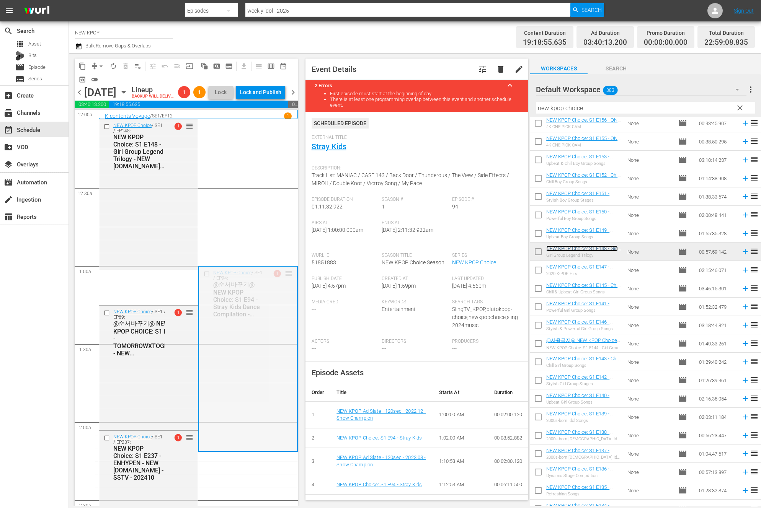
drag, startPoint x: 291, startPoint y: 286, endPoint x: 287, endPoint y: 302, distance: 16.8
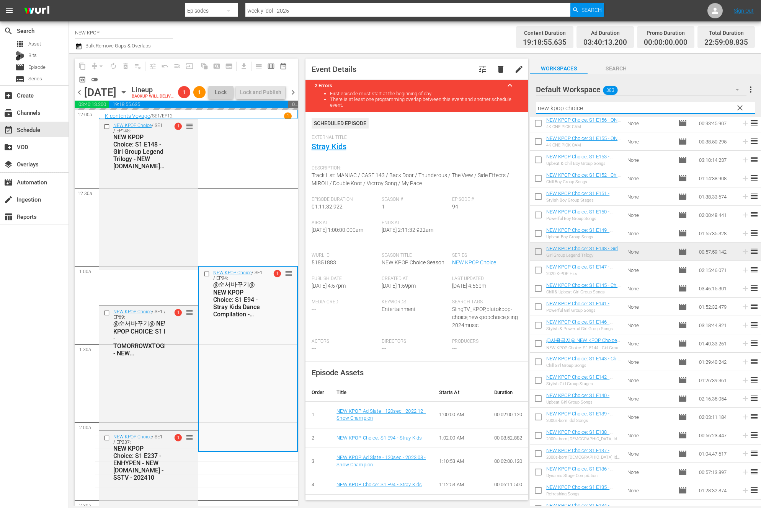
drag, startPoint x: 585, startPoint y: 110, endPoint x: 528, endPoint y: 99, distance: 58.9
click at [528, 99] on div "content_copy compress arrow_drop_down autorenew_outlined delete_forever_outline…" at bounding box center [415, 280] width 692 height 454
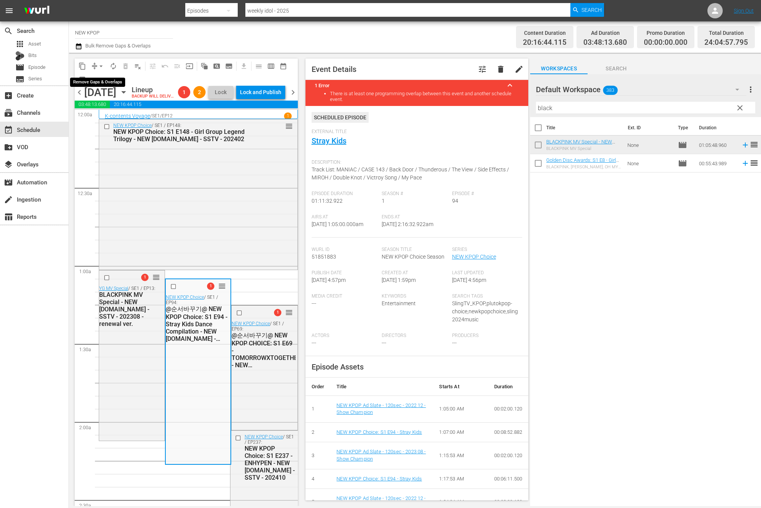
click at [101, 63] on span "arrow_drop_down" at bounding box center [101, 66] width 8 height 8
click at [114, 106] on li "Align to End of Previous Day" at bounding box center [101, 107] width 80 height 13
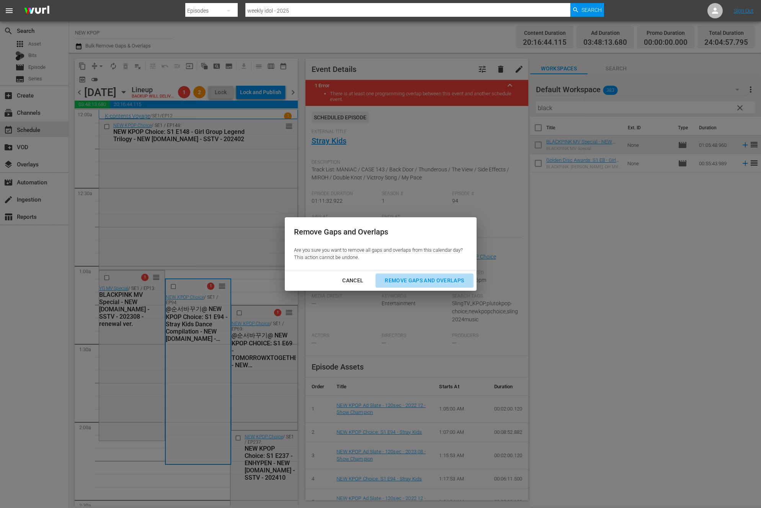
click at [426, 275] on button "Remove Gaps and Overlaps" at bounding box center [425, 281] width 98 height 14
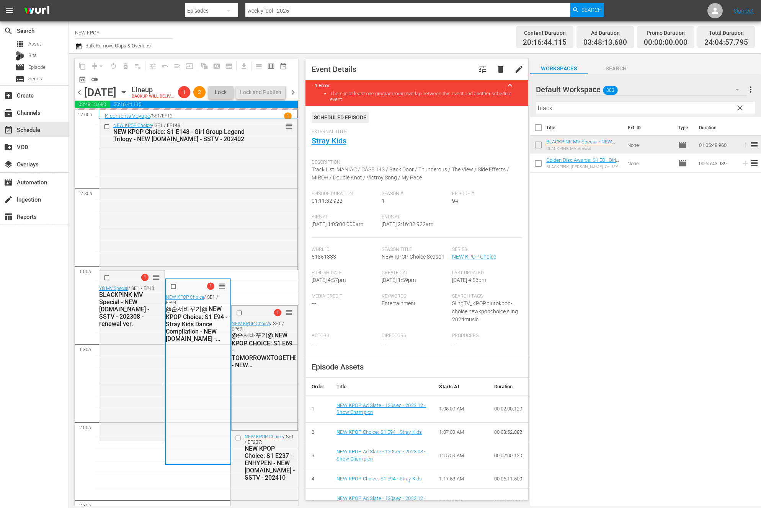
click at [640, 110] on input "black" at bounding box center [645, 108] width 219 height 12
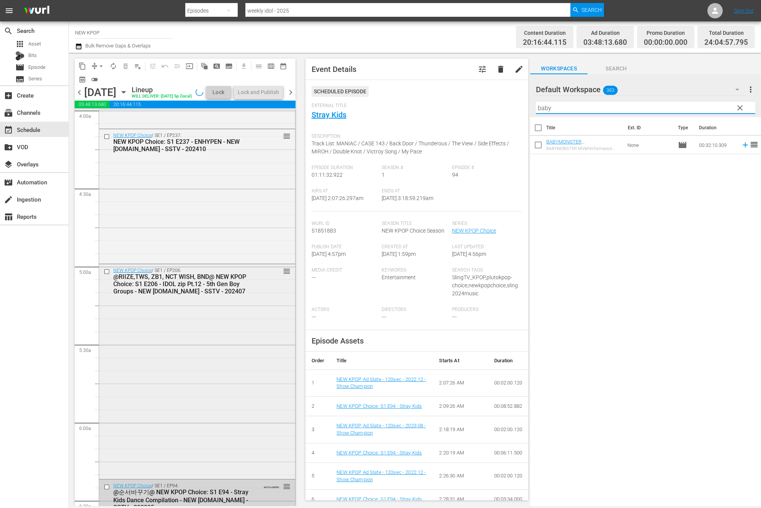
scroll to position [1103, 0]
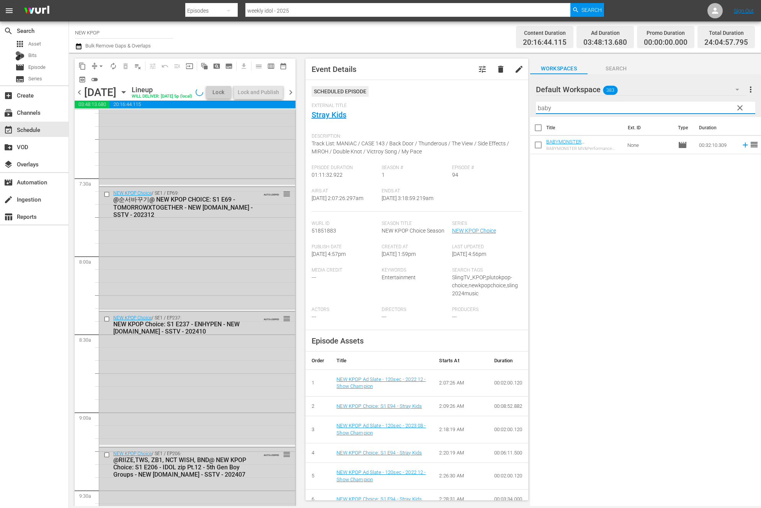
type input "baby"
click at [250, 287] on div "NEW KPOP Choice / SE1 / EP69: @순서바꾸기@ NEW KPOP CHOICE: S1 E69 - TOMORROWXTOGETH…" at bounding box center [197, 248] width 196 height 123
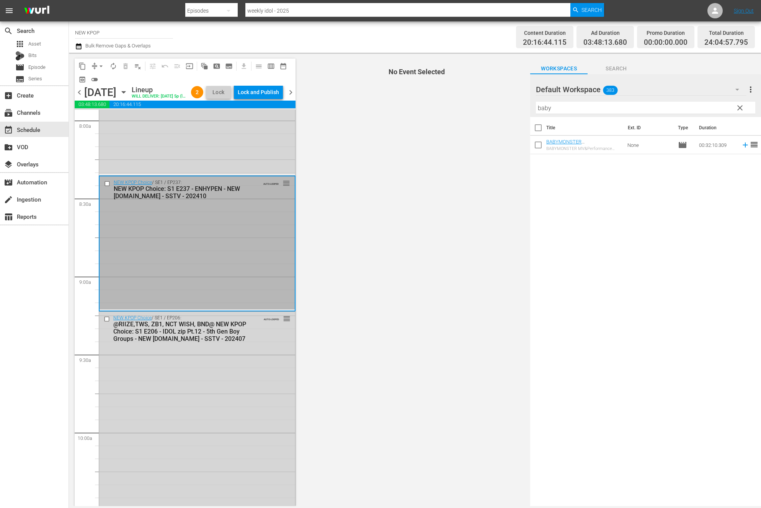
click at [219, 402] on div "NEW KPOP Choice / SE1 / EP206: @RIIZE,TWS, ZB1, NCT WISH, BND@ NEW KPOP Choice:…" at bounding box center [197, 418] width 196 height 213
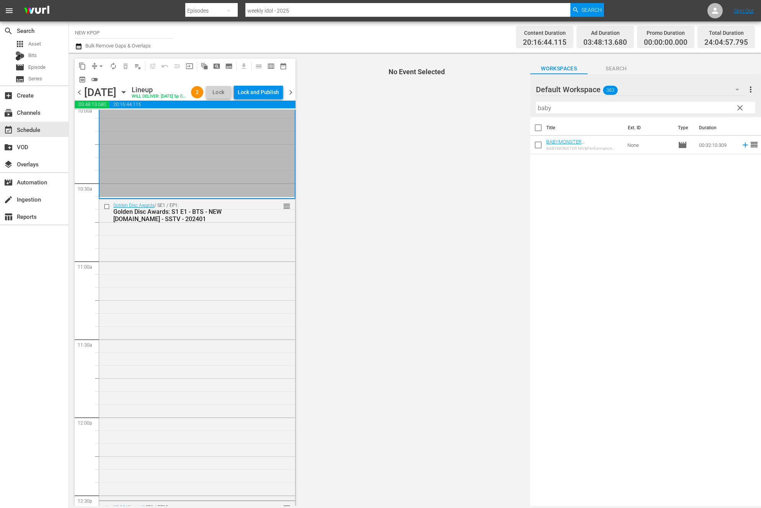
click at [219, 402] on div "Golden Disc Awards / SE1 / EP1: Golden Disc Awards: S1 E1 - BTS - NEW [DOMAIN_N…" at bounding box center [197, 349] width 196 height 300
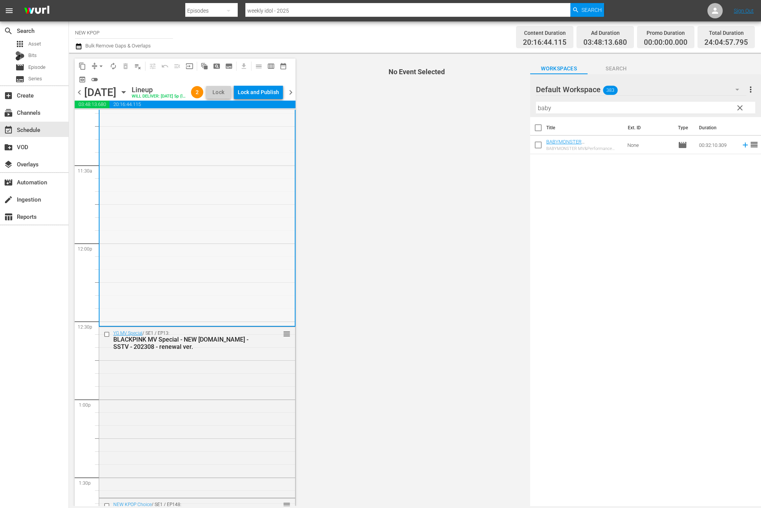
click at [206, 403] on div "YG MV Special / SE1 / EP13: BLACKPINK MV Special - NEW [DOMAIN_NAME] - SSTV - 2…" at bounding box center [197, 411] width 196 height 169
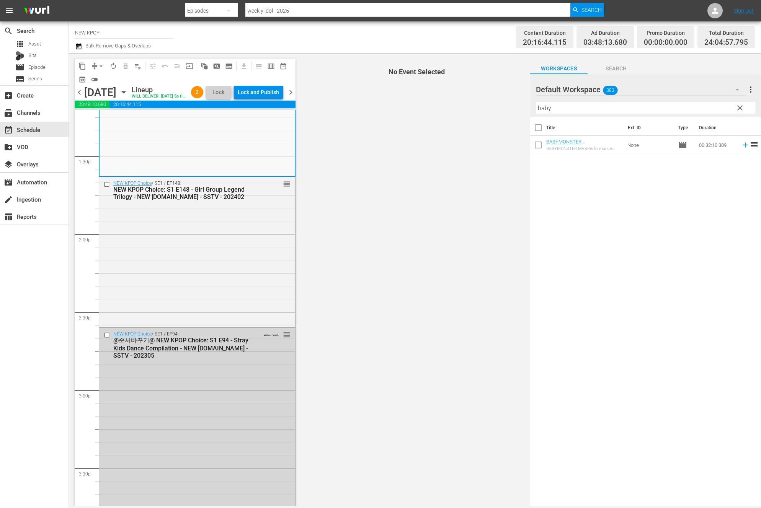
scroll to position [2064, 0]
click at [141, 399] on div "NEW KPOP Choice / SE1 / EP94: @순서바꾸기@ NEW KPOP Choice: S1 E94 - Stray Kids Danc…" at bounding box center [197, 419] width 196 height 184
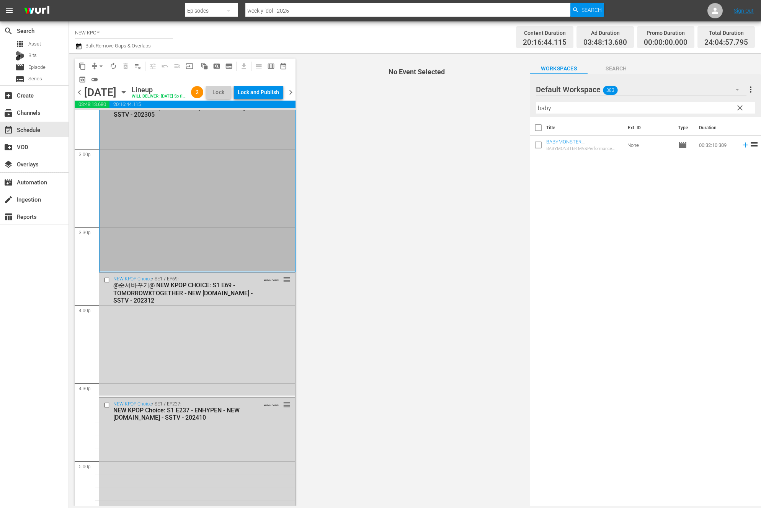
scroll to position [2105, 0]
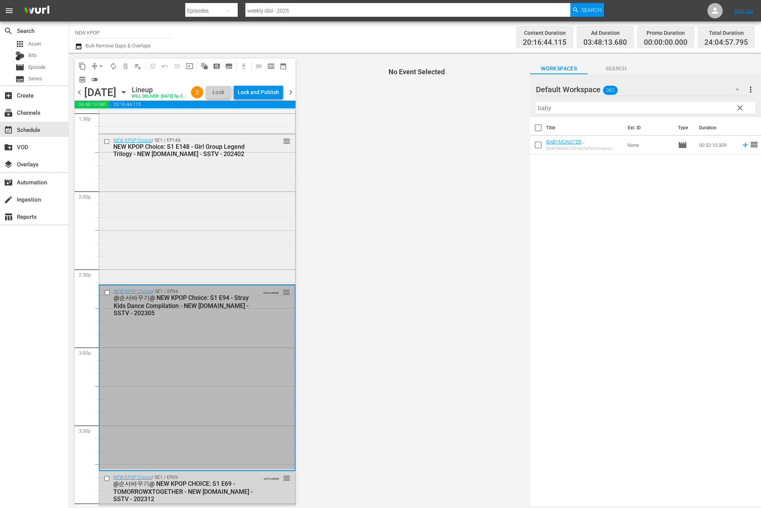
click at [201, 252] on div "NEW KPOP Choice / SE1 / EP148: NEW KPOP Choice: S1 E148 - Girl Group Legend Tri…" at bounding box center [197, 208] width 196 height 149
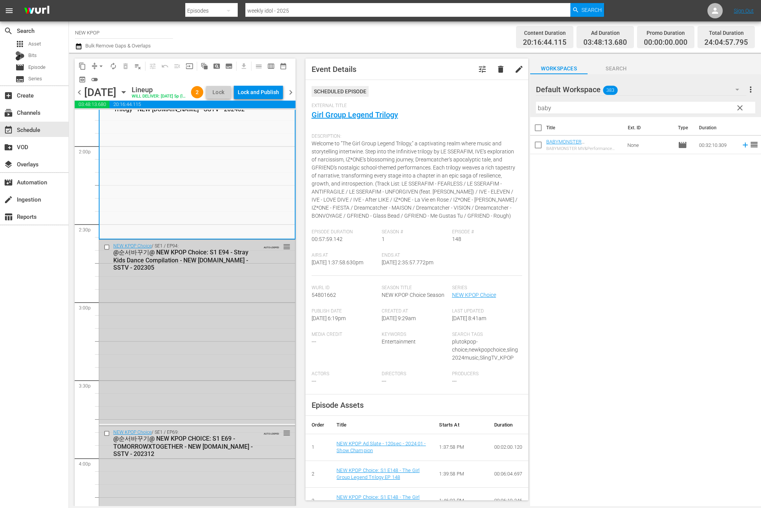
scroll to position [2126, 0]
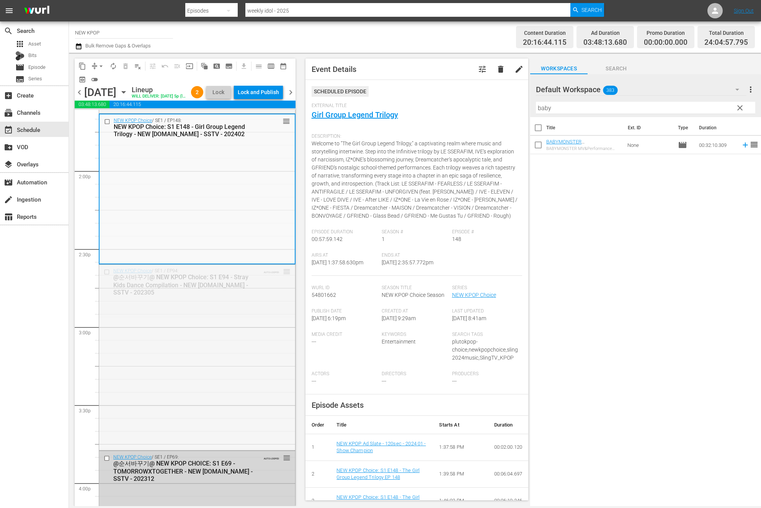
drag, startPoint x: 288, startPoint y: 284, endPoint x: 283, endPoint y: 365, distance: 80.5
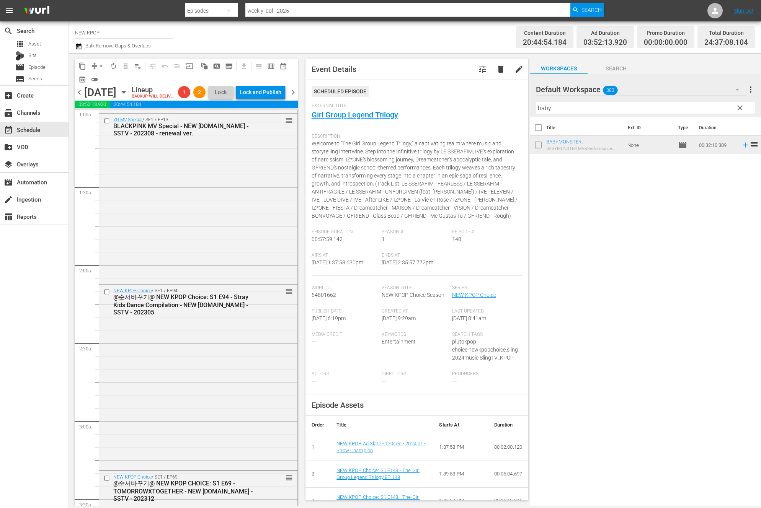
scroll to position [0, 0]
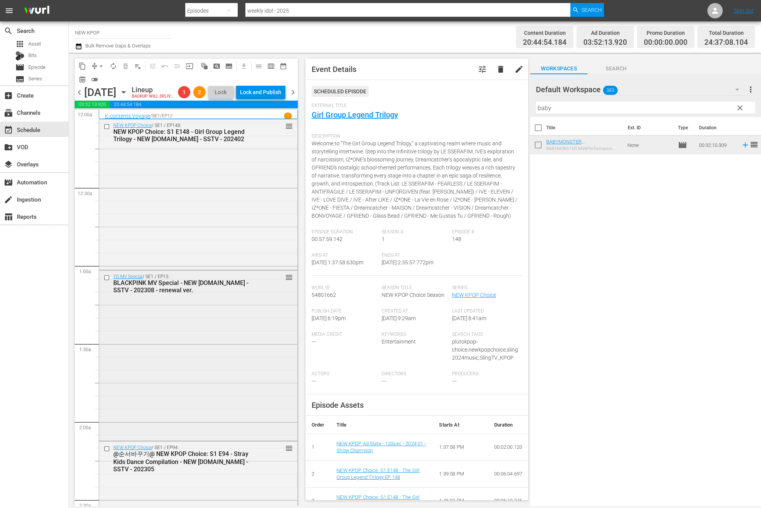
click at [193, 359] on div "YG MV Special / SE1 / EP13: BLACKPINK MV Special - NEW [DOMAIN_NAME] - SSTV - 2…" at bounding box center [198, 355] width 198 height 169
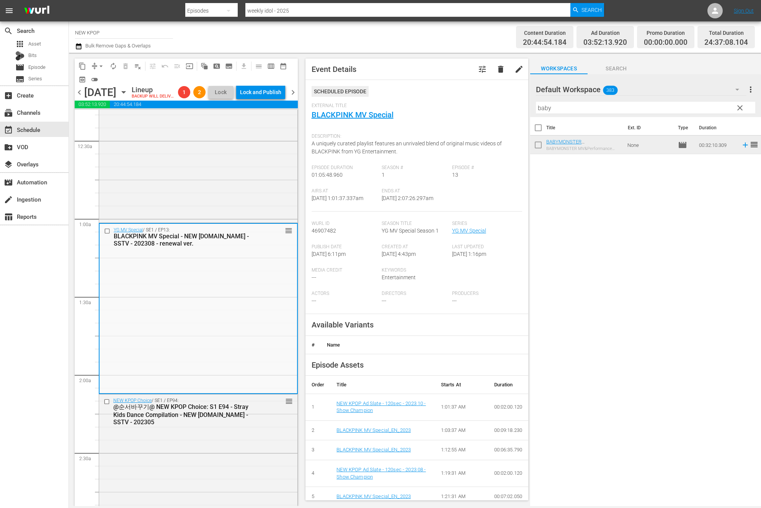
scroll to position [60, 0]
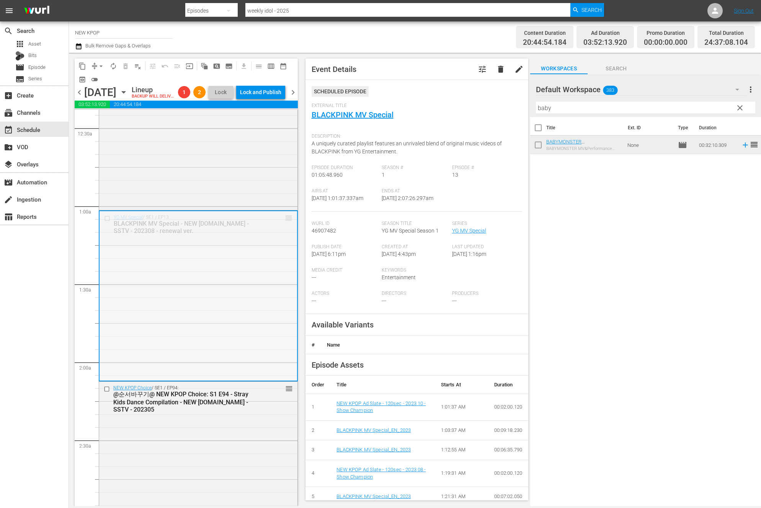
drag, startPoint x: 285, startPoint y: 230, endPoint x: 276, endPoint y: 298, distance: 68.8
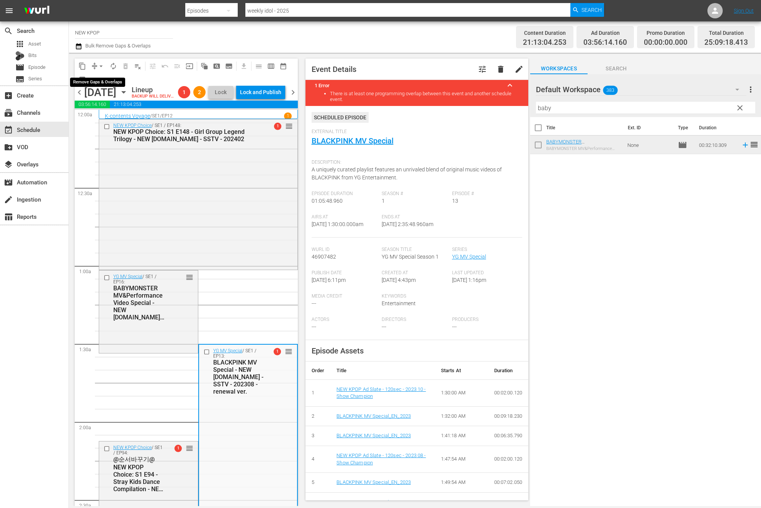
click at [100, 64] on span "arrow_drop_down" at bounding box center [101, 66] width 8 height 8
click at [105, 111] on li "Align to End of Previous Day" at bounding box center [101, 107] width 80 height 13
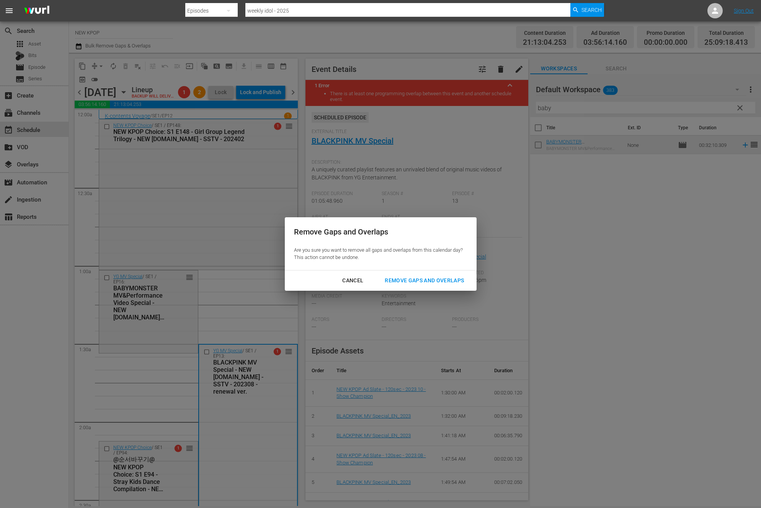
click at [449, 286] on button "Remove Gaps and Overlaps" at bounding box center [425, 281] width 98 height 14
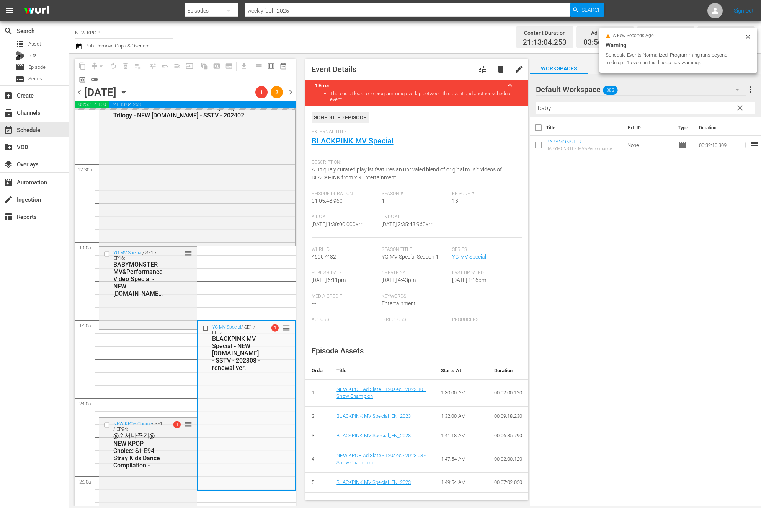
scroll to position [25, 0]
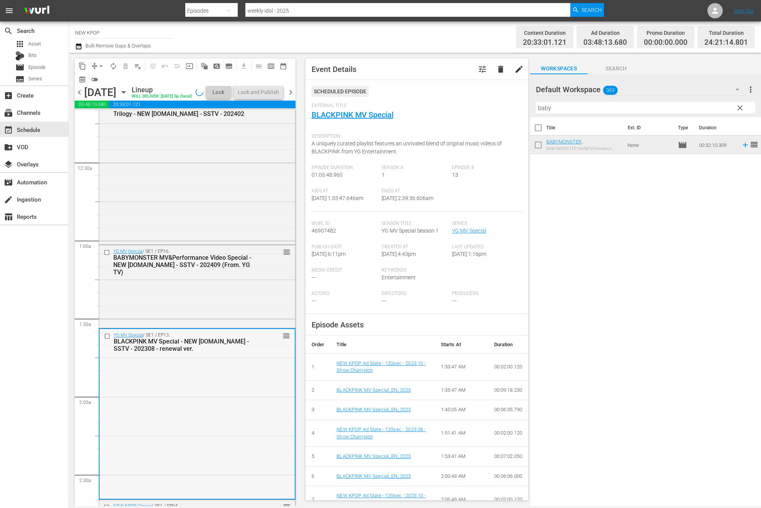
click at [211, 425] on div "YG MV Special / SE1 / EP13: BLACKPINK MV Special - NEW [DOMAIN_NAME] - SSTV - 2…" at bounding box center [197, 413] width 195 height 169
click at [210, 425] on div "YG MV Special / SE1 / EP13: BLACKPINK MV Special - NEW [DOMAIN_NAME] - SSTV - 2…" at bounding box center [197, 413] width 195 height 169
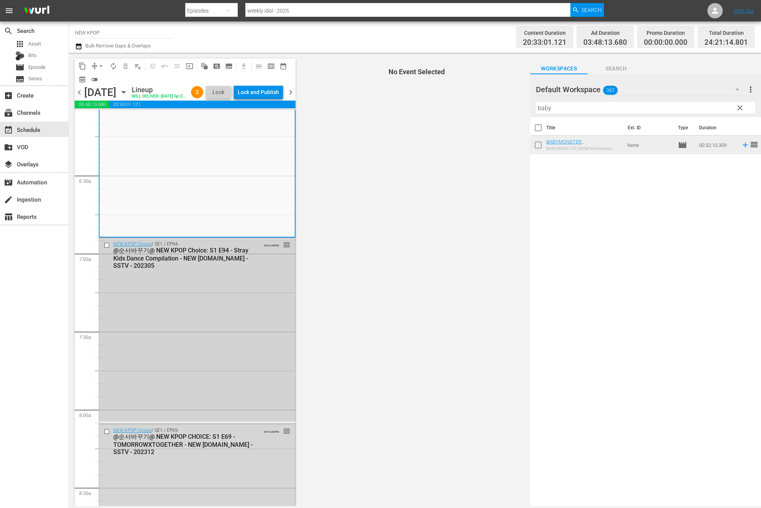
click at [199, 396] on div "NEW KPOP Choice / SE1 / EP94: @순서바꾸기@ NEW KPOP Choice: S1 E94 - Stray Kids Danc…" at bounding box center [197, 330] width 196 height 184
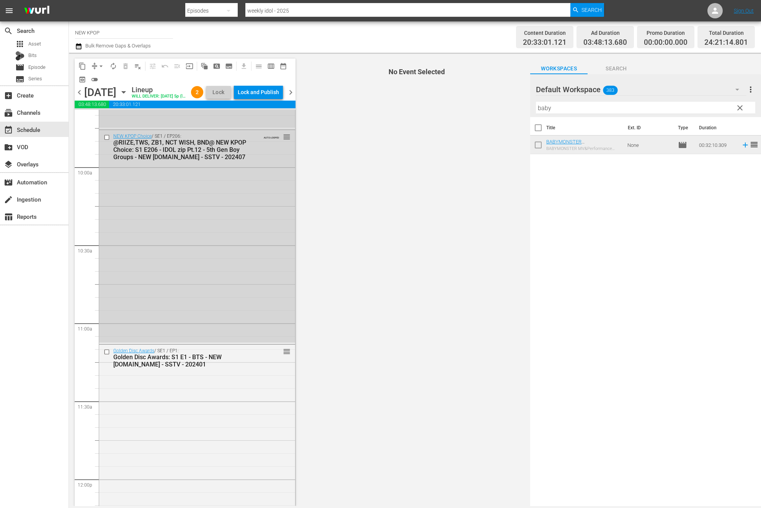
click at [173, 466] on div "Golden Disc Awards / SE1 / EP1: Golden Disc Awards: S1 E1 - BTS - NEW [DOMAIN_N…" at bounding box center [197, 495] width 196 height 300
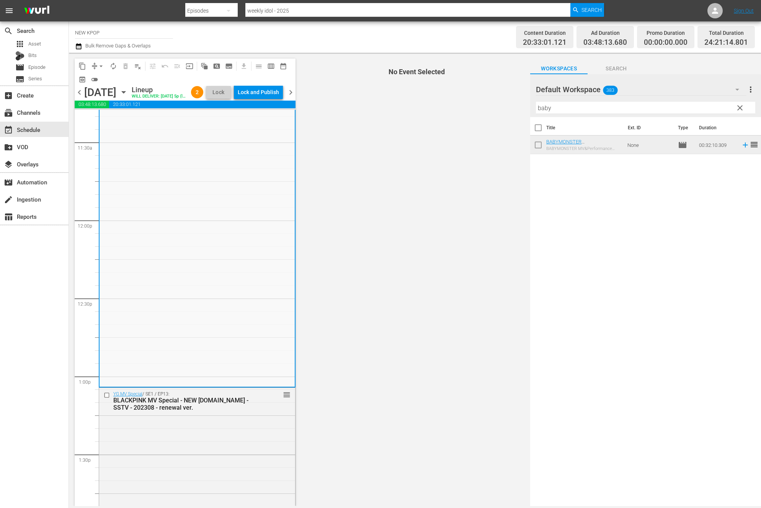
scroll to position [2091, 0]
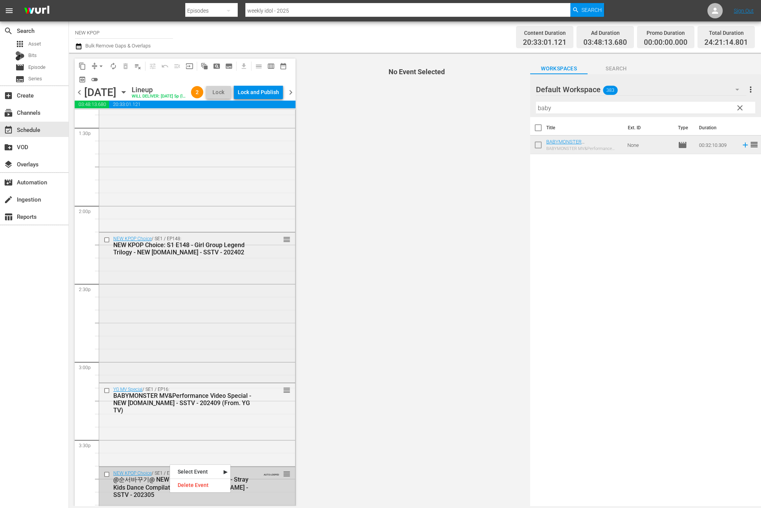
click at [179, 357] on div "NEW KPOP Choice / SE1 / EP148: NEW KPOP Choice: S1 E148 - Girl Group Legend Tri…" at bounding box center [197, 307] width 196 height 149
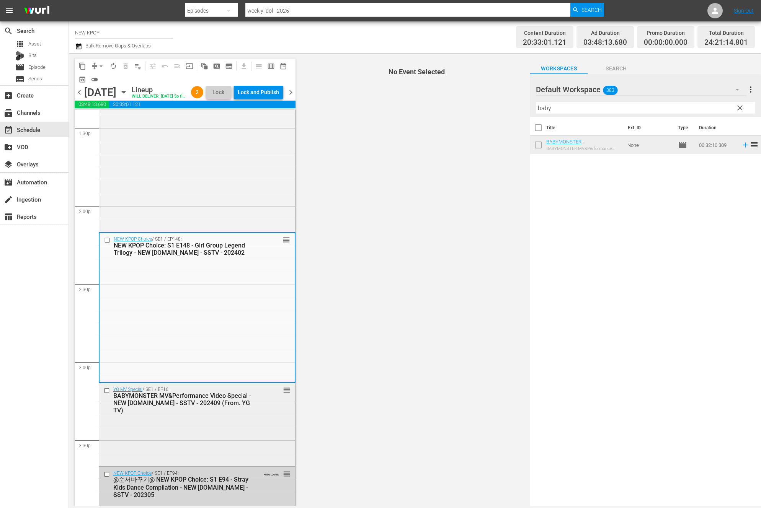
click at [172, 440] on div "YG MV Special / SE1 / EP16: BABYMONSTER MV&Performance Video Special - NEW K.ID…" at bounding box center [197, 425] width 196 height 82
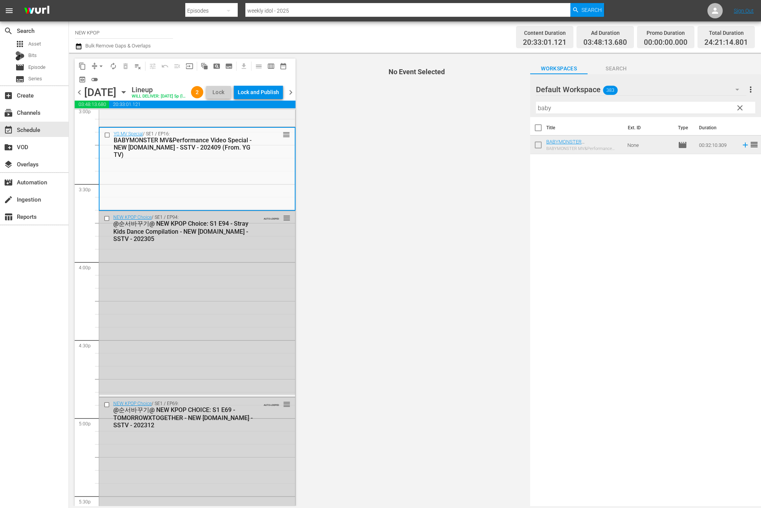
scroll to position [2162, 0]
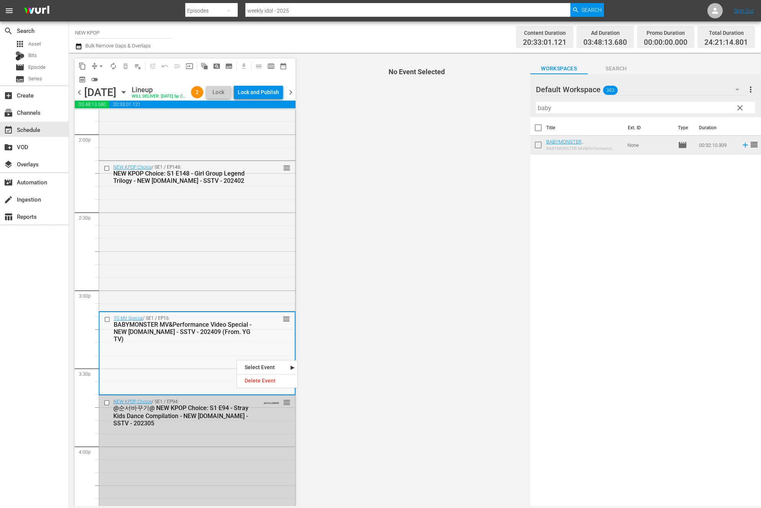
click at [212, 363] on div "YG MV Special / SE1 / EP16: BABYMONSTER MV&Performance Video Special - NEW K.ID…" at bounding box center [197, 353] width 195 height 82
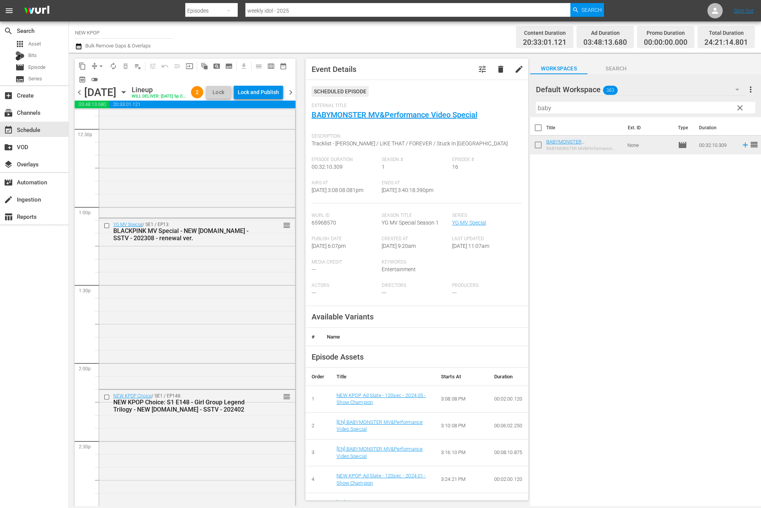
click at [211, 364] on div "YG MV Special / SE1 / EP13: BLACKPINK MV Special - NEW [DOMAIN_NAME] - SSTV - 2…" at bounding box center [197, 303] width 196 height 169
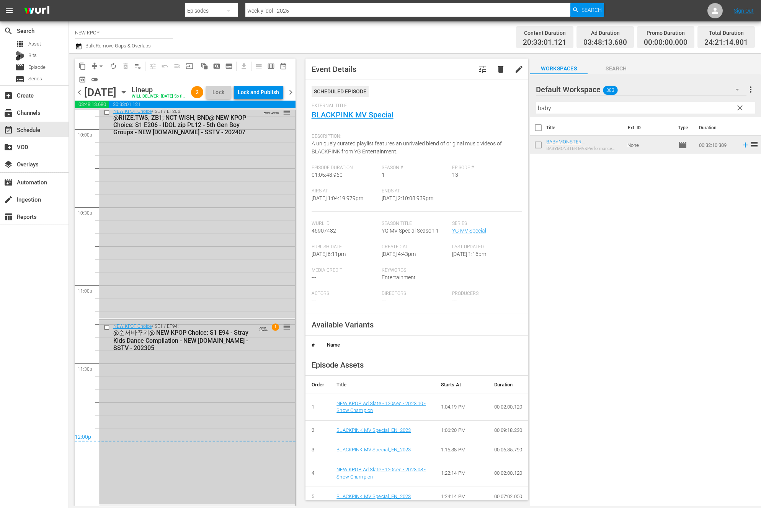
scroll to position [3429, 0]
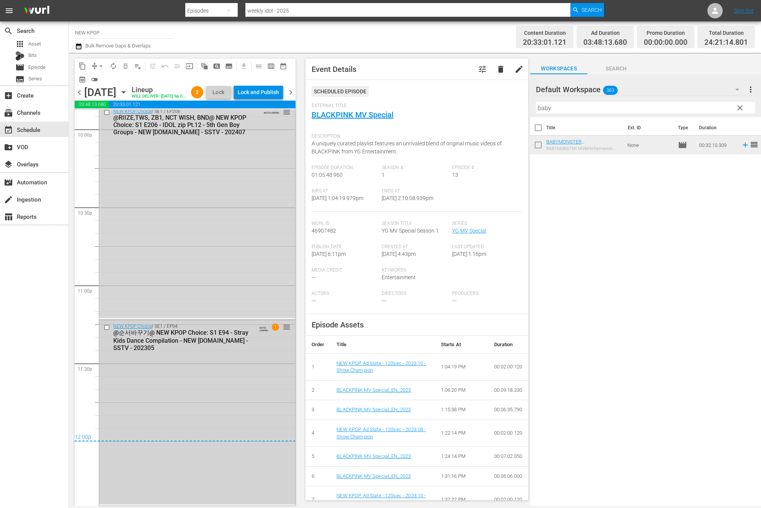
click at [170, 358] on div "NEW KPOP Choice / SE1 / EP94: @순서바꾸기@ NEW KPOP Choice: S1 E94 - Stray Kids Danc…" at bounding box center [197, 412] width 196 height 184
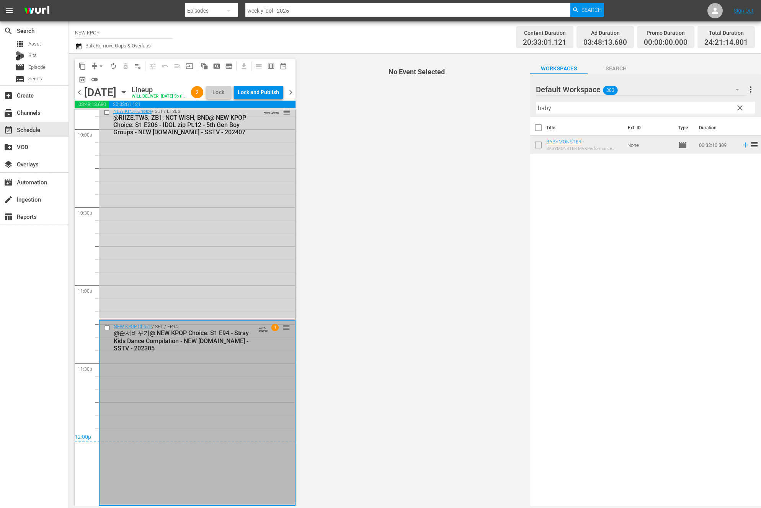
scroll to position [3403, 0]
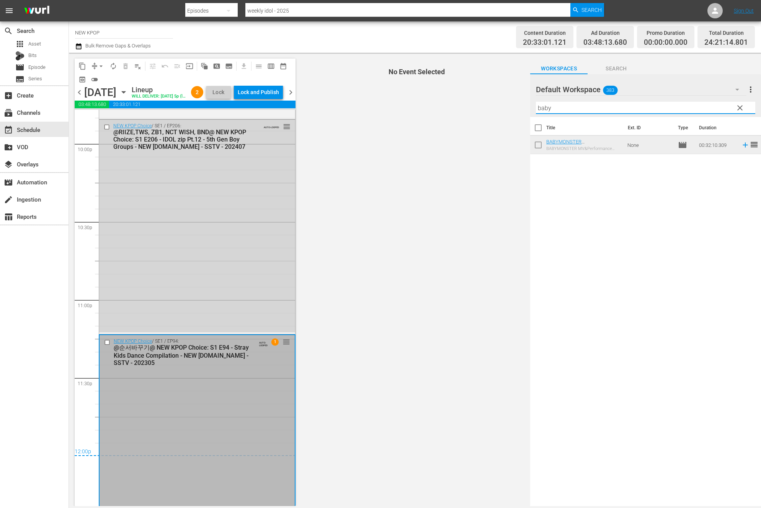
drag, startPoint x: 593, startPoint y: 109, endPoint x: 521, endPoint y: 100, distance: 73.4
click at [521, 100] on div "content_copy compress arrow_drop_down autorenew_outlined delete_forever_outline…" at bounding box center [415, 280] width 692 height 454
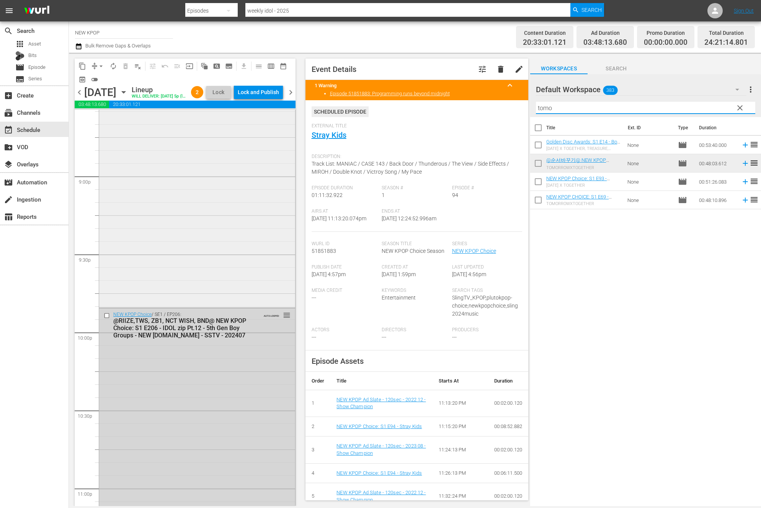
scroll to position [3239, 0]
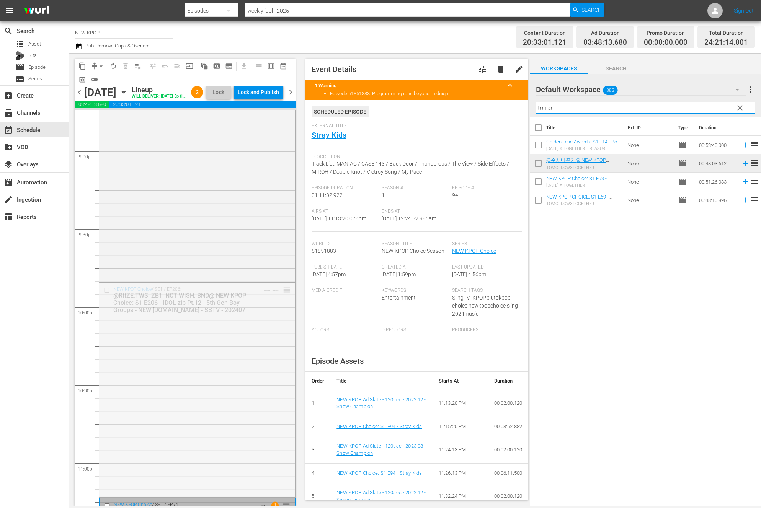
drag, startPoint x: 288, startPoint y: 299, endPoint x: 237, endPoint y: 405, distance: 118.3
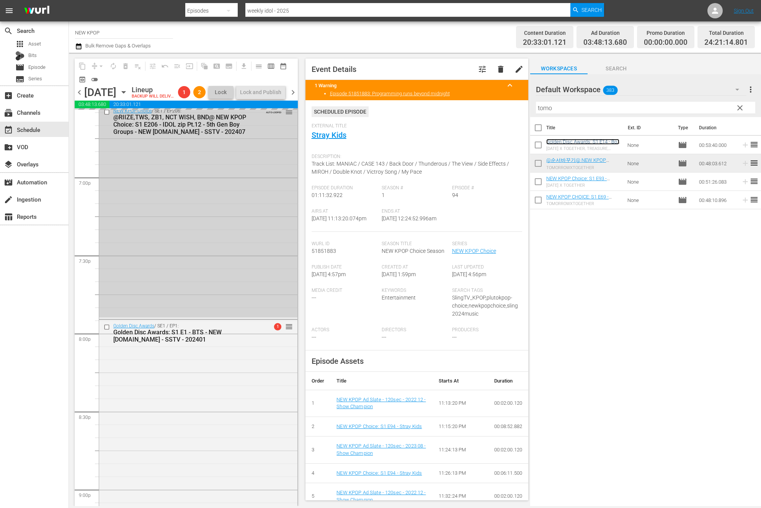
scroll to position [2699, 0]
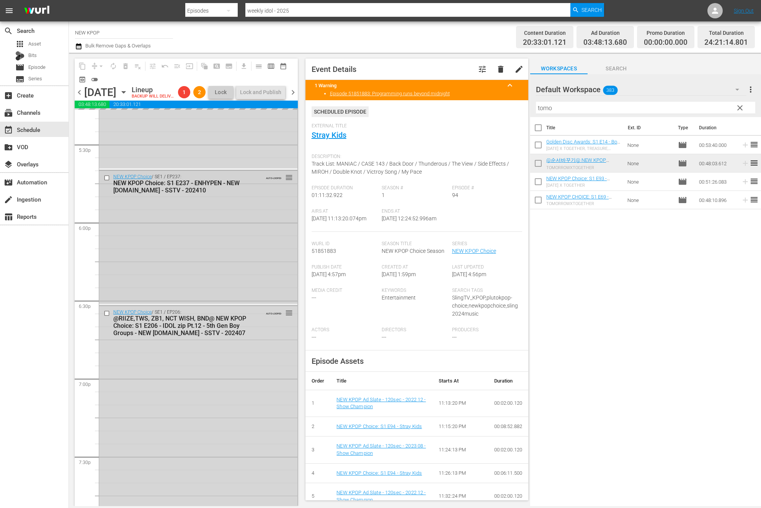
click at [196, 194] on div "NEW KPOP Choice: S1 E237 - ENHYPEN - NEW [DOMAIN_NAME] - SSTV - 202410" at bounding box center [185, 187] width 145 height 15
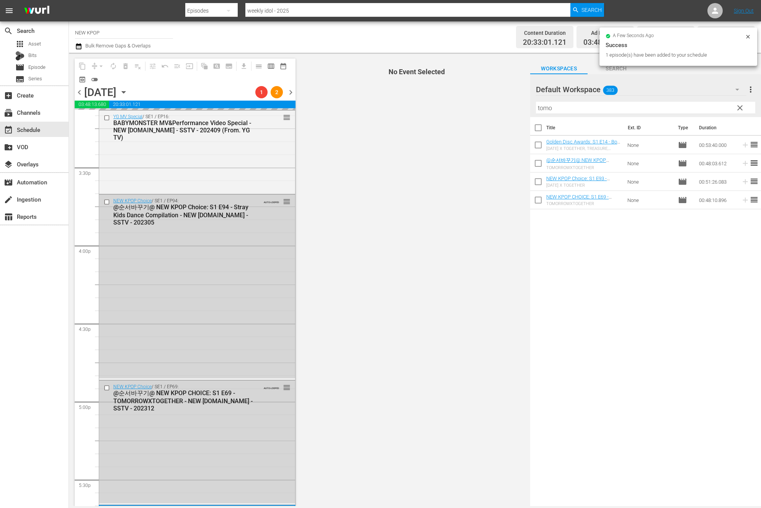
scroll to position [2248, 0]
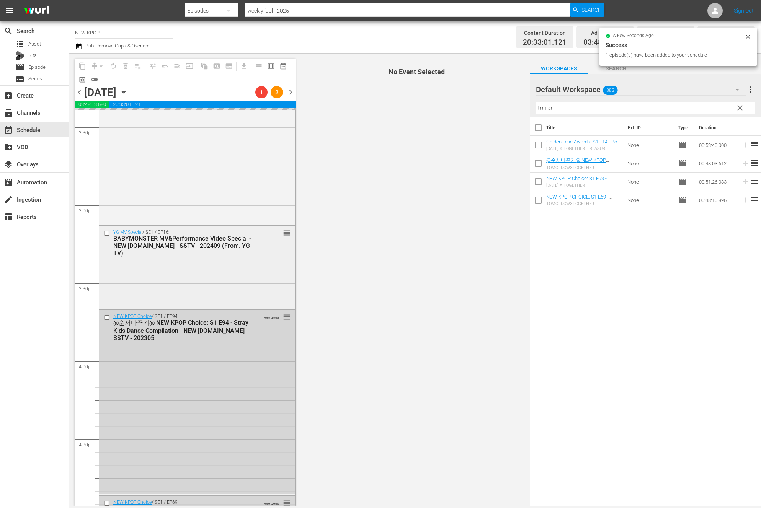
click at [208, 269] on div "YG MV Special / SE1 / EP16: BABYMONSTER MV&Performance Video Special - NEW K.ID…" at bounding box center [197, 267] width 196 height 82
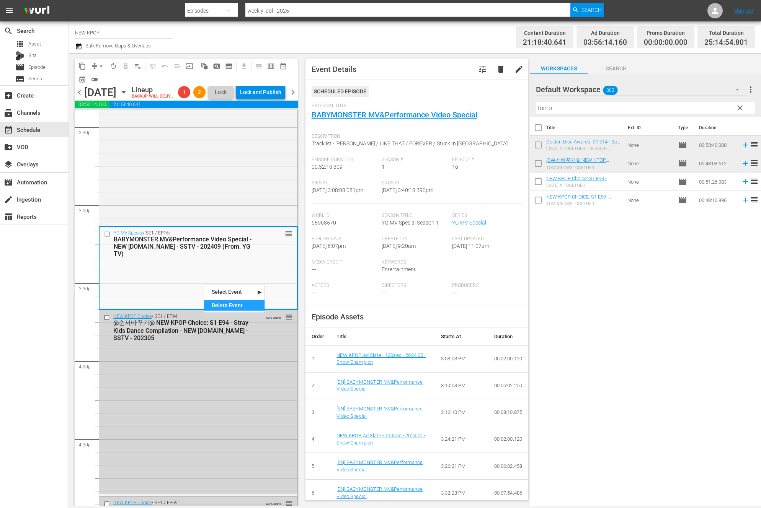
click at [227, 303] on div "Delete Event" at bounding box center [234, 306] width 60 height 10
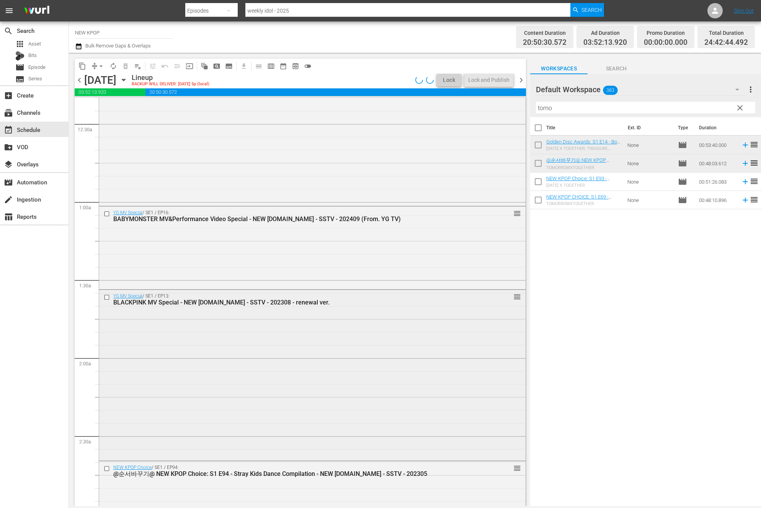
scroll to position [0, 0]
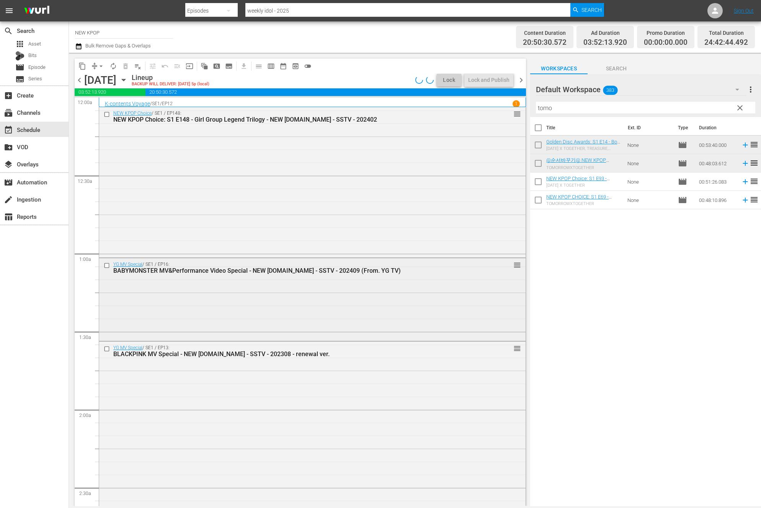
click at [189, 281] on div "YG MV Special / SE1 / EP16: BABYMONSTER MV&Performance Video Special - NEW K.ID…" at bounding box center [312, 299] width 427 height 82
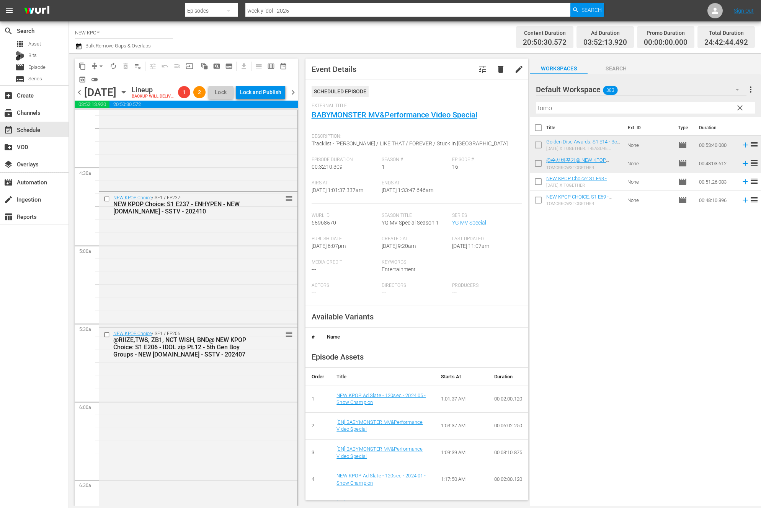
scroll to position [559, 0]
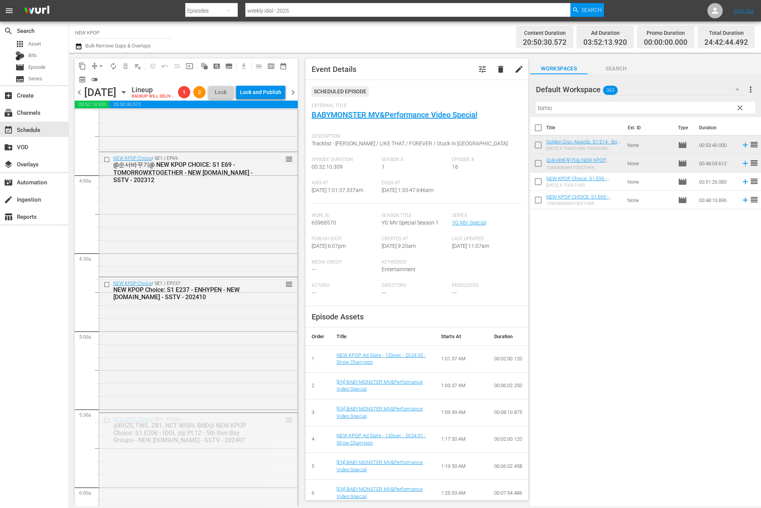
drag, startPoint x: 289, startPoint y: 430, endPoint x: 275, endPoint y: 504, distance: 74.9
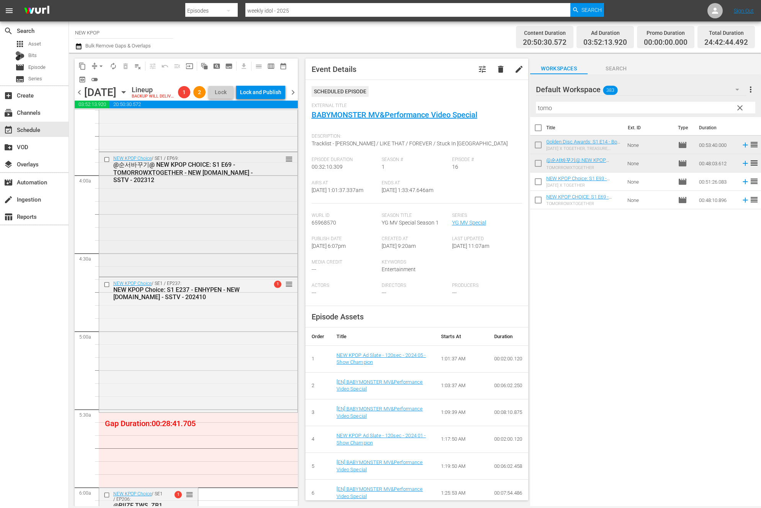
click at [280, 163] on div "reorder" at bounding box center [275, 159] width 34 height 8
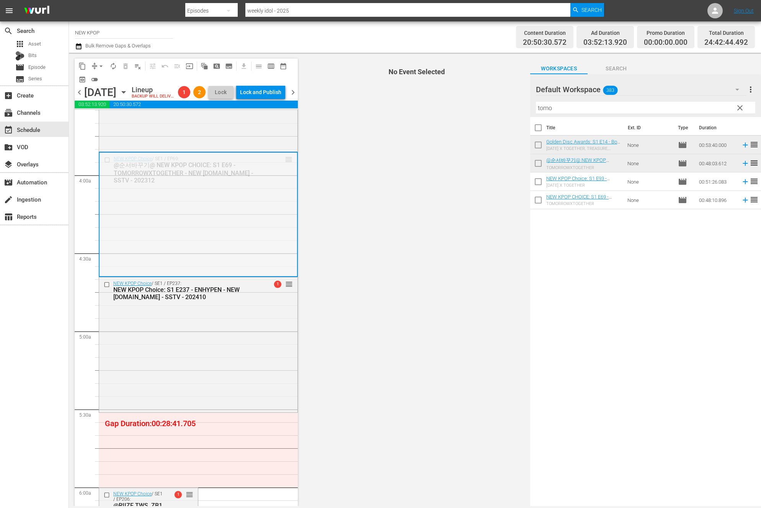
drag, startPoint x: 289, startPoint y: 175, endPoint x: 222, endPoint y: 327, distance: 166.0
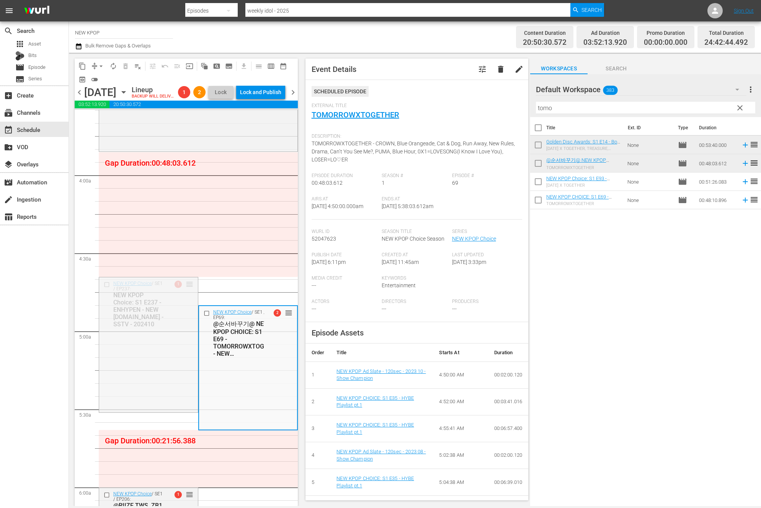
drag, startPoint x: 188, startPoint y: 295, endPoint x: 190, endPoint y: 169, distance: 126.0
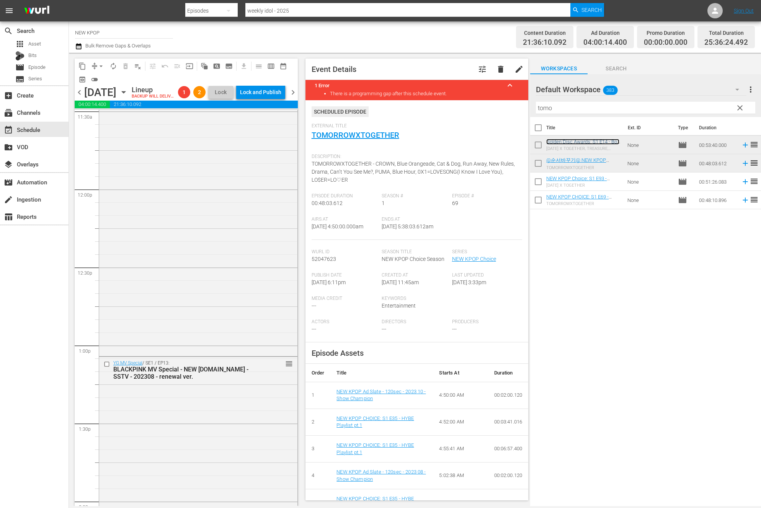
scroll to position [1920, 0]
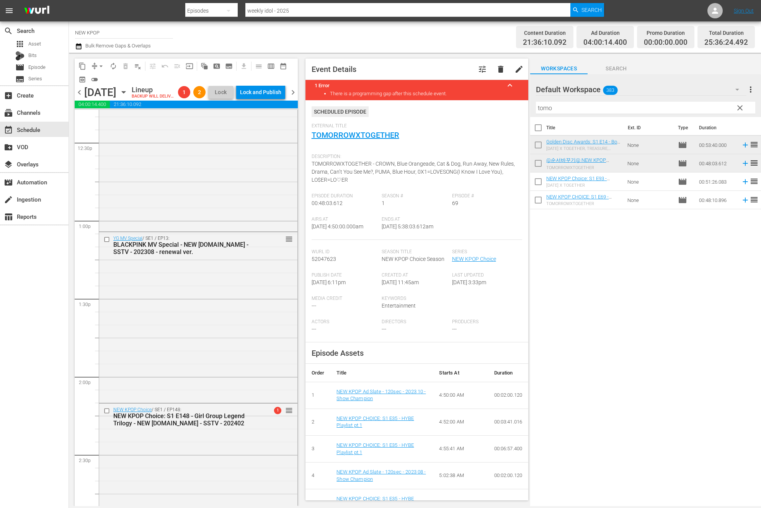
click at [246, 385] on div "YG MV Special / SE1 / EP13: BLACKPINK MV Special - NEW [DOMAIN_NAME] - SSTV - 2…" at bounding box center [198, 316] width 198 height 169
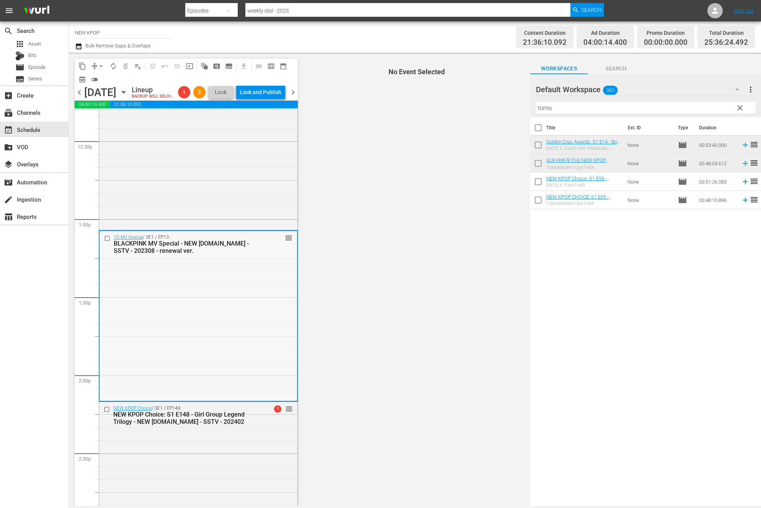
scroll to position [2051, 0]
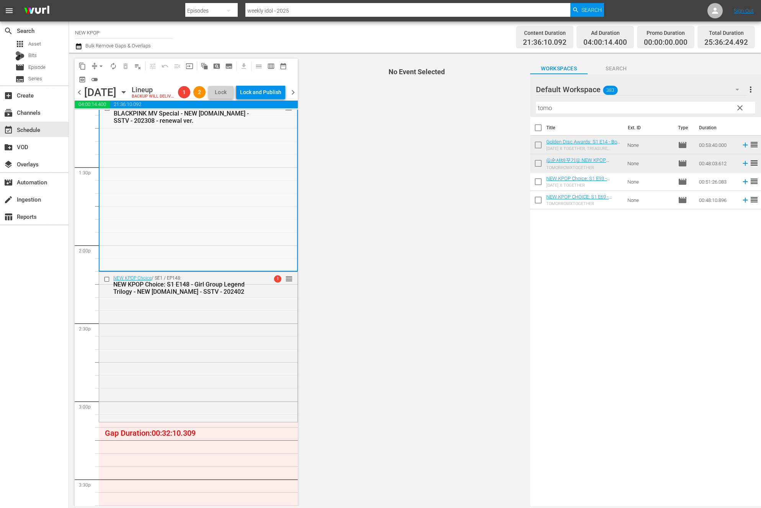
click at [234, 409] on div "NEW KPOP Choice / SE1 / EP148: NEW KPOP Choice: S1 E148 - Girl Group Legend Tri…" at bounding box center [198, 346] width 198 height 149
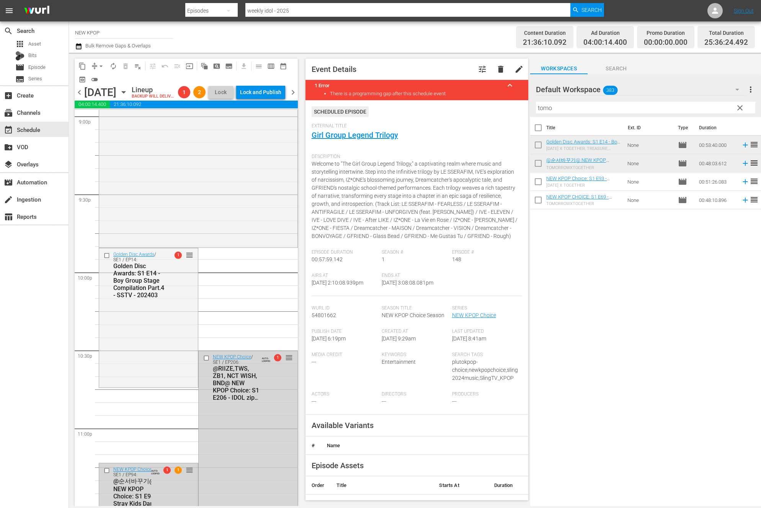
scroll to position [3429, 0]
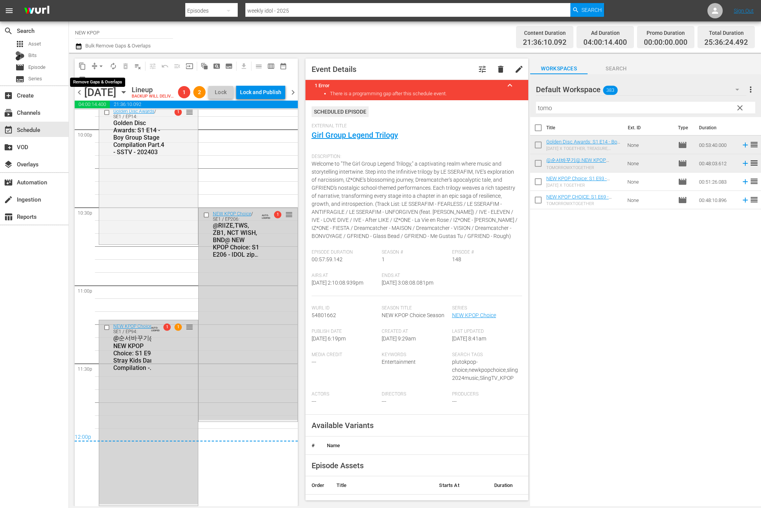
click at [100, 66] on span "arrow_drop_down" at bounding box center [101, 66] width 8 height 8
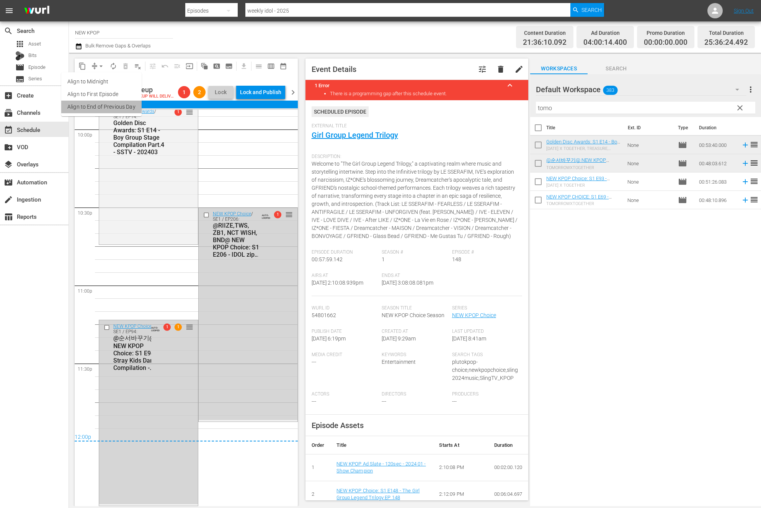
click at [122, 107] on li "Align to End of Previous Day" at bounding box center [101, 107] width 80 height 13
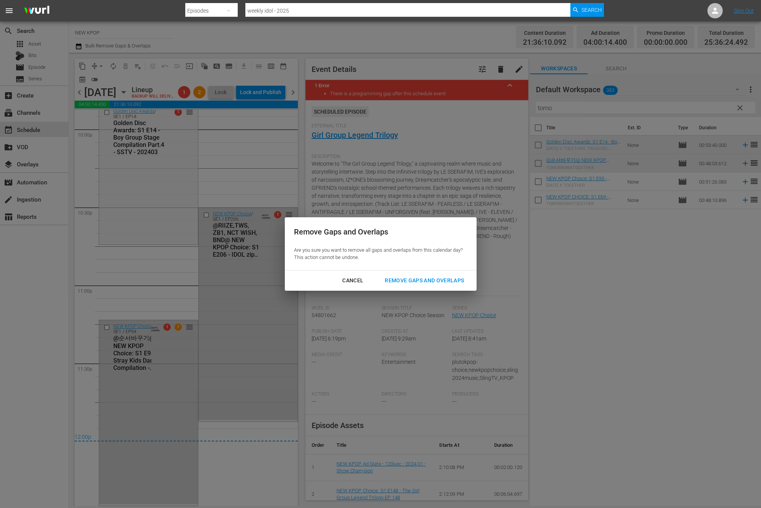
click at [385, 279] on div "Remove Gaps and Overlaps" at bounding box center [425, 281] width 92 height 10
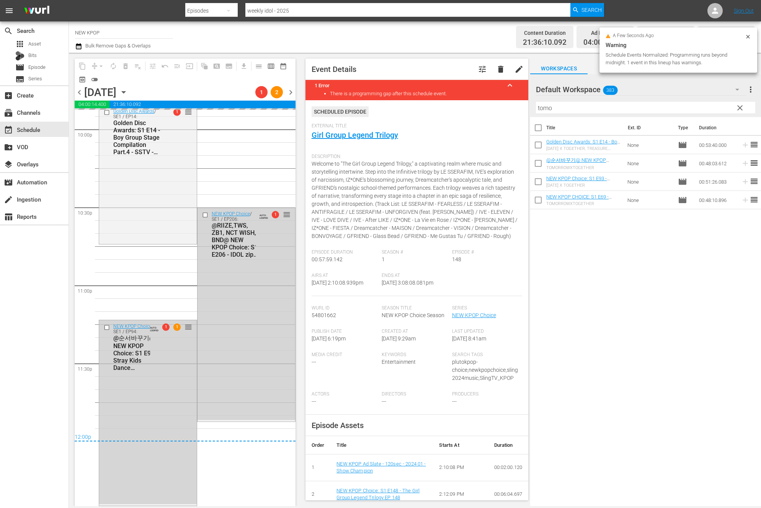
scroll to position [3417, 0]
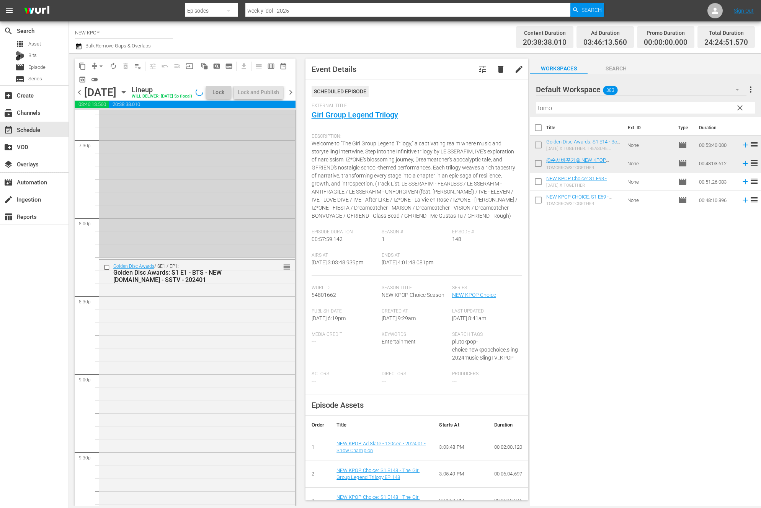
click at [152, 361] on div "Golden Disc Awards / SE1 / EP1: Golden Disc Awards: S1 E1 - BTS - NEW [DOMAIN_N…" at bounding box center [197, 410] width 196 height 300
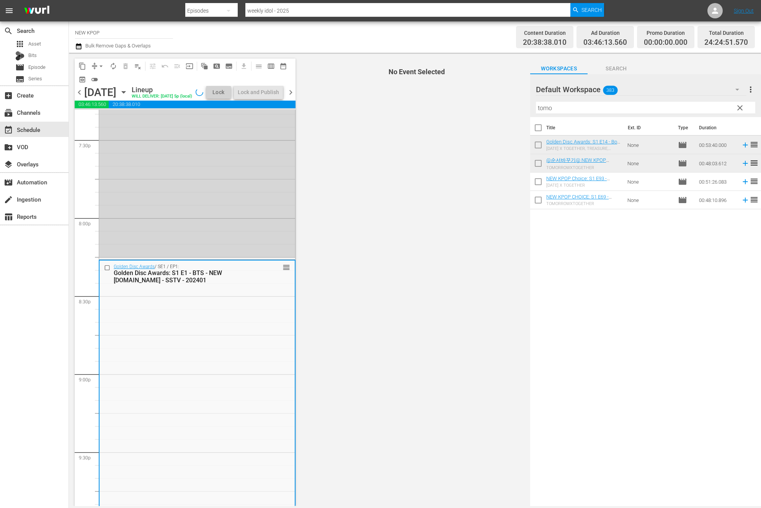
scroll to position [2923, 0]
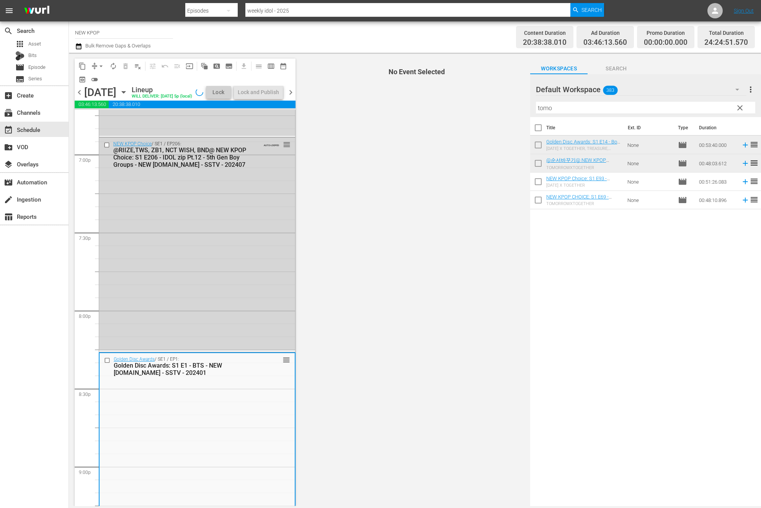
click at [152, 351] on div "NEW KPOP Choice / SE1 / EP206: @RIIZE,TWS, ZB1, NCT WISH, BND@ NEW KPOP Choice:…" at bounding box center [197, 244] width 196 height 213
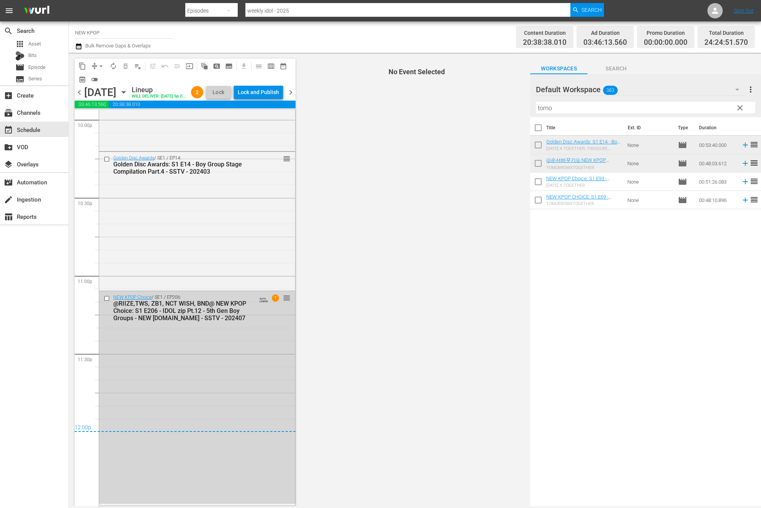
click at [152, 361] on div "NEW KPOP Choice / SE1 / EP206: @RIIZE,TWS, ZB1, NCT WISH, BND@ NEW KPOP Choice:…" at bounding box center [197, 397] width 196 height 213
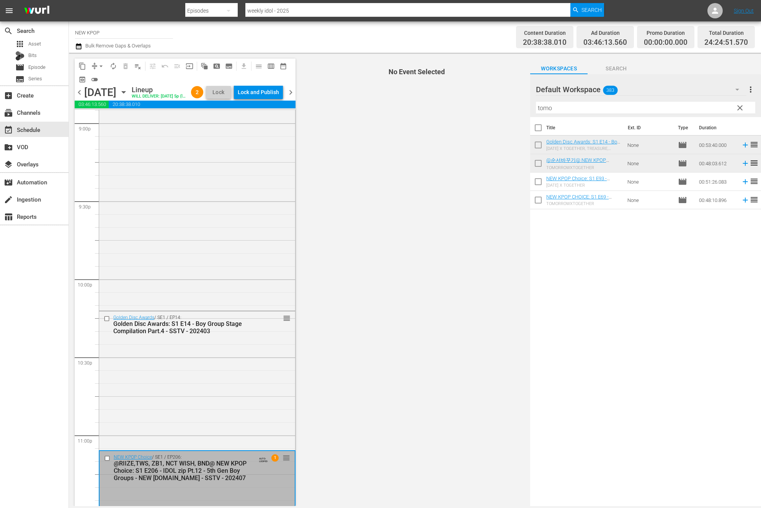
click at [152, 361] on div "Golden Disc Awards / SE1 / EP14: Golden Disc Awards: S1 E14 - Boy Group Stage C…" at bounding box center [197, 380] width 196 height 137
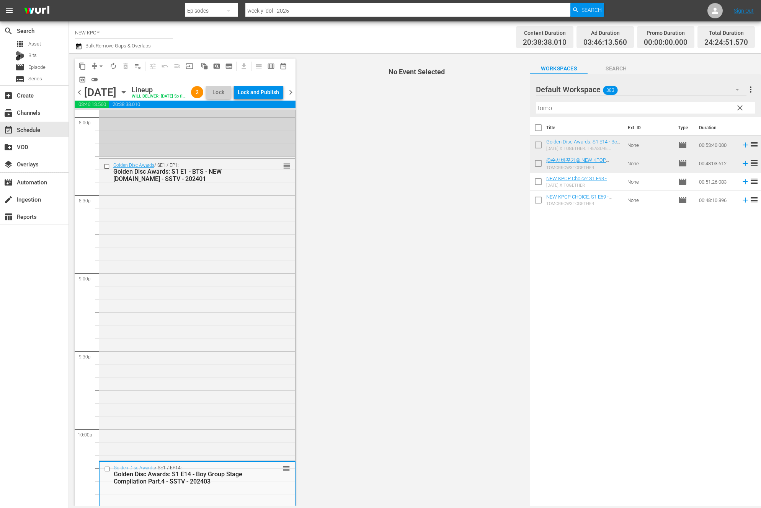
click at [152, 361] on div "Golden Disc Awards / SE1 / EP1: Golden Disc Awards: S1 E1 - BTS - NEW [DOMAIN_N…" at bounding box center [197, 309] width 196 height 300
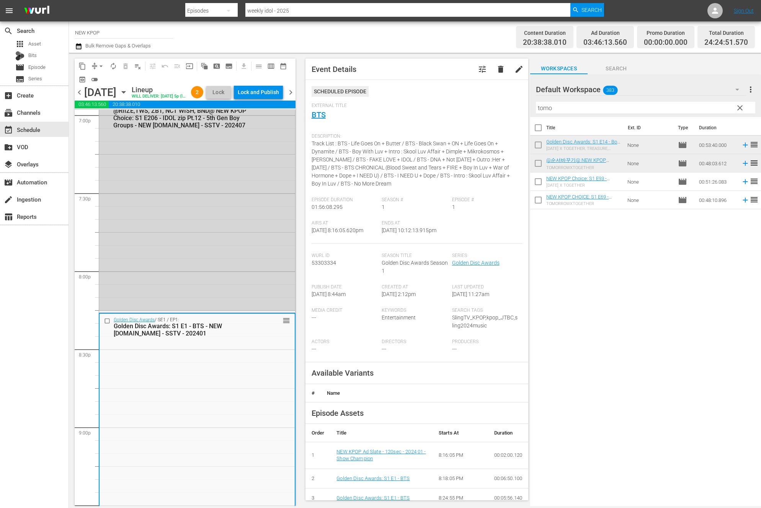
click at [152, 361] on div "Golden Disc Awards / SE1 / EP1: Golden Disc Awards: S1 E1 - BTS - NEW [DOMAIN_N…" at bounding box center [197, 464] width 195 height 300
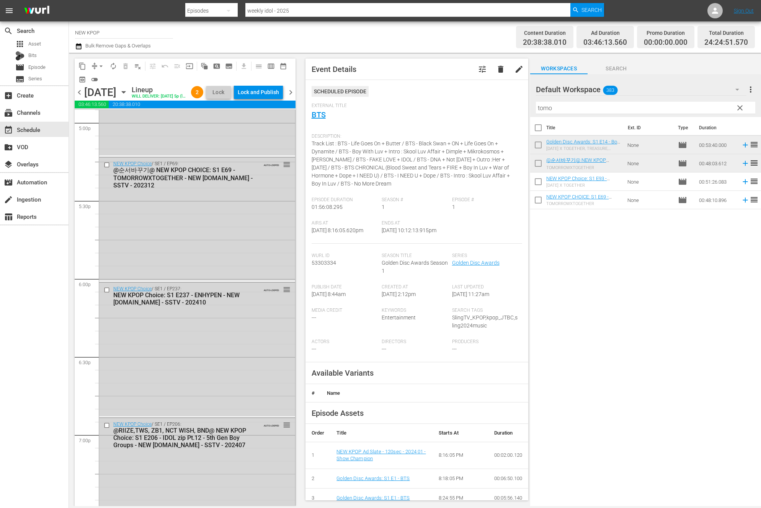
click at [152, 361] on div "NEW KPOP Choice / SE1 / EP237: NEW KPOP Choice: S1 E237 - ENHYPEN - NEW K.ID - …" at bounding box center [197, 349] width 196 height 133
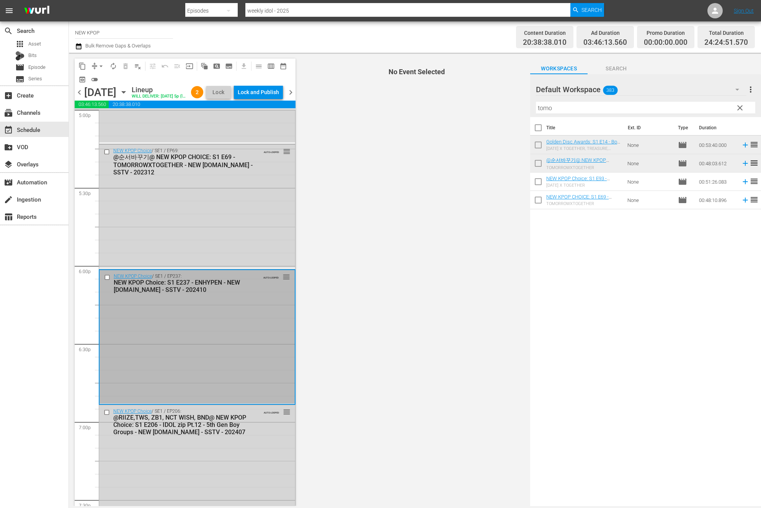
scroll to position [2669, 0]
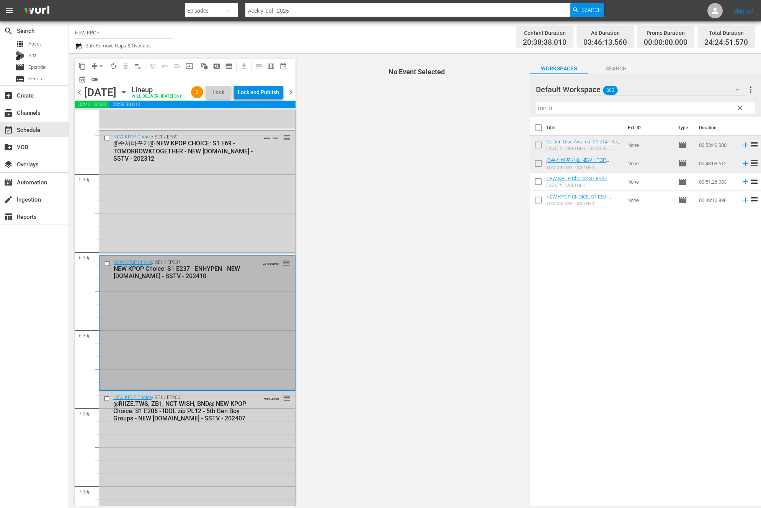
click at [146, 480] on div "NEW KPOP Choice / SE1 / EP206: @RIIZE,TWS, ZB1, NCT WISH, BND@ NEW KPOP Choice:…" at bounding box center [197, 498] width 196 height 213
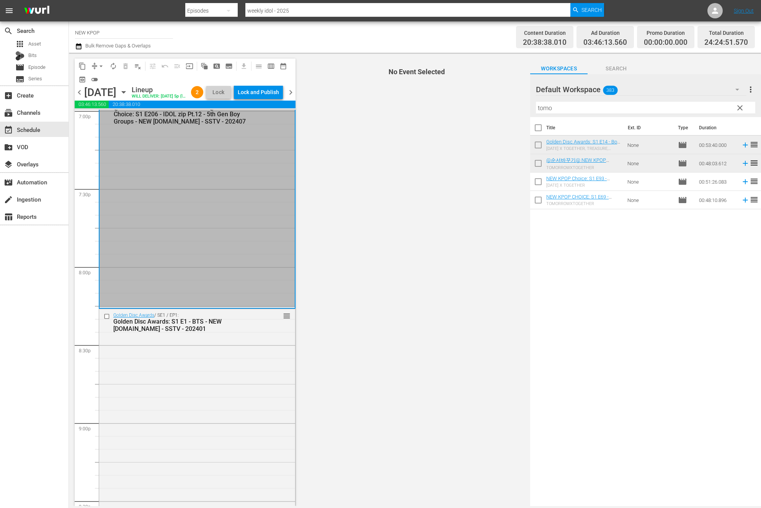
click at [141, 416] on div "Golden Disc Awards / SE1 / EP1: Golden Disc Awards: S1 E1 - BTS - NEW [DOMAIN_N…" at bounding box center [197, 459] width 196 height 300
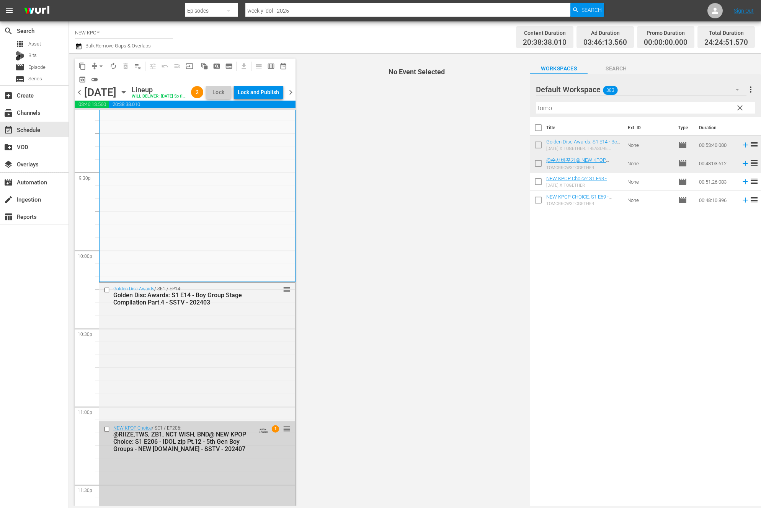
click at [141, 416] on div "Golden Disc Awards / SE1 / EP14: Golden Disc Awards: S1 E14 - Boy Group Stage C…" at bounding box center [197, 351] width 196 height 137
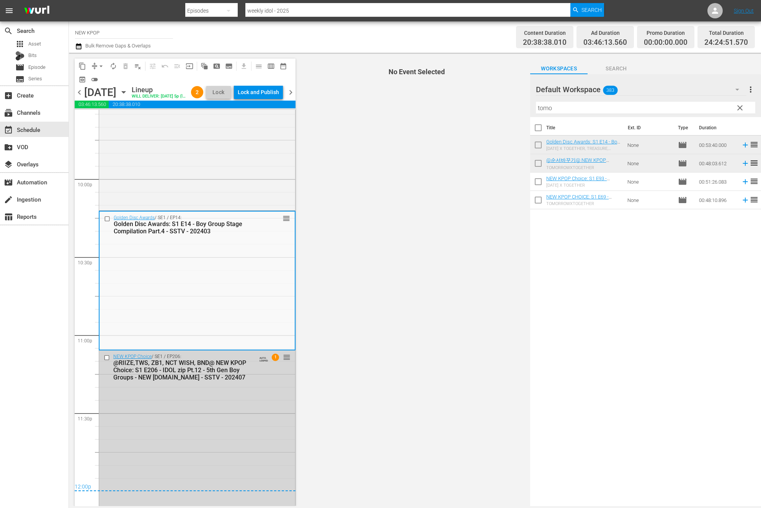
scroll to position [3420, 0]
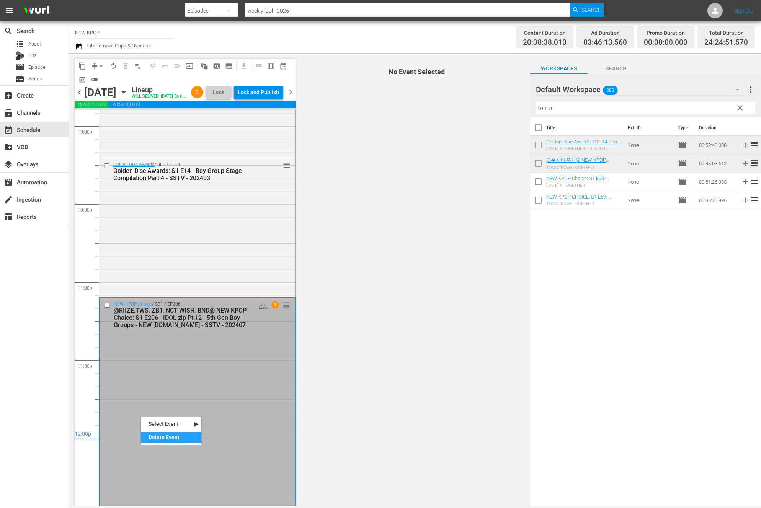
click at [170, 434] on div "Delete Event" at bounding box center [171, 438] width 60 height 10
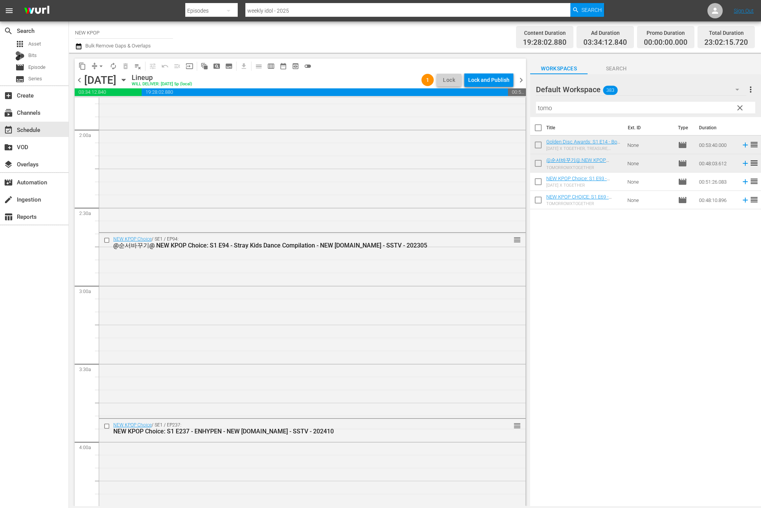
scroll to position [191, 0]
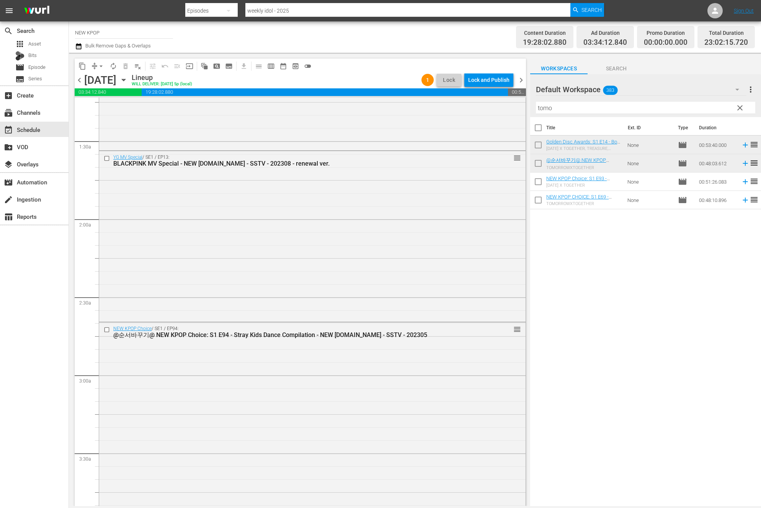
click at [339, 340] on div "NEW KPOP Choice / SE1 / EP94: @순서바꾸기@ NEW KPOP Choice: S1 E94 - Stray Kids Danc…" at bounding box center [312, 333] width 427 height 20
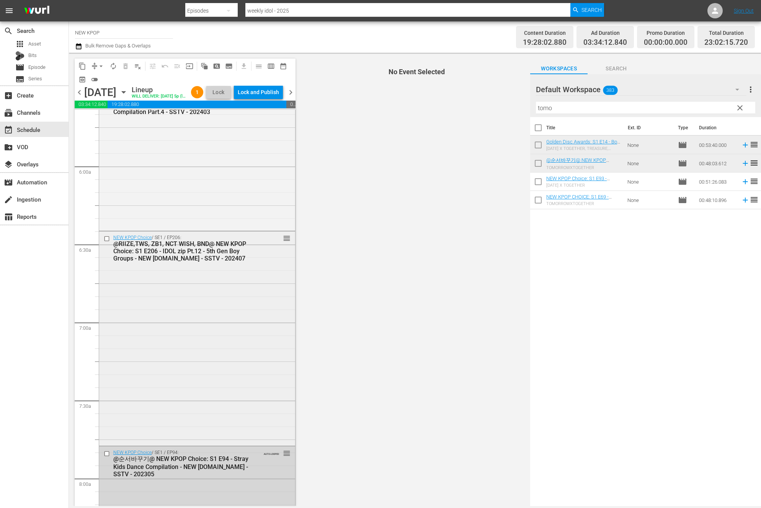
scroll to position [1098, 0]
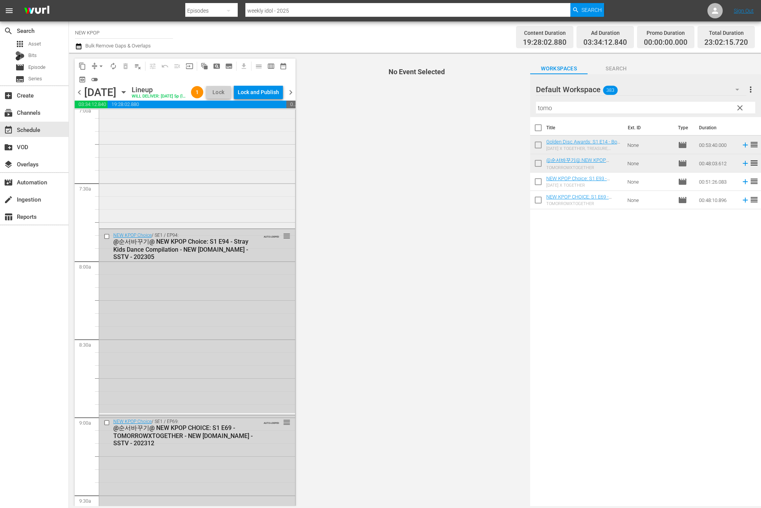
click at [180, 359] on div "NEW KPOP Choice / SE1 / EP94: @순서바꾸기@ NEW KPOP Choice: S1 E94 - Stray Kids Danc…" at bounding box center [197, 321] width 196 height 184
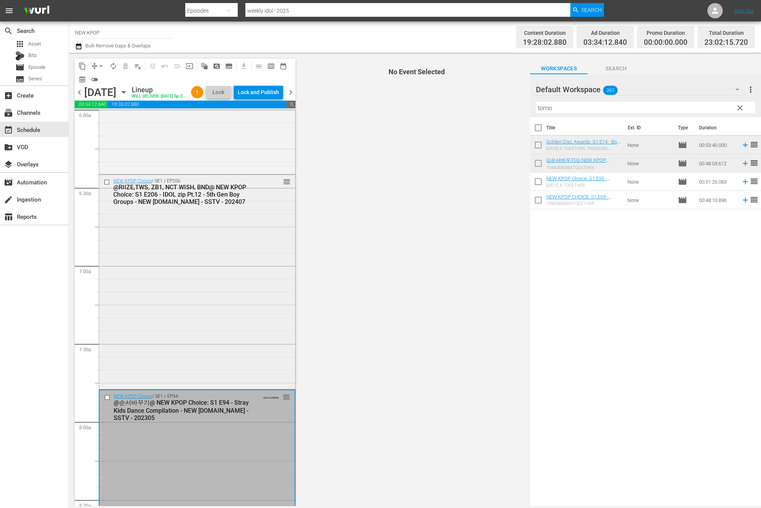
click at [180, 342] on div "NEW KPOP Choice / SE1 / EP206: @RIIZE,TWS, ZB1, NCT WISH, BND@ NEW KPOP Choice:…" at bounding box center [197, 281] width 196 height 213
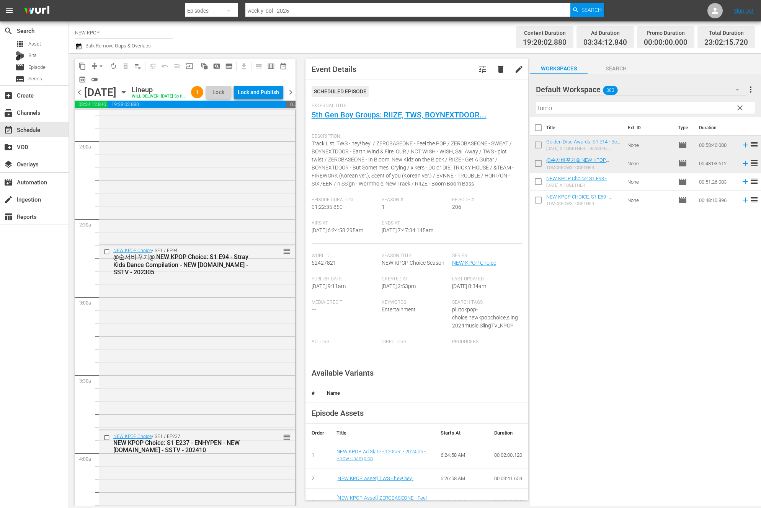
scroll to position [140, 0]
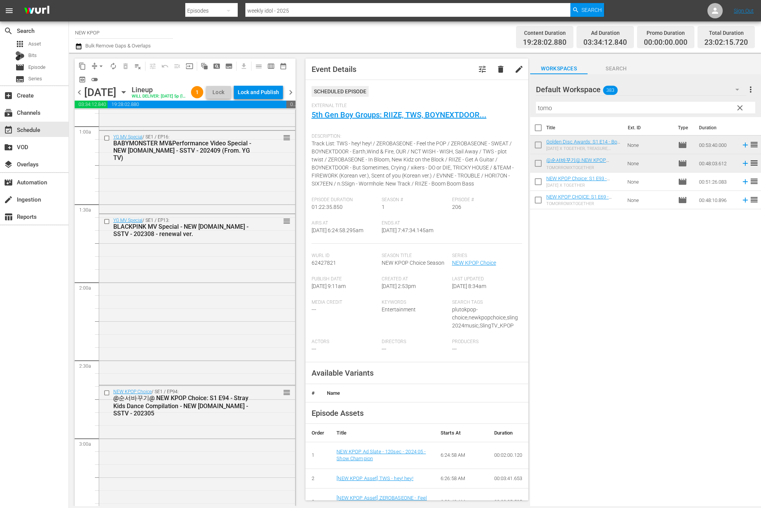
click at [180, 342] on div "YG MV Special / SE1 / EP13: BLACKPINK MV Special - NEW [DOMAIN_NAME] - SSTV - 2…" at bounding box center [197, 298] width 196 height 169
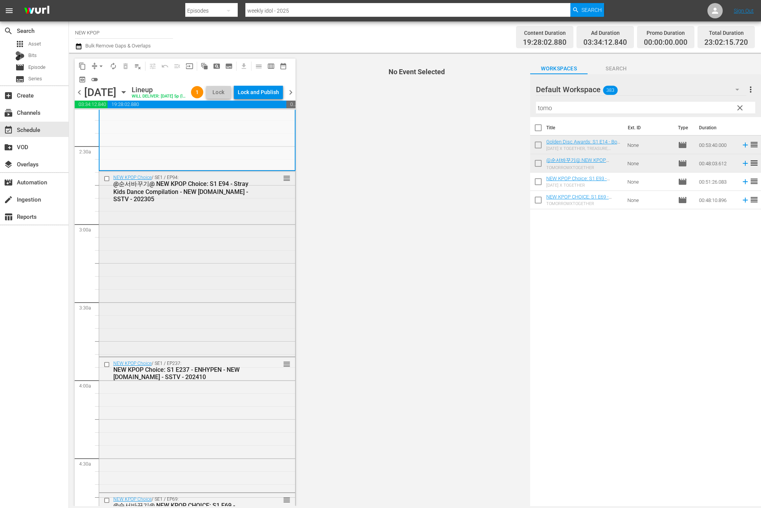
scroll to position [522, 0]
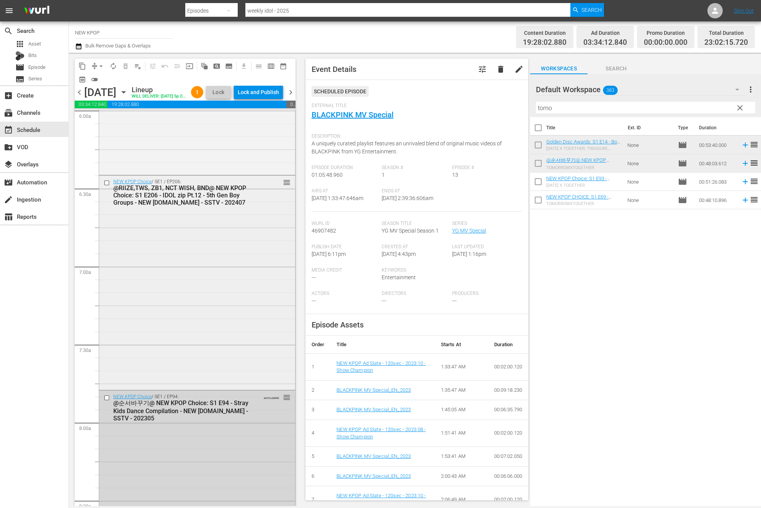
click at [221, 385] on div "NEW KPOP Choice / SE1 / EP206: @RIIZE,TWS, ZB1, NCT WISH, BND@ NEW KPOP Choice:…" at bounding box center [197, 282] width 196 height 213
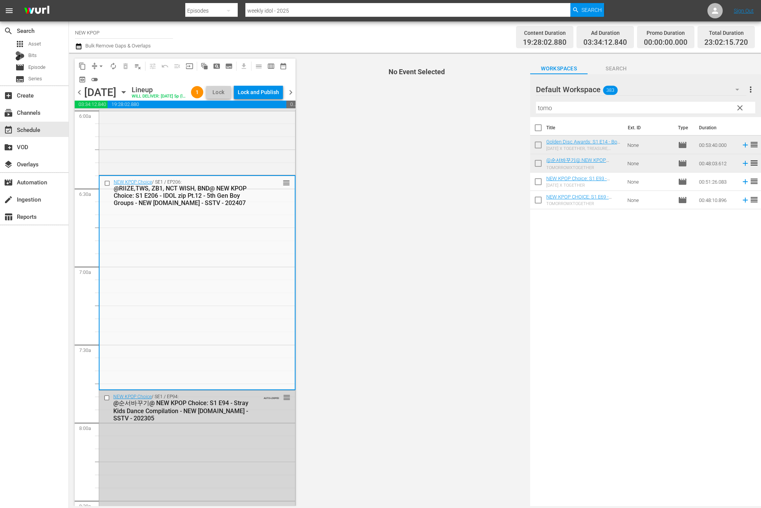
scroll to position [969, 0]
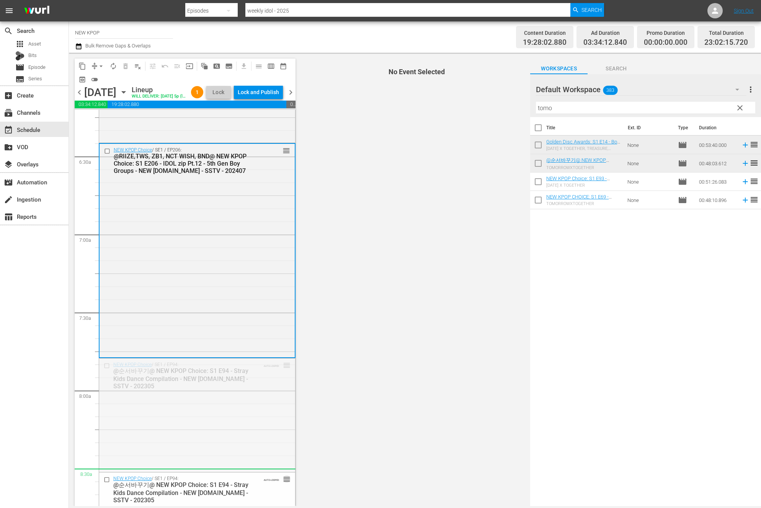
drag, startPoint x: 270, startPoint y: 457, endPoint x: 246, endPoint y: 491, distance: 42.3
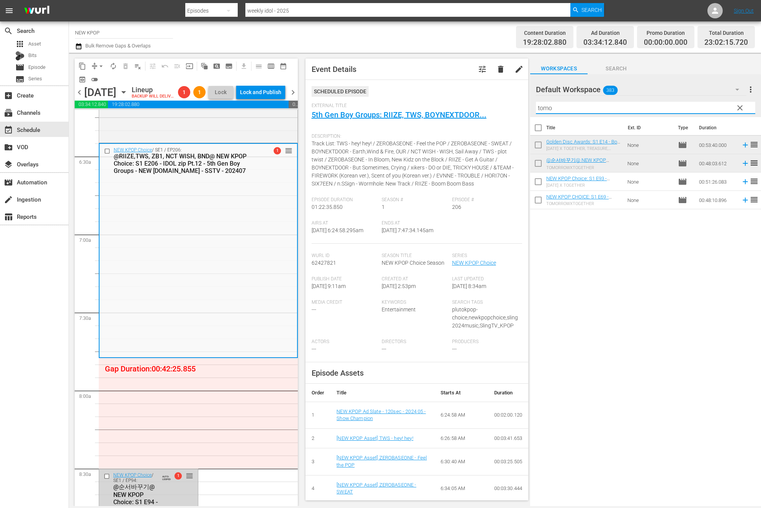
click at [551, 107] on input "tomo" at bounding box center [645, 108] width 219 height 12
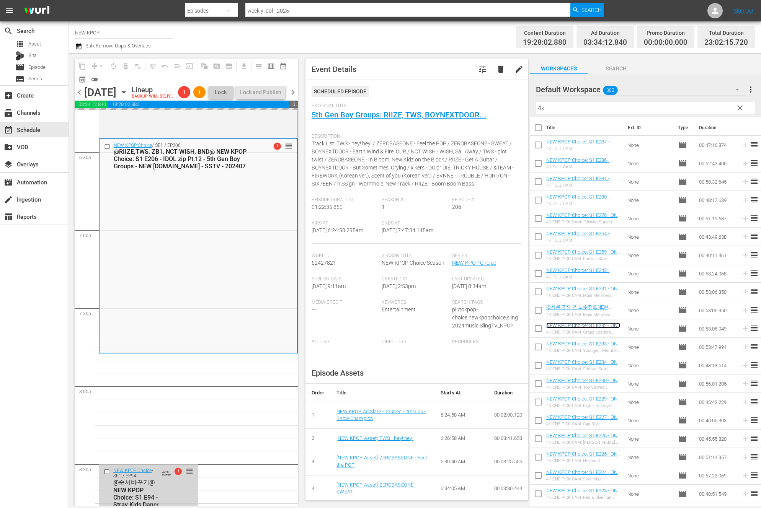
scroll to position [1075, 0]
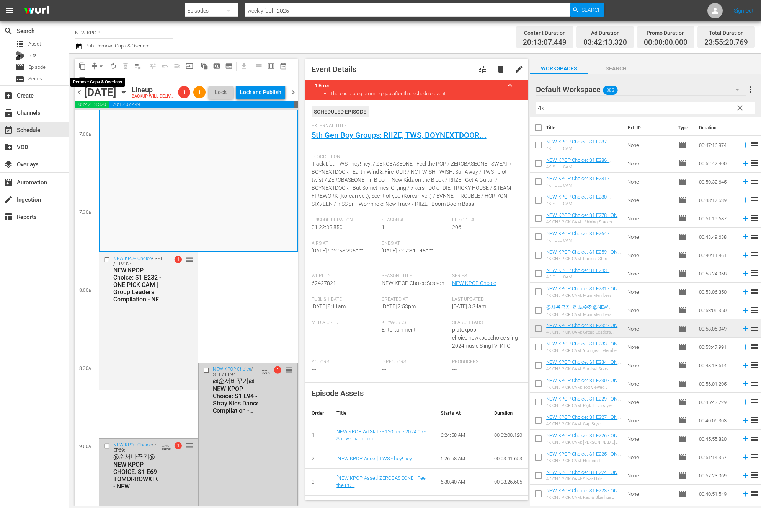
click at [95, 64] on span "compress" at bounding box center [95, 66] width 8 height 8
click at [102, 64] on span "arrow_drop_down" at bounding box center [101, 66] width 8 height 8
click at [107, 110] on li "Align to End of Previous Day" at bounding box center [101, 107] width 80 height 13
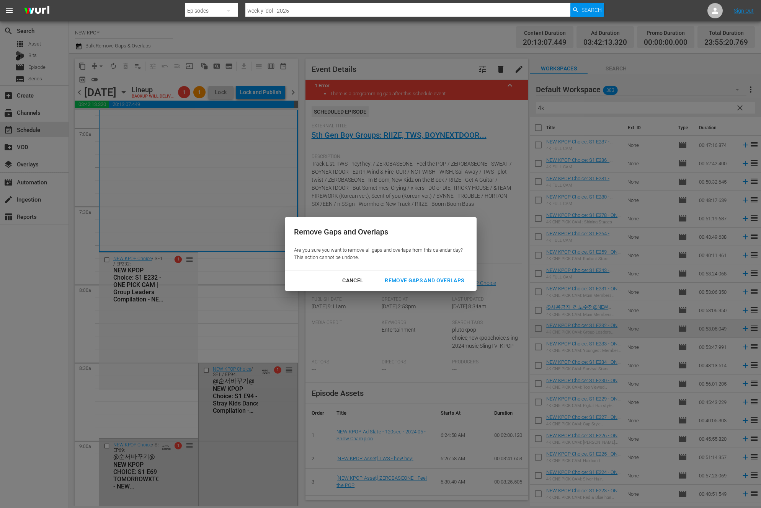
click at [428, 276] on button "Remove Gaps and Overlaps" at bounding box center [425, 281] width 98 height 14
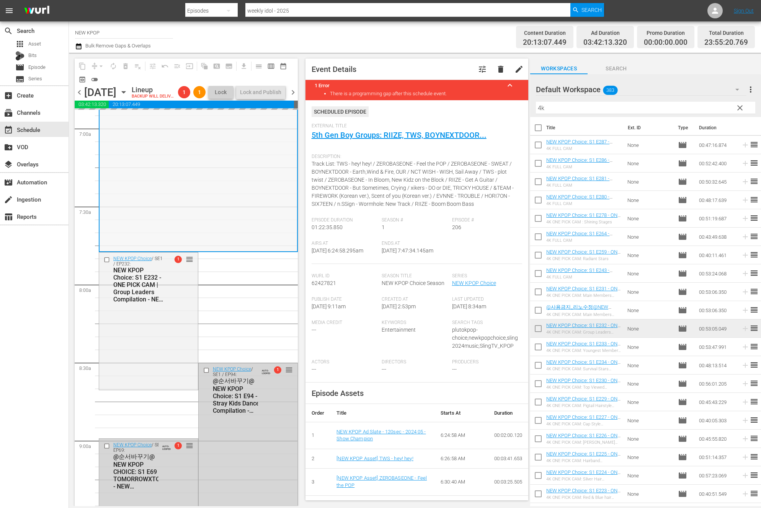
scroll to position [1098, 0]
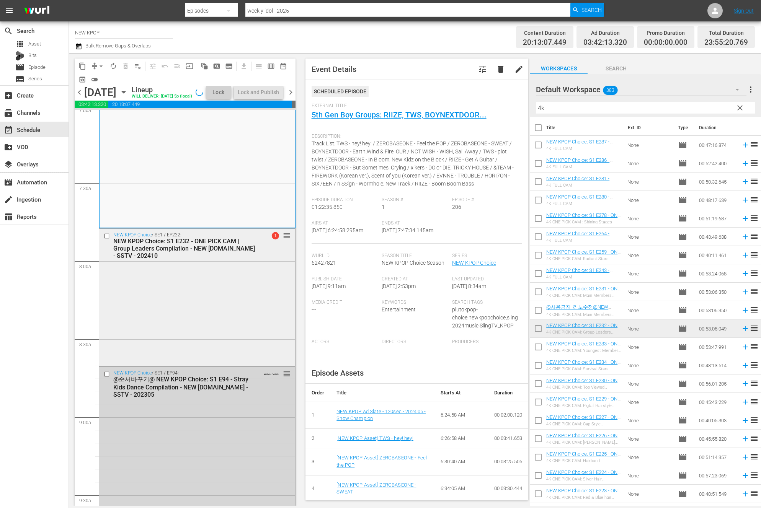
click at [250, 318] on div "NEW KPOP Choice / SE1 / EP232: NEW KPOP Choice: S1 E232 - ONE PICK CAM | Group …" at bounding box center [197, 297] width 196 height 136
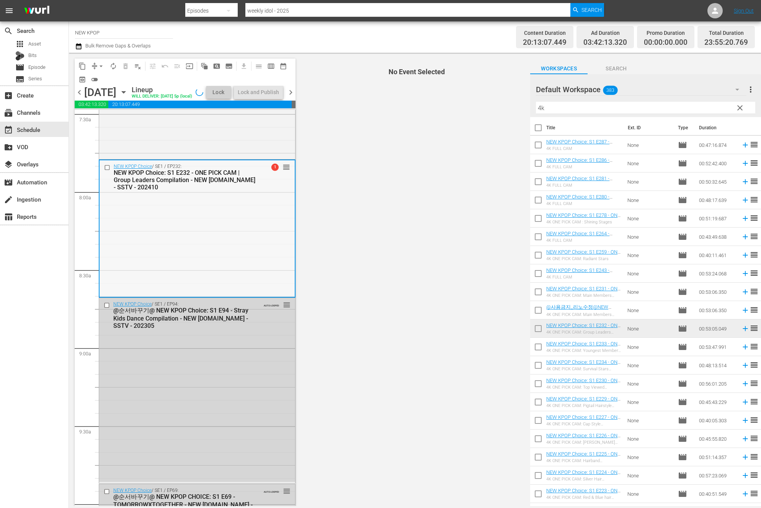
scroll to position [1179, 0]
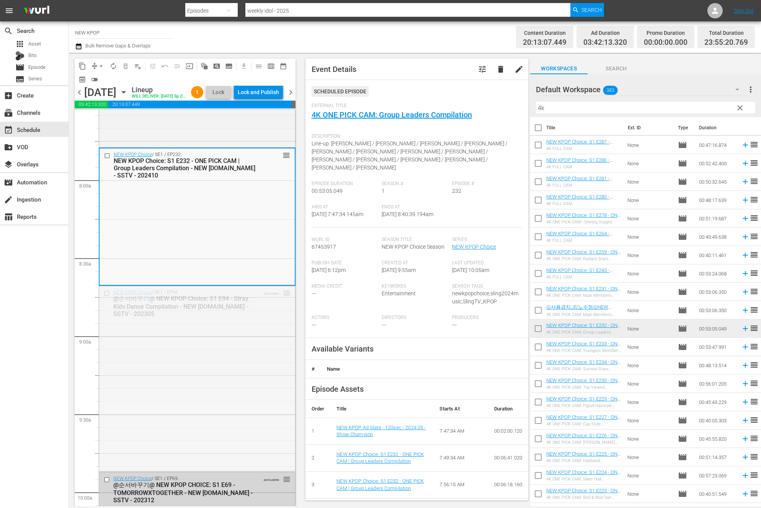
drag, startPoint x: 286, startPoint y: 306, endPoint x: 255, endPoint y: 405, distance: 103.7
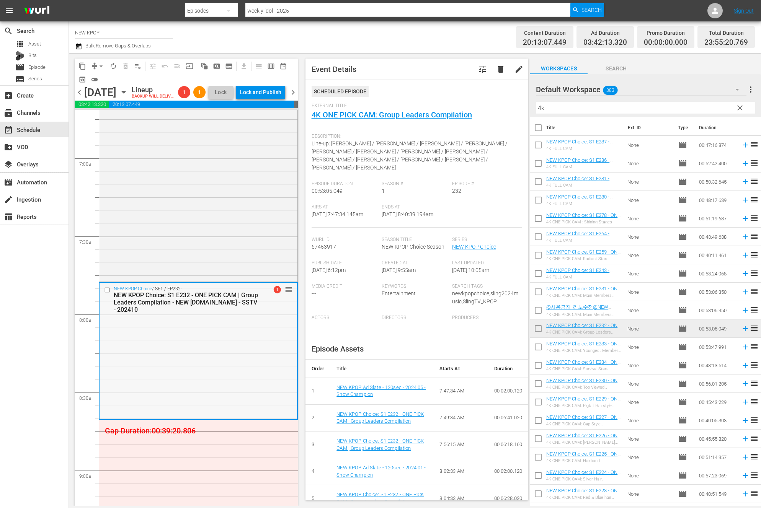
scroll to position [1167, 0]
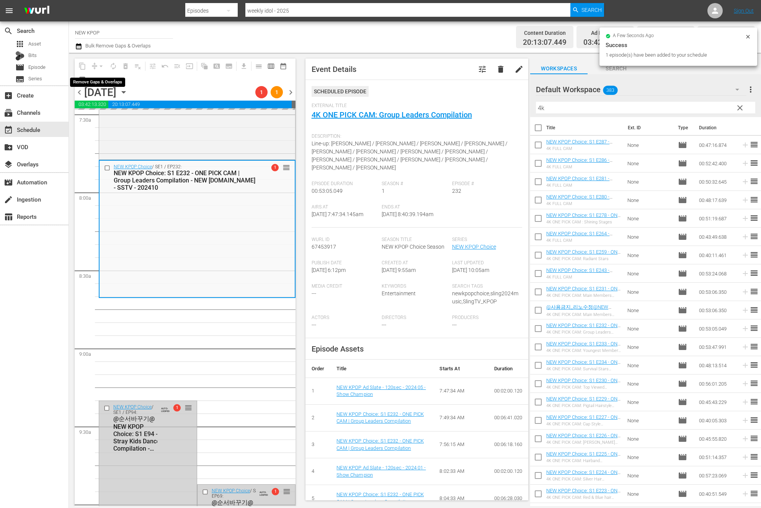
click at [100, 66] on div "arrow_drop_down" at bounding box center [101, 66] width 12 height 12
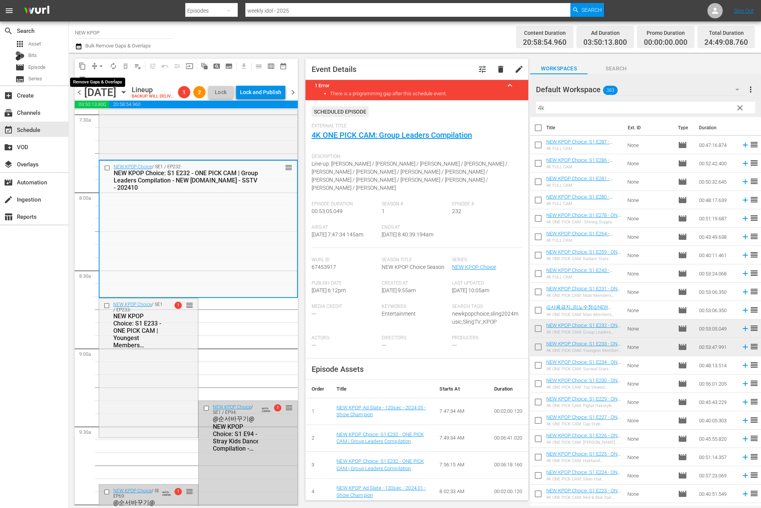
click at [102, 65] on span "arrow_drop_down" at bounding box center [101, 66] width 8 height 8
click at [92, 107] on li "Align to End of Previous Day" at bounding box center [101, 107] width 80 height 13
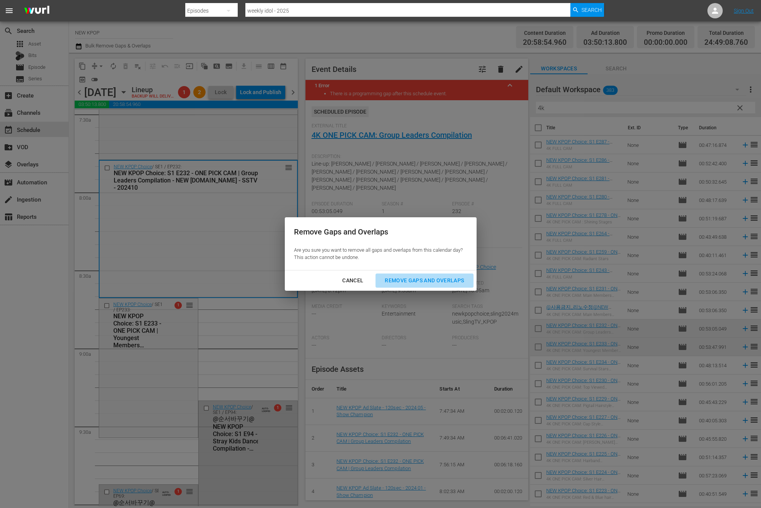
click at [411, 280] on div "Remove Gaps and Overlaps" at bounding box center [425, 281] width 92 height 10
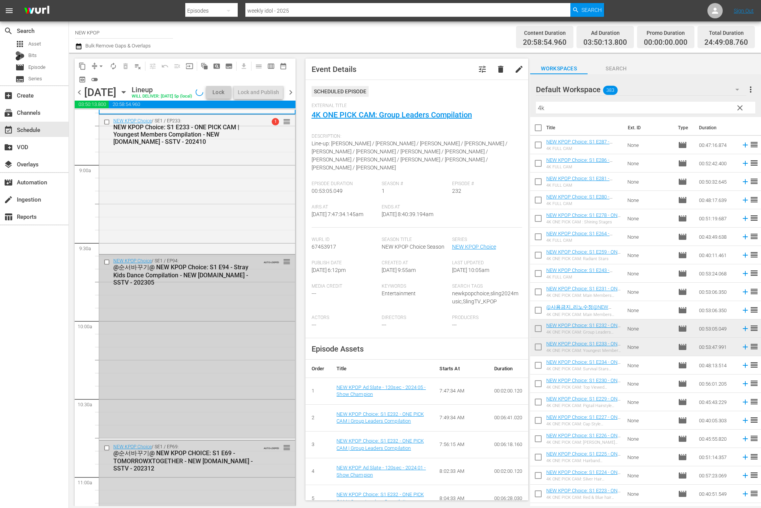
scroll to position [1409, 0]
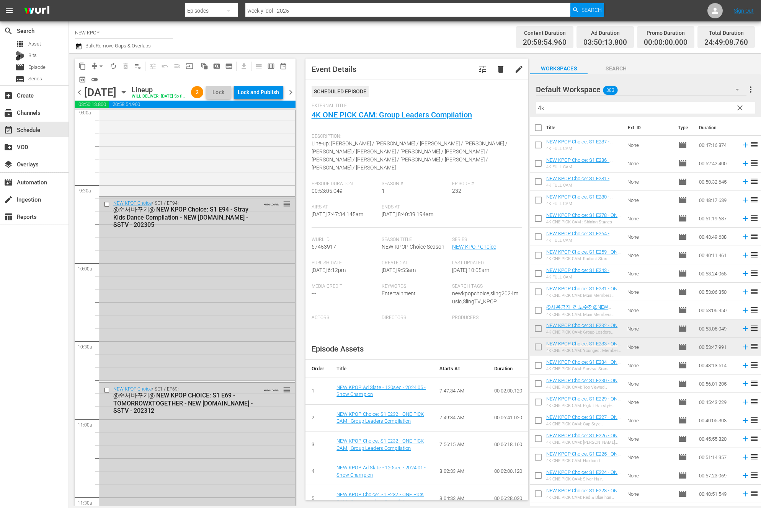
click at [131, 340] on div "NEW KPOP Choice / SE1 / EP94: @순서바꾸기@ NEW KPOP Choice: S1 E94 - Stray Kids Danc…" at bounding box center [197, 289] width 196 height 184
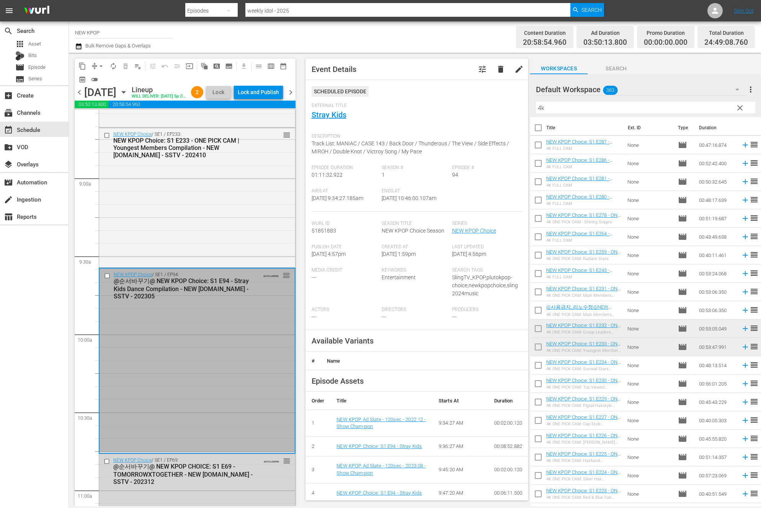
scroll to position [1428, 0]
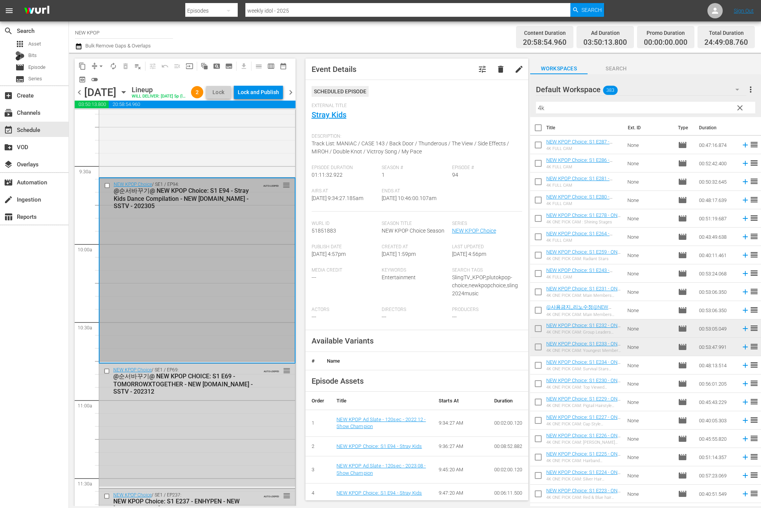
click at [170, 450] on div "NEW KPOP Choice / SE1 / EP69: @순서바꾸기@ NEW KPOP CHOICE: S1 E69 - TOMORROWXTOGETH…" at bounding box center [197, 425] width 196 height 123
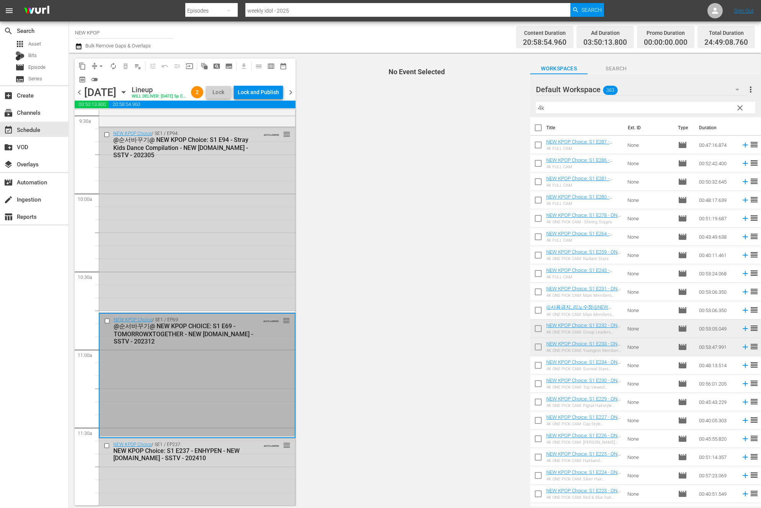
scroll to position [1536, 0]
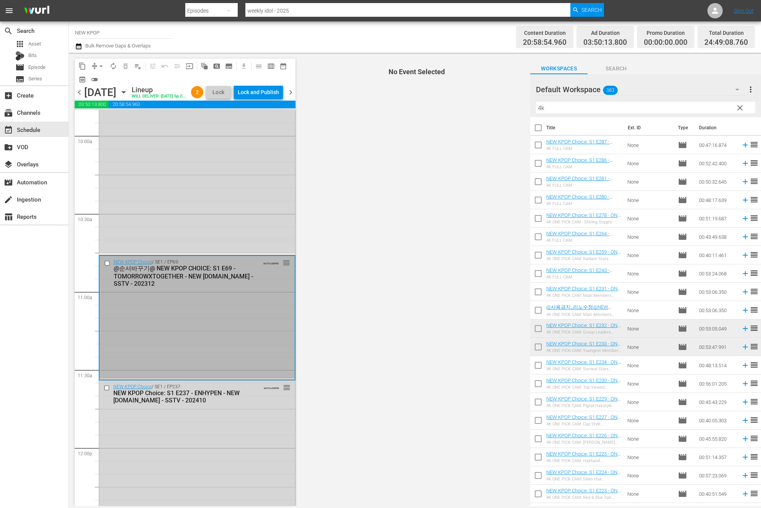
click at [169, 444] on div "NEW KPOP Choice / SE1 / EP237: NEW KPOP Choice: S1 E237 - ENHYPEN - NEW K.ID - …" at bounding box center [197, 447] width 196 height 133
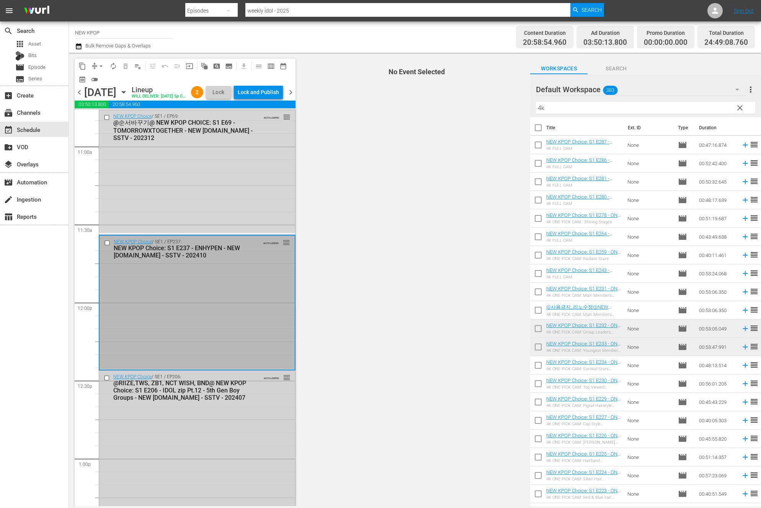
click at [168, 443] on div "NEW KPOP Choice / SE1 / EP206: @RIIZE,TWS, ZB1, NCT WISH, BND@ NEW KPOP Choice:…" at bounding box center [197, 477] width 196 height 213
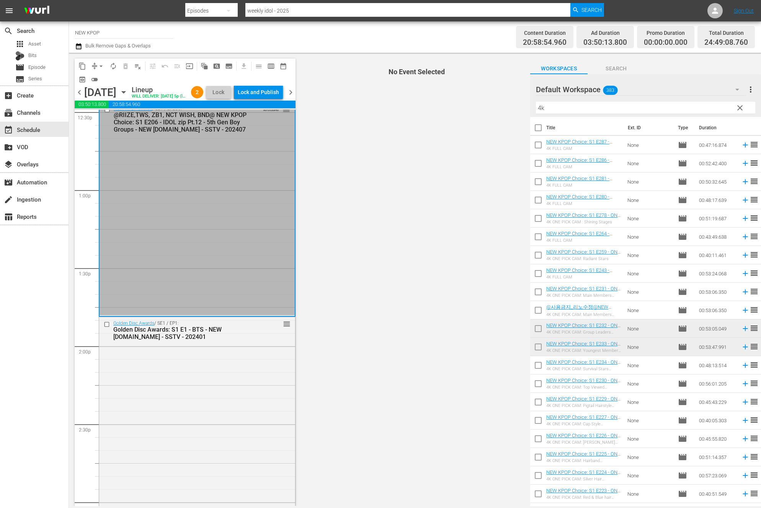
scroll to position [2022, 0]
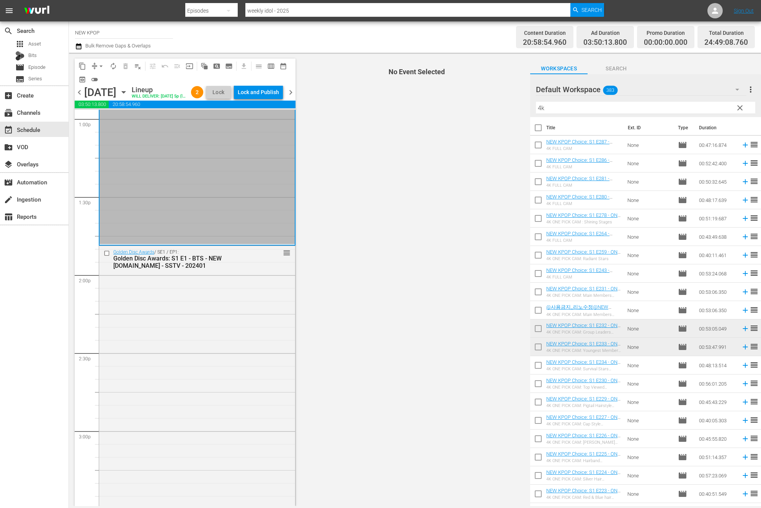
click at [170, 436] on div "Golden Disc Awards / SE1 / EP1: Golden Disc Awards: S1 E1 - BTS - NEW [DOMAIN_N…" at bounding box center [197, 396] width 196 height 300
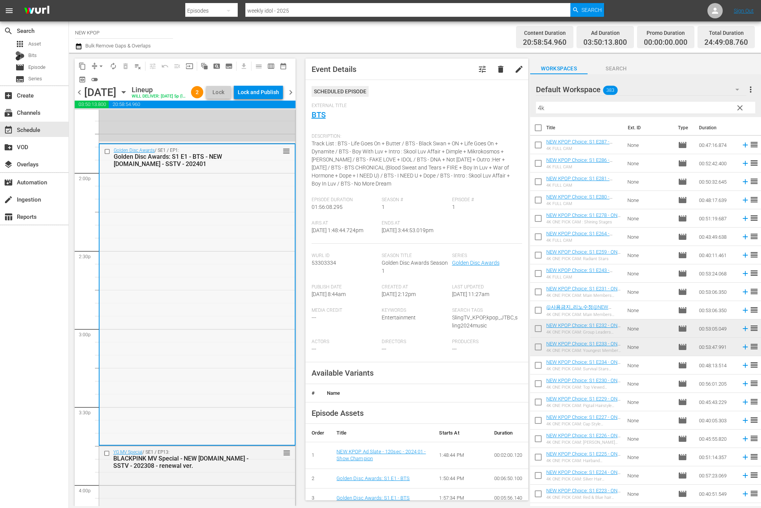
scroll to position [2393, 0]
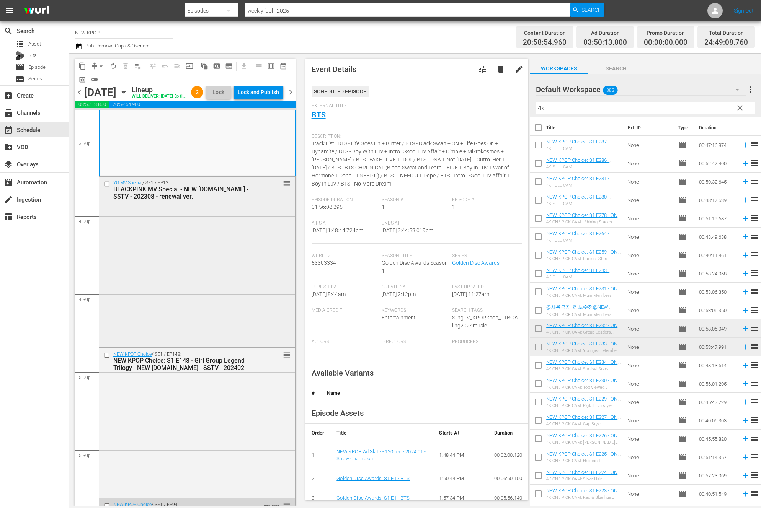
click at [170, 340] on div "YG MV Special / SE1 / EP13: BLACKPINK MV Special - NEW [DOMAIN_NAME] - SSTV - 2…" at bounding box center [197, 261] width 196 height 169
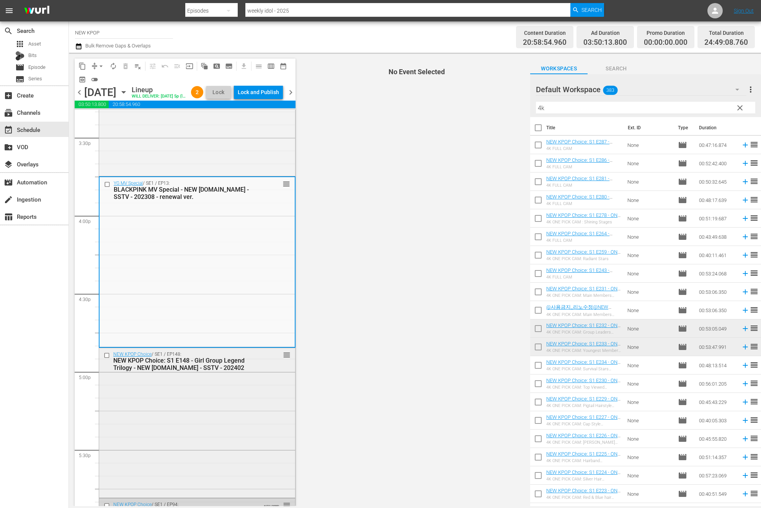
click at [172, 394] on div "NEW KPOP Choice / SE1 / EP148: NEW KPOP Choice: S1 E148 - Girl Group Legend Tri…" at bounding box center [197, 422] width 196 height 149
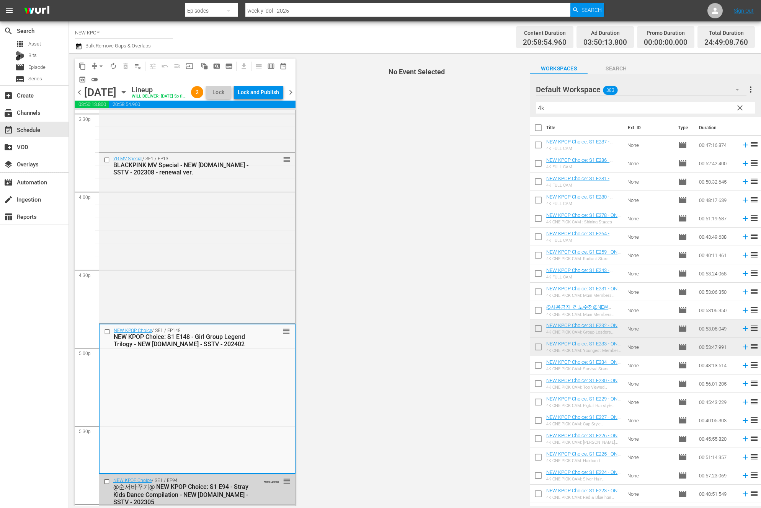
scroll to position [2573, 0]
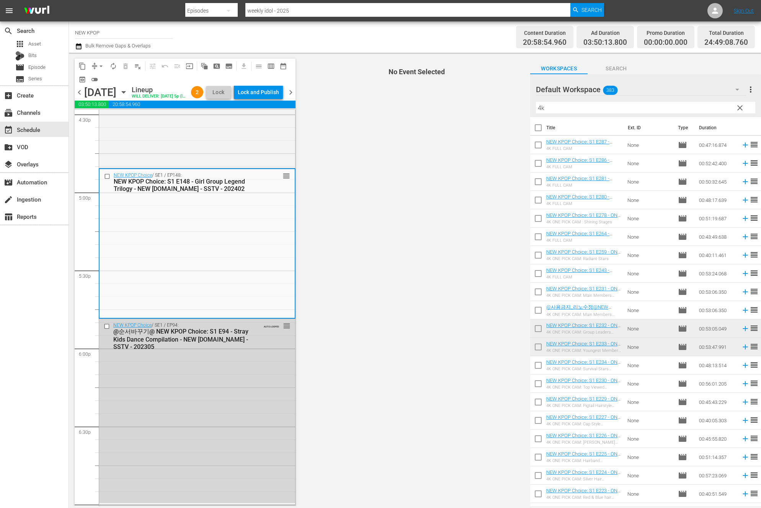
click at [172, 394] on div "NEW KPOP Choice / SE1 / EP94: @순서바꾸기@ NEW KPOP Choice: S1 E94 - Stray Kids Danc…" at bounding box center [197, 411] width 196 height 184
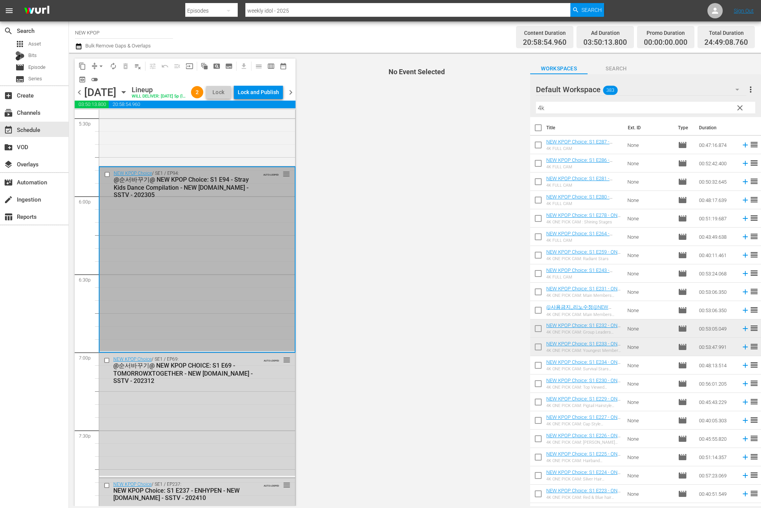
scroll to position [2731, 0]
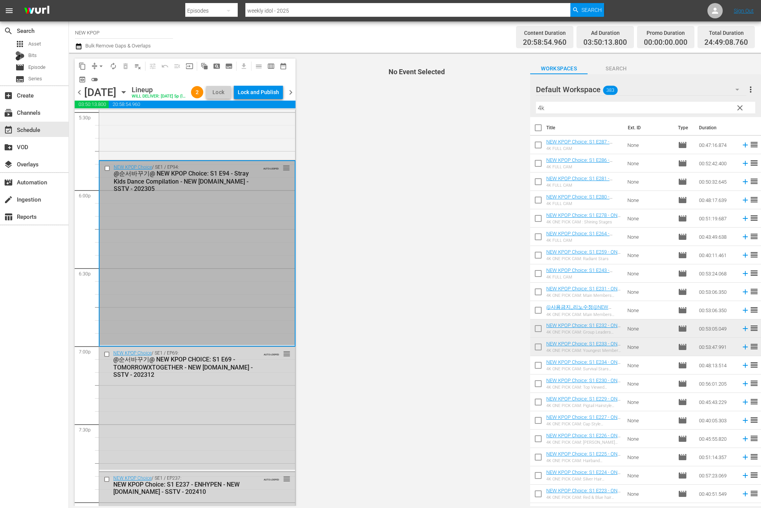
click at [170, 381] on div "NEW KPOP Choice / SE1 / EP69: @순서바꾸기@ NEW KPOP CHOICE: S1 E69 - TOMORROWXTOGETH…" at bounding box center [197, 364] width 196 height 34
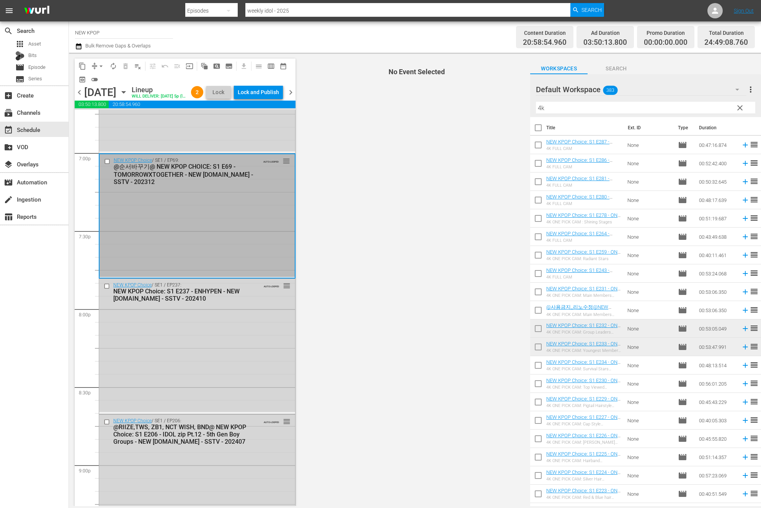
scroll to position [2932, 0]
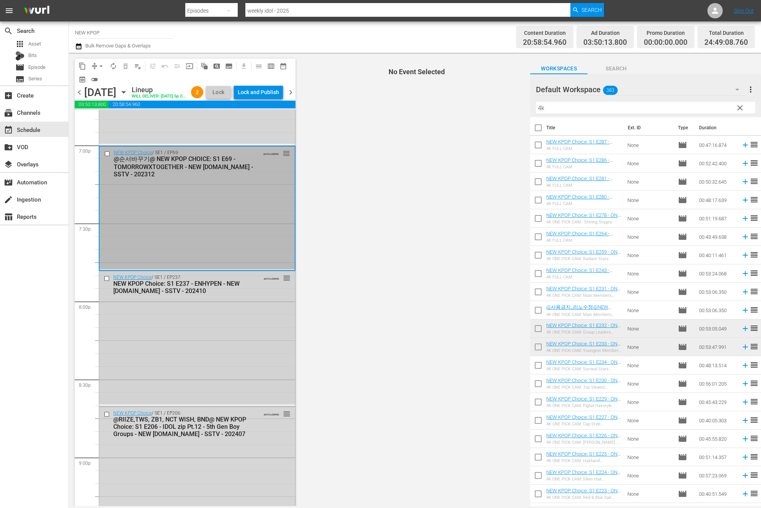
click at [165, 370] on div "NEW KPOP Choice / SE1 / EP237: NEW KPOP Choice: S1 E237 - ENHYPEN - NEW K.ID - …" at bounding box center [197, 337] width 196 height 133
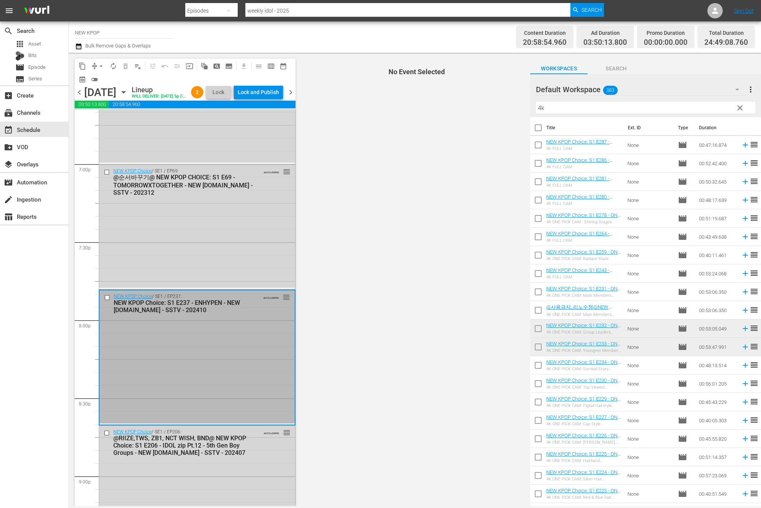
scroll to position [2937, 0]
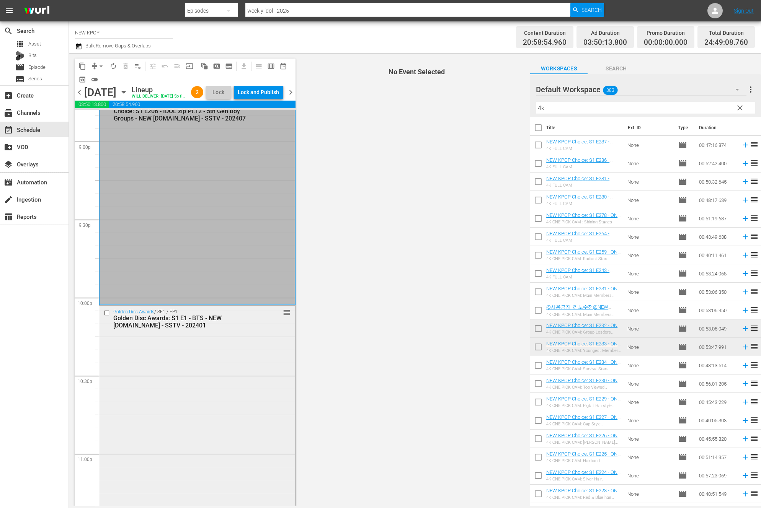
click at [160, 436] on div "Golden Disc Awards / SE1 / EP1: Golden Disc Awards: S1 E1 - BTS - NEW [DOMAIN_N…" at bounding box center [197, 456] width 196 height 300
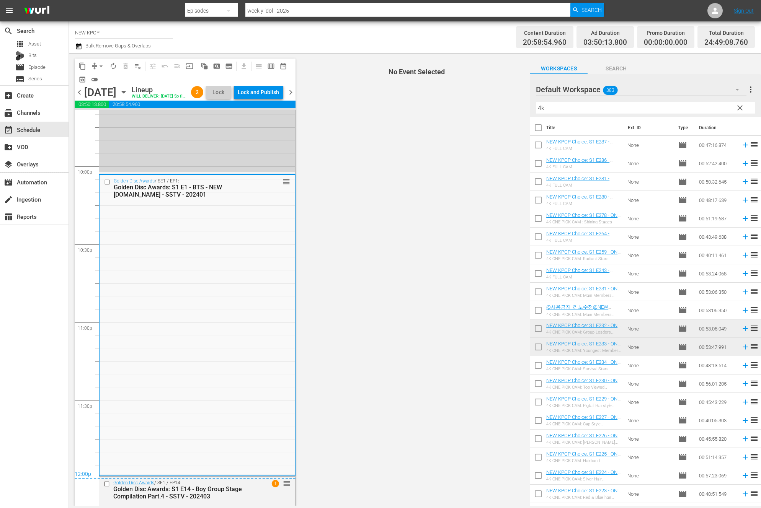
scroll to position [3502, 0]
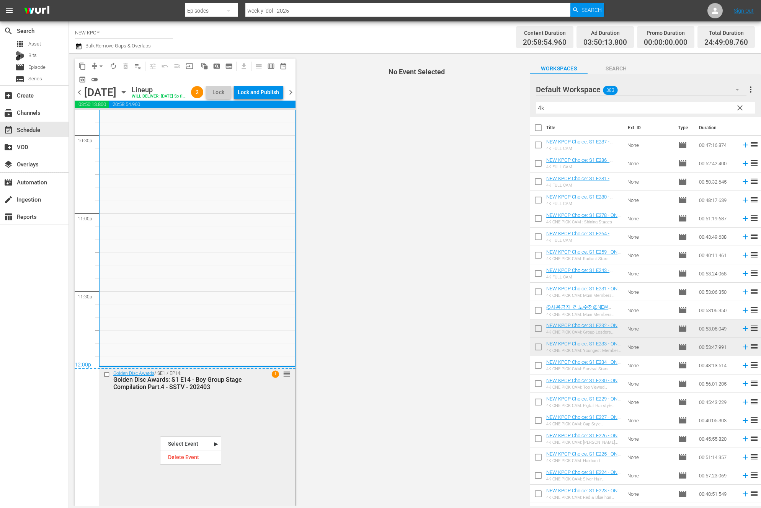
click at [161, 404] on div "Golden Disc Awards / SE1 / EP14: Golden Disc Awards: S1 E14 - Boy Group Stage C…" at bounding box center [197, 436] width 196 height 137
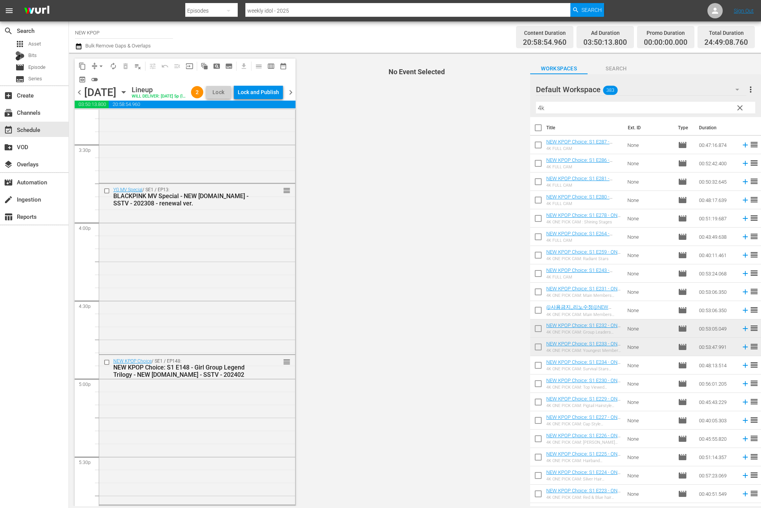
scroll to position [2359, 0]
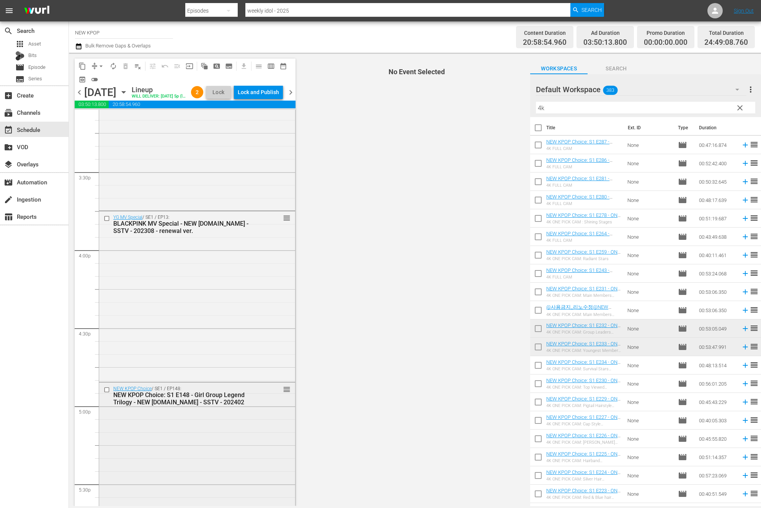
click at [163, 433] on div "NEW KPOP Choice / SE1 / EP148: NEW KPOP Choice: S1 E148 - Girl Group Legend Tri…" at bounding box center [197, 457] width 196 height 149
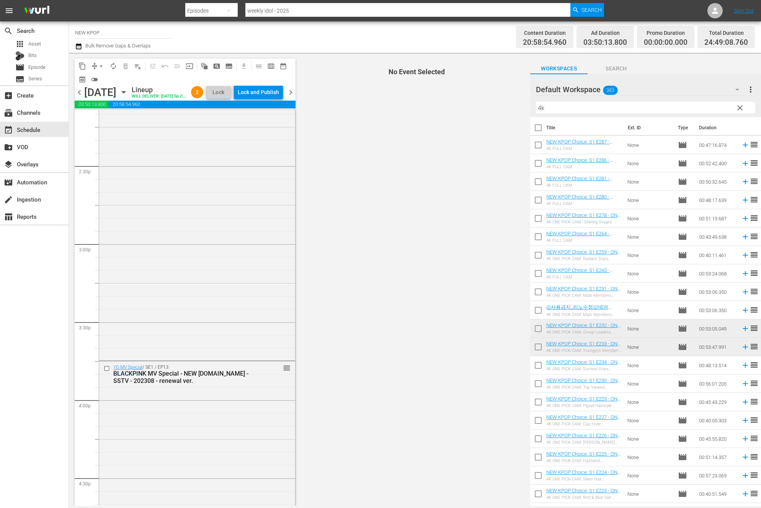
click at [163, 433] on div "YG MV Special / SE1 / EP13: BLACKPINK MV Special - NEW [DOMAIN_NAME] - SSTV - 2…" at bounding box center [197, 445] width 196 height 169
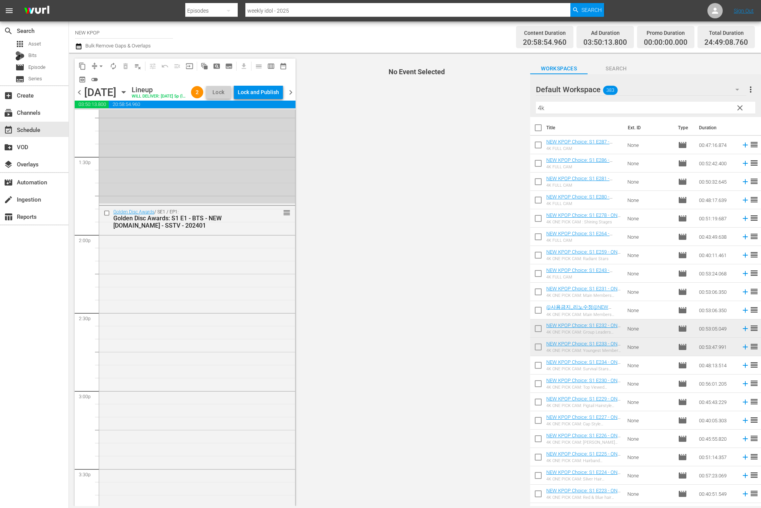
click at [163, 433] on div "Golden Disc Awards / SE1 / EP1: Golden Disc Awards: S1 E1 - BTS - NEW [DOMAIN_N…" at bounding box center [197, 356] width 196 height 300
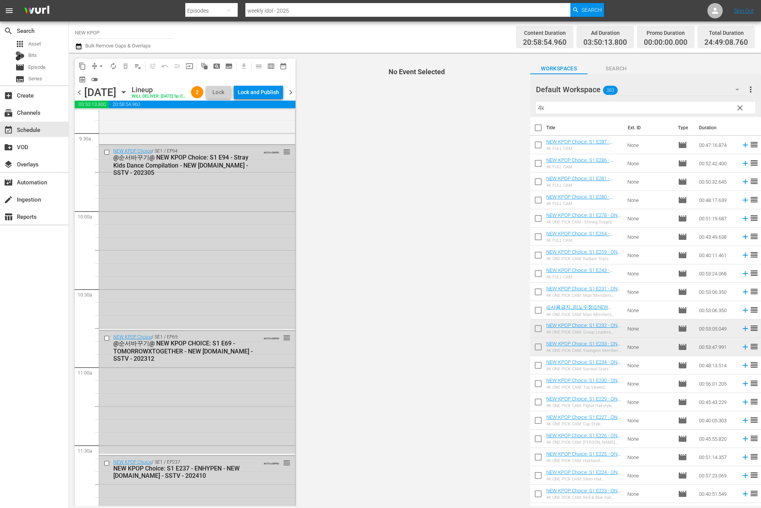
scroll to position [1459, 0]
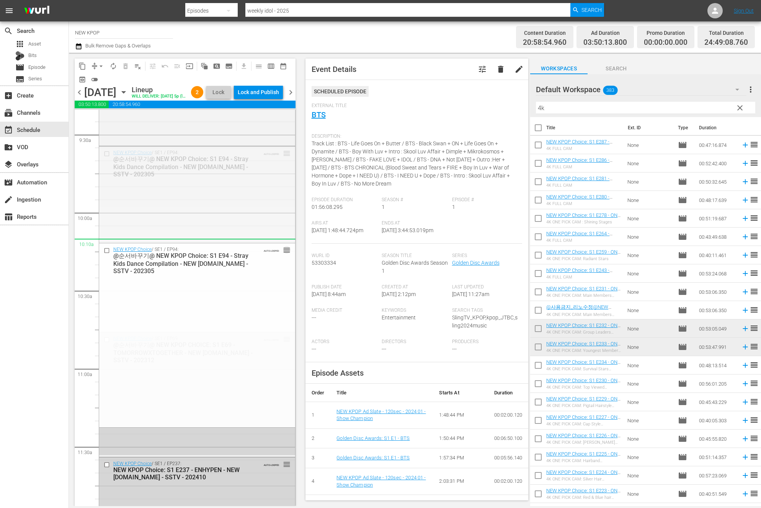
drag, startPoint x: 287, startPoint y: 164, endPoint x: 268, endPoint y: 253, distance: 90.8
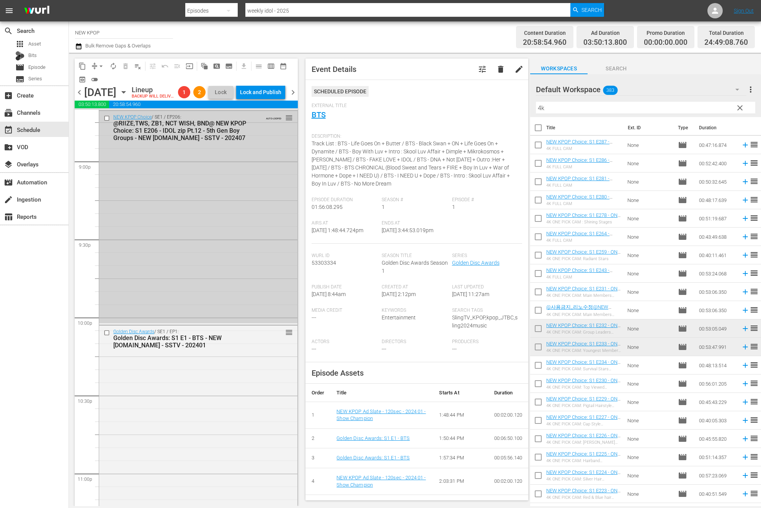
scroll to position [3272, 0]
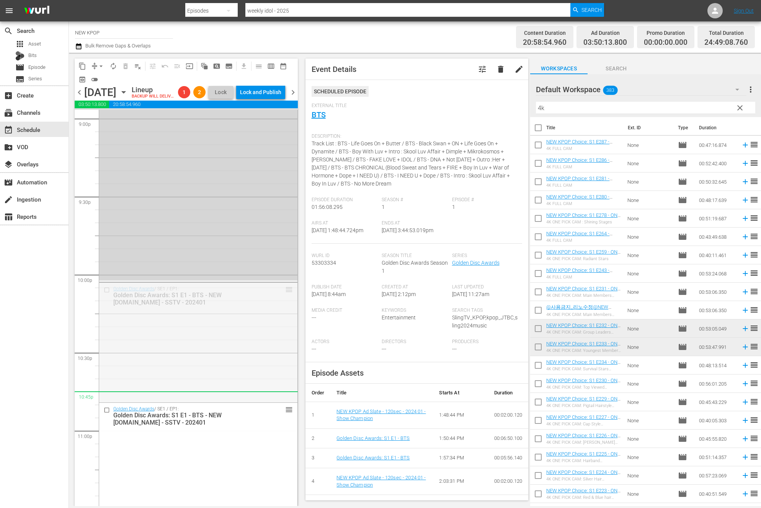
drag, startPoint x: 286, startPoint y: 309, endPoint x: 236, endPoint y: 413, distance: 115.9
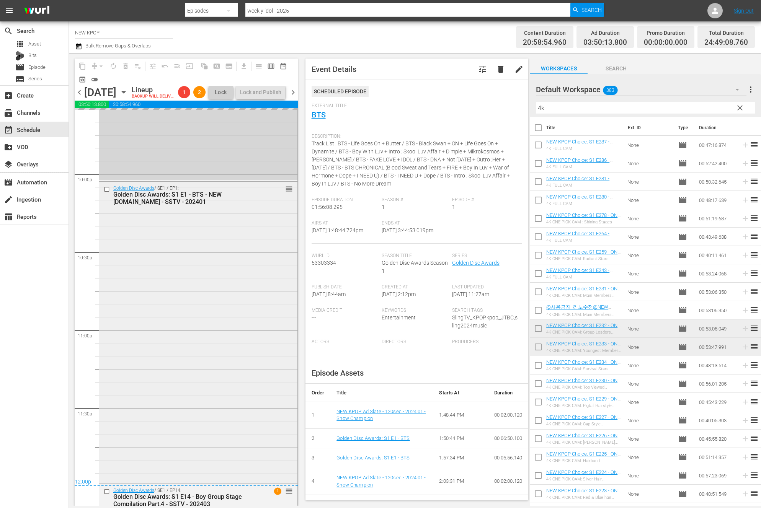
scroll to position [3447, 0]
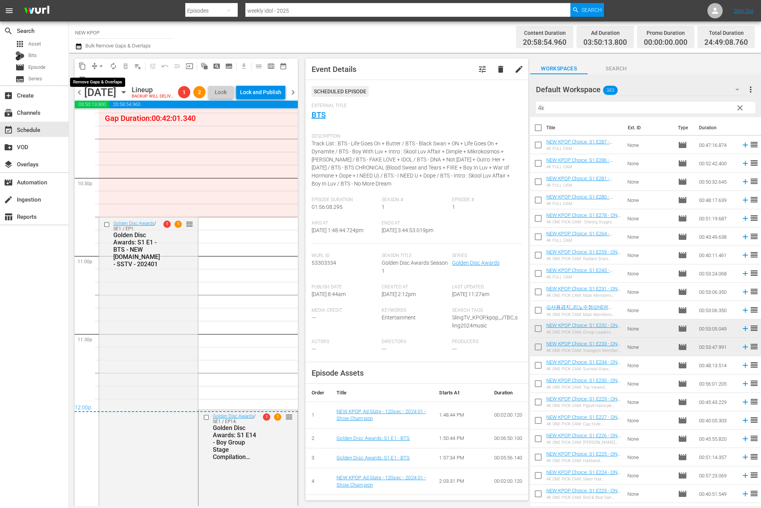
click at [100, 66] on span "arrow_drop_down" at bounding box center [101, 66] width 8 height 8
click at [98, 106] on li "Align to End of Previous Day" at bounding box center [101, 107] width 80 height 13
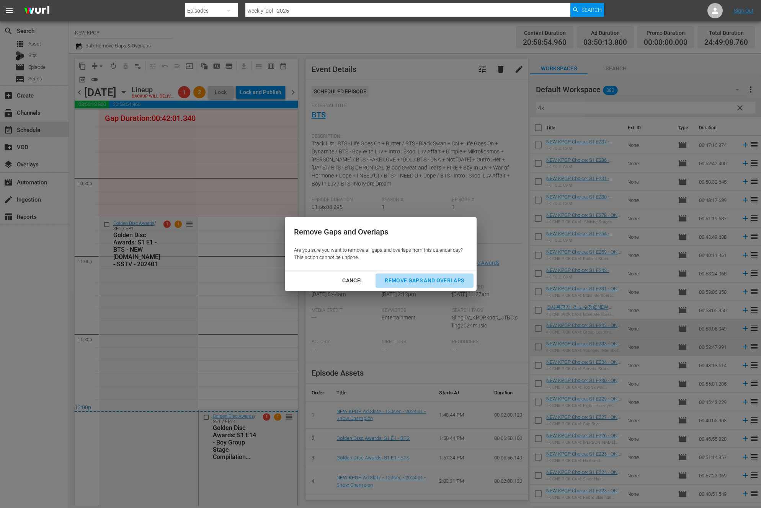
click at [393, 284] on div "Remove Gaps and Overlaps" at bounding box center [425, 281] width 92 height 10
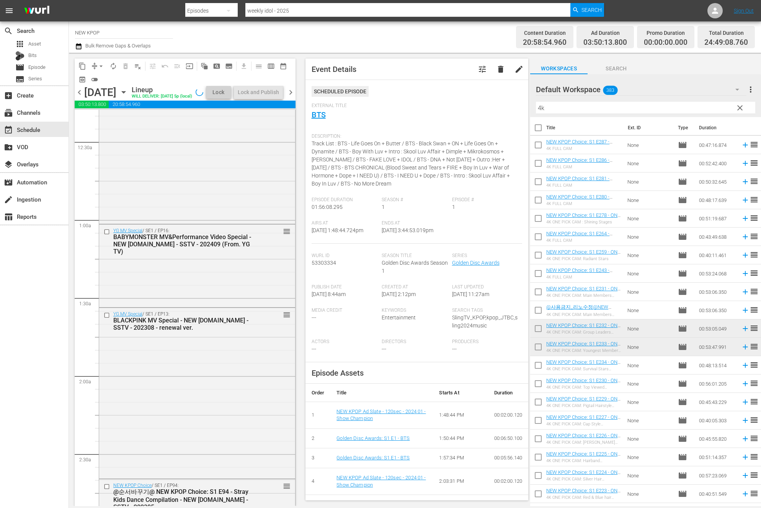
scroll to position [0, 0]
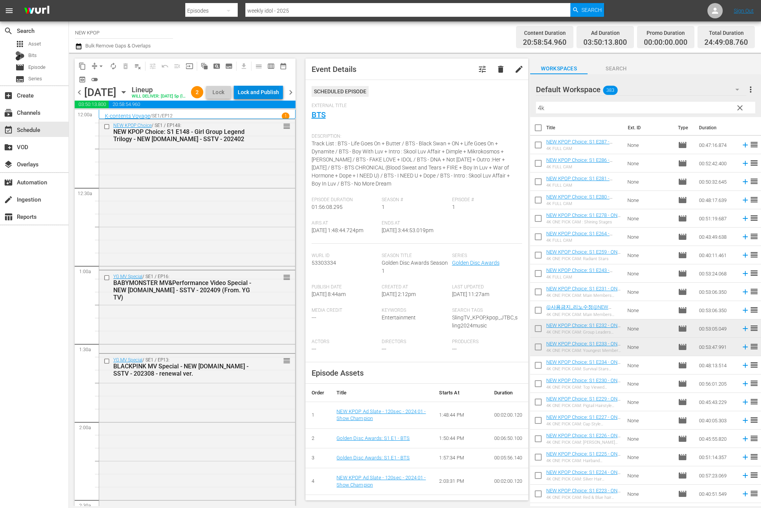
click at [255, 90] on div "Lock and Publish" at bounding box center [258, 92] width 41 height 14
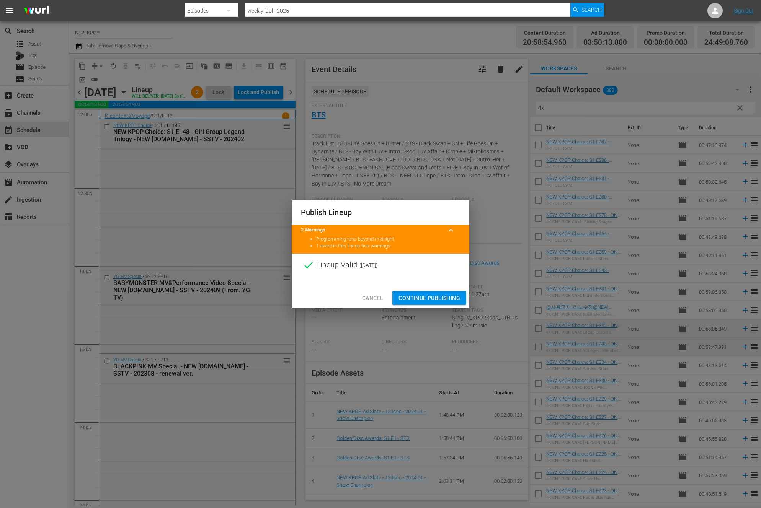
click at [410, 296] on span "Continue Publishing" at bounding box center [430, 299] width 62 height 10
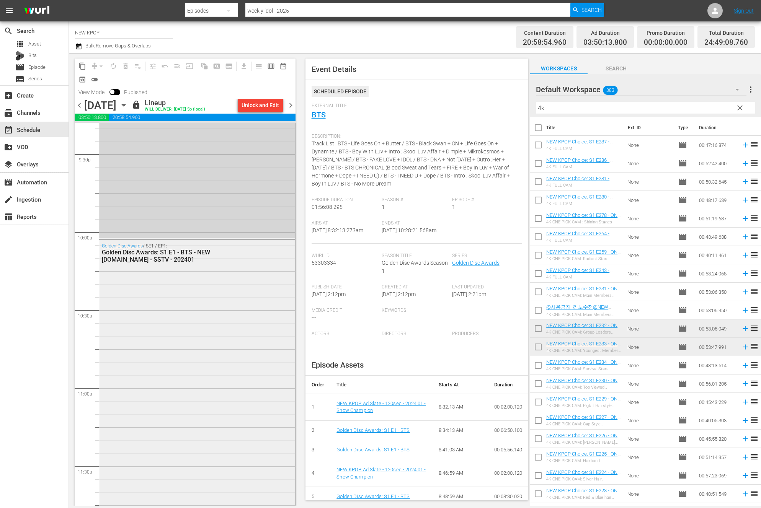
scroll to position [3315, 0]
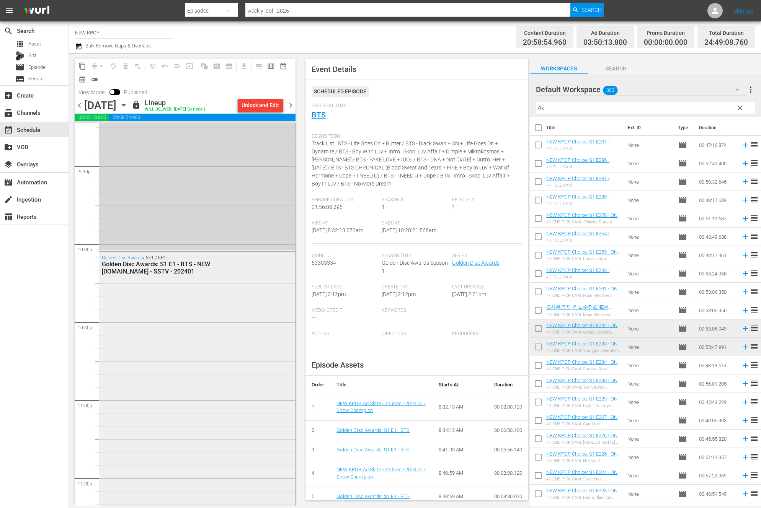
click at [173, 291] on div "Golden Disc Awards / SE1 / EP1: Golden Disc Awards: S1 E1 - BTS - NEW K.ID - SS…" at bounding box center [197, 402] width 196 height 300
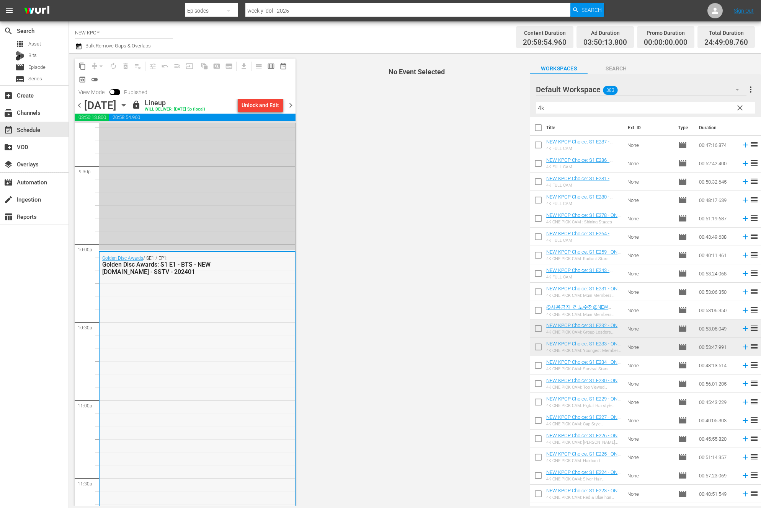
scroll to position [3293, 0]
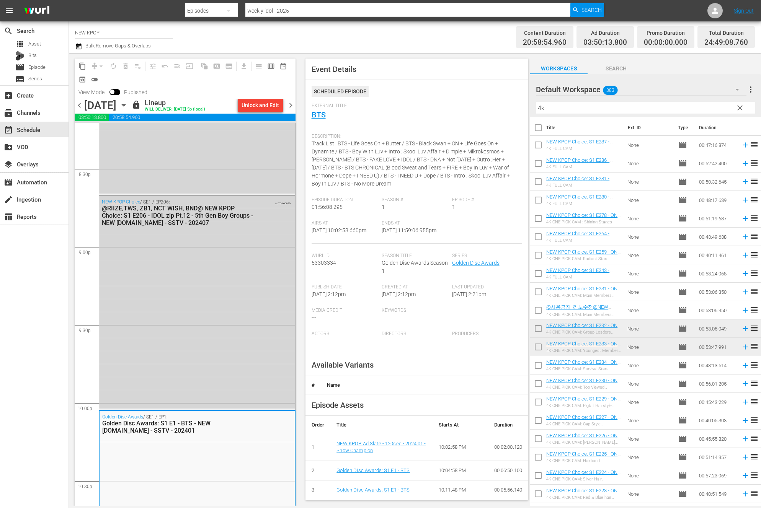
click at [136, 297] on div "NEW KPOP Choice / SE1 / EP206: @RIIZE,TWS, ZB1, NCT WISH, BND@ NEW KPOP Choice:…" at bounding box center [197, 302] width 196 height 213
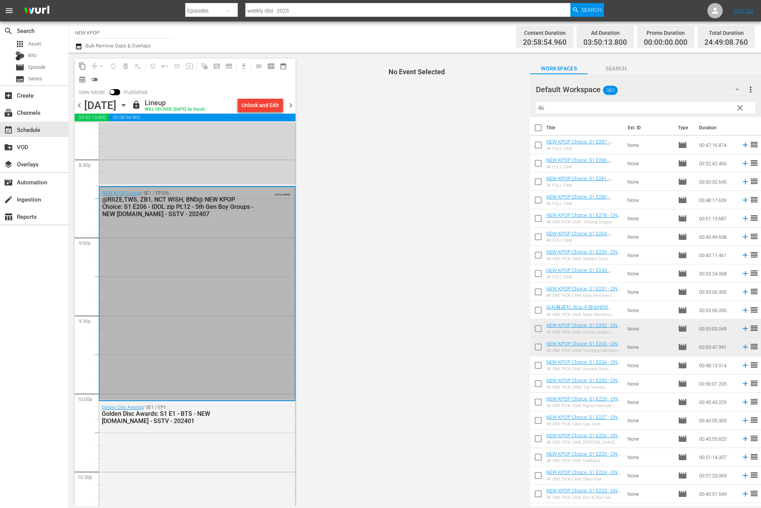
scroll to position [3503, 0]
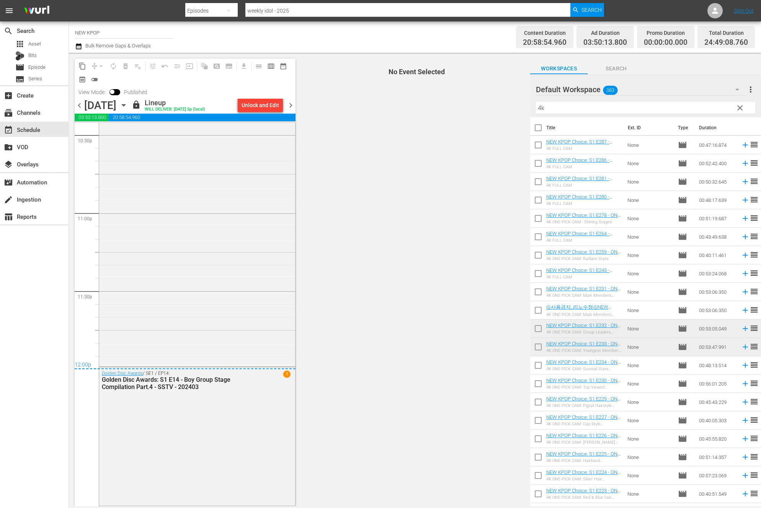
click at [134, 297] on div "Golden Disc Awards / SE1 / EP1: Golden Disc Awards: S1 E1 - BTS - NEW K.ID - SS…" at bounding box center [197, 215] width 196 height 300
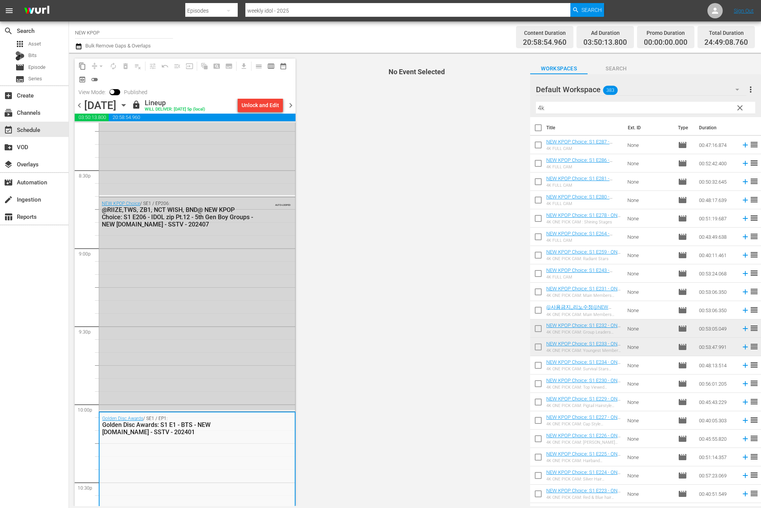
click at [134, 297] on div "NEW KPOP Choice / SE1 / EP206: @RIIZE,TWS, ZB1, NCT WISH, BND@ NEW KPOP Choice:…" at bounding box center [197, 304] width 196 height 213
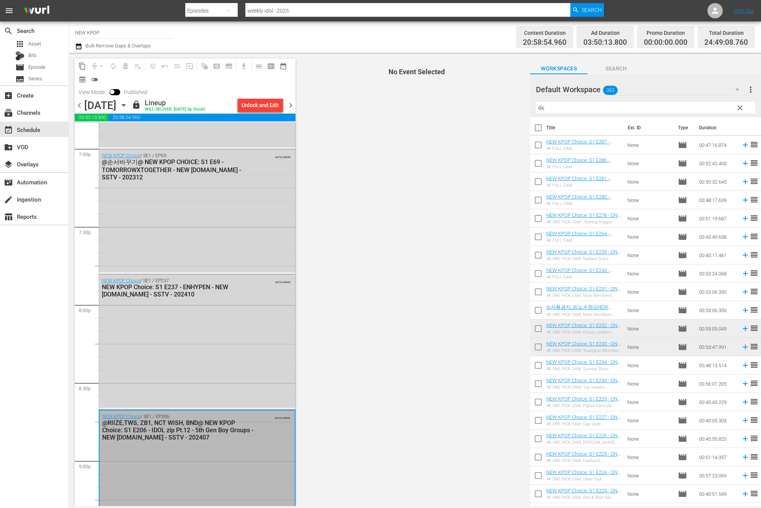
scroll to position [2723, 0]
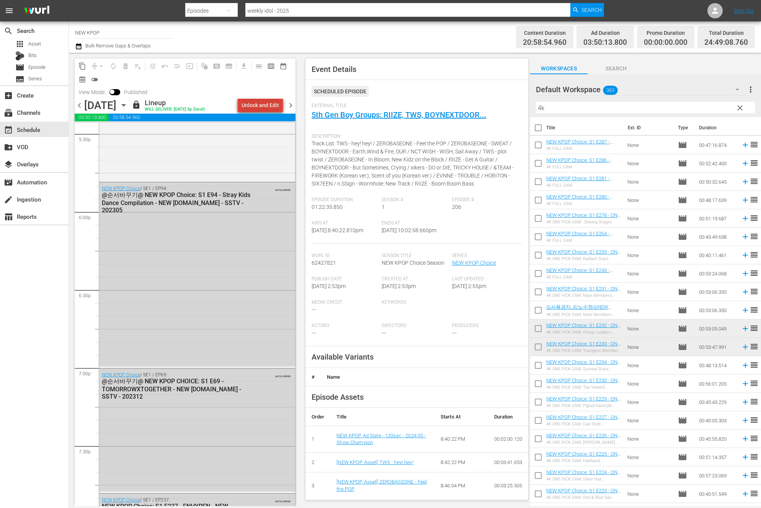
click at [269, 104] on div "Unlock and Edit" at bounding box center [261, 105] width 38 height 14
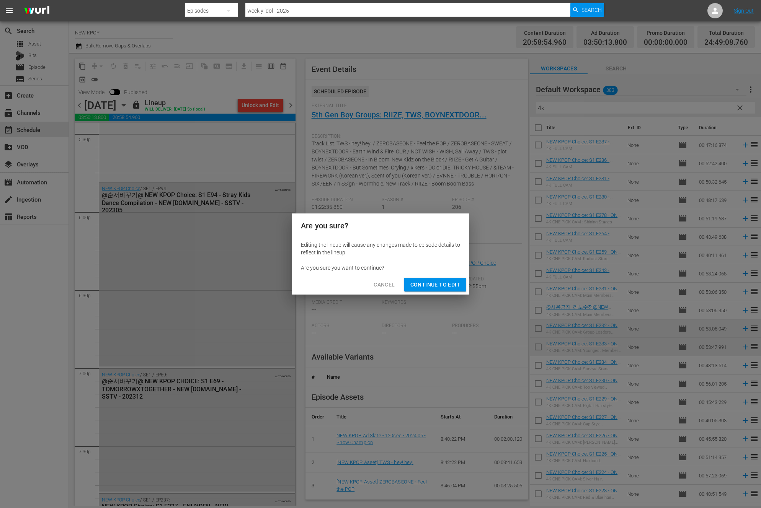
click at [437, 283] on span "Continue to Edit" at bounding box center [435, 285] width 50 height 10
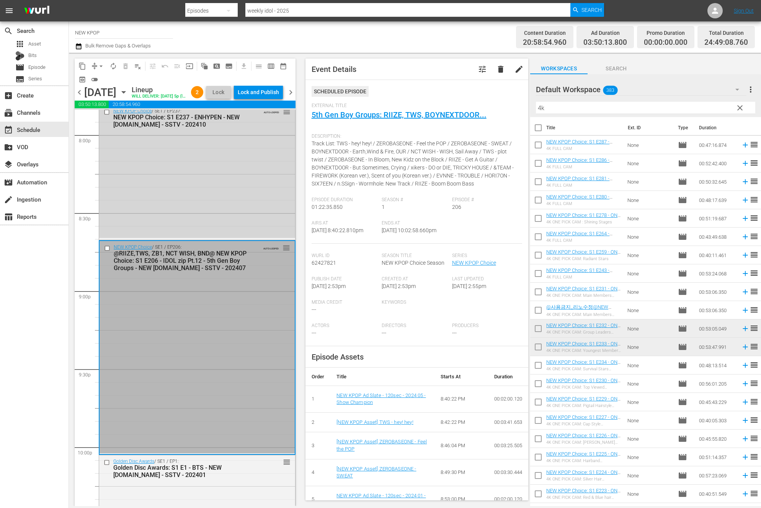
scroll to position [3267, 0]
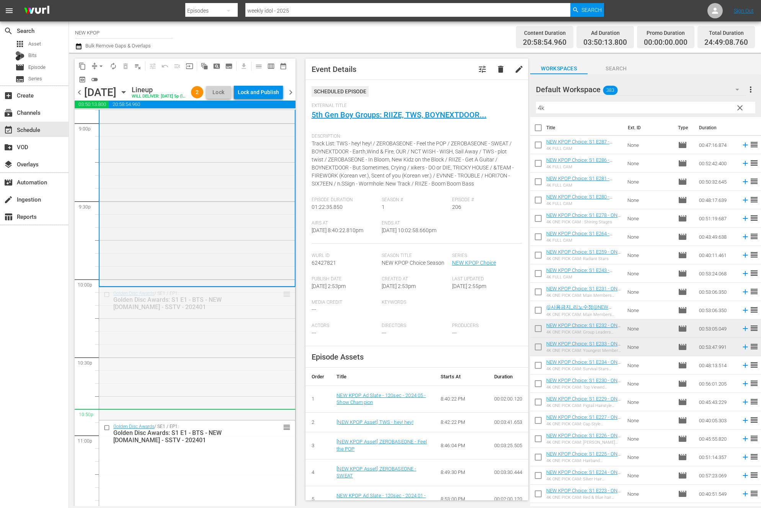
drag, startPoint x: 287, startPoint y: 306, endPoint x: 264, endPoint y: 422, distance: 118.6
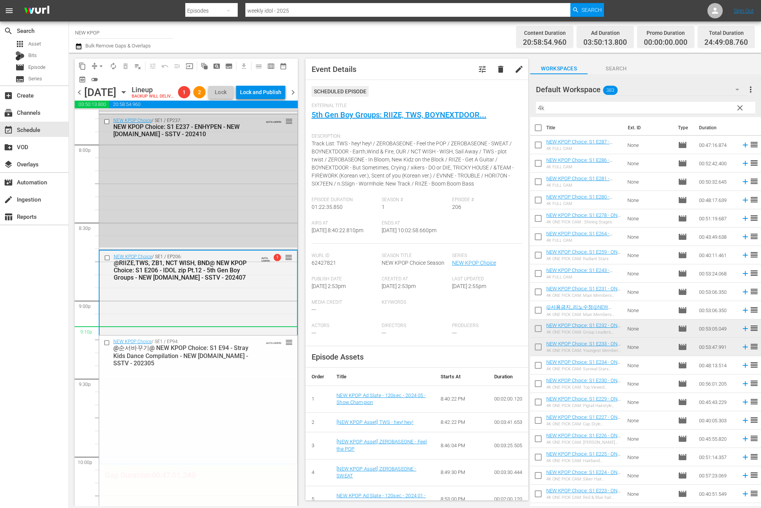
scroll to position [3384, 0]
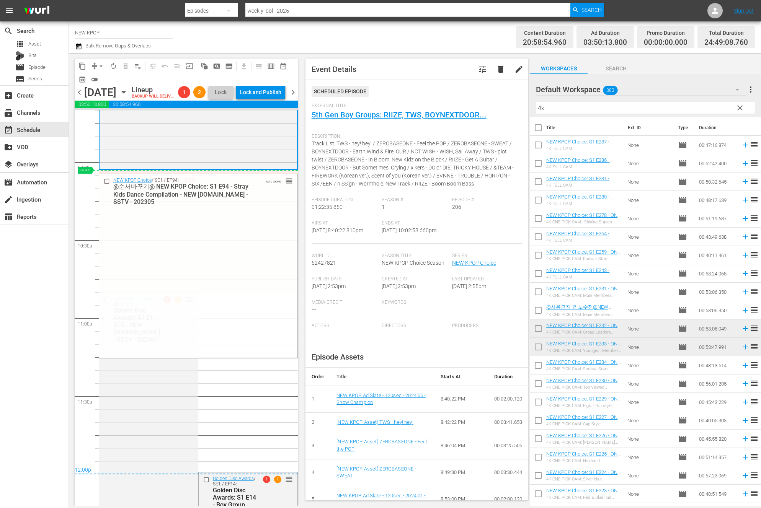
drag, startPoint x: 290, startPoint y: 199, endPoint x: 209, endPoint y: 187, distance: 81.3
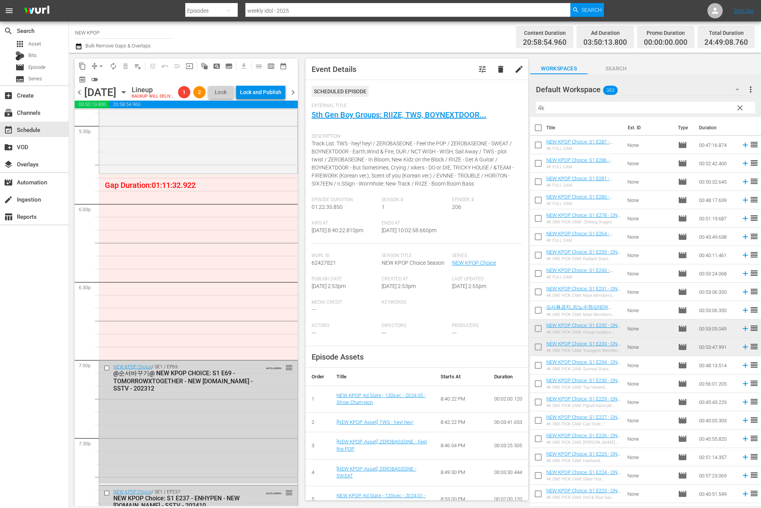
scroll to position [2485, 0]
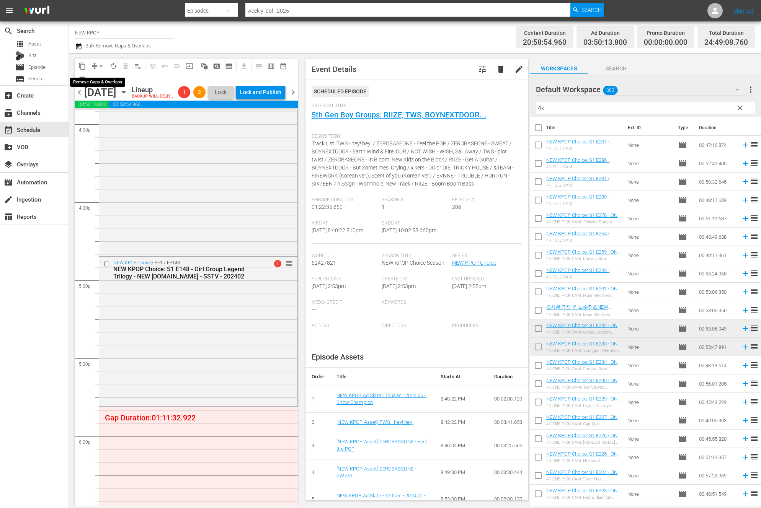
click at [101, 67] on span "arrow_drop_down" at bounding box center [101, 66] width 8 height 8
click at [106, 107] on li "Align to End of Previous Day" at bounding box center [101, 107] width 80 height 13
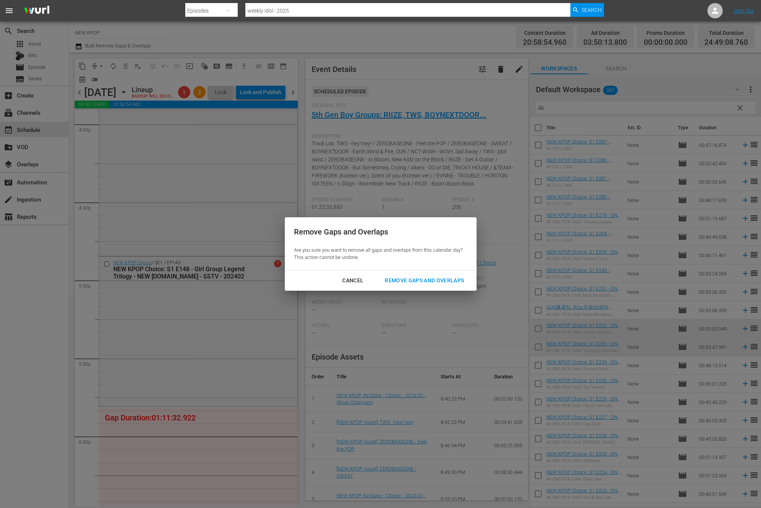
click at [424, 278] on div "Remove Gaps and Overlaps" at bounding box center [425, 281] width 92 height 10
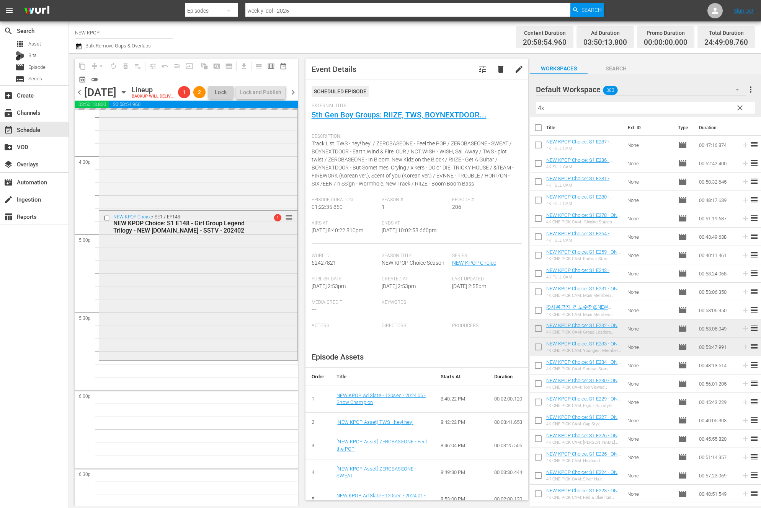
scroll to position [2535, 0]
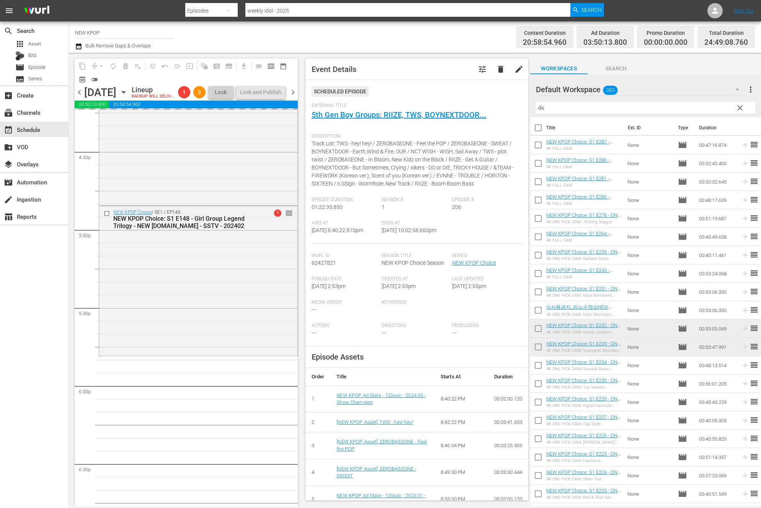
click at [71, 428] on div "content_copy compress arrow_drop_down autorenew_outlined delete_forever_outline…" at bounding box center [184, 280] width 231 height 454
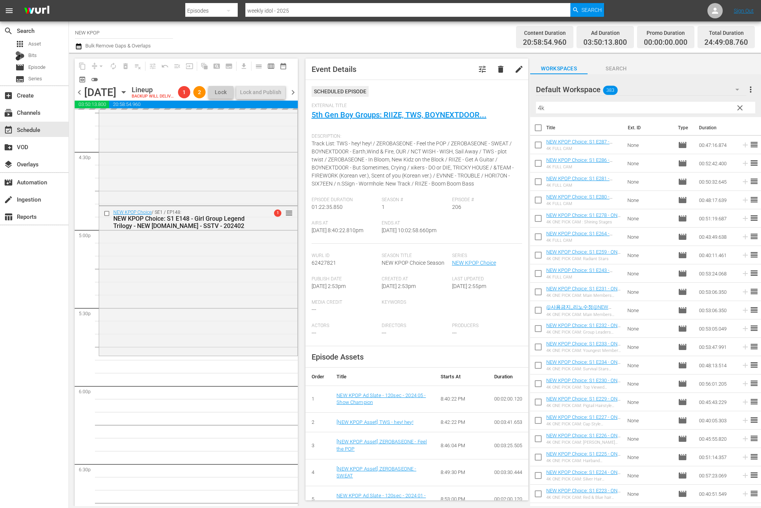
click at [28, 402] on div "search Search apps Asset Bits movie Episode subtitles Series add_box Create sub…" at bounding box center [34, 275] width 69 height 508
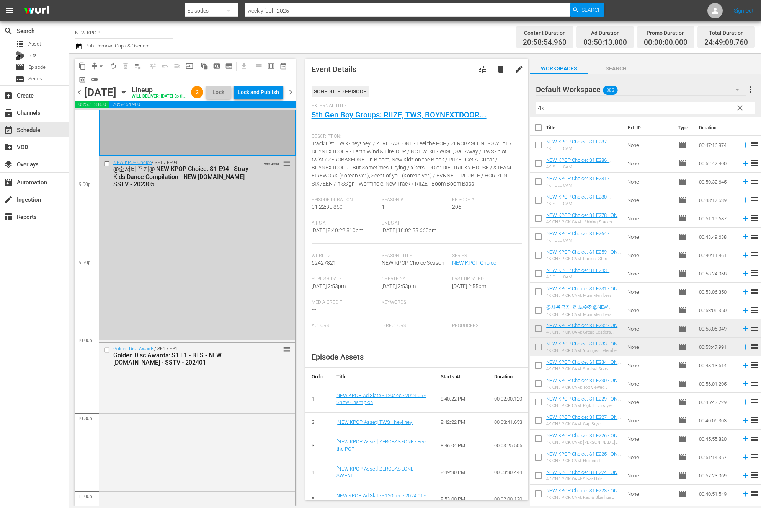
scroll to position [3502, 0]
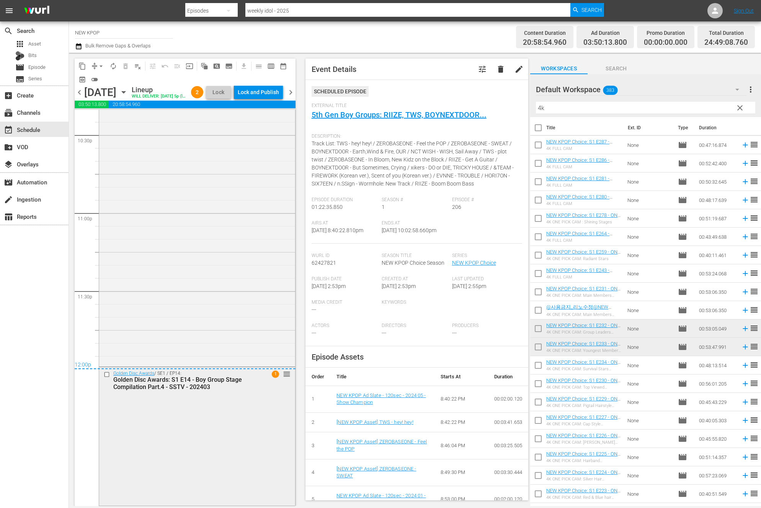
click at [149, 460] on div "Golden Disc Awards / SE1 / EP14: Golden Disc Awards: S1 E14 - Boy Group Stage C…" at bounding box center [197, 436] width 196 height 137
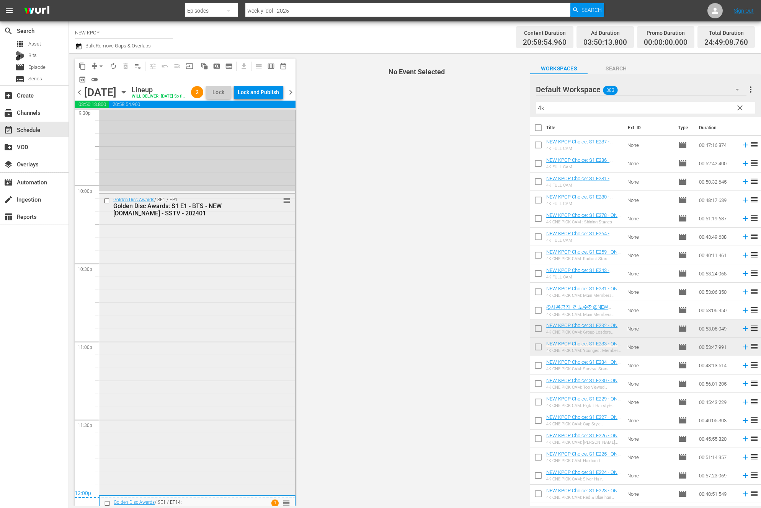
click at [160, 397] on div "Golden Disc Awards / SE1 / EP1: Golden Disc Awards: S1 E1 - BTS - NEW [DOMAIN_N…" at bounding box center [197, 344] width 196 height 300
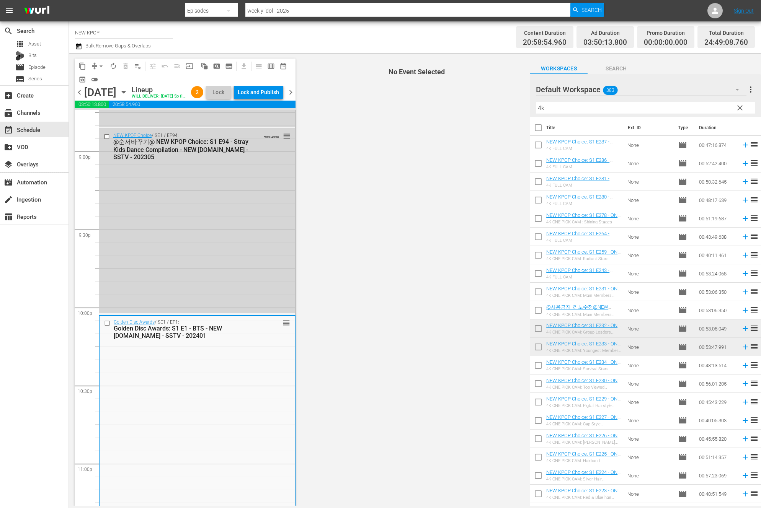
scroll to position [3164, 0]
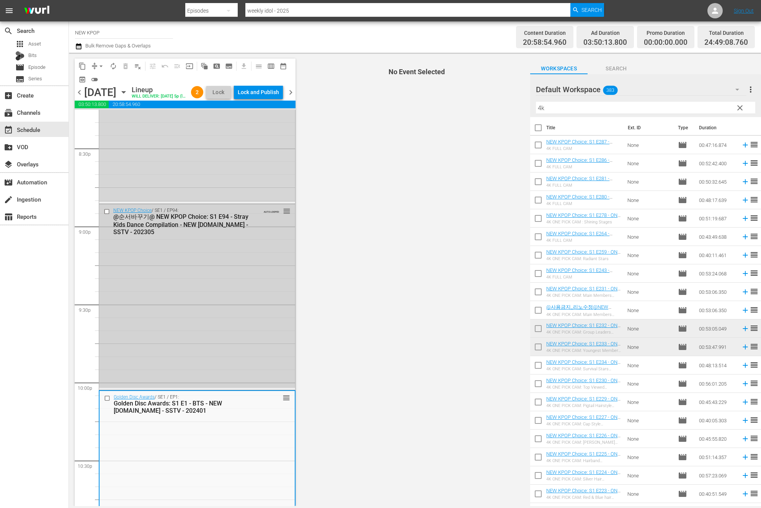
click at [162, 338] on div "NEW KPOP Choice / SE1 / EP94: @순서바꾸기@ NEW KPOP Choice: S1 E94 - Stray Kids Danc…" at bounding box center [197, 296] width 196 height 184
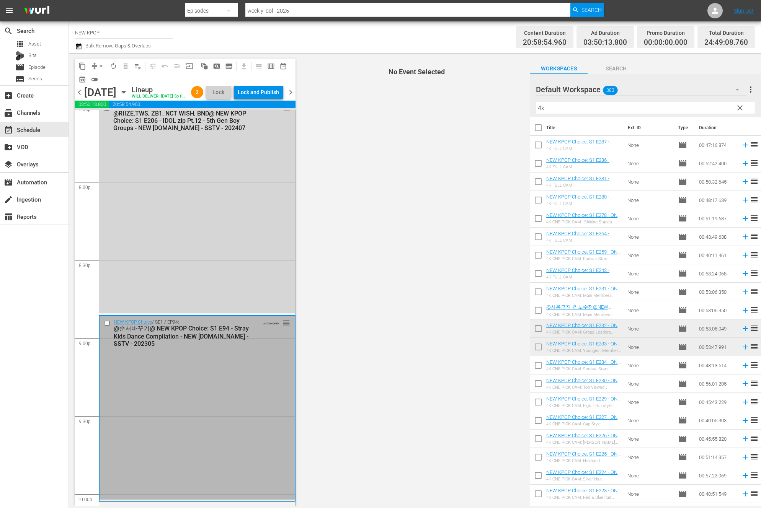
scroll to position [3040, 0]
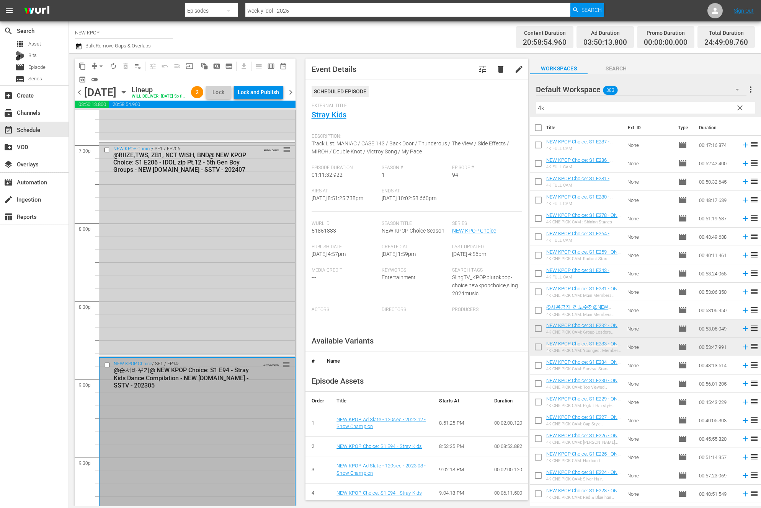
click at [146, 332] on div "NEW KPOP Choice / SE1 / EP206: @RIIZE,TWS, ZB1, NCT WISH, BND@ NEW KPOP Choice:…" at bounding box center [197, 249] width 196 height 213
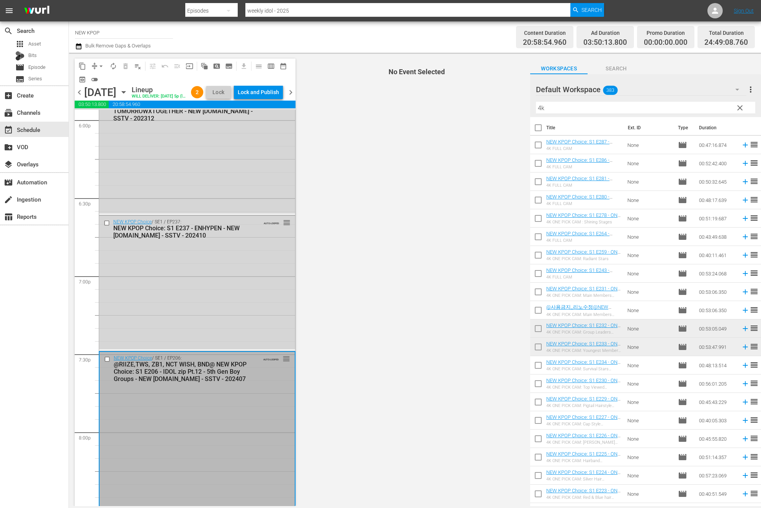
click at [146, 332] on div "NEW KPOP Choice / SE1 / EP237: NEW KPOP Choice: S1 E237 - ENHYPEN - NEW K.ID - …" at bounding box center [197, 282] width 196 height 133
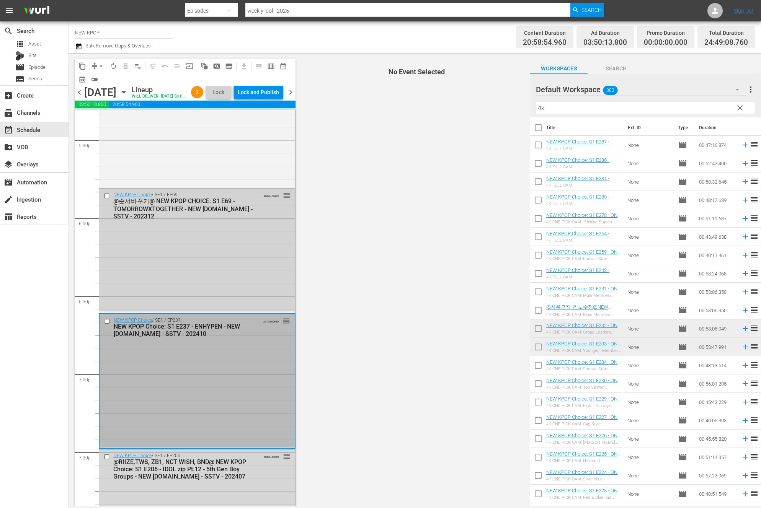
click at [150, 295] on div "NEW KPOP Choice / SE1 / EP69: @순서바꾸기@ NEW KPOP CHOICE: S1 E69 - TOMORROWXTOGETH…" at bounding box center [197, 250] width 196 height 123
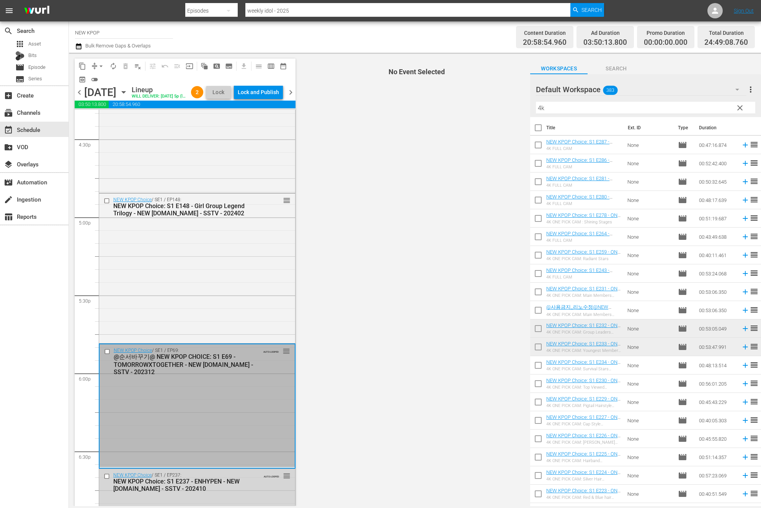
click at [150, 295] on div "NEW KPOP Choice / SE1 / EP148: NEW KPOP Choice: S1 E148 - Girl Group Legend Tri…" at bounding box center [197, 268] width 196 height 149
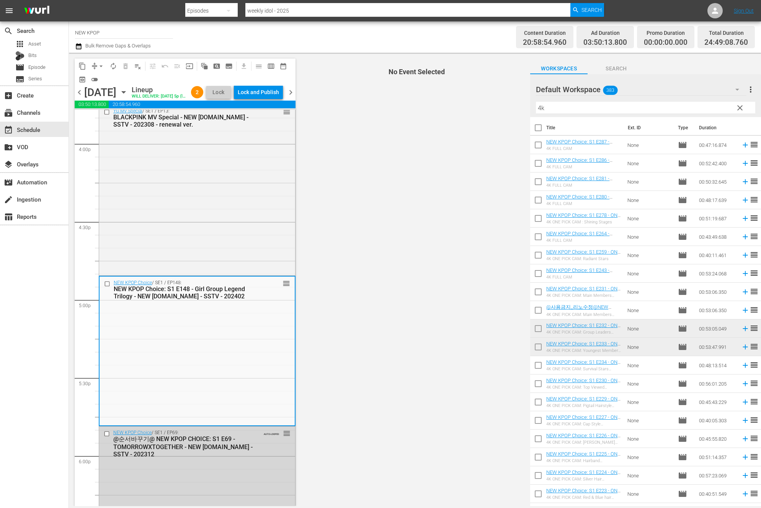
scroll to position [2444, 0]
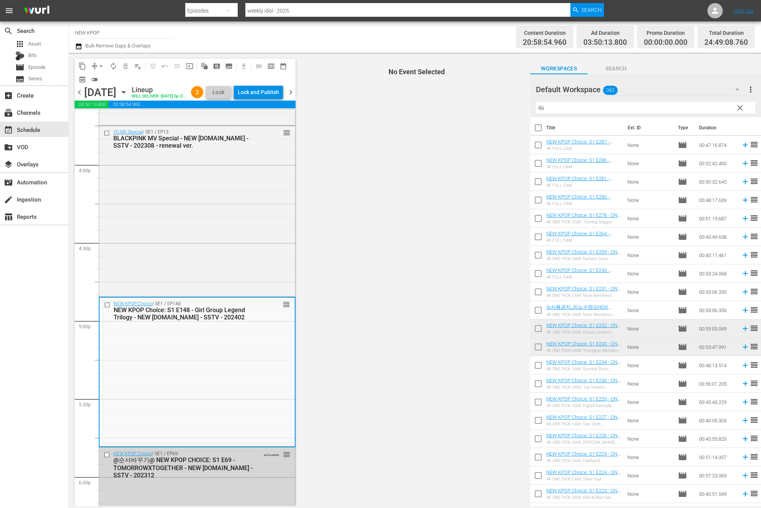
click at [150, 295] on div "YG MV Special / SE1 / EP13: BLACKPINK MV Special - NEW [DOMAIN_NAME] - SSTV - 2…" at bounding box center [197, 210] width 196 height 169
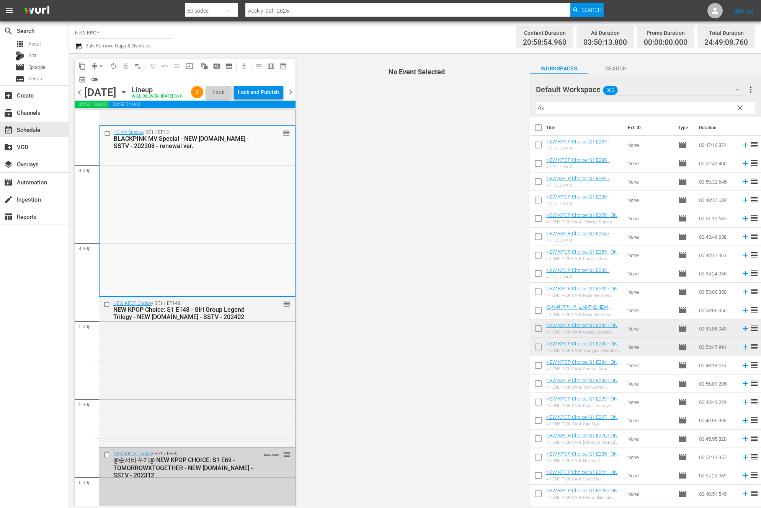
scroll to position [2164, 0]
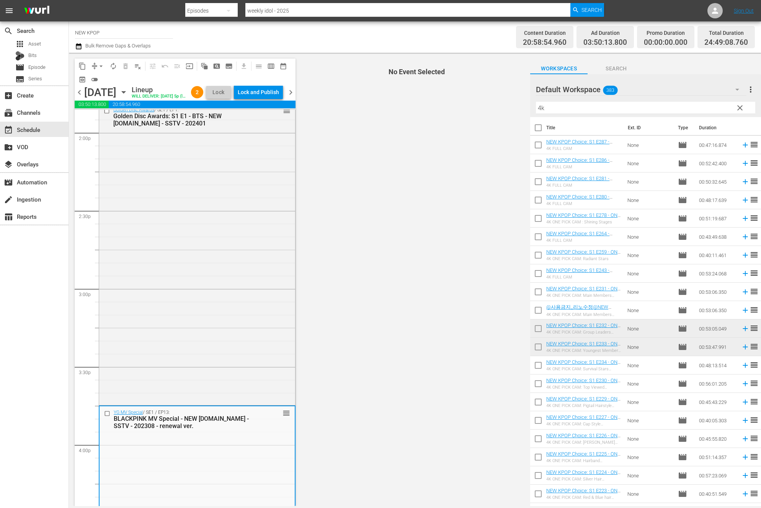
click at [150, 295] on div "Golden Disc Awards / SE1 / EP1: Golden Disc Awards: S1 E1 - BTS - NEW [DOMAIN_N…" at bounding box center [197, 254] width 196 height 300
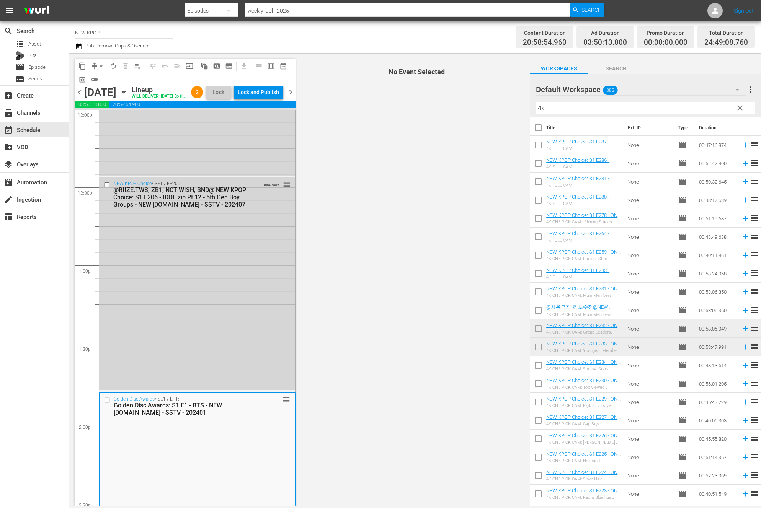
scroll to position [1854, 0]
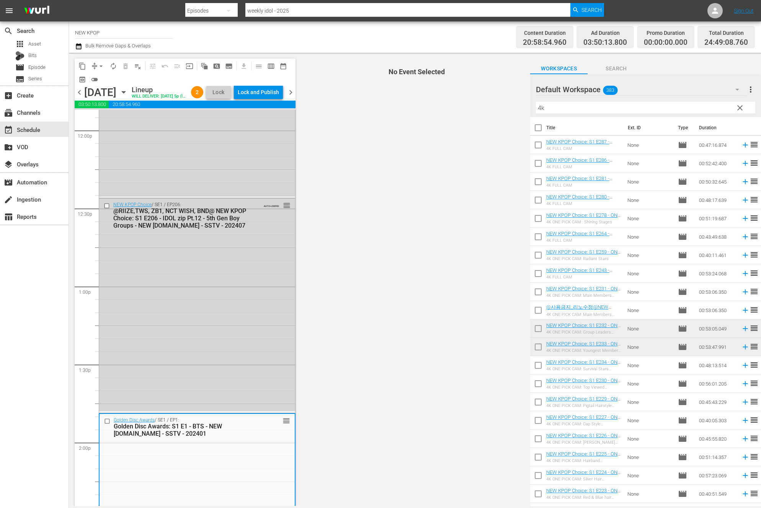
click at [150, 295] on div "NEW KPOP Choice / SE1 / EP206: @RIIZE,TWS, ZB1, NCT WISH, BND@ NEW KPOP Choice:…" at bounding box center [197, 305] width 196 height 213
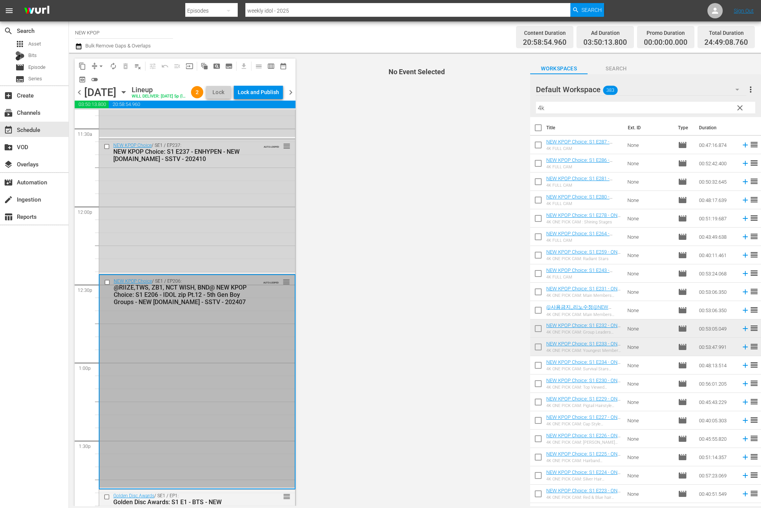
scroll to position [1692, 0]
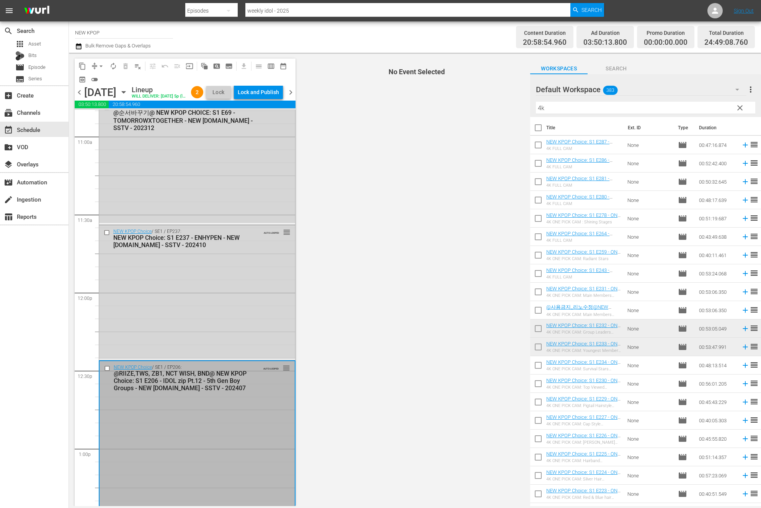
click at [146, 295] on div "NEW KPOP Choice / SE1 / EP237: NEW KPOP Choice: S1 E237 - ENHYPEN - NEW K.ID - …" at bounding box center [197, 292] width 196 height 133
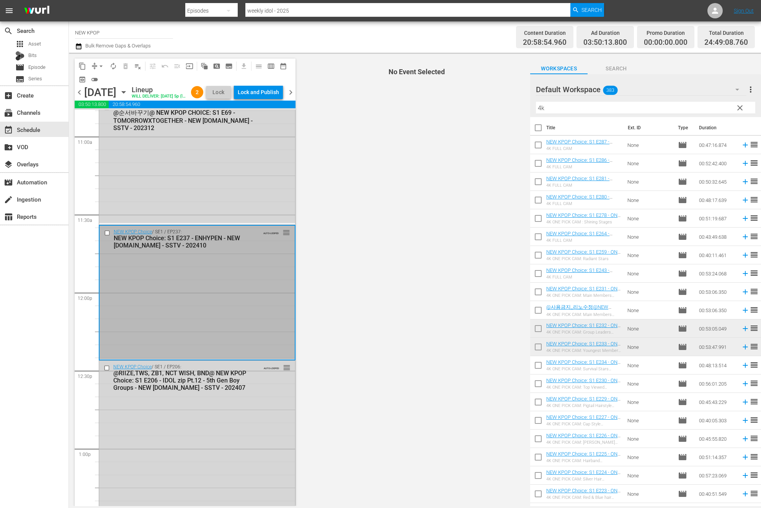
scroll to position [1518, 0]
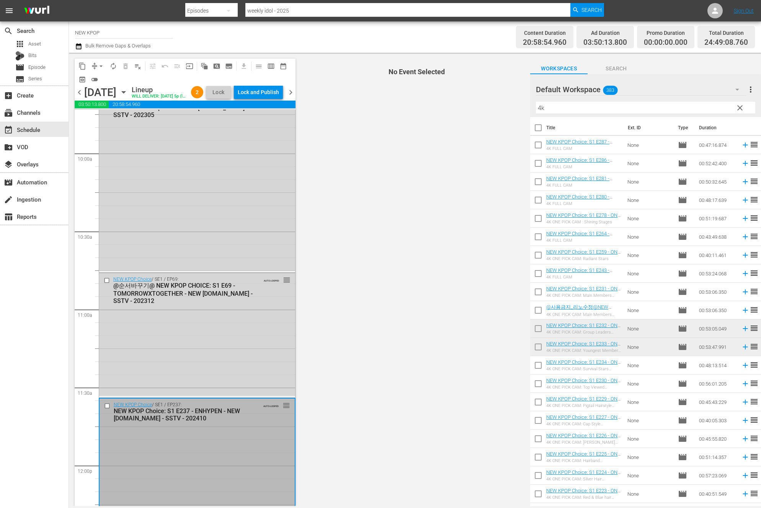
click at [146, 295] on div "@순서바꾸기@ NEW KPOP CHOICE: S1 E69 - TOMORROWXTOGETHER - NEW [DOMAIN_NAME] - SSTV …" at bounding box center [184, 293] width 143 height 23
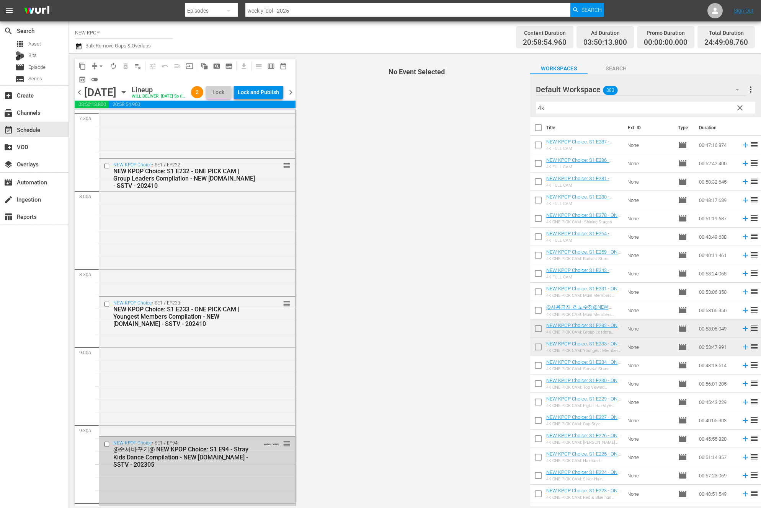
scroll to position [1353, 0]
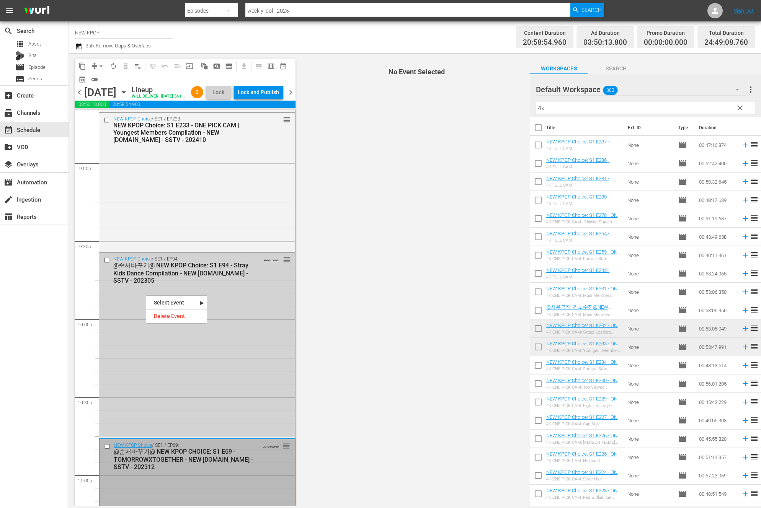
click at [235, 294] on div "NEW KPOP Choice / SE1 / EP94: @순서바꾸기@ NEW KPOP Choice: S1 E94 - Stray Kids Danc…" at bounding box center [197, 345] width 196 height 184
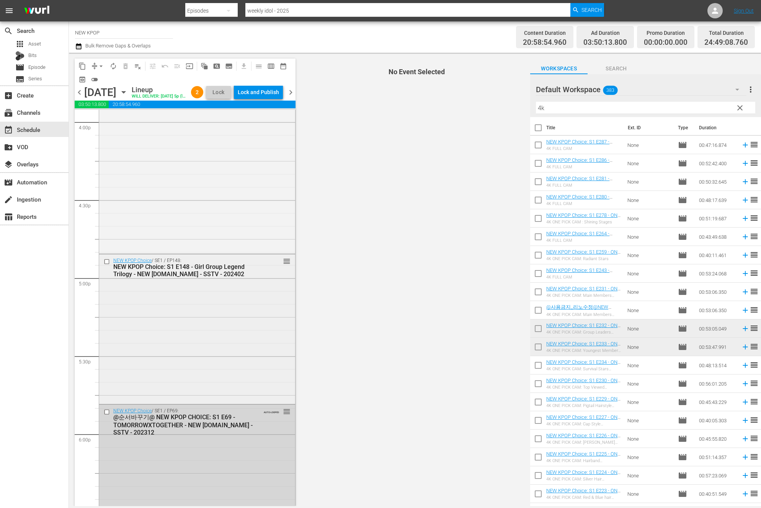
scroll to position [2511, 0]
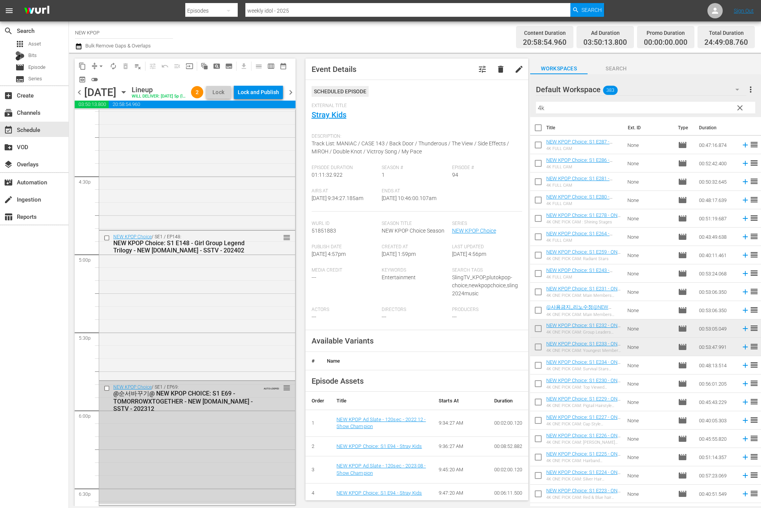
click at [205, 433] on div "NEW KPOP Choice / SE1 / EP69: @순서바꾸기@ NEW KPOP CHOICE: S1 E69 - TOMORROWXTOGETH…" at bounding box center [197, 442] width 196 height 123
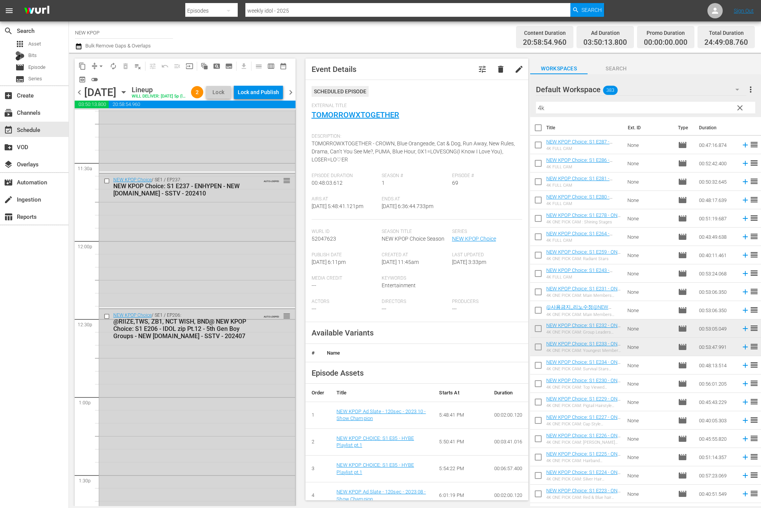
scroll to position [2138, 0]
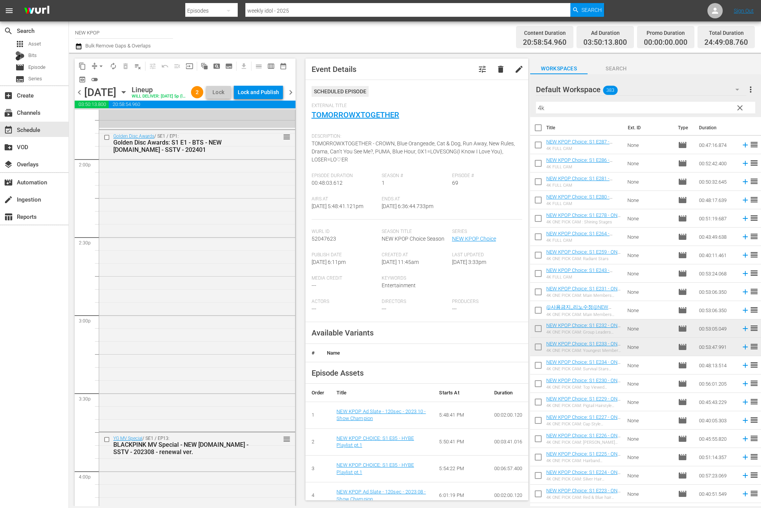
click at [230, 288] on div "Golden Disc Awards / SE1 / EP1: Golden Disc Awards: S1 E1 - BTS - NEW [DOMAIN_N…" at bounding box center [197, 280] width 196 height 300
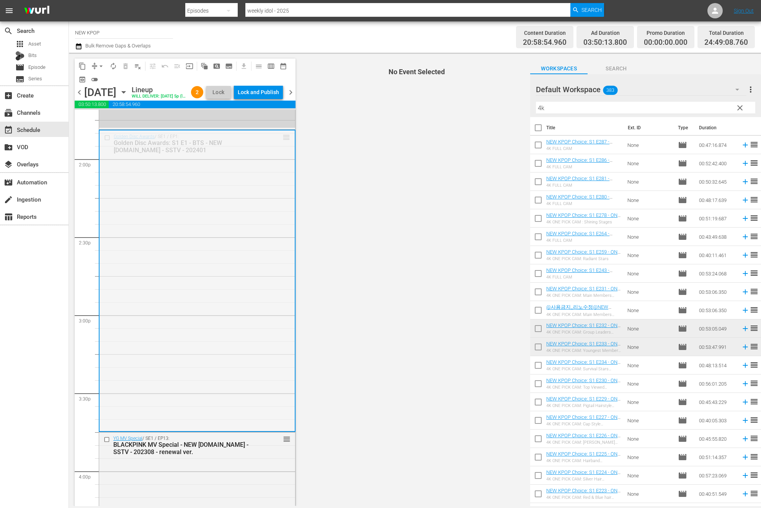
drag, startPoint x: 286, startPoint y: 148, endPoint x: 256, endPoint y: 263, distance: 119.1
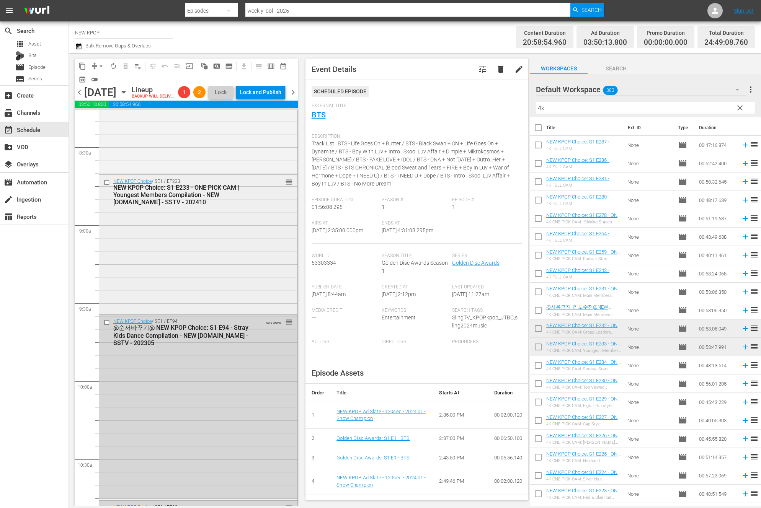
scroll to position [1347, 0]
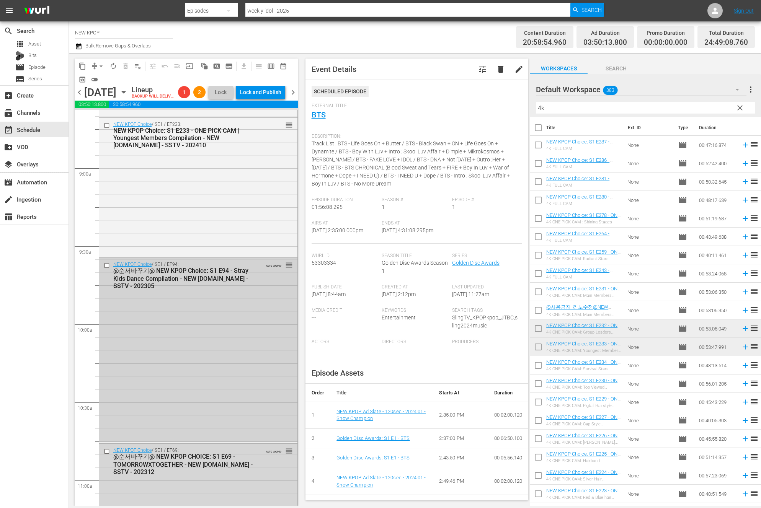
click at [271, 284] on div "NEW KPOP Choice / SE1 / EP94: @순서바꾸기@ NEW KPOP Choice: S1 E94 - Stray Kids Danc…" at bounding box center [198, 275] width 198 height 34
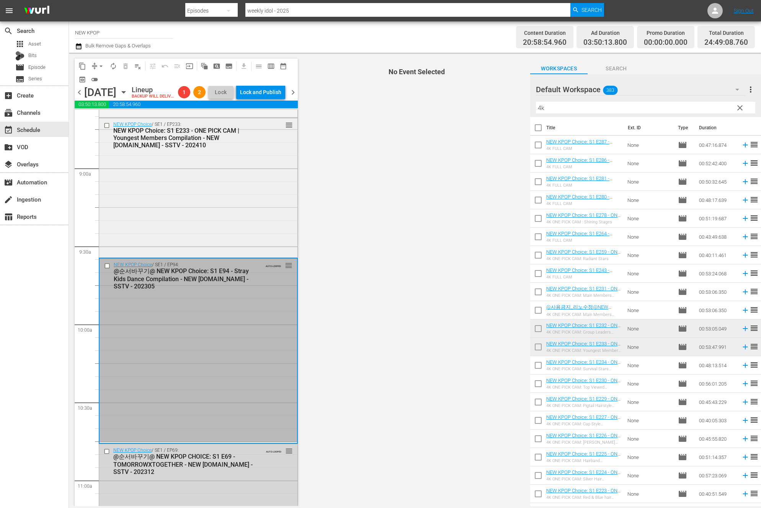
click at [250, 240] on div "NEW KPOP Choice / SE1 / EP233: NEW KPOP Choice: S1 E233 - ONE PICK CAM | Younge…" at bounding box center [198, 187] width 198 height 138
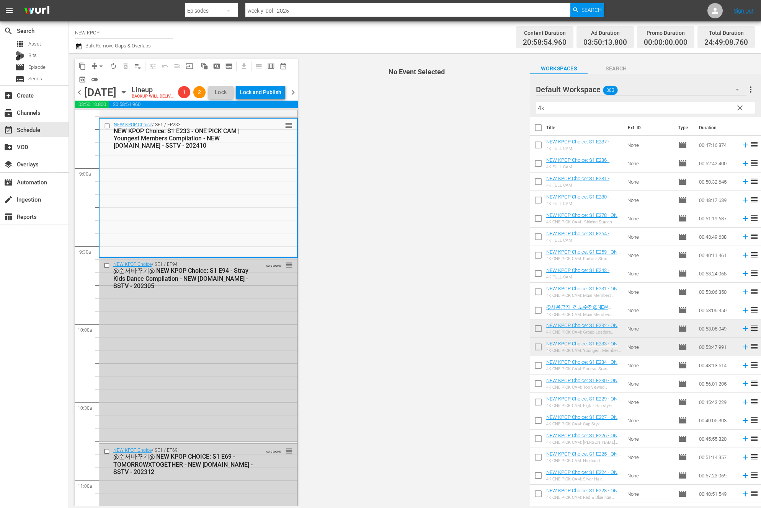
click at [250, 240] on div "NEW KPOP Choice / SE1 / EP233: NEW KPOP Choice: S1 E233 - ONE PICK CAM | Younge…" at bounding box center [199, 188] width 198 height 138
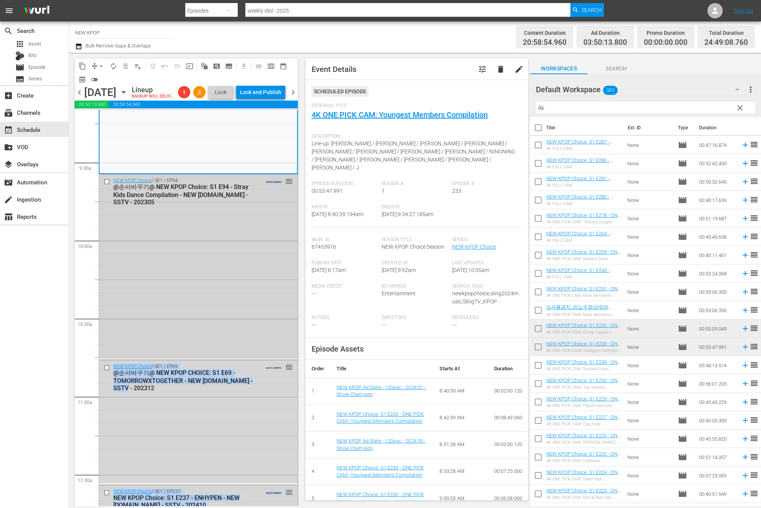
scroll to position [1479, 0]
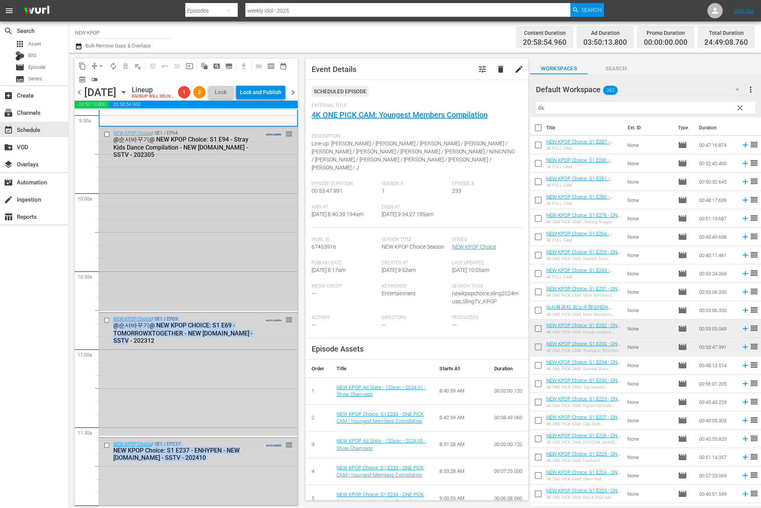
click at [186, 327] on div "Golden Disc Awards / SE1 / EP1: Golden Disc Awards: S1 E1 - BTS - NEW K.ID - SS…" at bounding box center [198, 505] width 199 height 3749
click at [191, 238] on div "NEW KPOP Choice / SE1 / EP94: @순서바꾸기@ NEW KPOP Choice: S1 E94 - Stray Kids Danc…" at bounding box center [198, 219] width 198 height 184
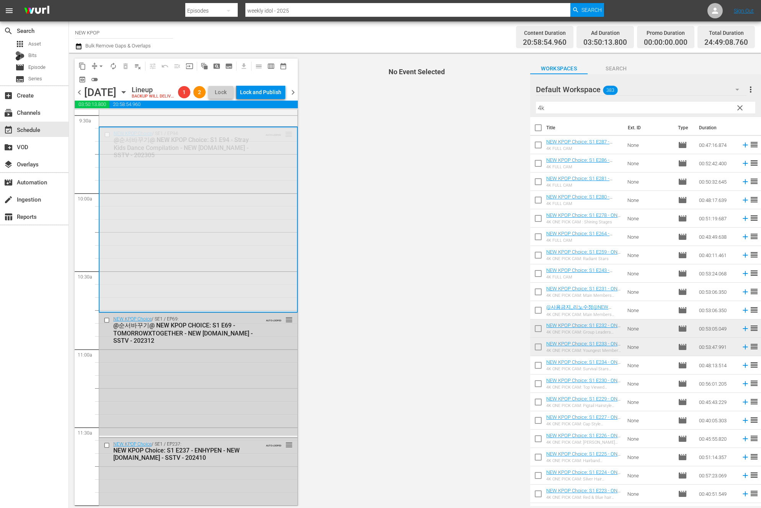
scroll to position [2067, 0]
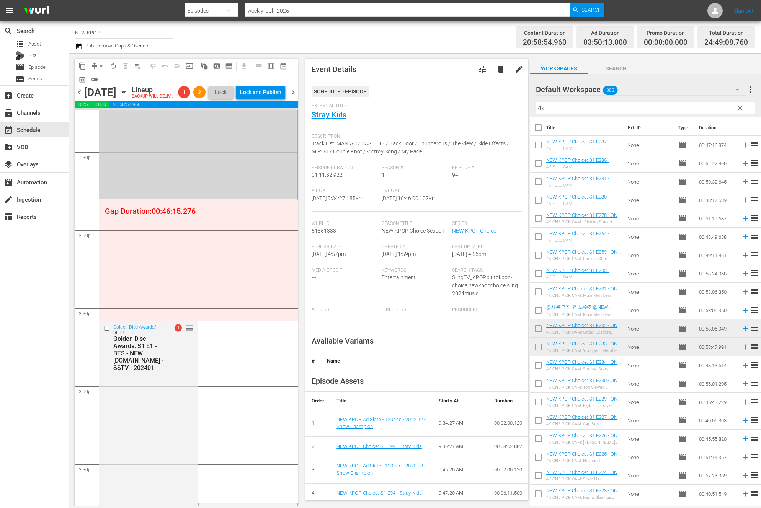
drag, startPoint x: 288, startPoint y: 145, endPoint x: 255, endPoint y: 219, distance: 80.5
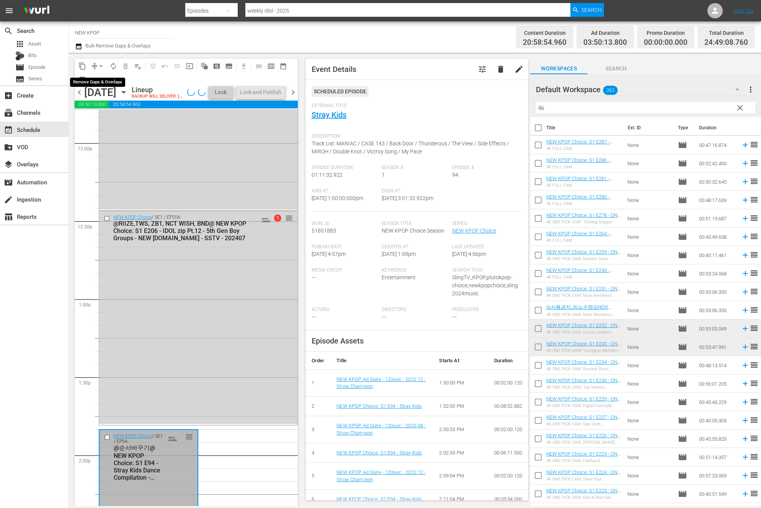
scroll to position [1854, 0]
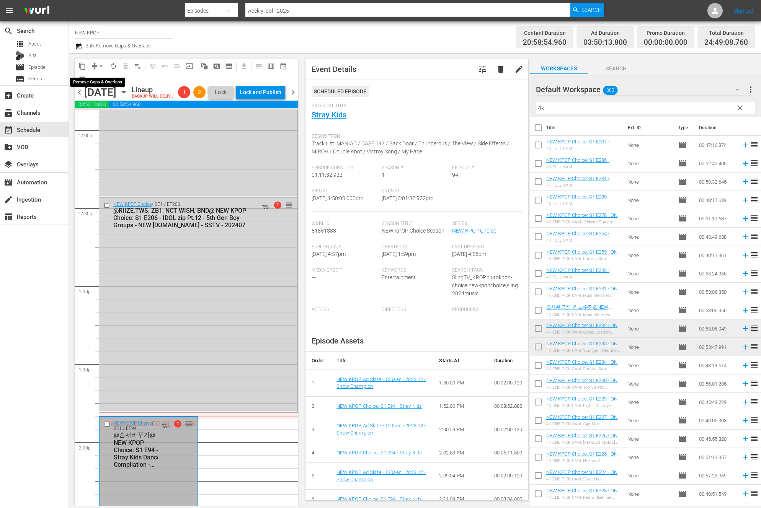
click at [99, 67] on span "arrow_drop_down" at bounding box center [101, 66] width 8 height 8
click at [109, 110] on li "Align to End of Previous Day" at bounding box center [101, 107] width 80 height 13
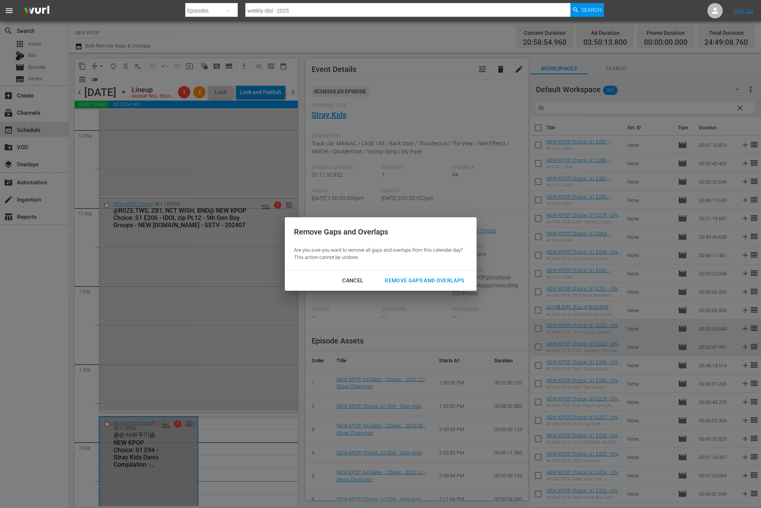
click at [409, 277] on div "Remove Gaps and Overlaps" at bounding box center [425, 281] width 92 height 10
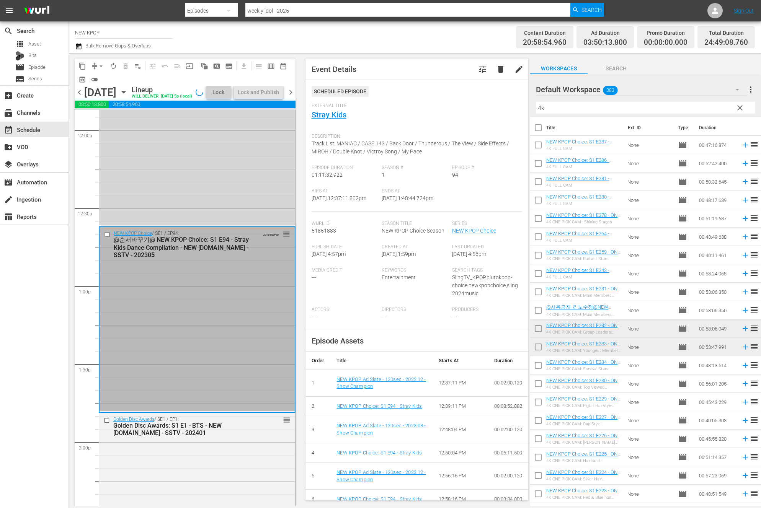
scroll to position [1841, 0]
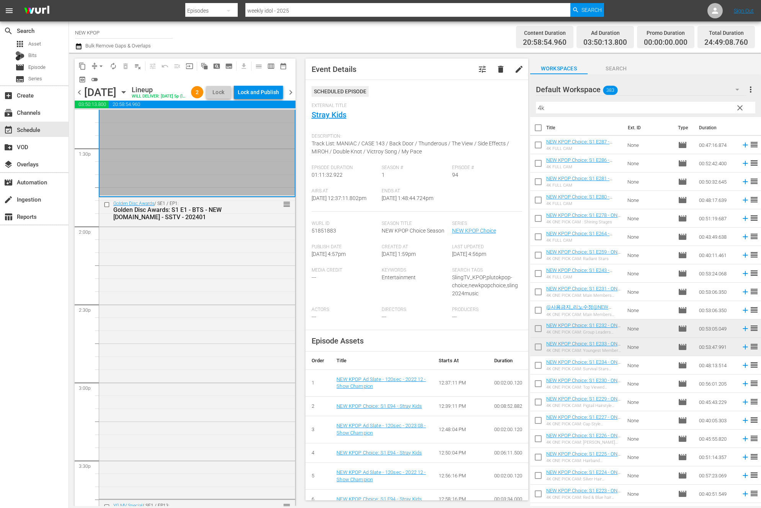
click at [108, 351] on div "Golden Disc Awards / SE1 / EP1: Golden Disc Awards: S1 E1 - BTS - NEW [DOMAIN_N…" at bounding box center [197, 348] width 196 height 300
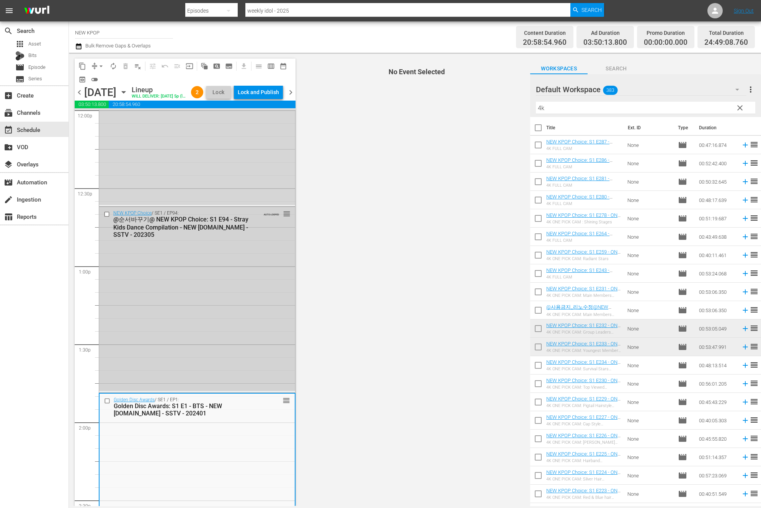
scroll to position [1907, 0]
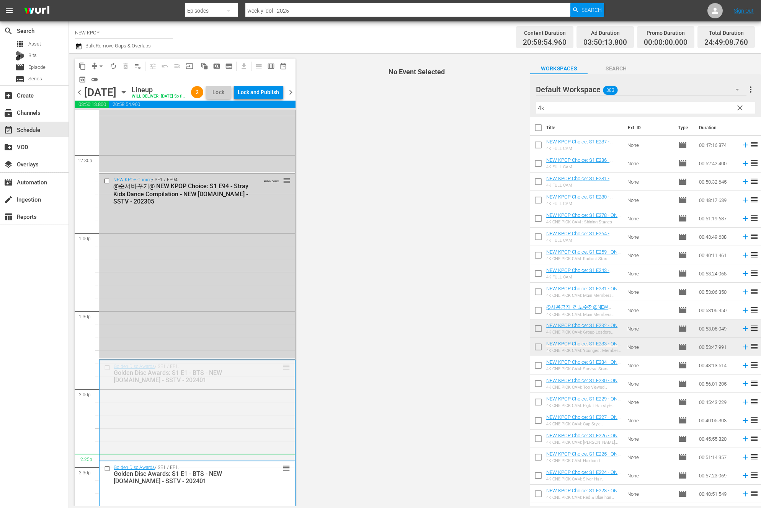
drag, startPoint x: 291, startPoint y: 381, endPoint x: 243, endPoint y: 481, distance: 110.8
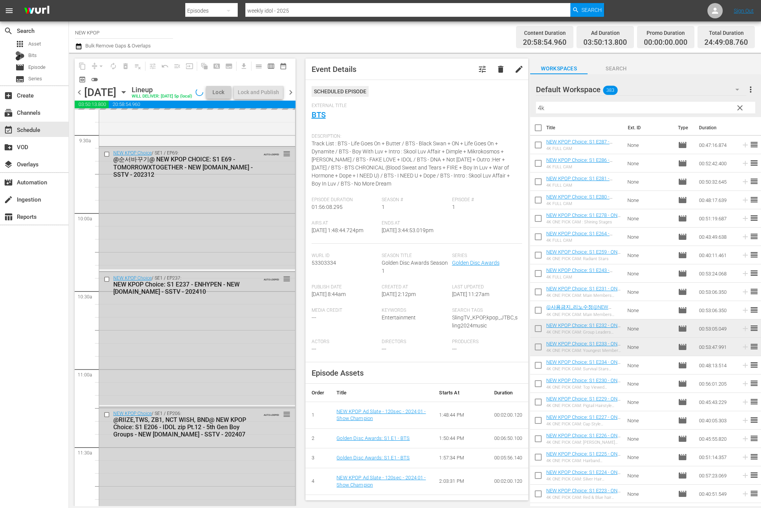
scroll to position [1432, 0]
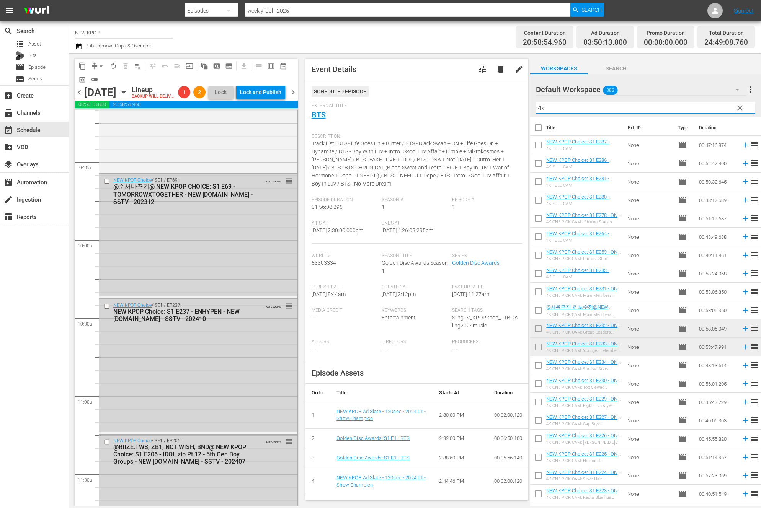
drag, startPoint x: 538, startPoint y: 109, endPoint x: 516, endPoint y: 109, distance: 22.6
click at [516, 109] on div "content_copy compress arrow_drop_down autorenew_outlined delete_forever_outline…" at bounding box center [415, 280] width 692 height 454
click at [548, 108] on input "4k" at bounding box center [645, 108] width 219 height 12
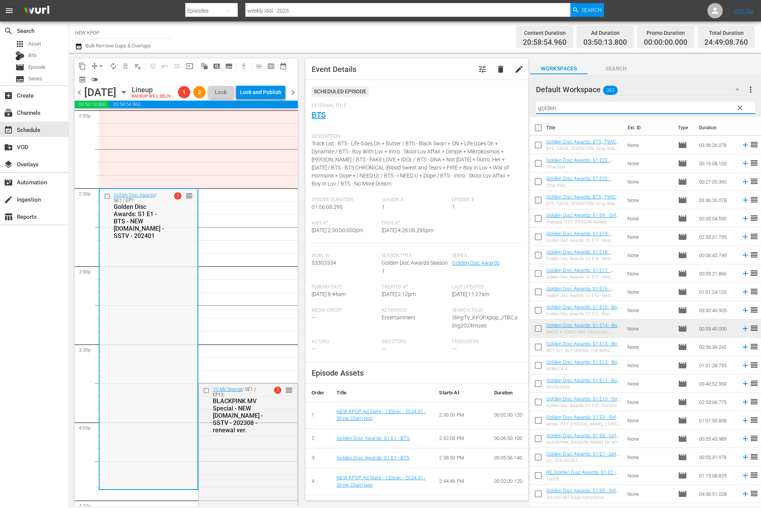
scroll to position [2109, 0]
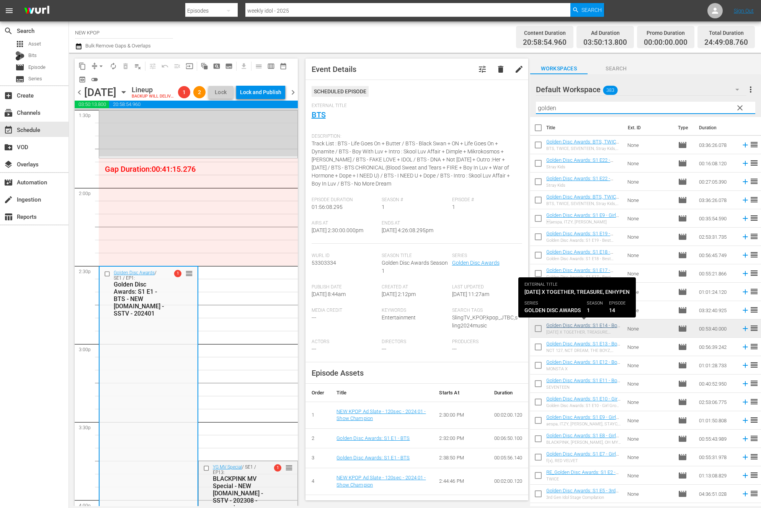
type input "golden"
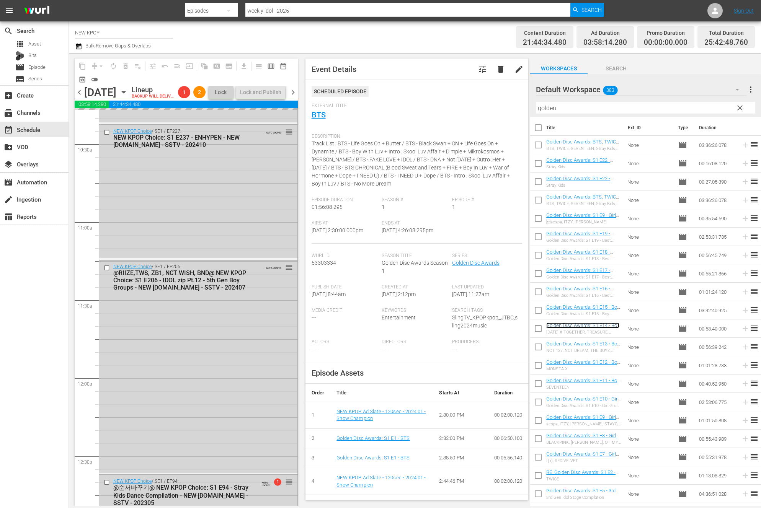
scroll to position [1456, 0]
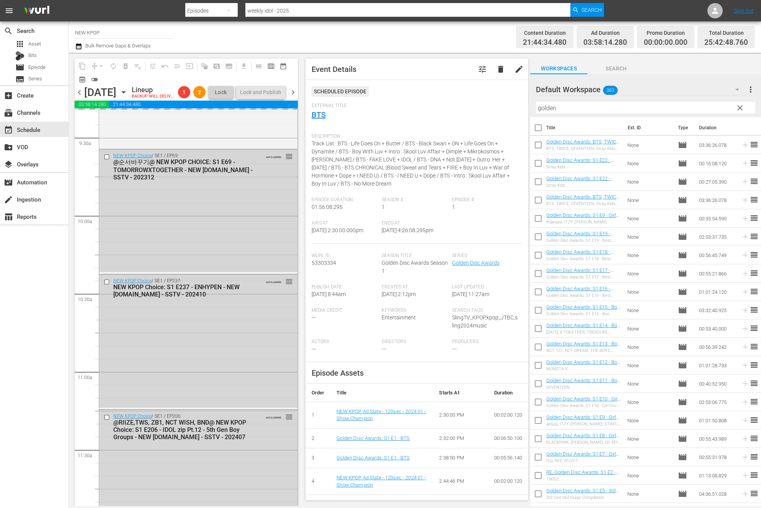
click at [190, 321] on div "NEW KPOP Choice / SE1 / EP237: NEW KPOP Choice: S1 E237 - ENHYPEN - NEW K.ID - …" at bounding box center [198, 341] width 198 height 133
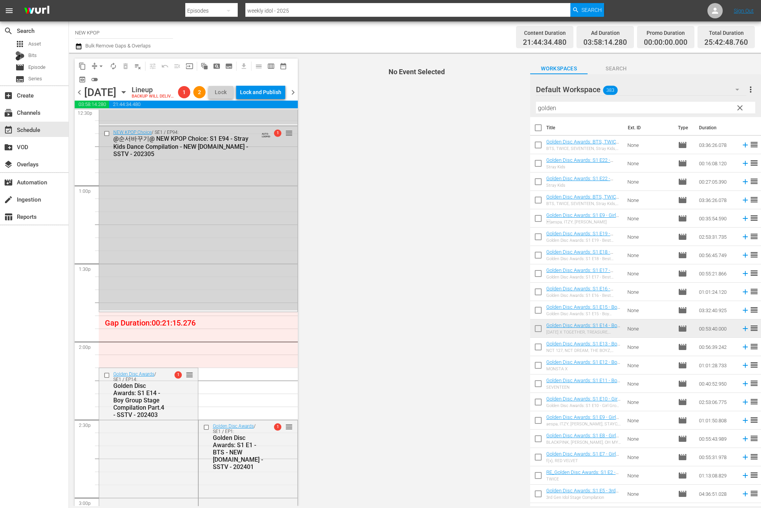
scroll to position [1981, 0]
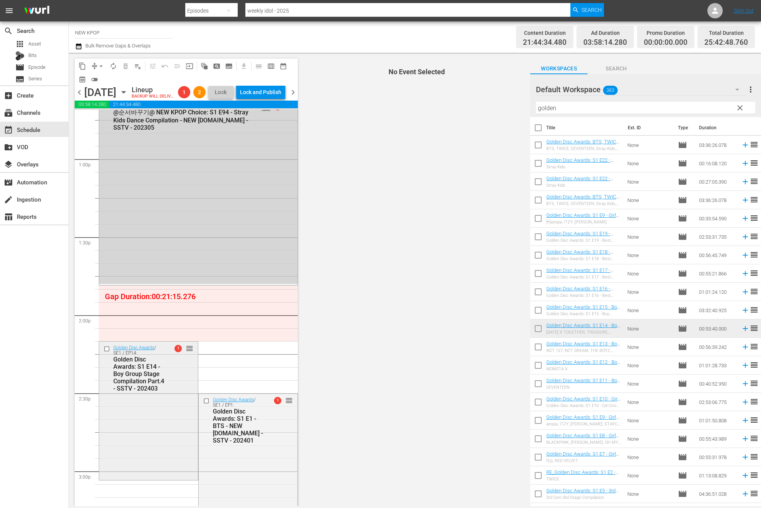
click at [144, 450] on div "Golden Disc Awards / SE1 / EP14: Golden Disc Awards: S1 E14 - Boy Group Stage C…" at bounding box center [148, 410] width 99 height 137
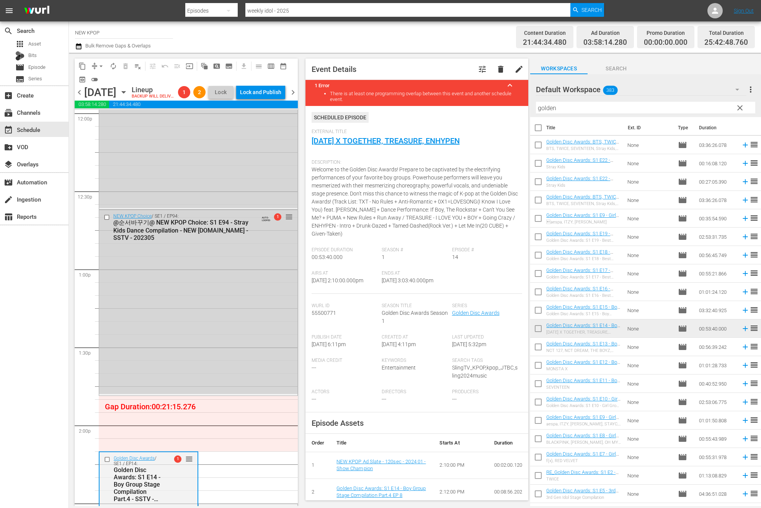
scroll to position [2009, 0]
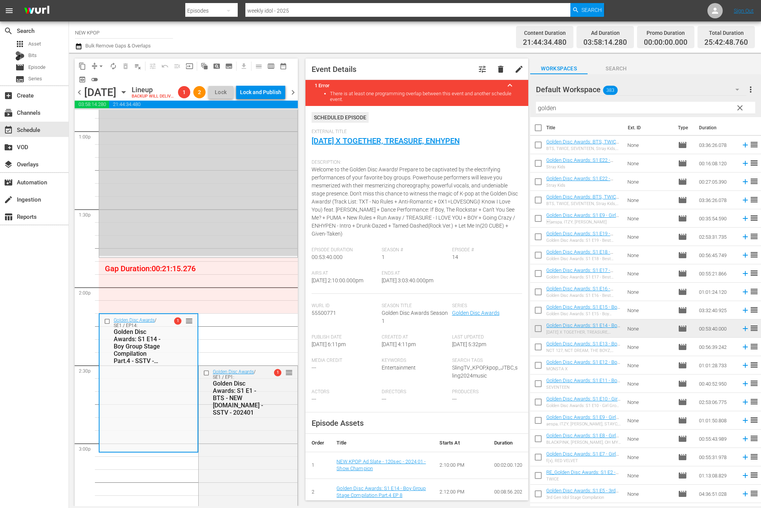
drag, startPoint x: 289, startPoint y: 219, endPoint x: 209, endPoint y: 279, distance: 100.4
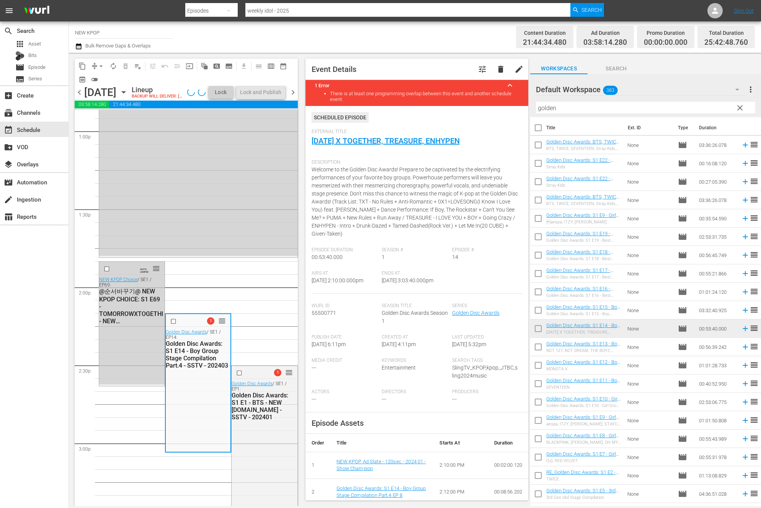
scroll to position [2022, 0]
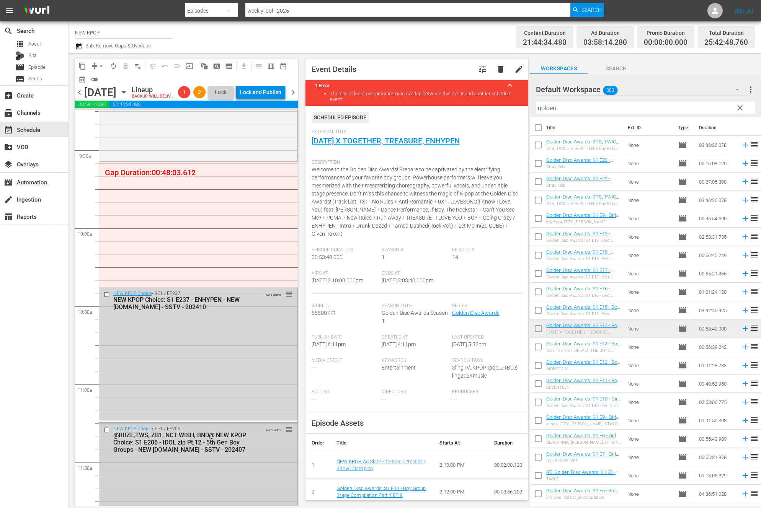
scroll to position [1391, 0]
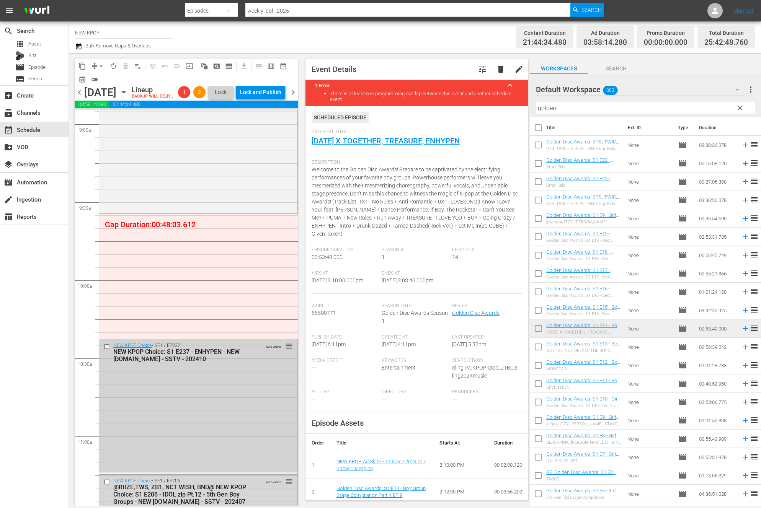
click at [239, 388] on div "NEW KPOP Choice / SE1 / EP237: NEW KPOP Choice: S1 E237 - ENHYPEN - NEW K.ID - …" at bounding box center [198, 406] width 198 height 133
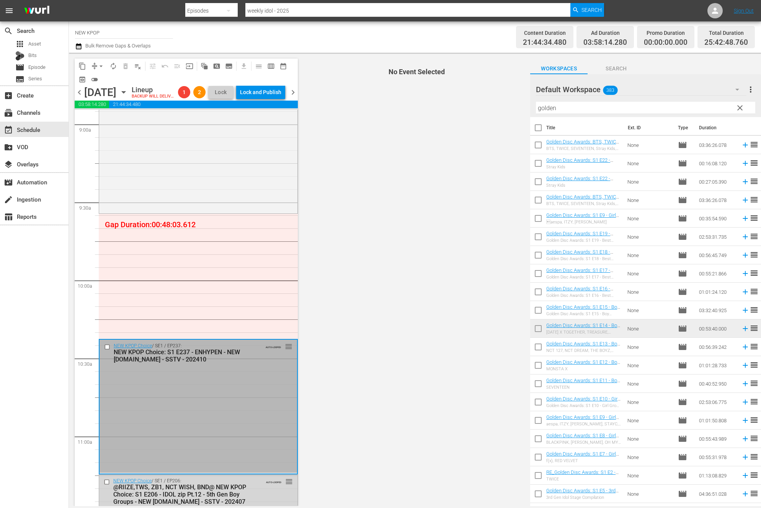
scroll to position [1253, 0]
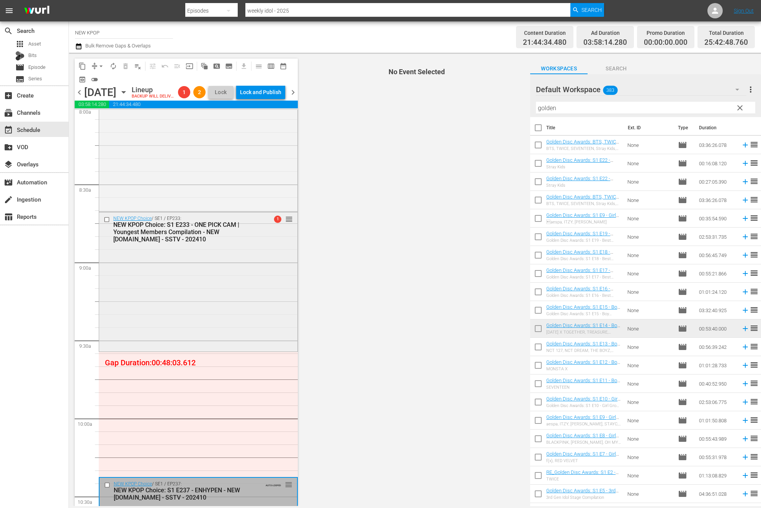
click at [188, 306] on div "NEW KPOP Choice / SE1 / EP233: NEW KPOP Choice: S1 E233 - ONE PICK CAM | Younge…" at bounding box center [198, 281] width 198 height 138
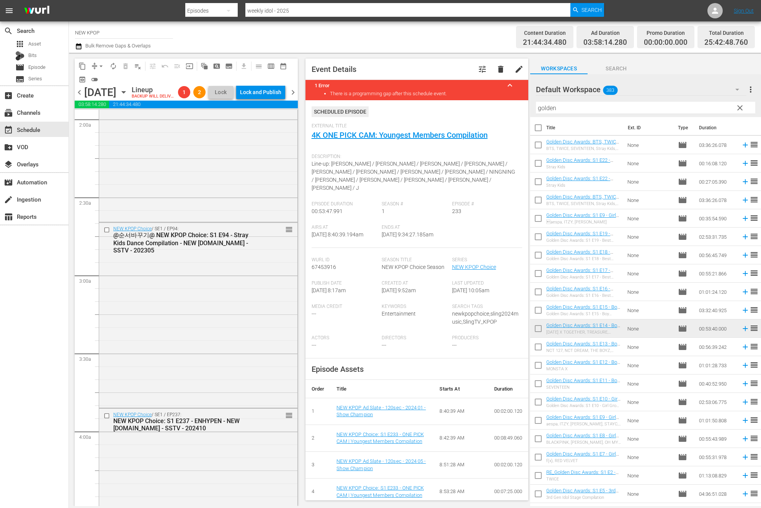
scroll to position [199, 0]
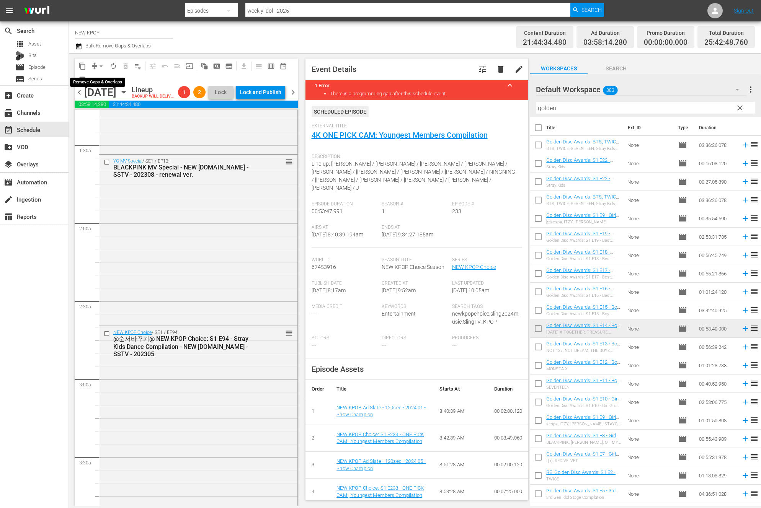
click at [104, 67] on span "arrow_drop_down" at bounding box center [101, 66] width 8 height 8
click at [108, 109] on li "Align to End of Previous Day" at bounding box center [101, 107] width 80 height 13
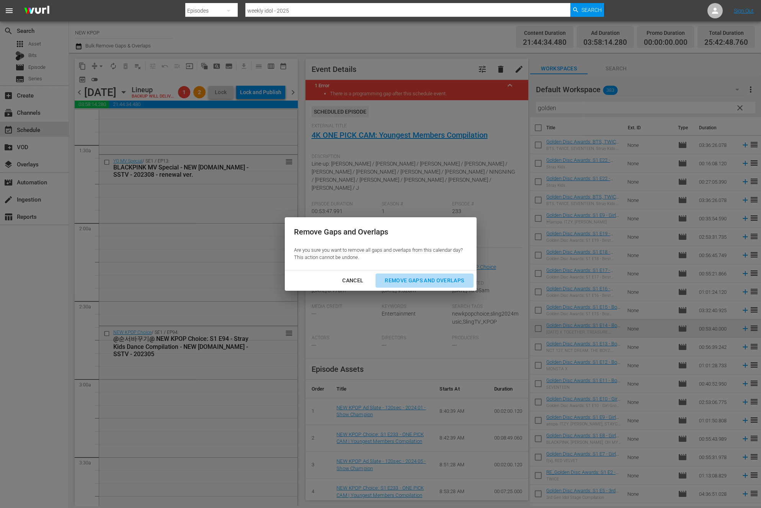
click at [390, 276] on div "Remove Gaps and Overlaps" at bounding box center [425, 281] width 92 height 10
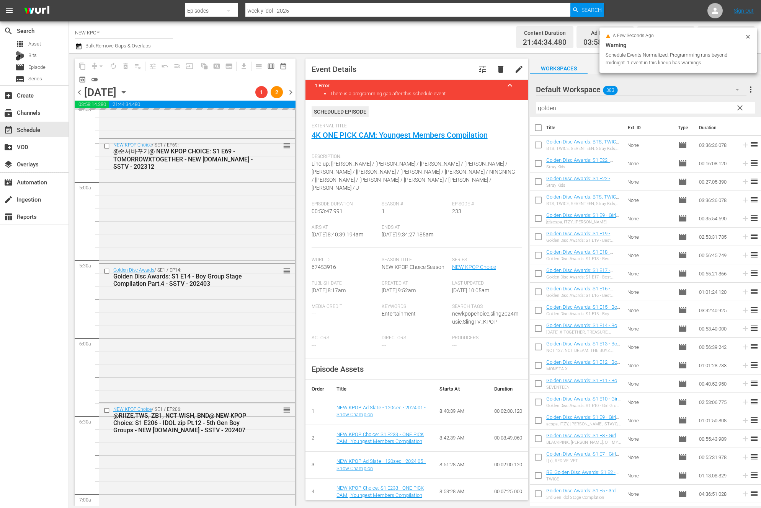
scroll to position [727, 0]
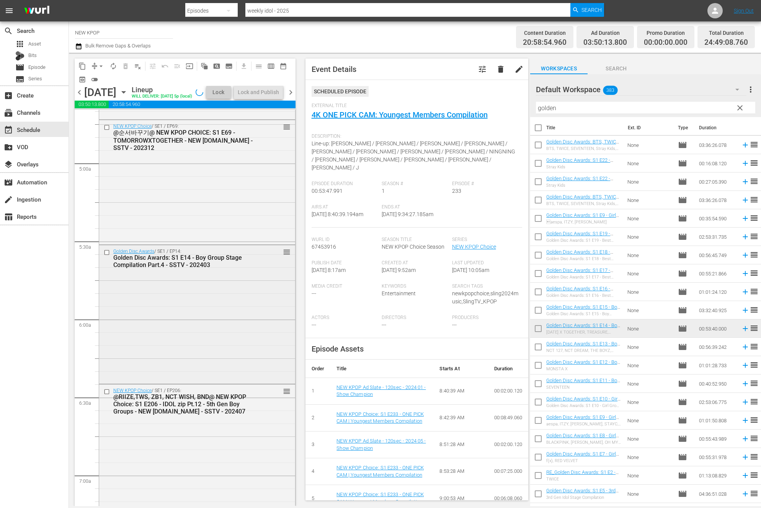
click at [146, 359] on div "Golden Disc Awards / SE1 / EP14: Golden Disc Awards: S1 E14 - Boy Group Stage C…" at bounding box center [197, 313] width 196 height 137
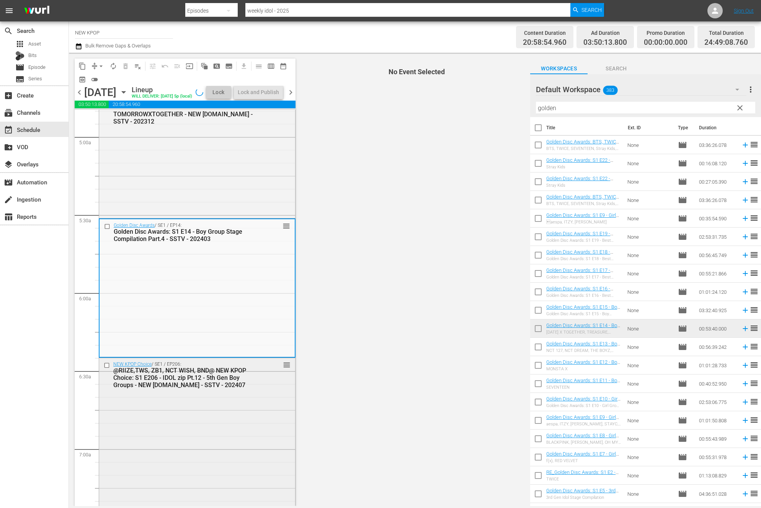
click at [164, 451] on div "NEW KPOP Choice / SE1 / EP206: @RIIZE,TWS, ZB1, NCT WISH, BND@ NEW KPOP Choice:…" at bounding box center [197, 464] width 196 height 213
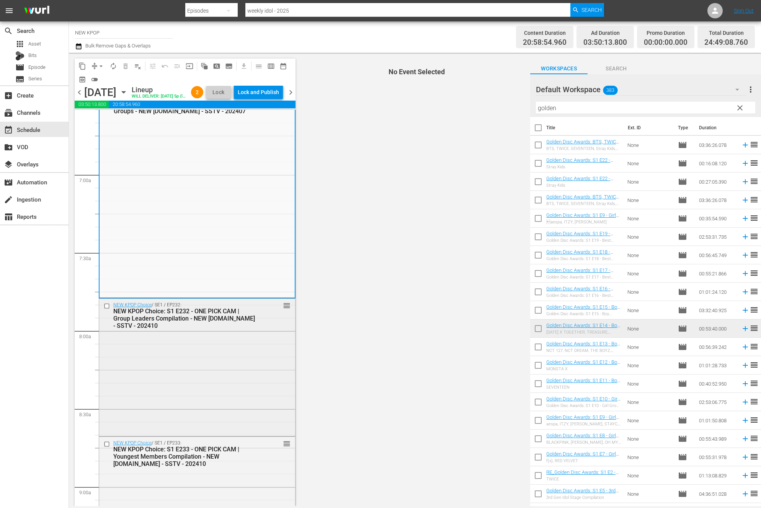
scroll to position [1049, 0]
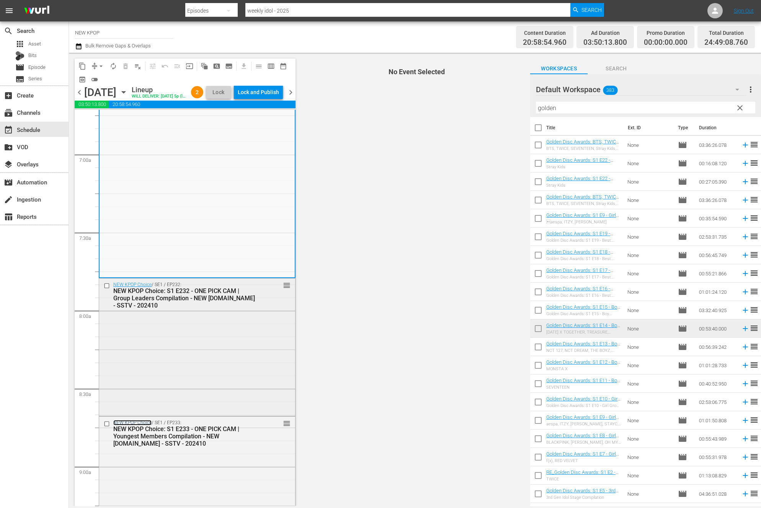
click at [147, 426] on link "NEW KPOP Choice" at bounding box center [132, 422] width 38 height 5
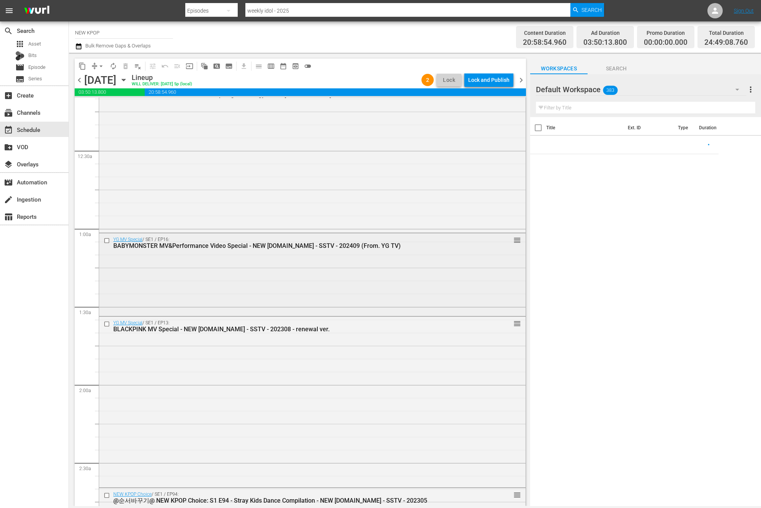
scroll to position [25, 0]
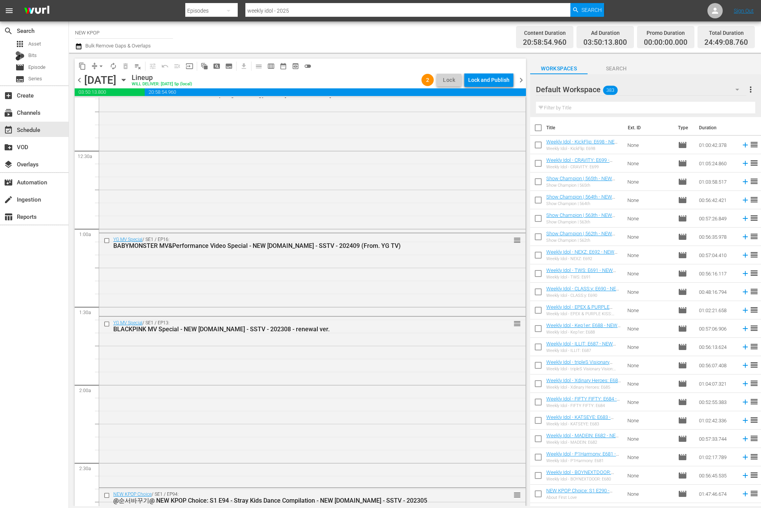
click at [160, 296] on div "YG MV Special / SE1 / EP16: BABYMONSTER MV&Performance Video Special - NEW K.ID…" at bounding box center [312, 275] width 427 height 82
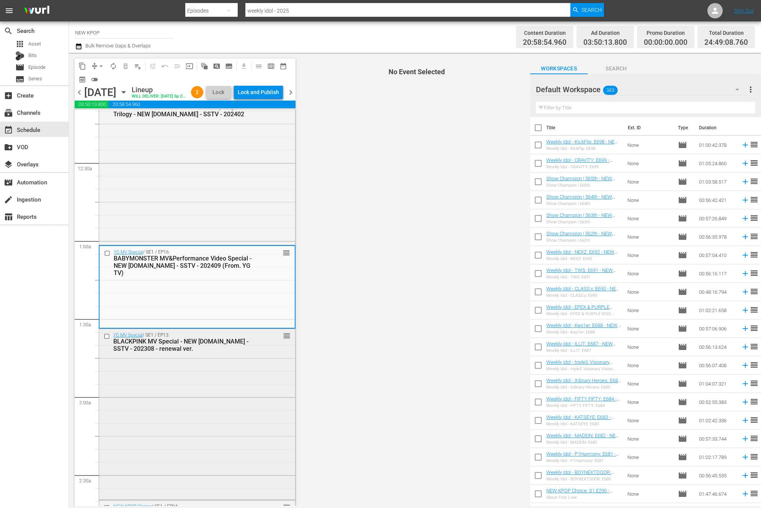
click at [149, 410] on div "YG MV Special / SE1 / EP13: BLACKPINK MV Special - NEW [DOMAIN_NAME] - SSTV - 2…" at bounding box center [197, 413] width 196 height 169
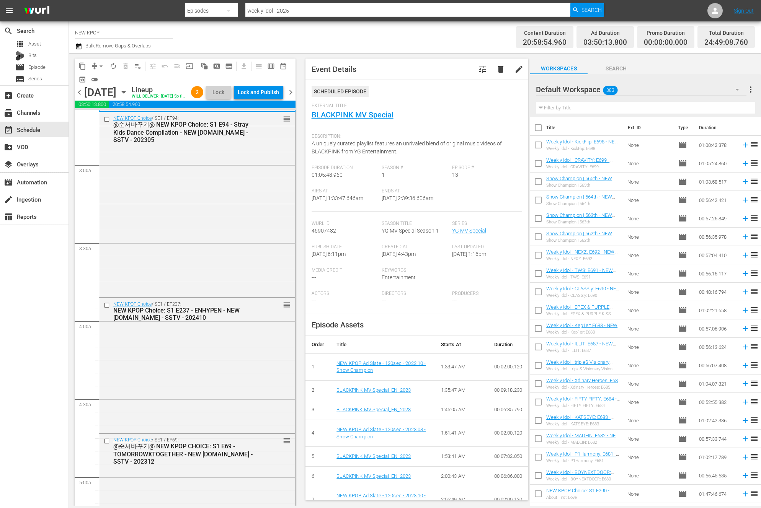
scroll to position [264, 0]
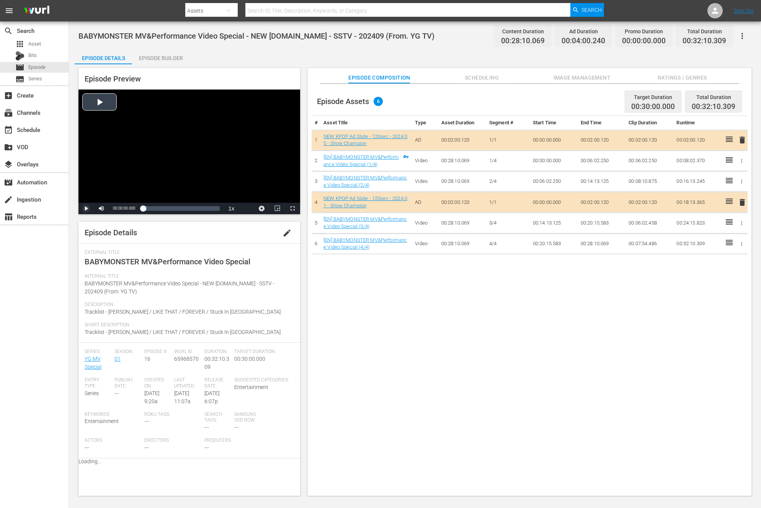
click at [86, 209] on span "Video Player" at bounding box center [86, 209] width 0 height 0
click at [293, 209] on span "Video Player" at bounding box center [293, 209] width 0 height 0
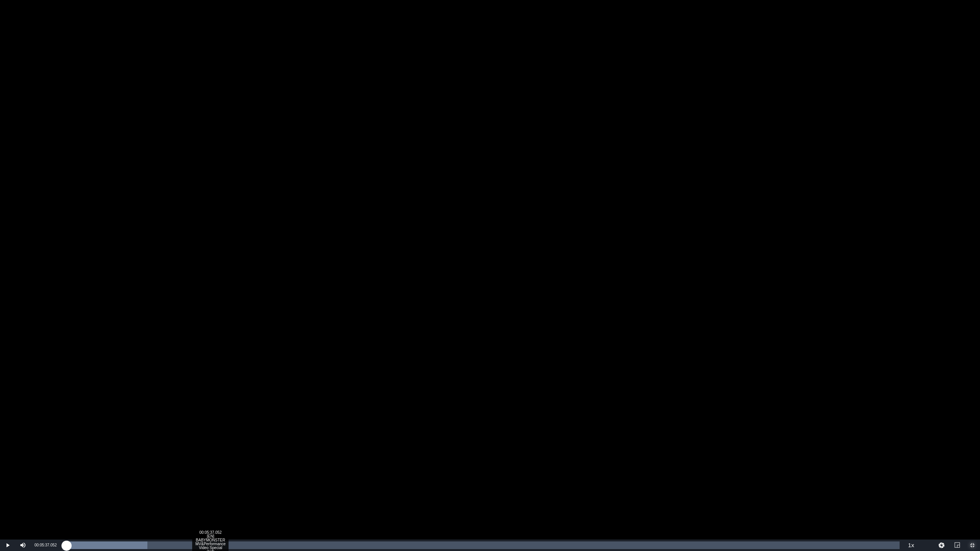
click at [210, 508] on div "00:05:37.052 [EN] BABYMONSTER MV&Performance Video Special (1/4)" at bounding box center [210, 546] width 0 height 8
click at [117, 508] on div "Loaded : 14.57% 00:02:02.081 [EN] BABYMONSTER MV&Performance Video Special (1/4…" at bounding box center [481, 546] width 835 height 8
click at [483, 508] on div "00:16:07.808 [EN] BABYMONSTER MV&Performance Video Special (2/4)" at bounding box center [483, 546] width 0 height 8
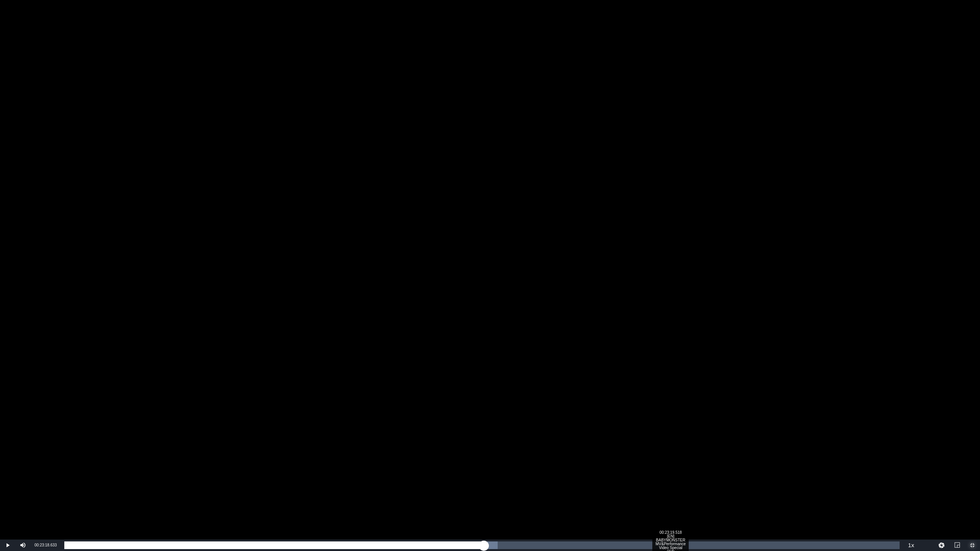
click at [670, 508] on div "Loaded : 51.87% 00:23:19.518 [EN] BABYMONSTER MV&Performance Video Special (3/4…" at bounding box center [481, 546] width 835 height 8
click at [761, 508] on div "Loaded : 70.72% 00:28:00.837 [EN] BABYMONSTER MV&Performance Video Special (4/4…" at bounding box center [481, 545] width 843 height 11
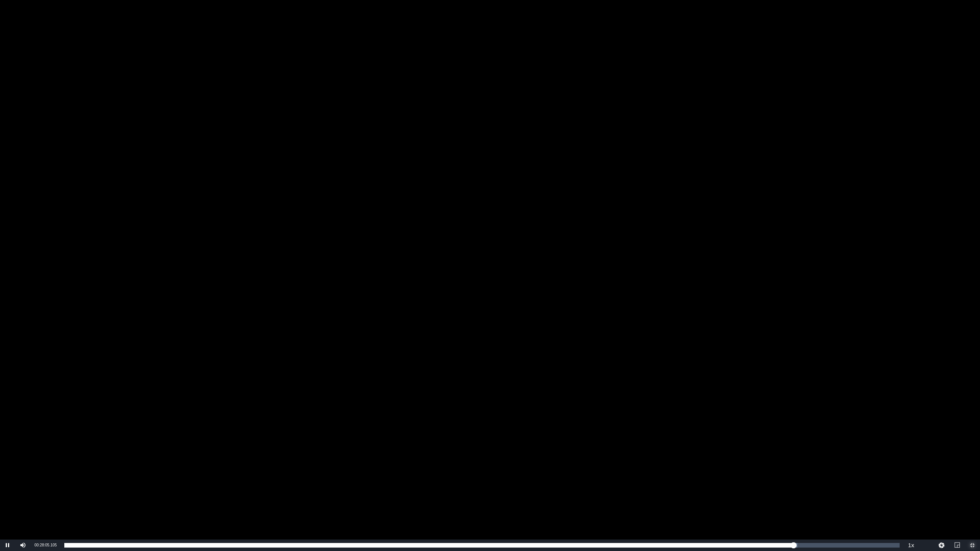
click at [761, 508] on span "Video Player" at bounding box center [973, 546] width 0 height 0
